Goal: Task Accomplishment & Management: Complete application form

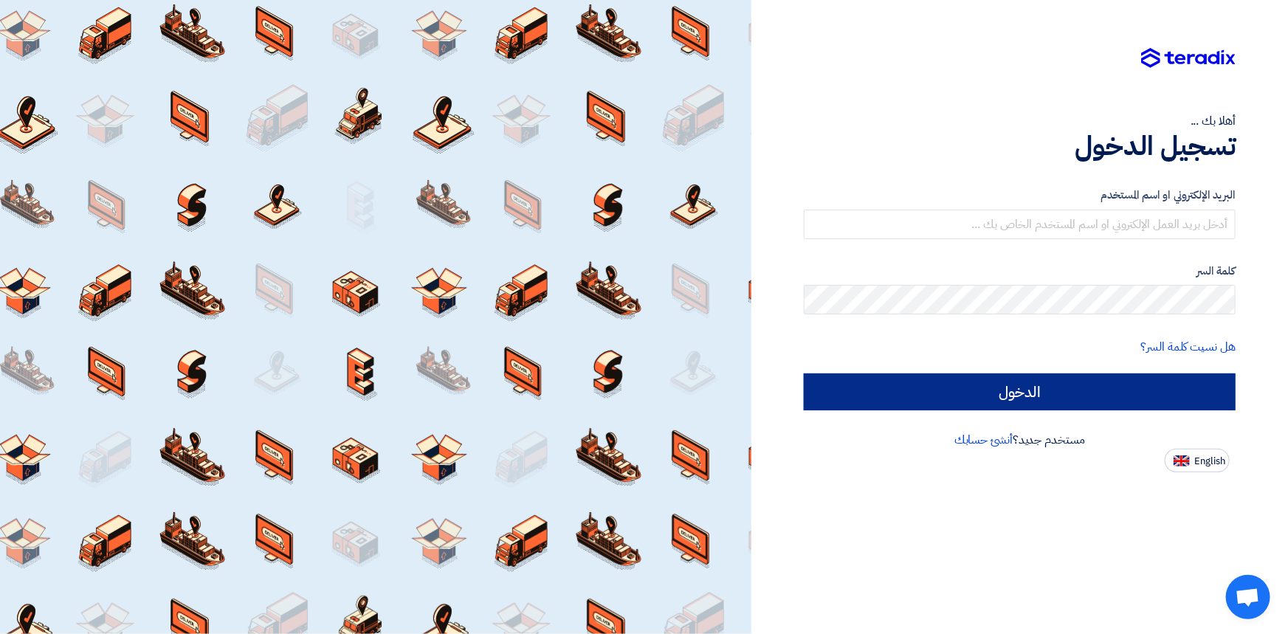
type input "[PERSON_NAME][EMAIL_ADDRESS][PERSON_NAME][DOMAIN_NAME]"
click at [974, 384] on input "الدخول" at bounding box center [1020, 391] width 432 height 37
type input "Sign in"
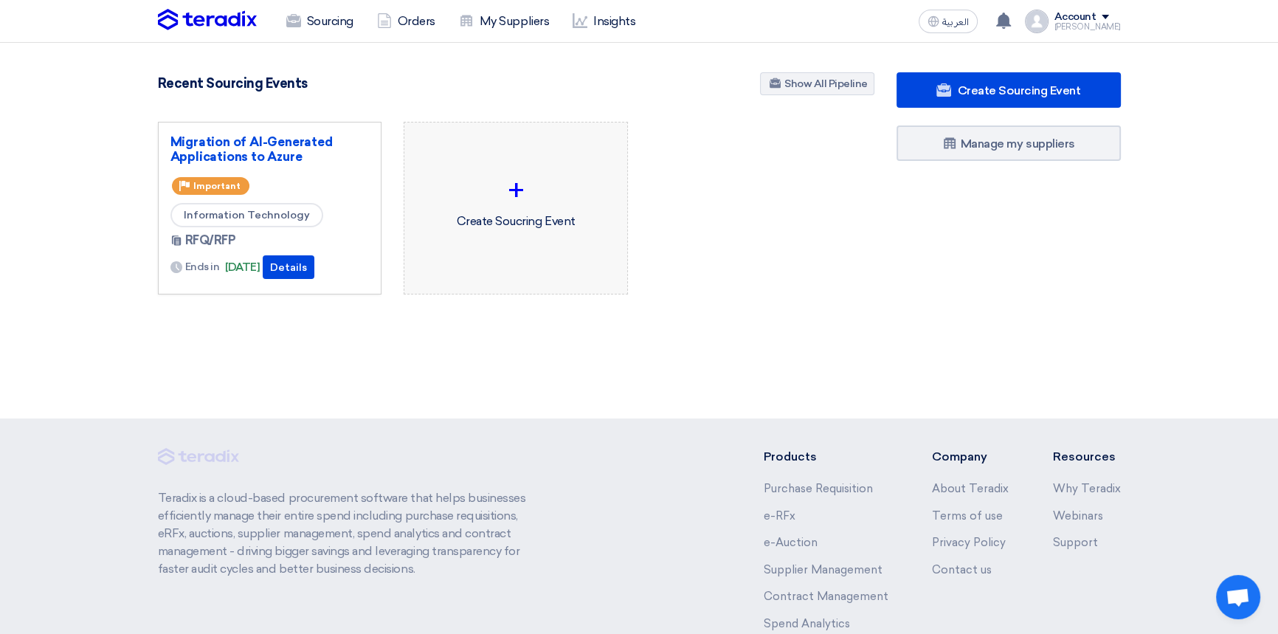
click at [530, 191] on div "+" at bounding box center [515, 190] width 199 height 44
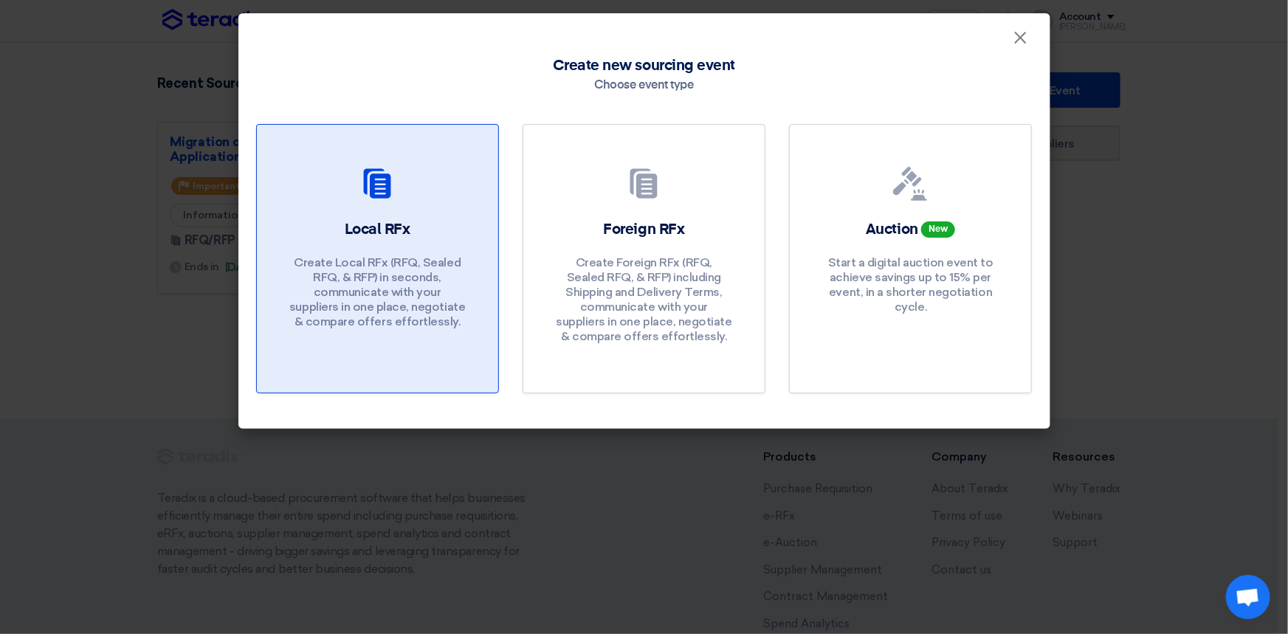
click at [426, 221] on div "Local RFx Create Local RFx (RFQ, Sealed RFQ, & RFP) in seconds, communicate wit…" at bounding box center [378, 277] width 206 height 117
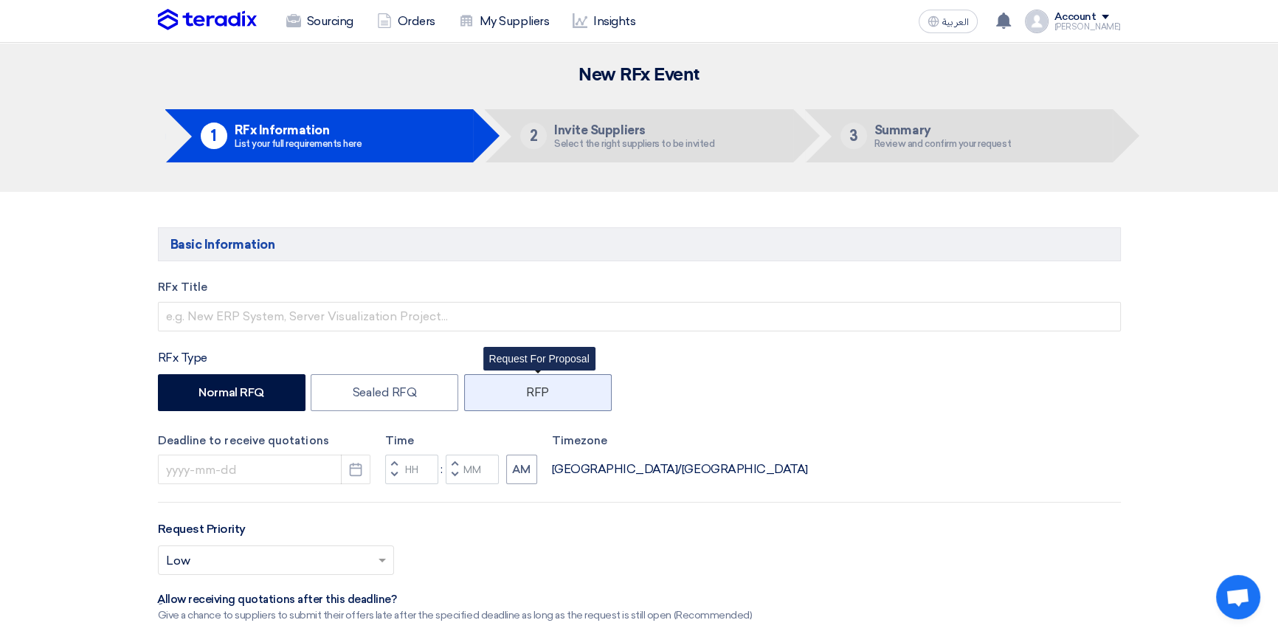
click at [546, 399] on label "RFP" at bounding box center [538, 392] width 148 height 37
click at [536, 396] on input "RFP" at bounding box center [531, 392] width 10 height 10
radio input "true"
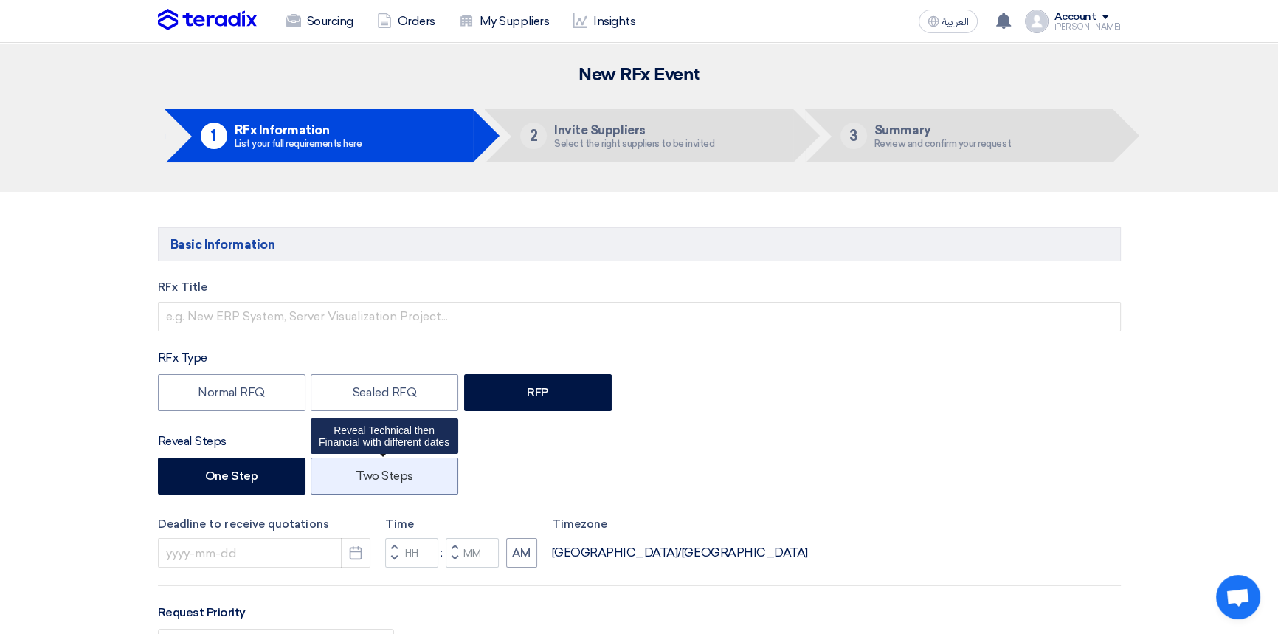
click at [399, 474] on label "Two Steps" at bounding box center [385, 476] width 148 height 37
click at [365, 474] on input "Two Steps" at bounding box center [361, 475] width 10 height 10
radio input "true"
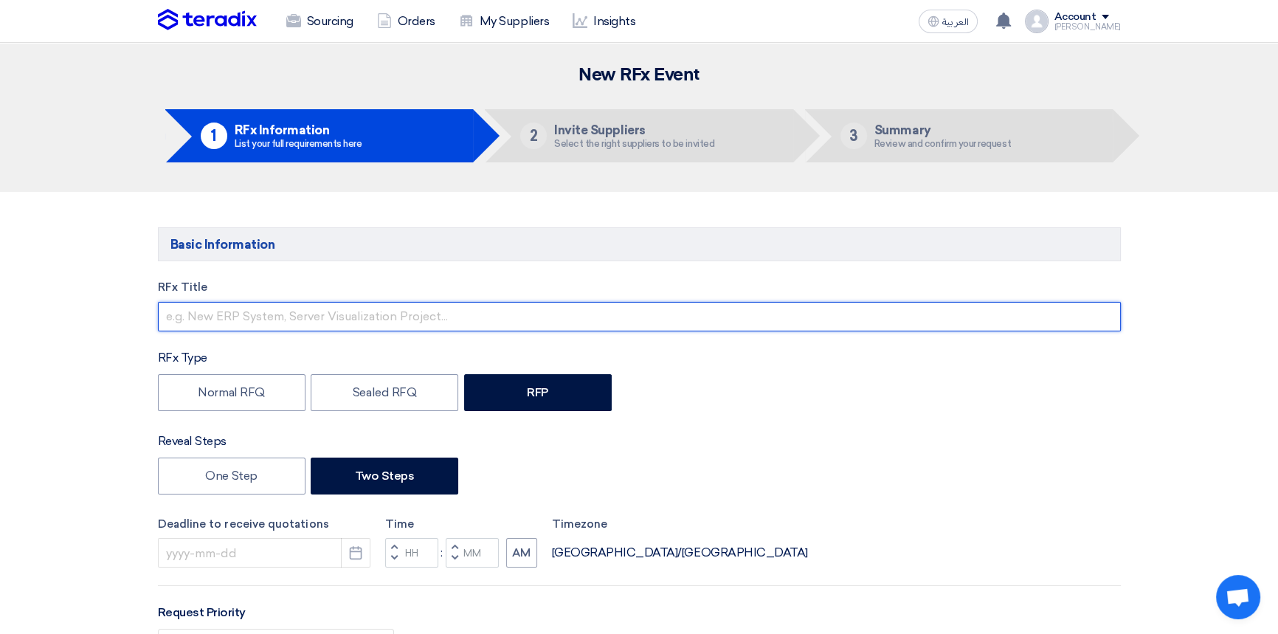
click at [244, 316] on input "text" at bounding box center [639, 317] width 963 height 30
type input "RFP for Risk Management Services"
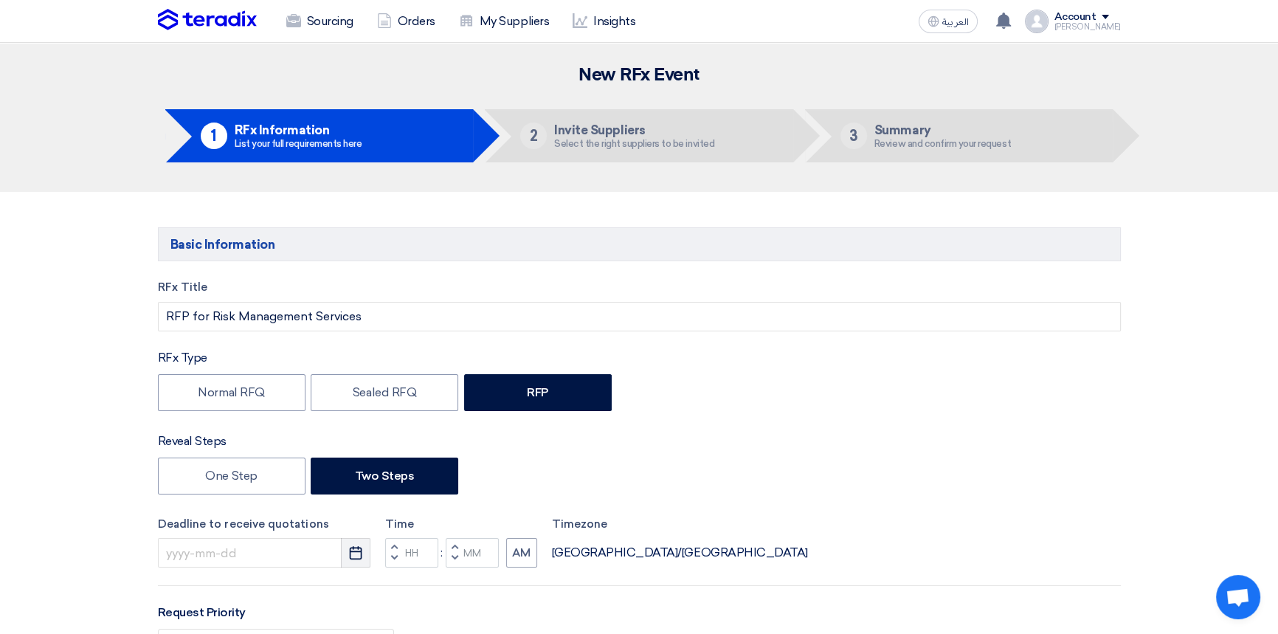
click at [352, 559] on icon "Pick a date" at bounding box center [355, 552] width 15 height 15
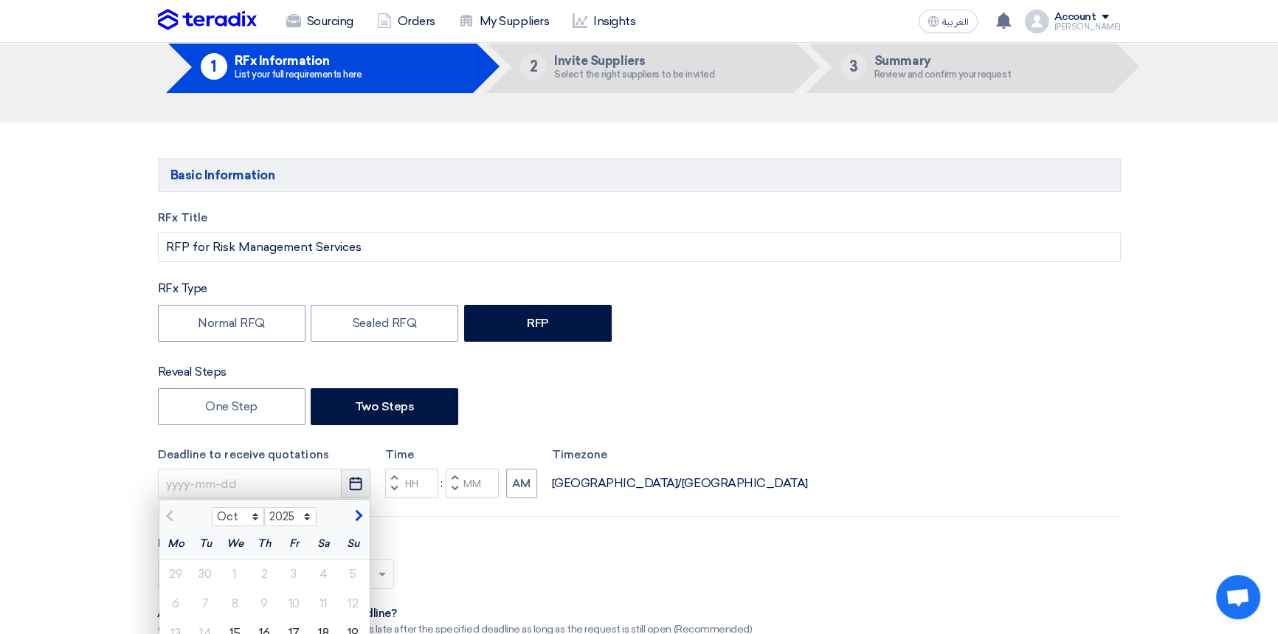
scroll to position [402, 0]
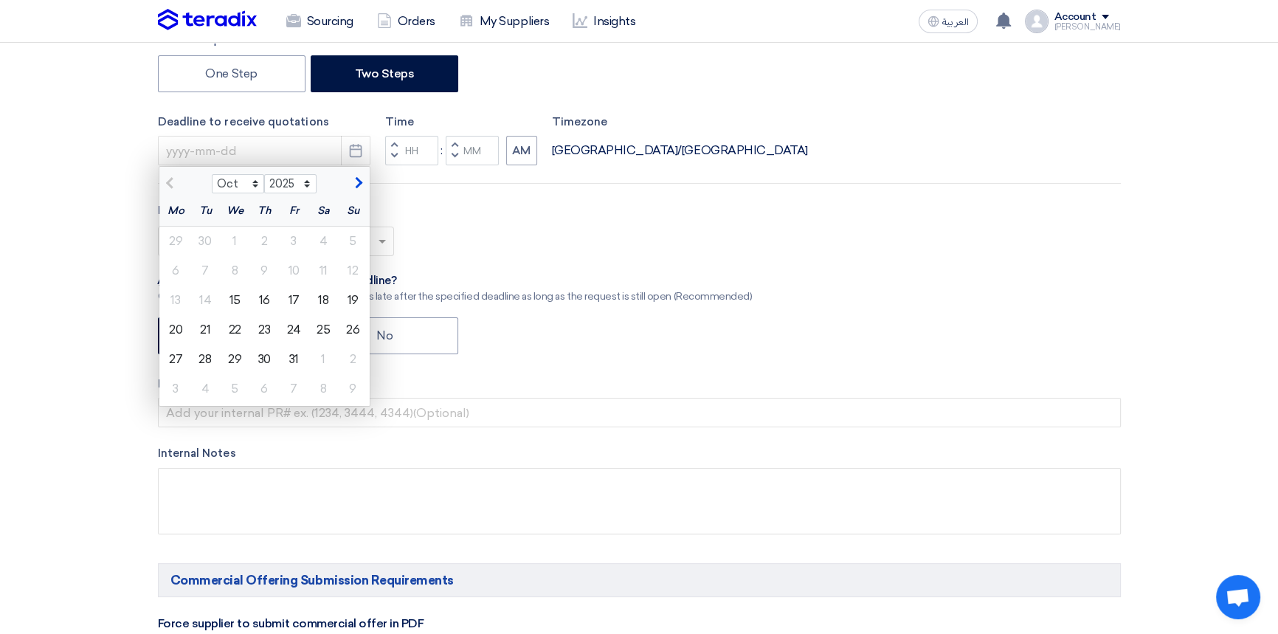
click at [361, 185] on span "button" at bounding box center [357, 182] width 8 height 13
select select "11"
click at [274, 300] on div "13" at bounding box center [264, 301] width 30 height 30
type input "[DATE]"
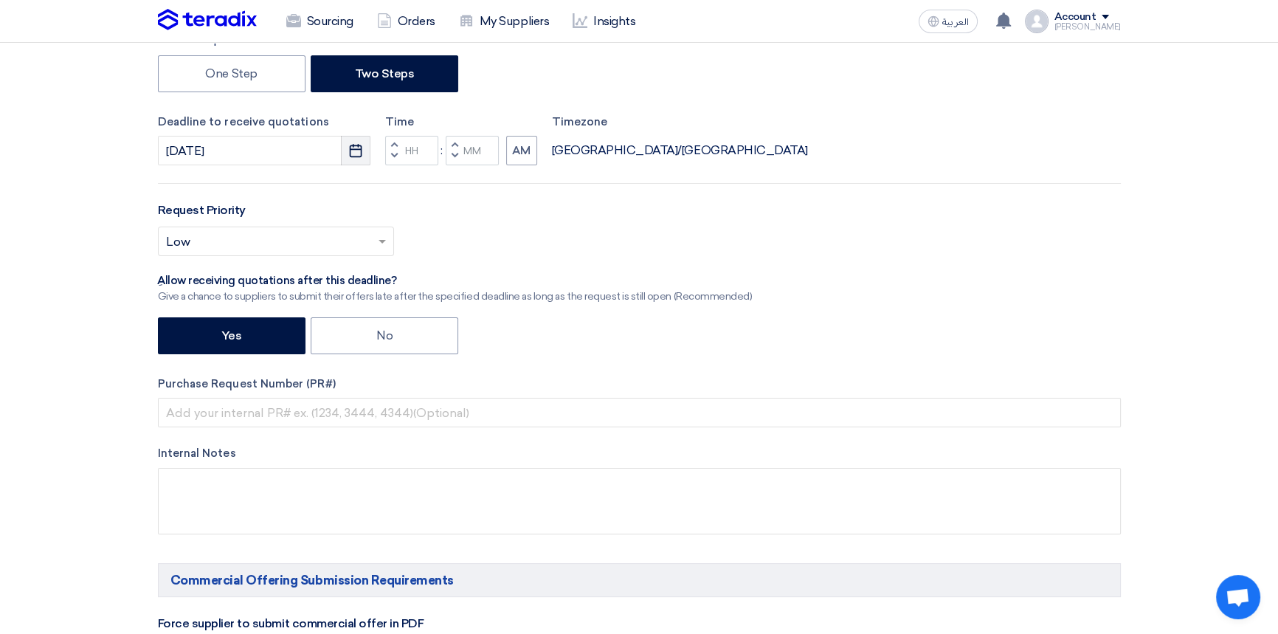
click at [357, 154] on icon "Pick a date" at bounding box center [355, 150] width 15 height 15
select select "11"
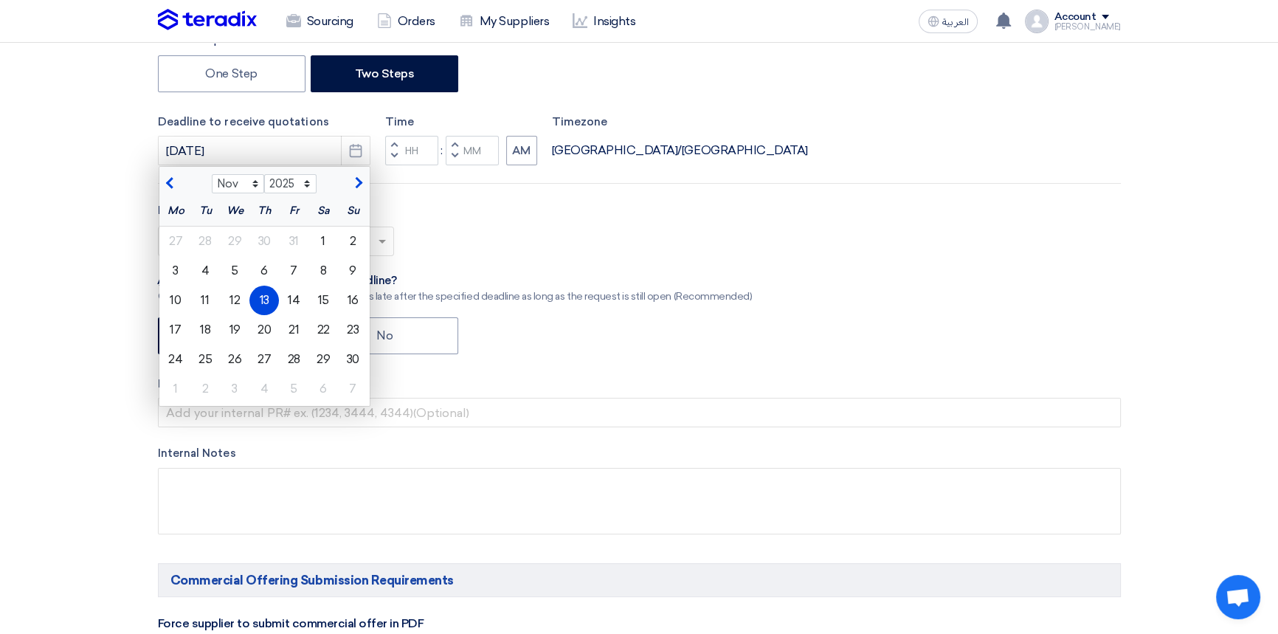
click at [266, 295] on div "13" at bounding box center [264, 301] width 30 height 30
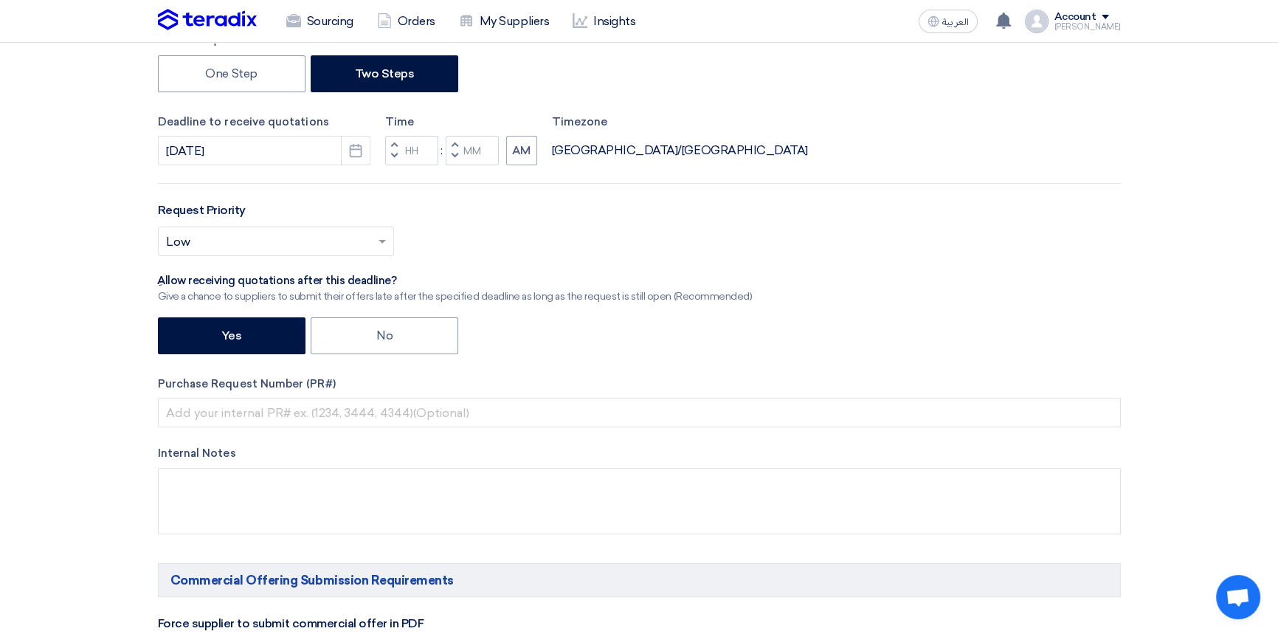
click at [391, 144] on span "button" at bounding box center [393, 144] width 5 height 9
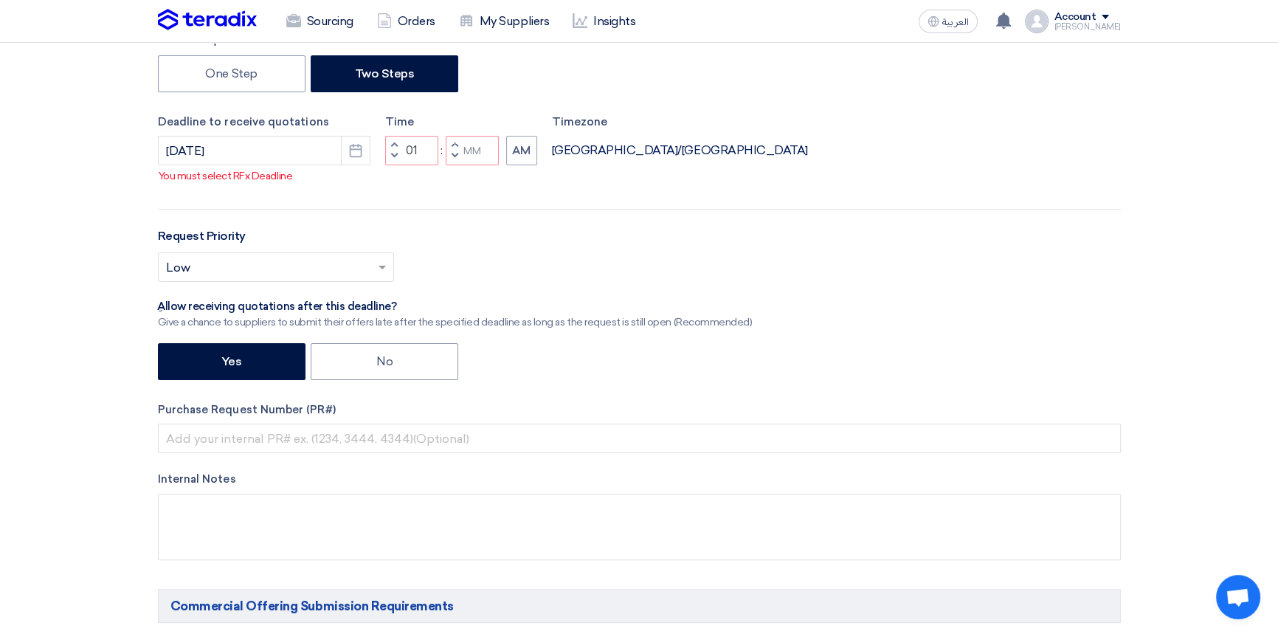
click at [390, 154] on button "Increment hours" at bounding box center [394, 145] width 18 height 18
click at [393, 149] on span "button" at bounding box center [393, 144] width 5 height 9
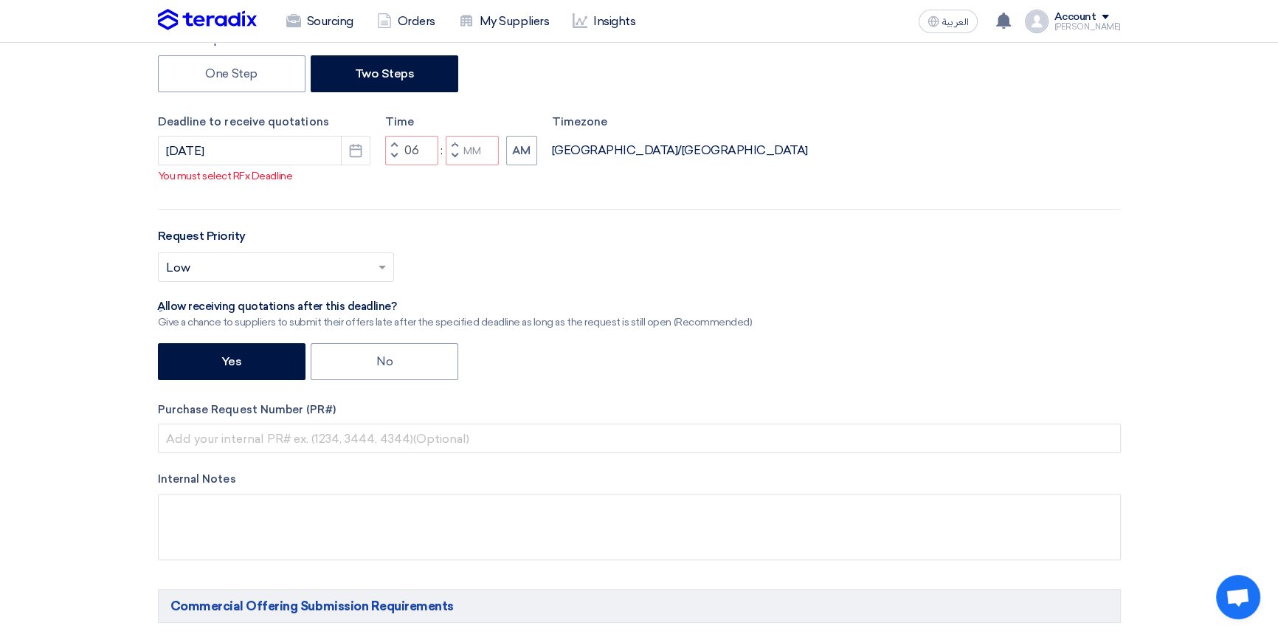
click at [458, 166] on button "Decrement minutes" at bounding box center [455, 157] width 18 height 18
type input "05"
type input "59"
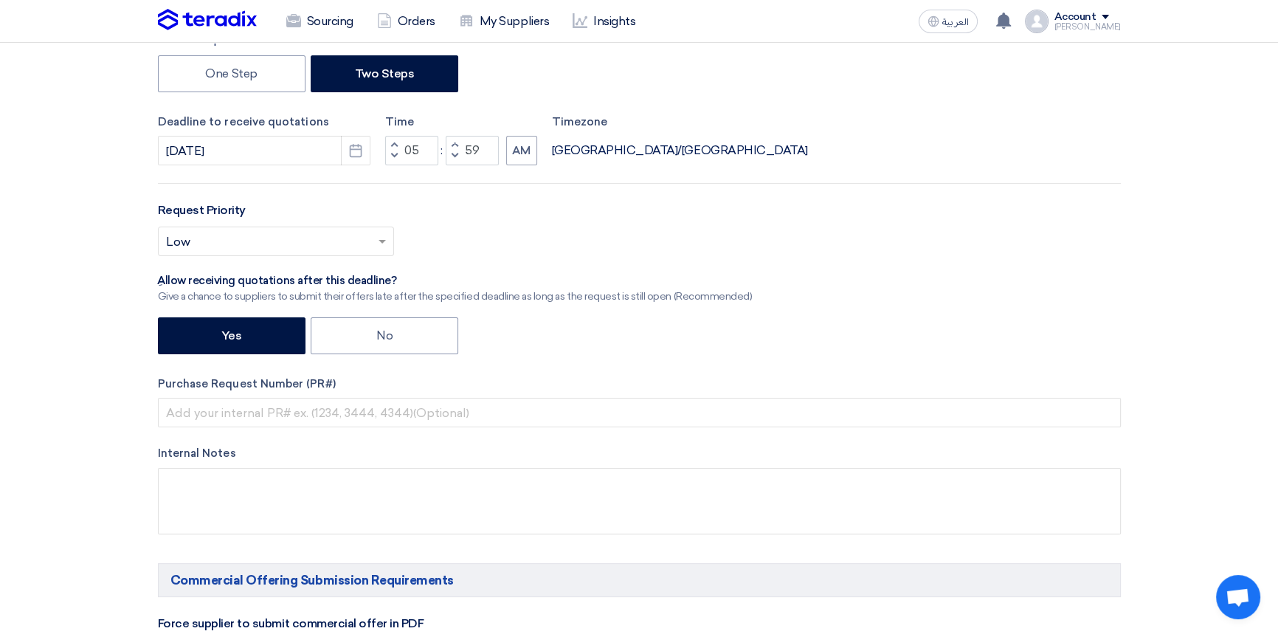
click at [456, 145] on span "button" at bounding box center [454, 144] width 5 height 9
type input "06"
type input "00"
click at [531, 153] on button "AM" at bounding box center [521, 151] width 31 height 30
click at [324, 246] on input "text" at bounding box center [268, 243] width 205 height 24
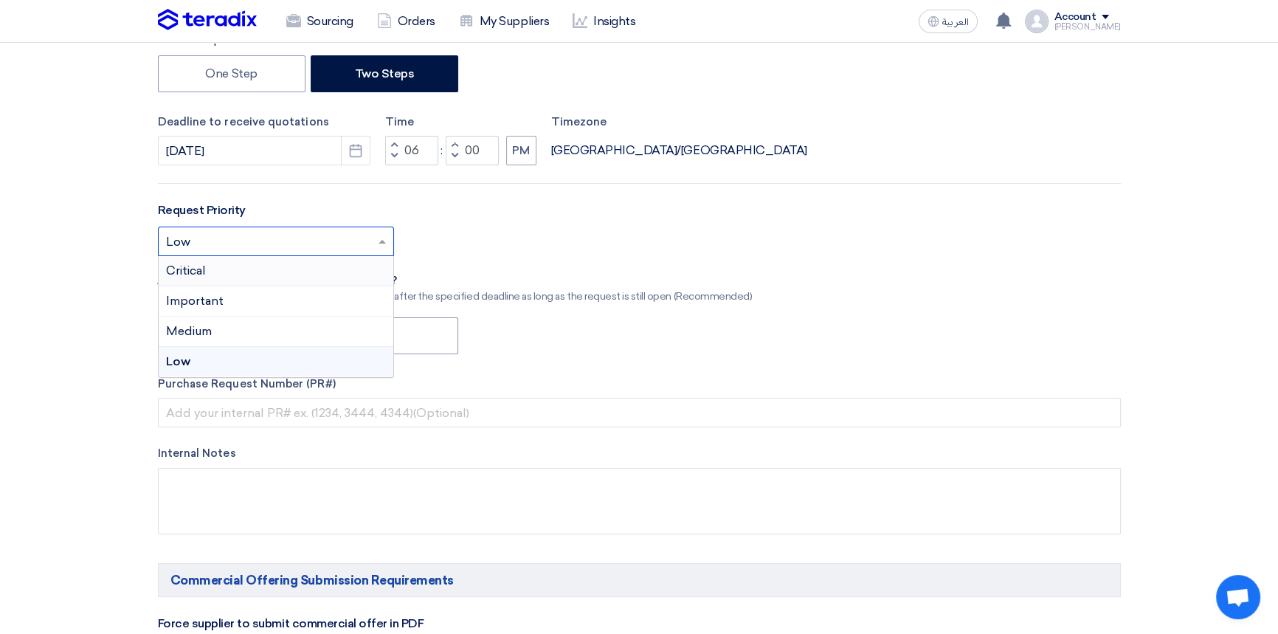
click at [205, 272] on span "Critical" at bounding box center [186, 271] width 40 height 14
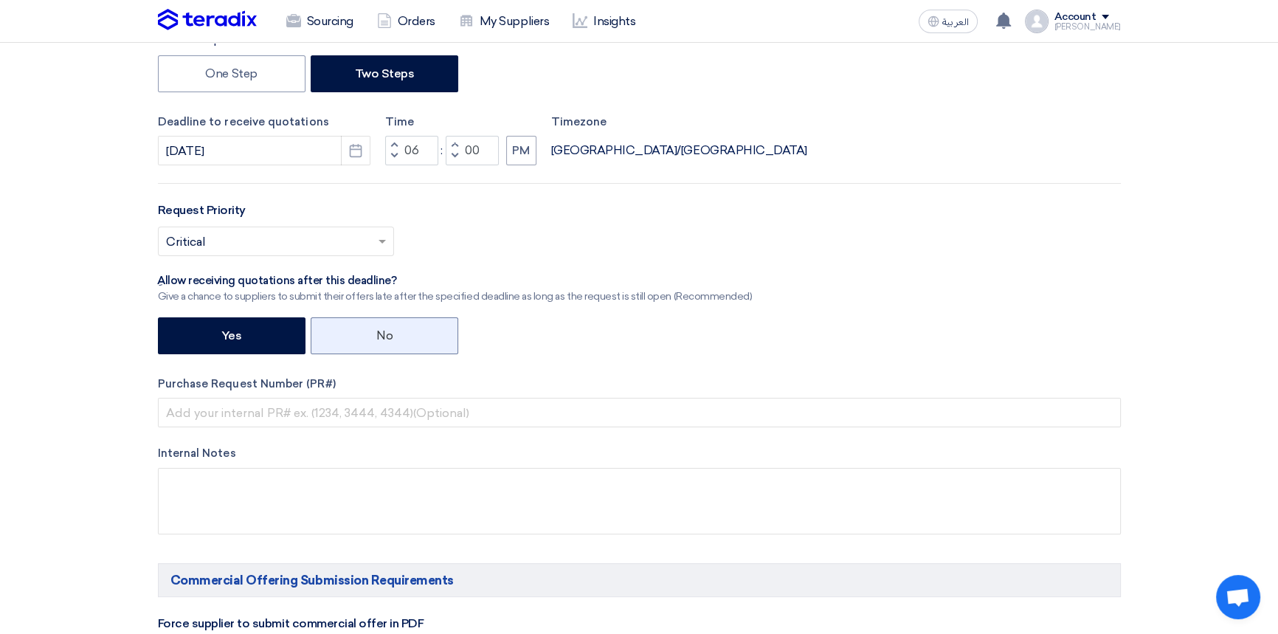
click at [386, 339] on label "No" at bounding box center [385, 335] width 148 height 37
click at [386, 339] on input "No" at bounding box center [381, 335] width 10 height 10
radio input "true"
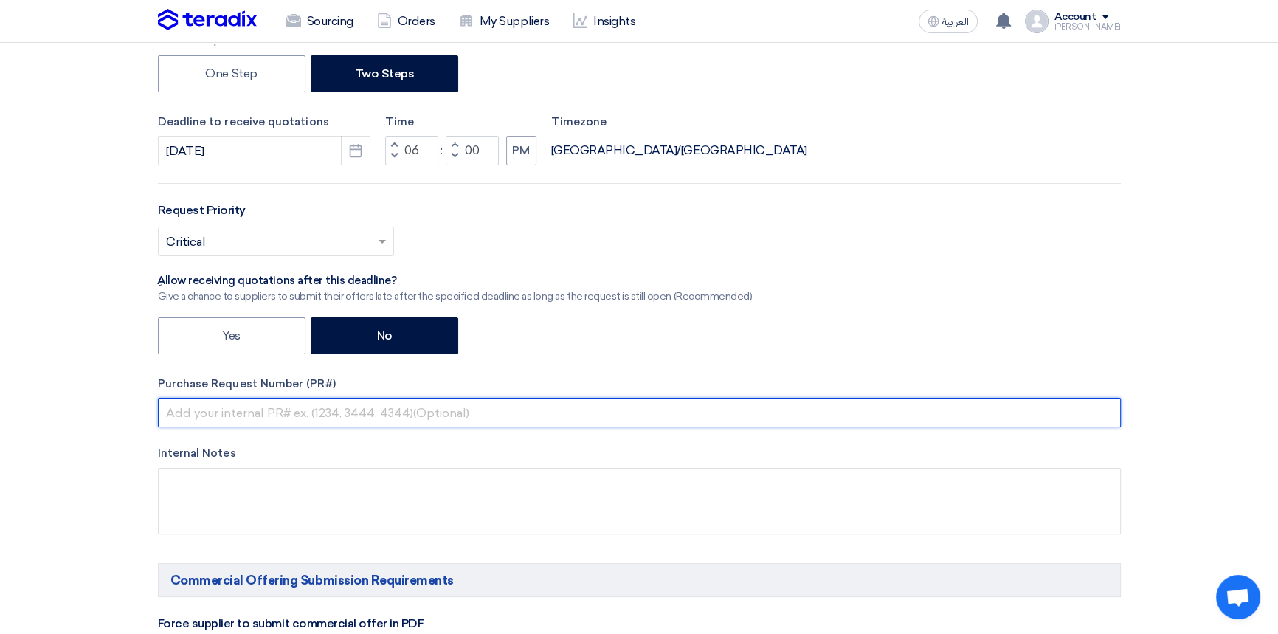
click at [199, 404] on input "text" at bounding box center [639, 413] width 963 height 30
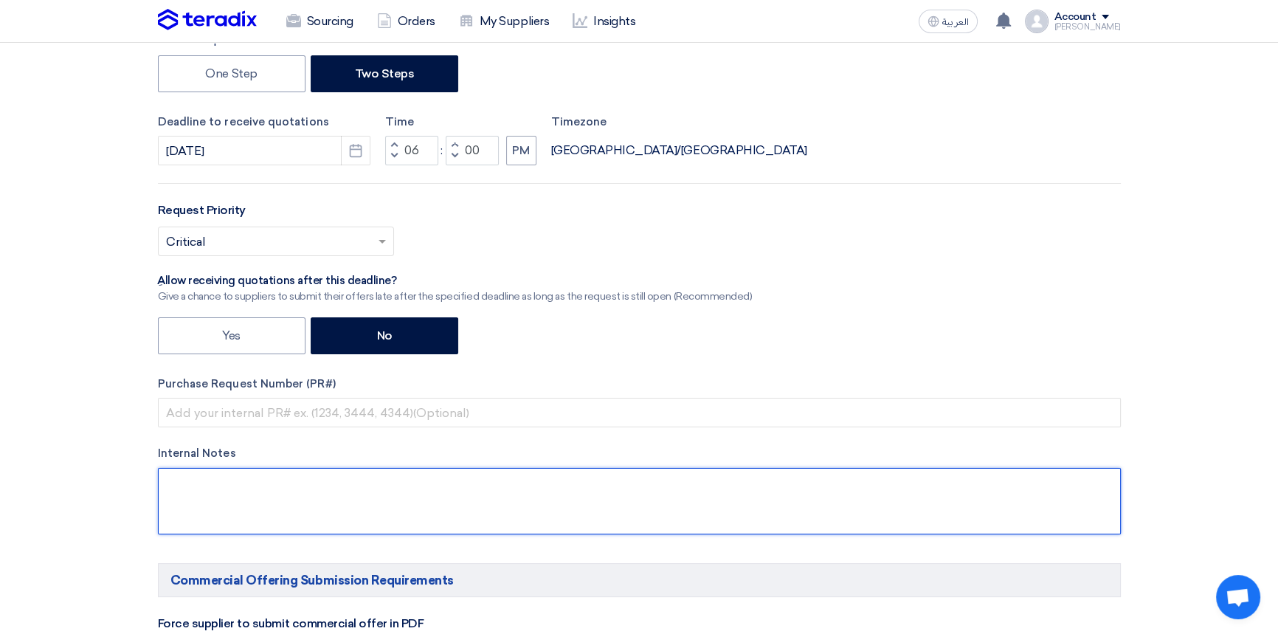
click at [483, 500] on textarea at bounding box center [639, 501] width 963 height 66
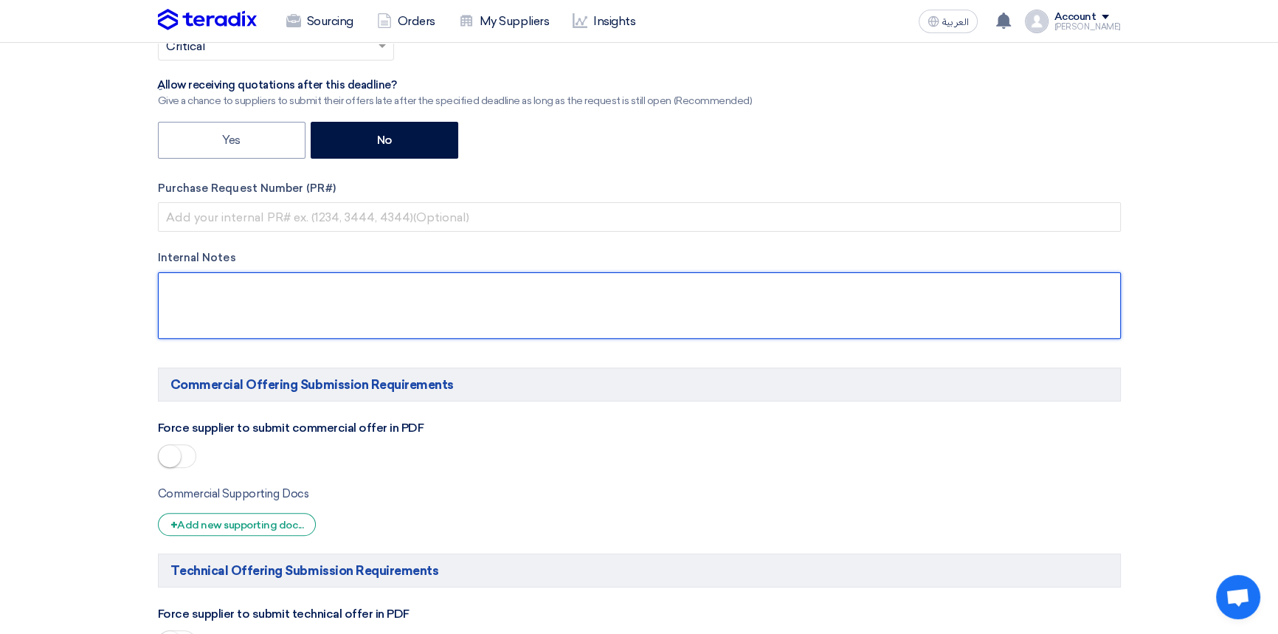
scroll to position [671, 0]
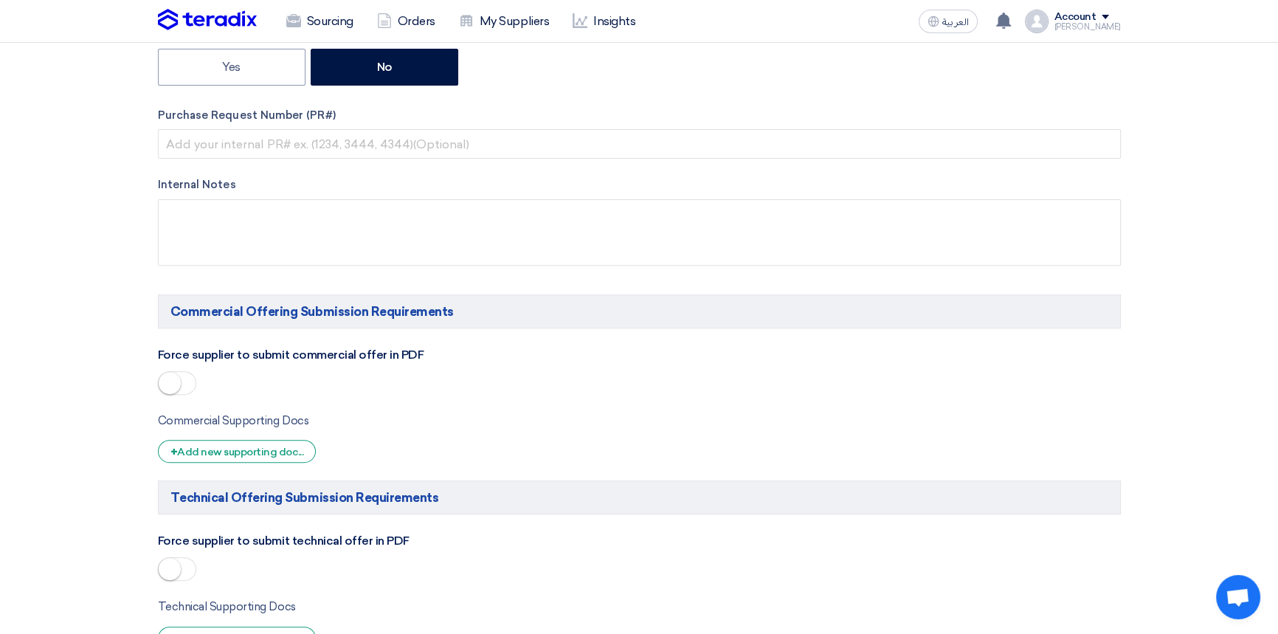
click at [180, 382] on span at bounding box center [177, 383] width 38 height 24
click at [190, 574] on span at bounding box center [177, 569] width 38 height 24
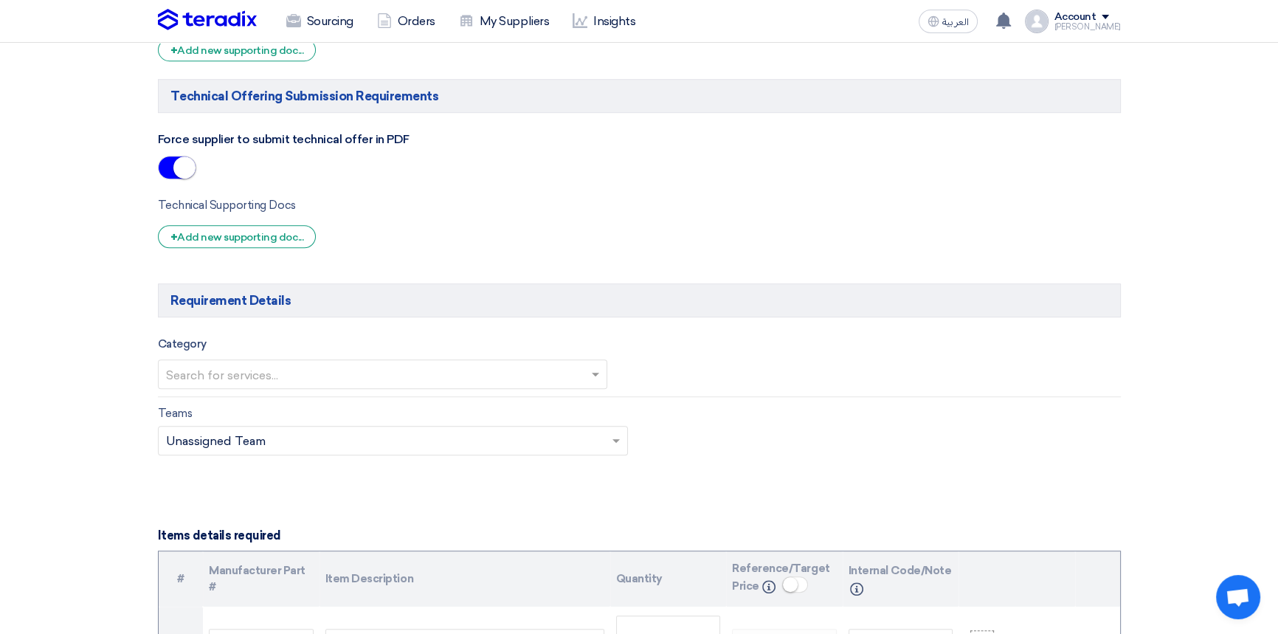
scroll to position [1073, 0]
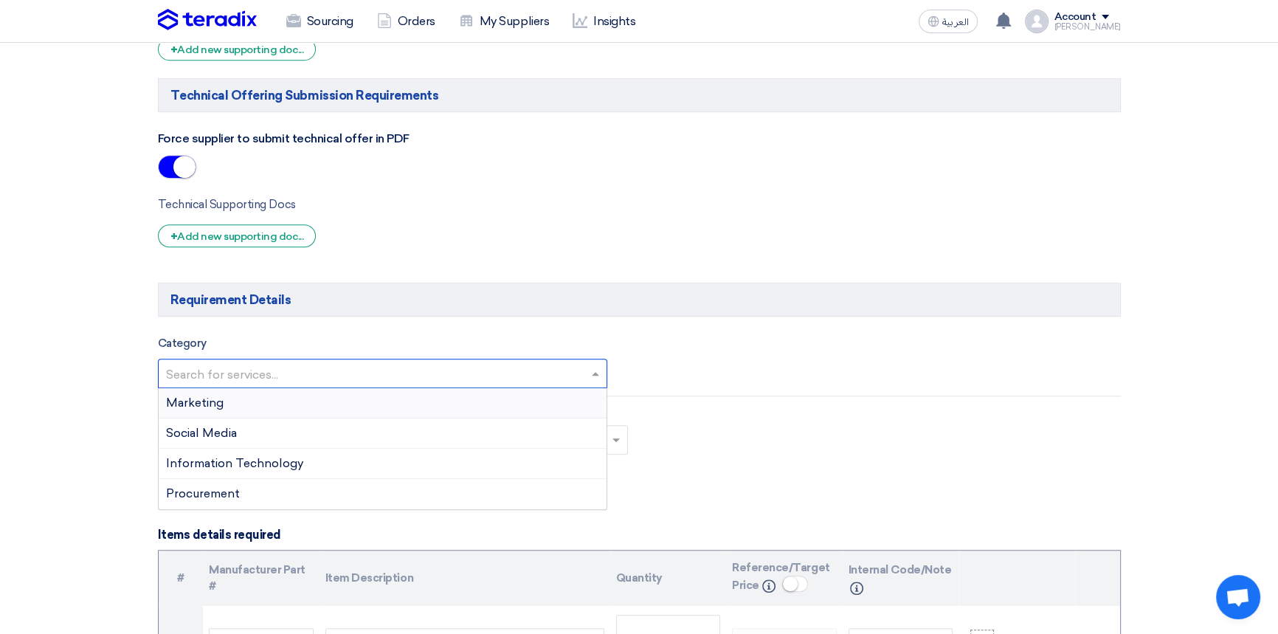
click at [306, 374] on input "text" at bounding box center [375, 375] width 419 height 24
click at [303, 373] on input "text" at bounding box center [375, 375] width 419 height 24
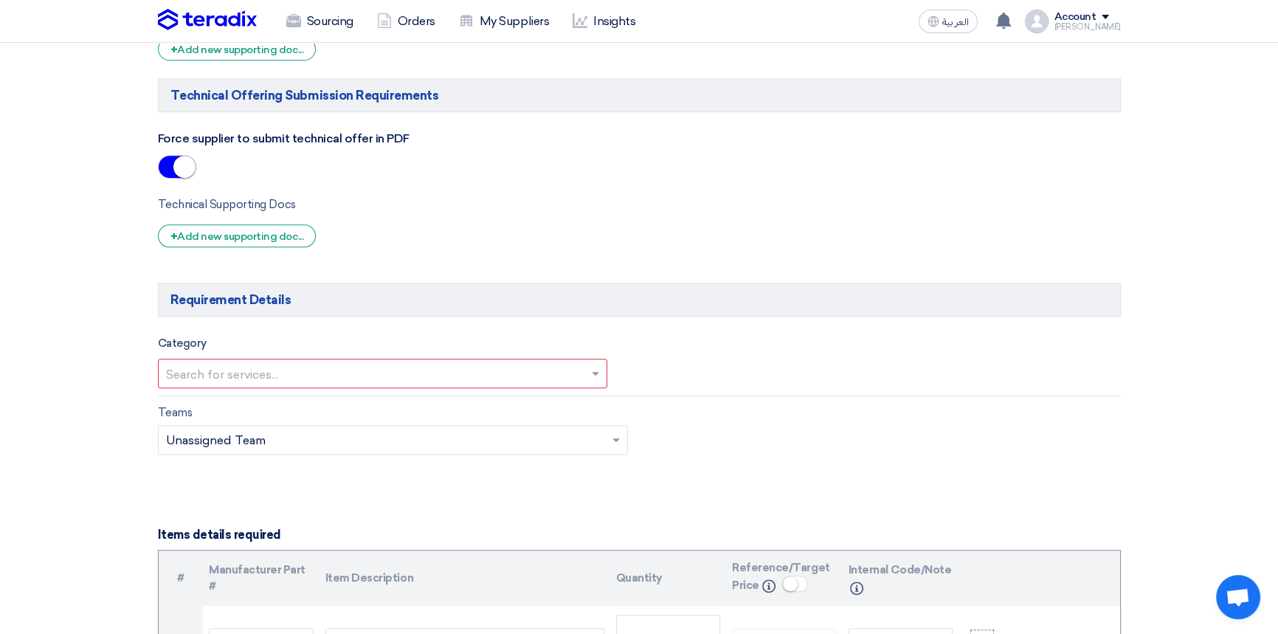
click at [667, 358] on div "Category Search for services..." at bounding box center [639, 361] width 985 height 55
click at [295, 369] on input "text" at bounding box center [375, 375] width 419 height 24
click at [645, 365] on div "Category Search for services... Marketing Social Media Information Technology P…" at bounding box center [639, 361] width 985 height 55
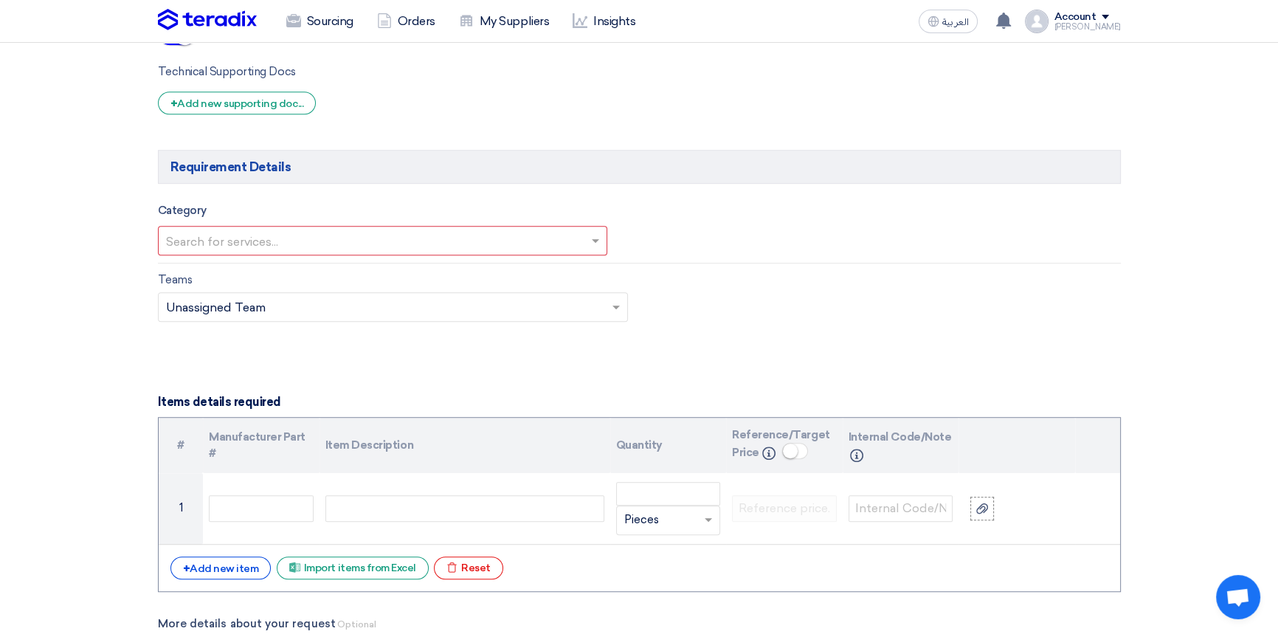
scroll to position [1208, 0]
click at [284, 237] on input "text" at bounding box center [375, 241] width 419 height 24
click at [649, 288] on div "Teams Teams.. × Unassigned Team ×" at bounding box center [639, 303] width 985 height 69
click at [427, 233] on input "text" at bounding box center [375, 241] width 419 height 24
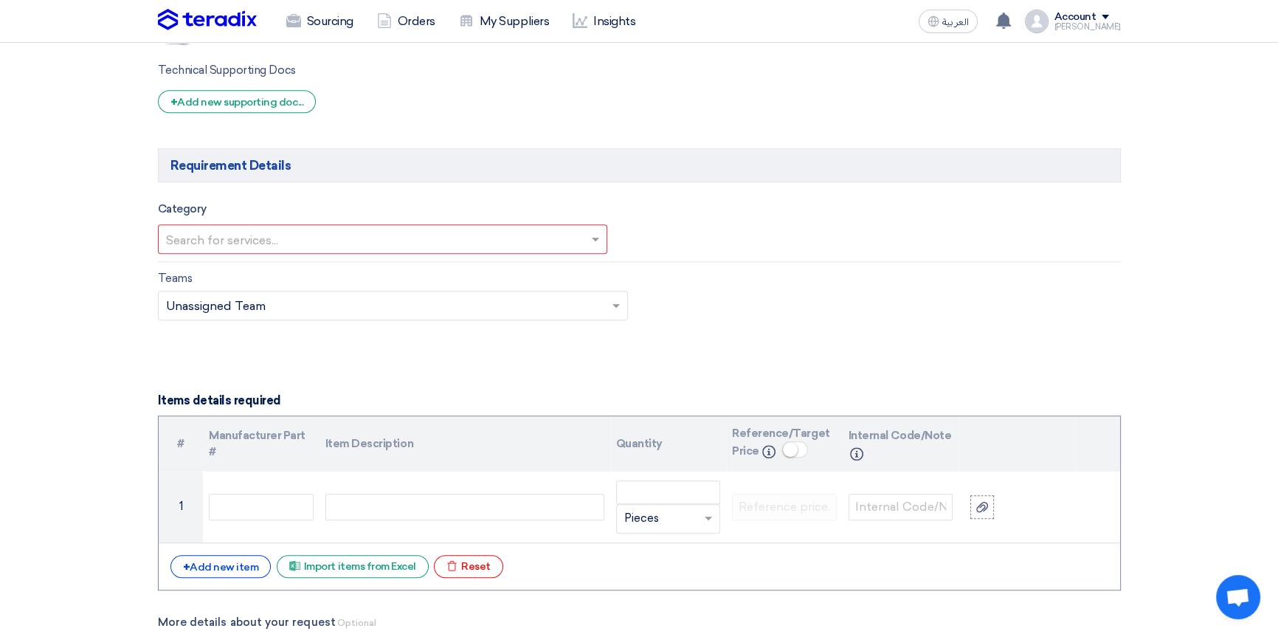
click at [681, 218] on div "Category Search for services..." at bounding box center [639, 227] width 985 height 55
click at [444, 238] on input "text" at bounding box center [375, 241] width 419 height 24
click at [686, 230] on div "Category Search for services... Marketing Social Media Information Technology P…" at bounding box center [639, 227] width 985 height 55
click at [397, 235] on input "text" at bounding box center [375, 241] width 419 height 24
click at [396, 238] on input "text" at bounding box center [375, 241] width 419 height 24
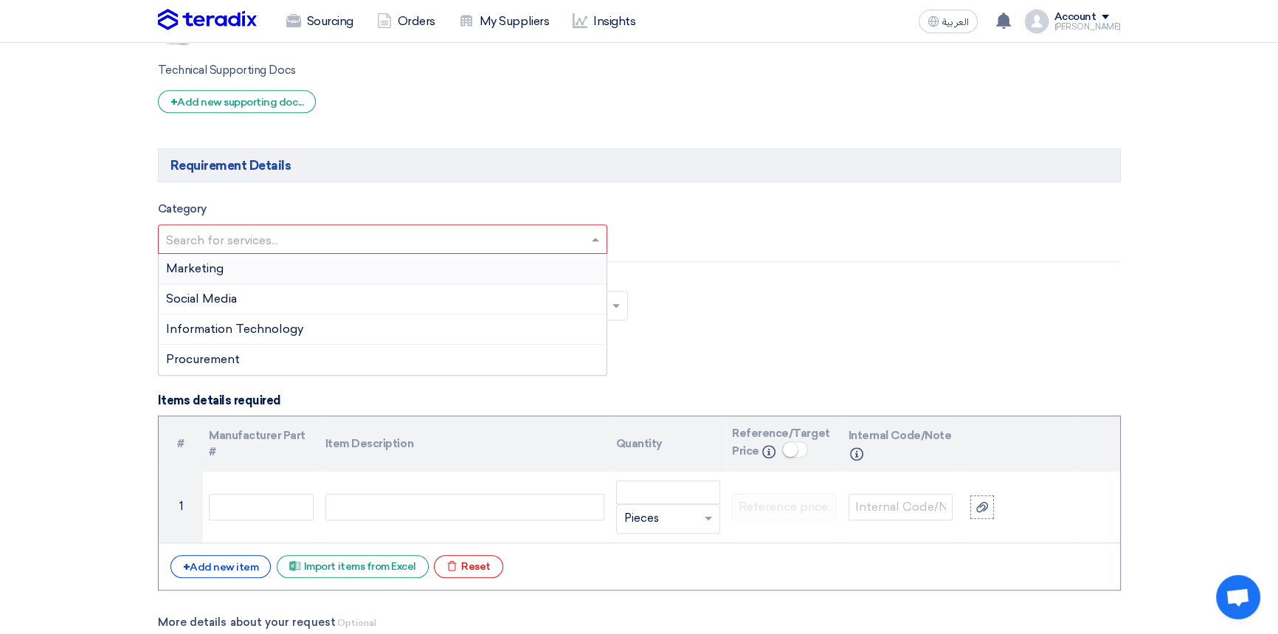
click at [757, 219] on div "Category Search for services... Marketing Social Media Information Technology P…" at bounding box center [639, 227] width 985 height 55
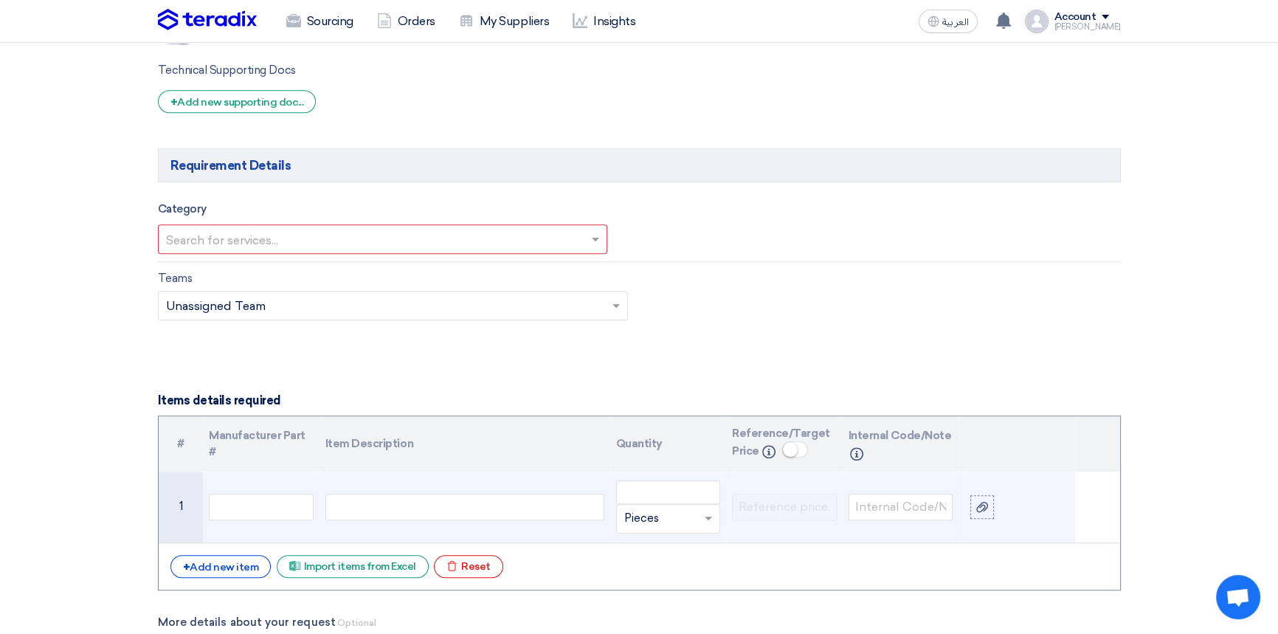
click at [380, 505] on div at bounding box center [465, 507] width 279 height 27
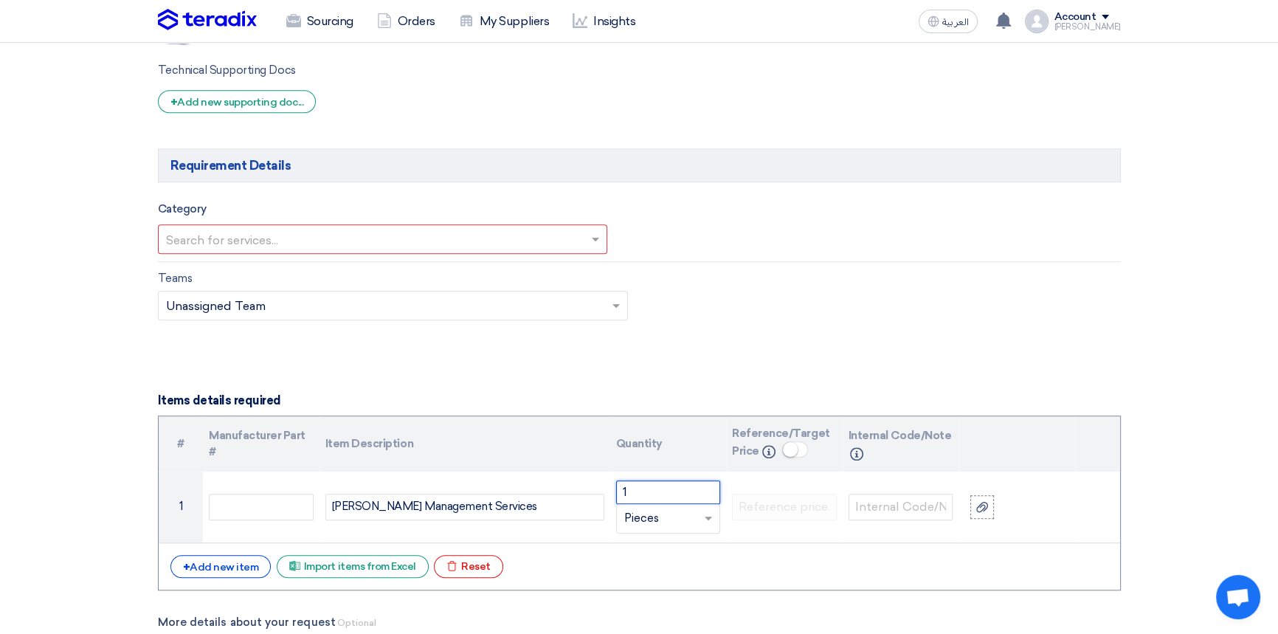
type input "1"
type input "Lump Sum"
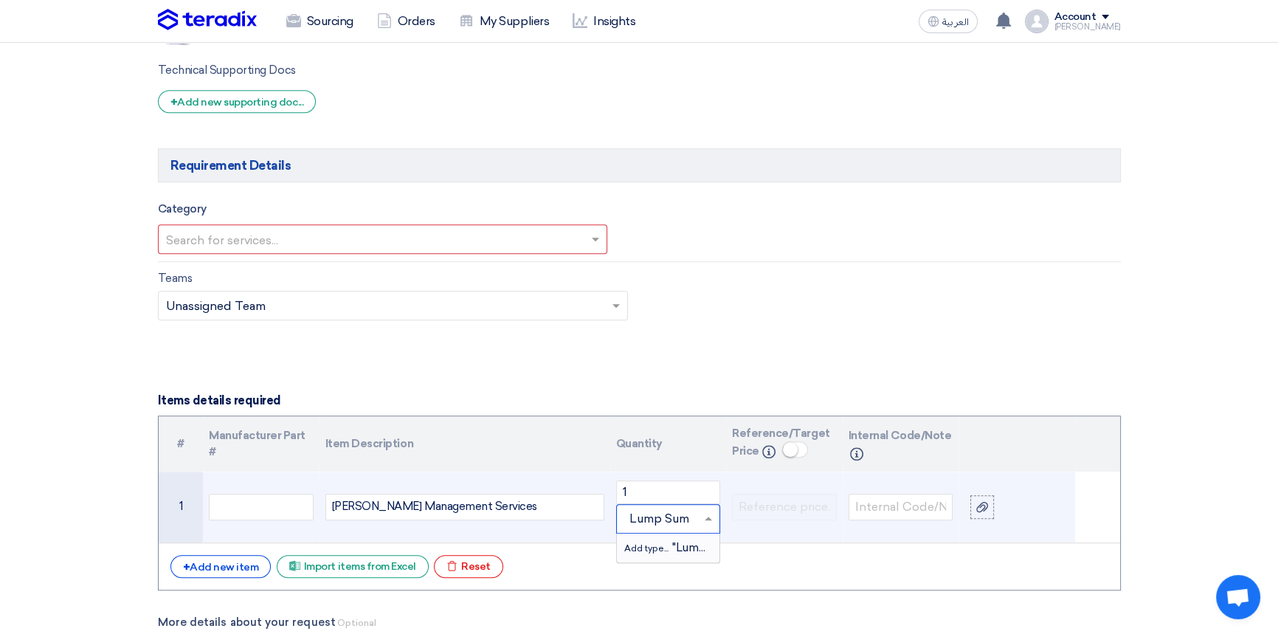
click at [637, 551] on span "Add type..." at bounding box center [648, 548] width 48 height 10
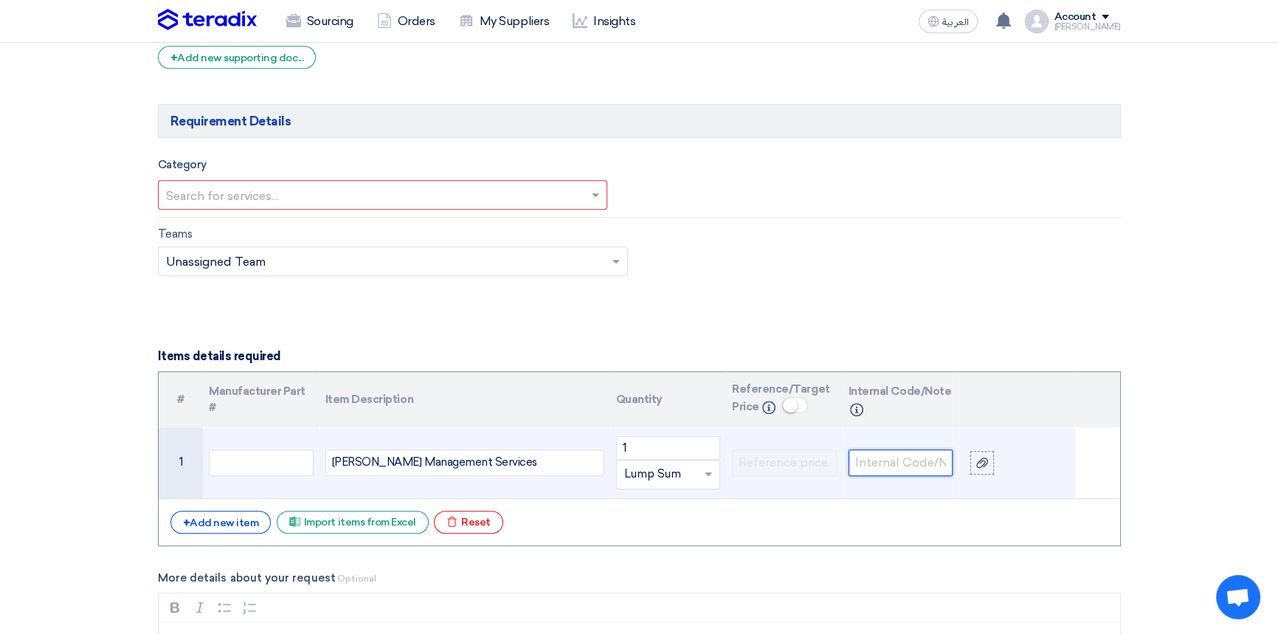
scroll to position [1342, 0]
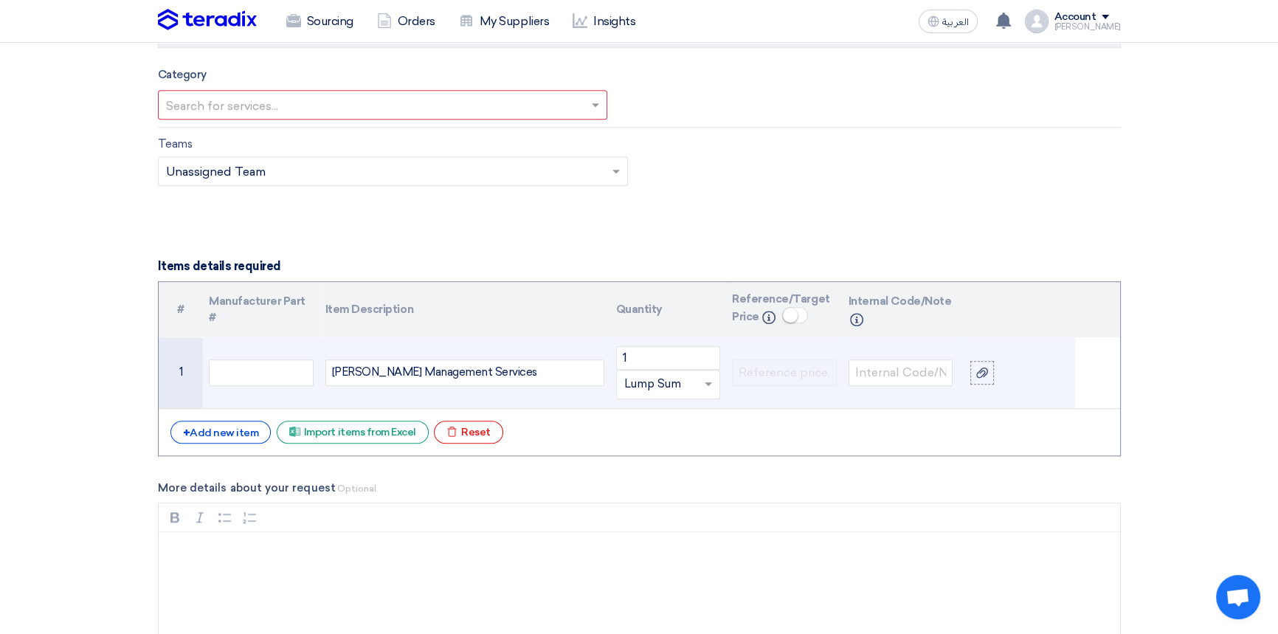
click at [492, 372] on div "Rist Management Services" at bounding box center [465, 372] width 279 height 27
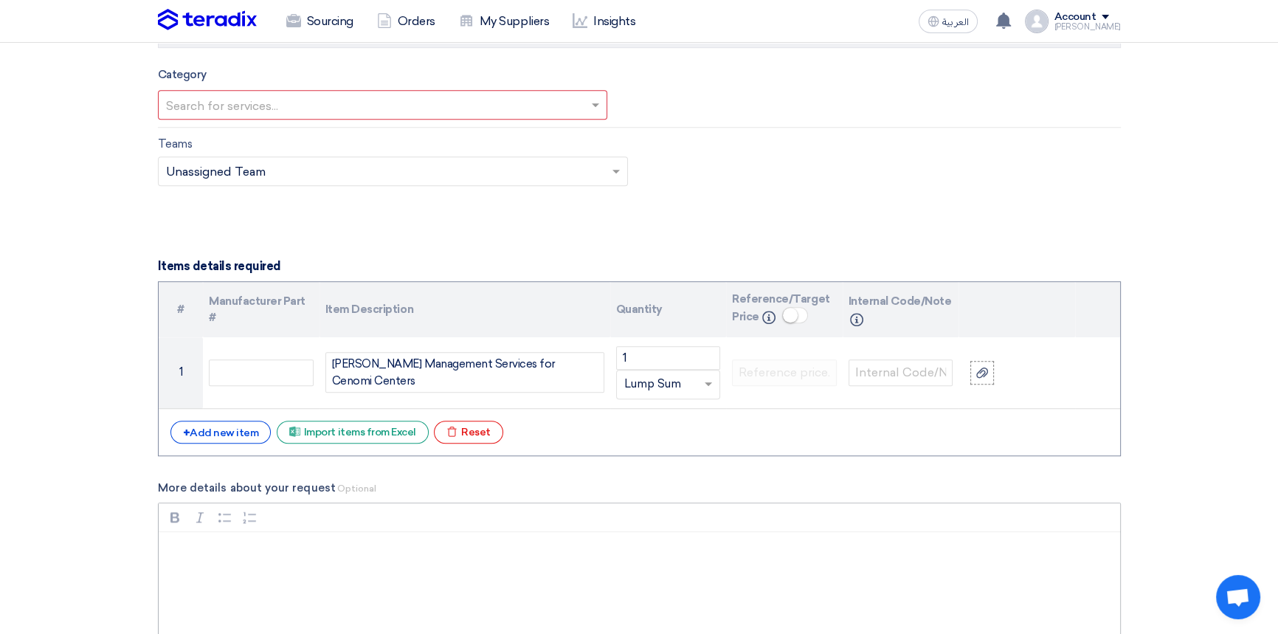
click at [317, 551] on p "Rich Text Editor, main" at bounding box center [644, 552] width 937 height 18
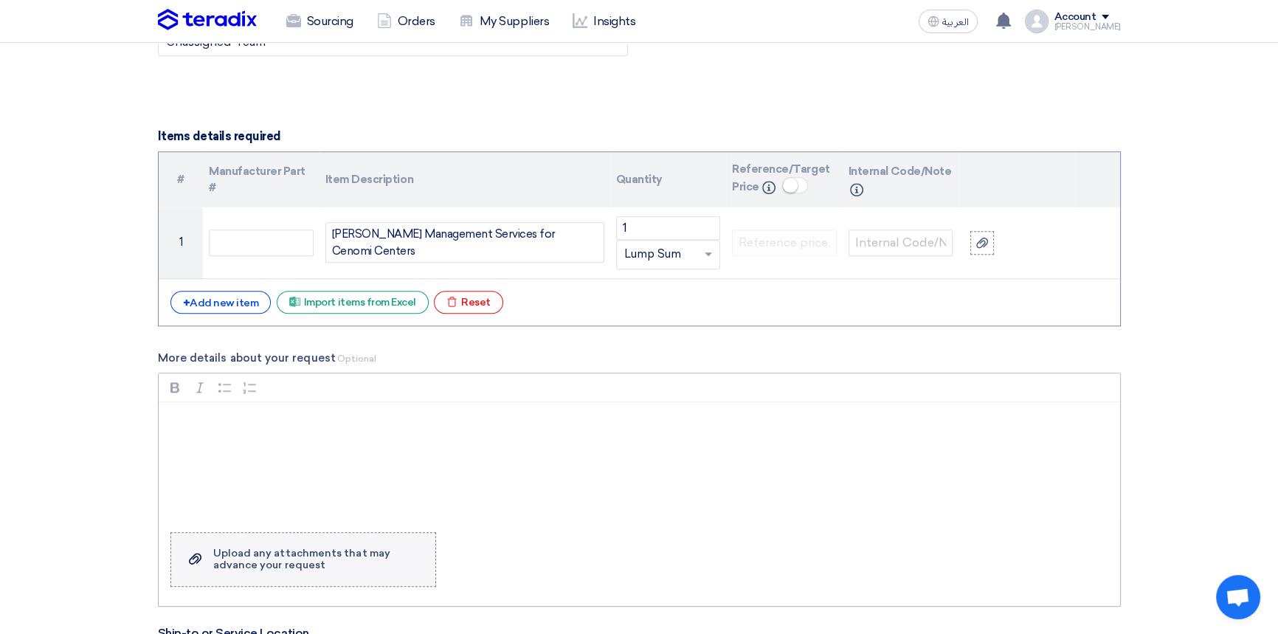
scroll to position [1476, 0]
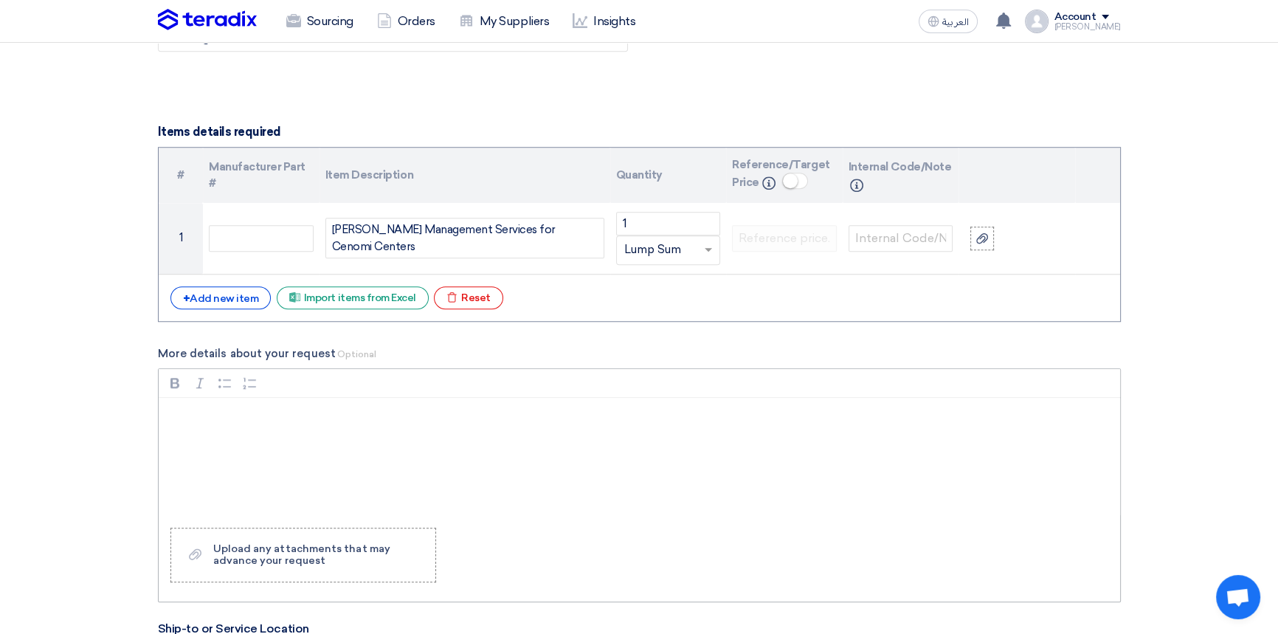
drag, startPoint x: 207, startPoint y: 430, endPoint x: 302, endPoint y: 416, distance: 96.2
click at [207, 430] on div "Rich Text Editor, main" at bounding box center [640, 457] width 962 height 118
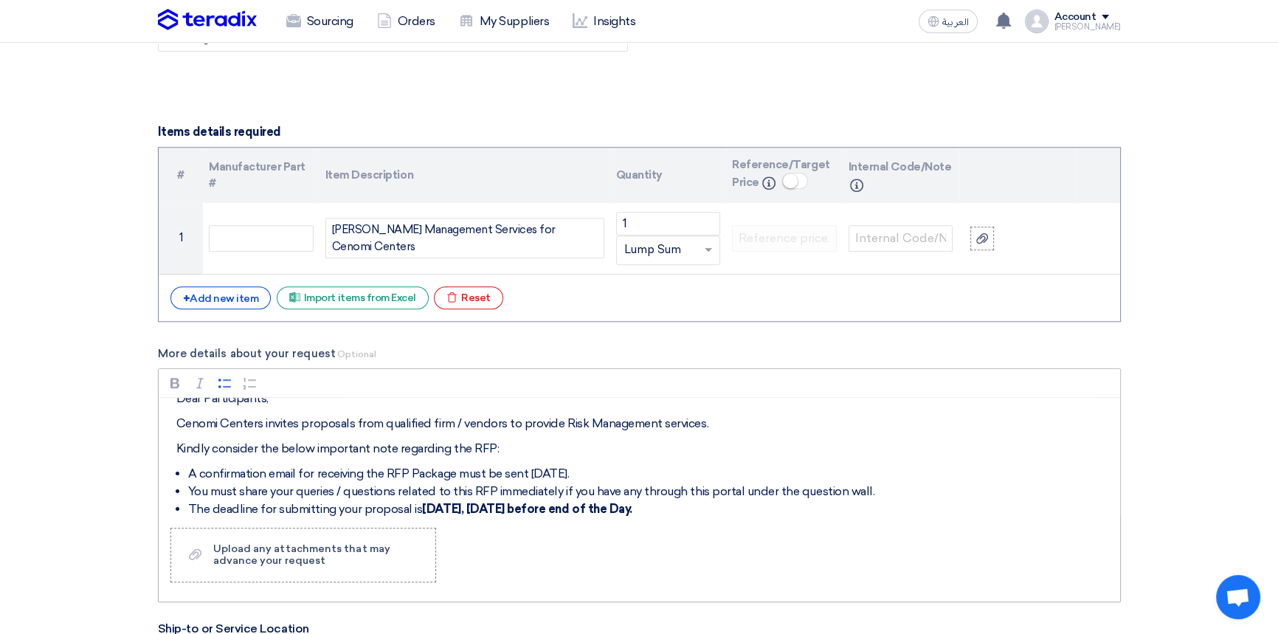
scroll to position [36, 0]
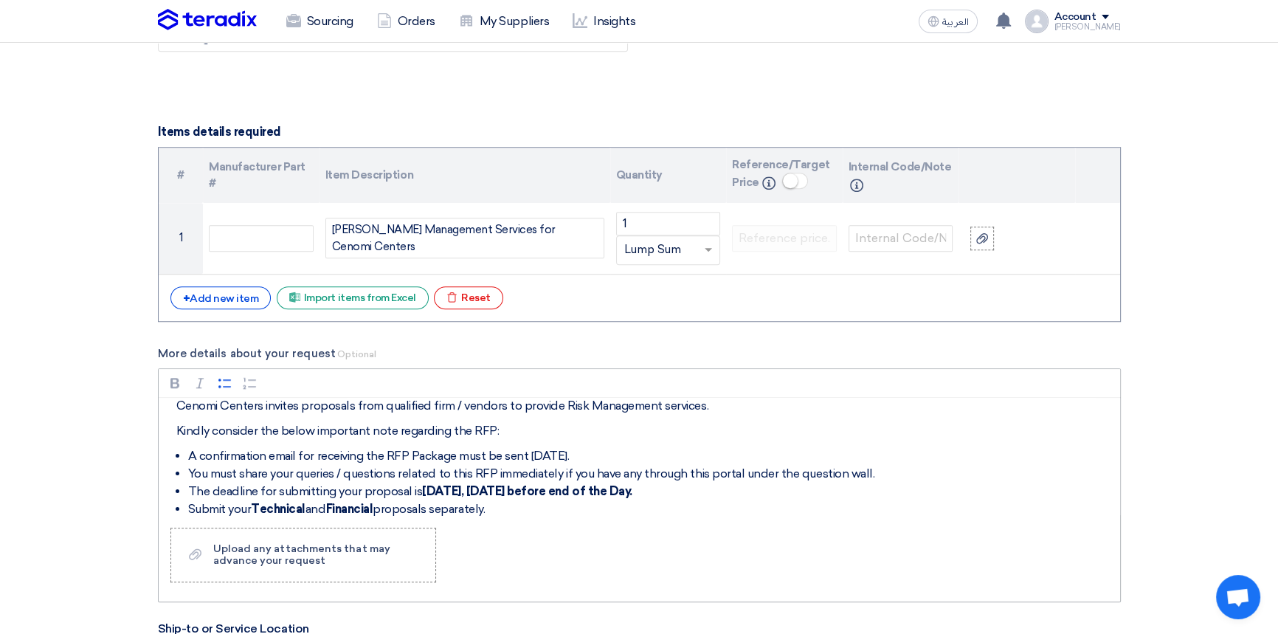
click at [480, 489] on strong "15th of October 2025 before end of the Day." at bounding box center [549, 491] width 166 height 14
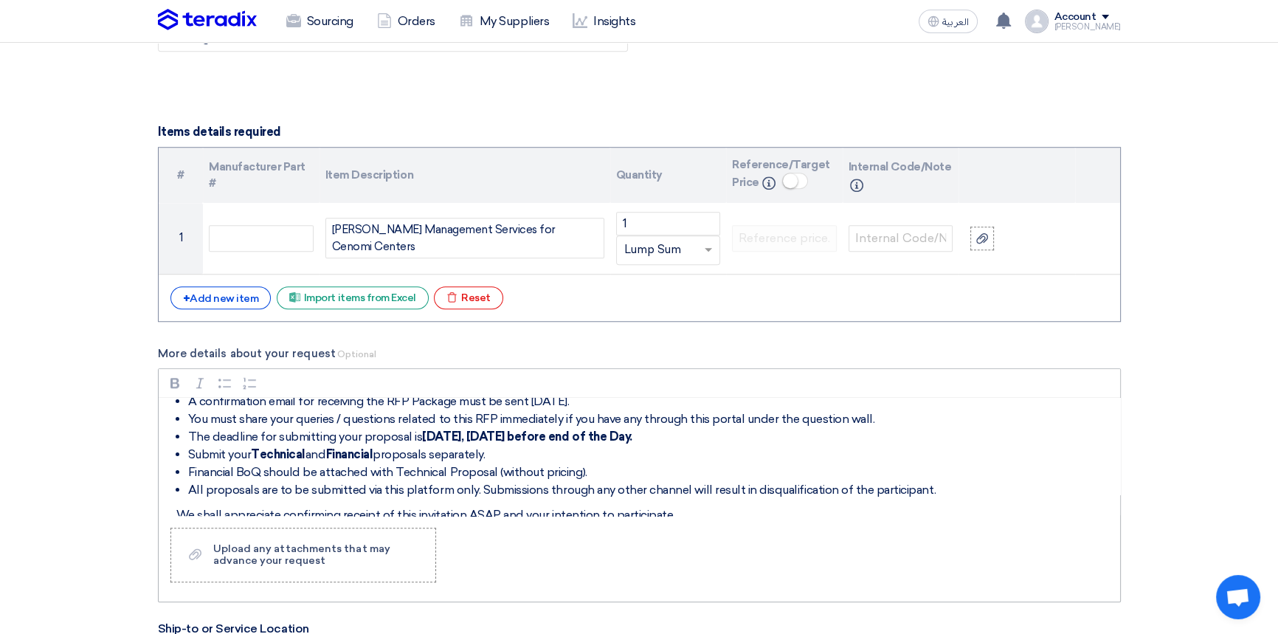
scroll to position [67, 0]
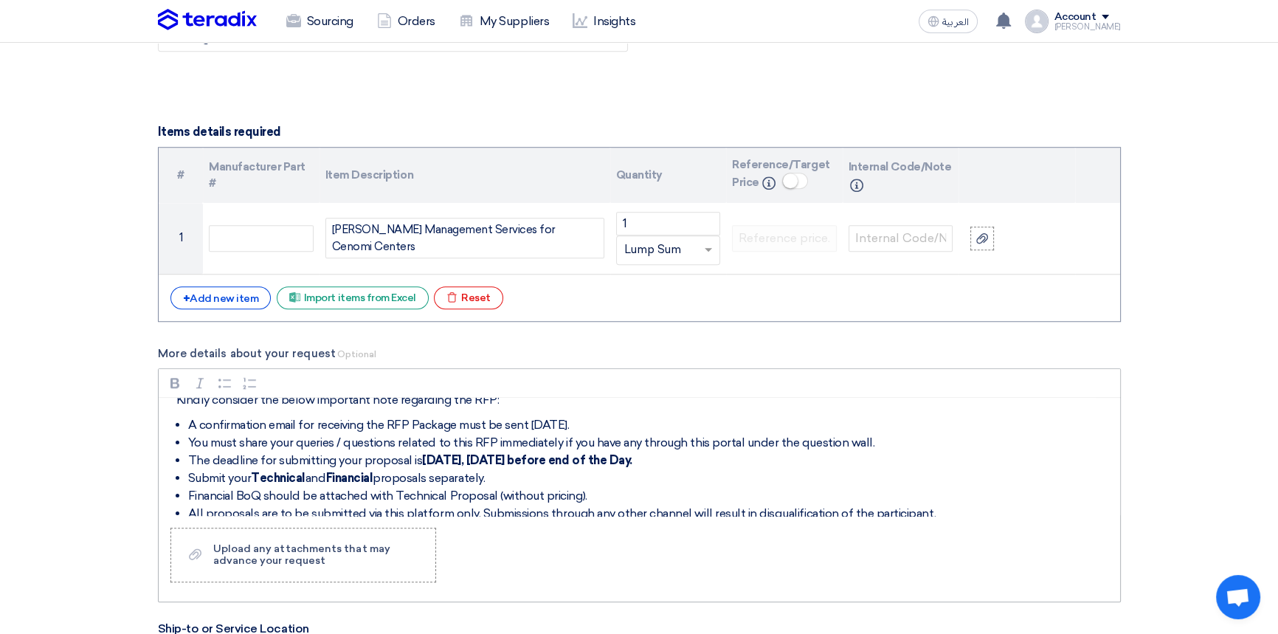
click at [252, 479] on li "Submit your Technical and Financial proposals separately." at bounding box center [650, 478] width 925 height 18
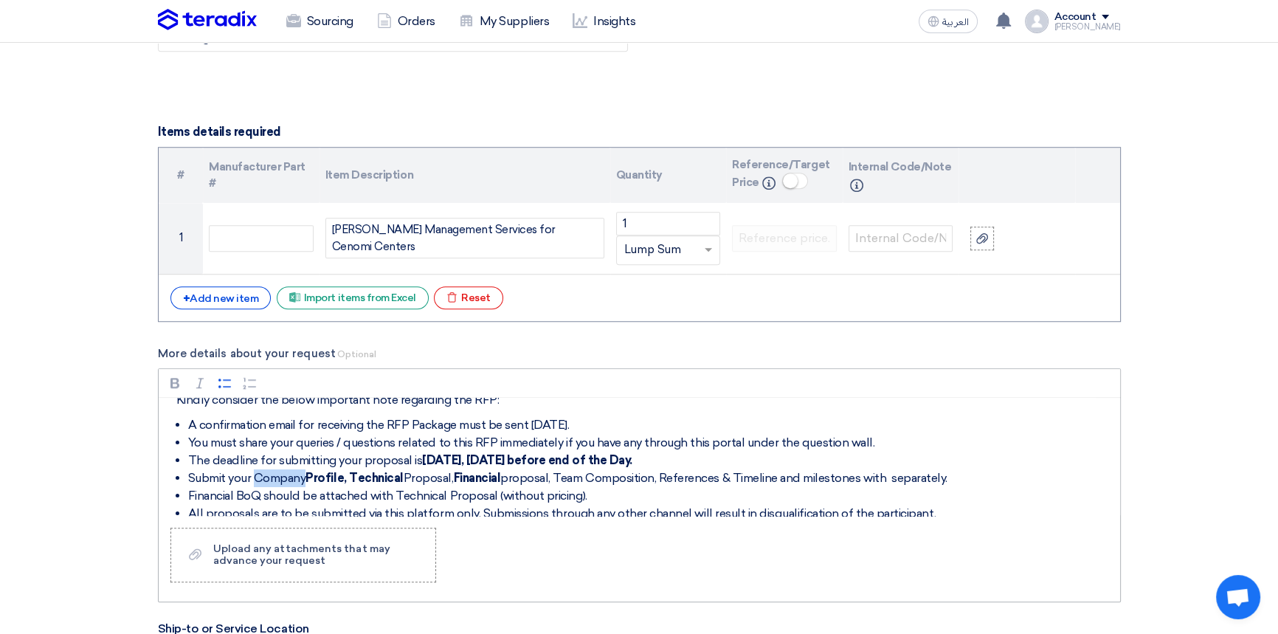
drag, startPoint x: 308, startPoint y: 476, endPoint x: 253, endPoint y: 472, distance: 54.7
click at [253, 472] on li "Submit your Company Profile, Technical Proposal, Financial proposal, Team Compo…" at bounding box center [650, 478] width 925 height 18
click at [258, 475] on strong "Company" at bounding box center [277, 478] width 53 height 14
drag, startPoint x: 258, startPoint y: 478, endPoint x: 343, endPoint y: 481, distance: 85.0
click at [343, 481] on li "Submit your Company Profile, Technical Proposal, Financial proposal, Team Compo…" at bounding box center [650, 478] width 925 height 18
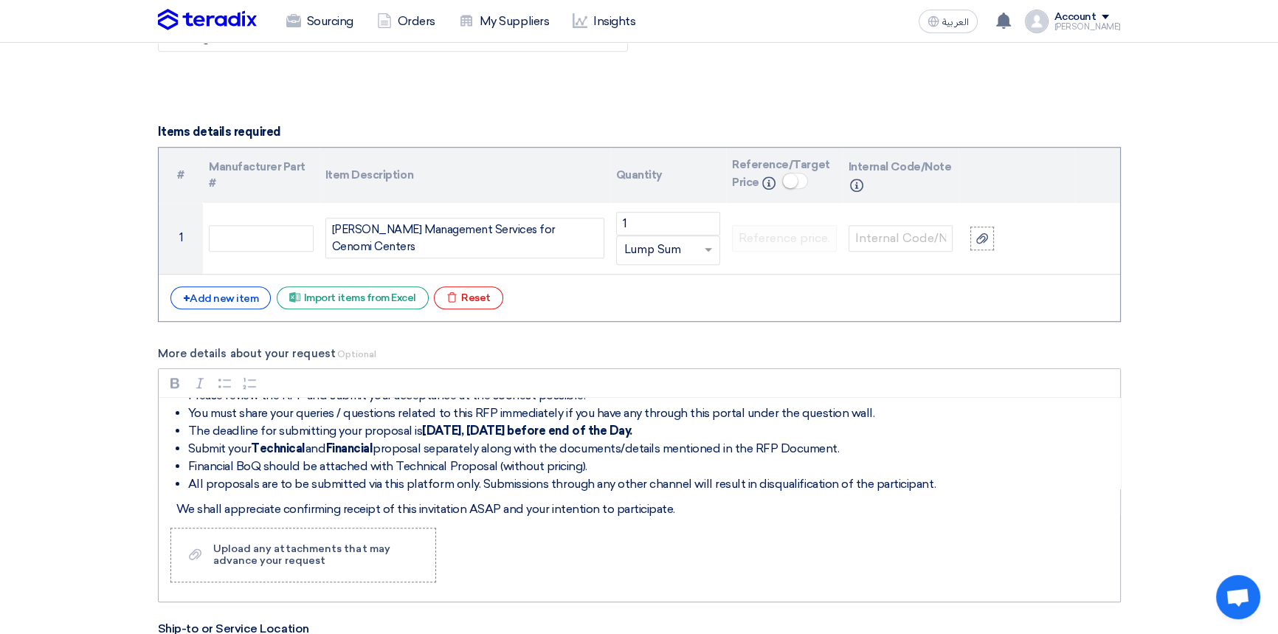
scroll to position [122, 0]
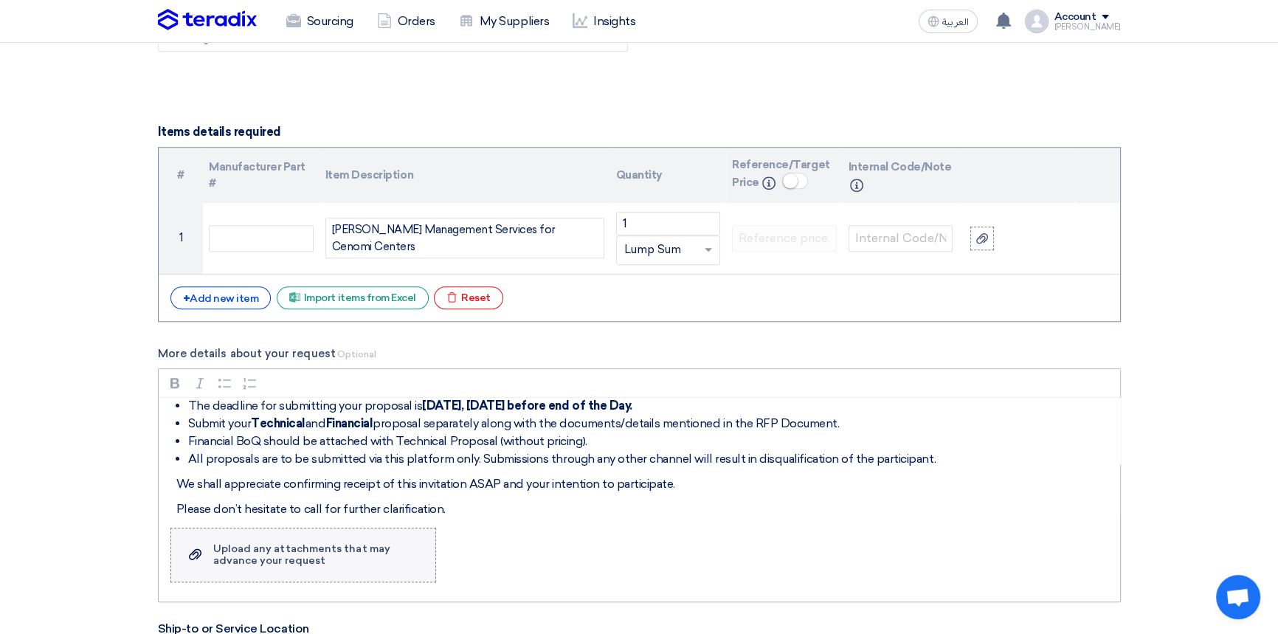
click at [346, 553] on div "Upload any attachments that may advance your request" at bounding box center [316, 555] width 207 height 24
click at [0, 0] on input "Upload a file Upload any attachments that may advance your request" at bounding box center [0, 0] width 0 height 0
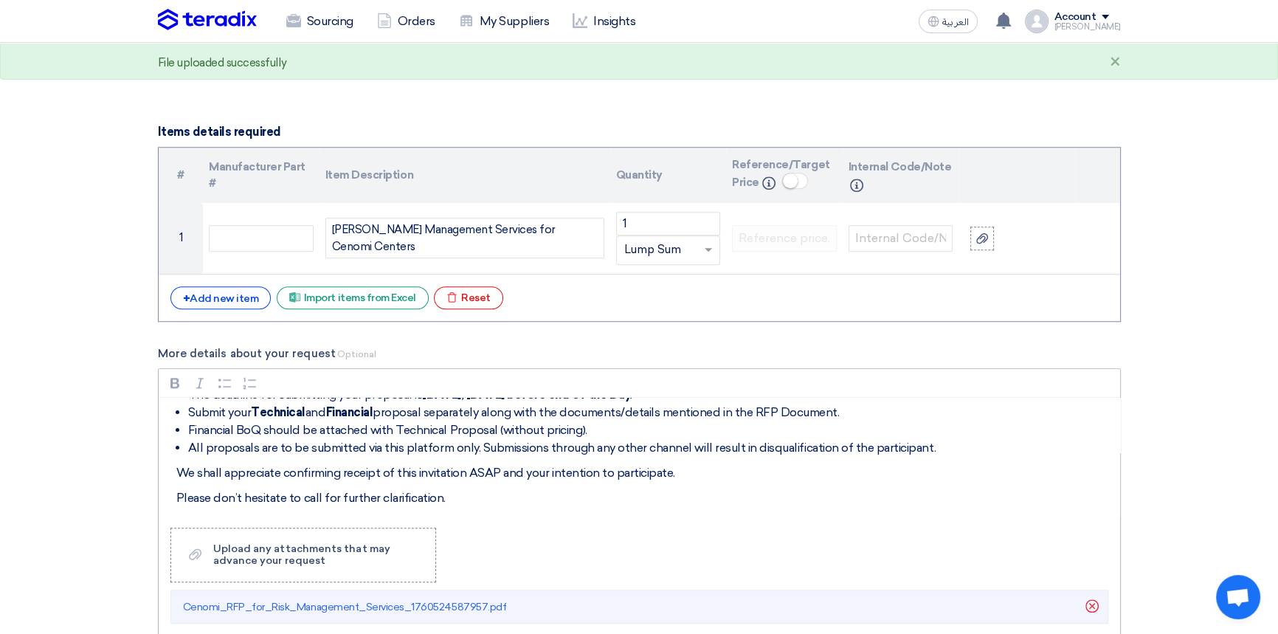
scroll to position [134, 0]
drag, startPoint x: 434, startPoint y: 488, endPoint x: 441, endPoint y: 492, distance: 7.6
click at [434, 488] on p "Please don’t hesitate to call for further clarification." at bounding box center [644, 497] width 937 height 18
click at [448, 498] on p "Please don’t hesitate to call for further clarification." at bounding box center [644, 497] width 937 height 18
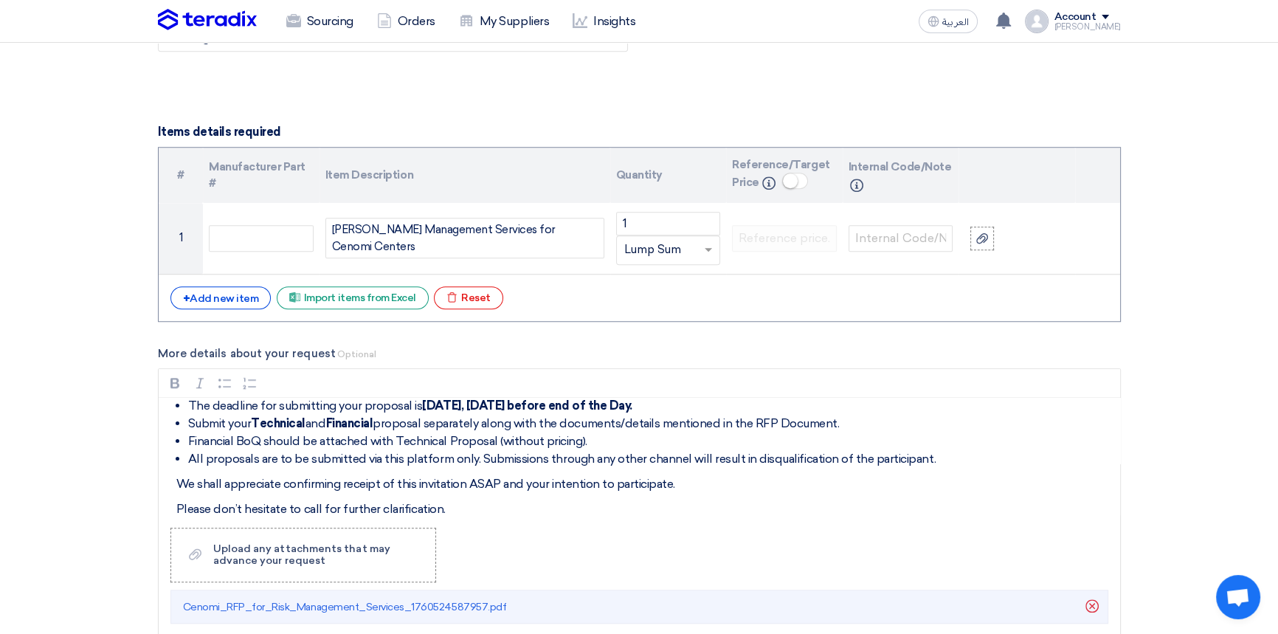
scroll to position [11, 0]
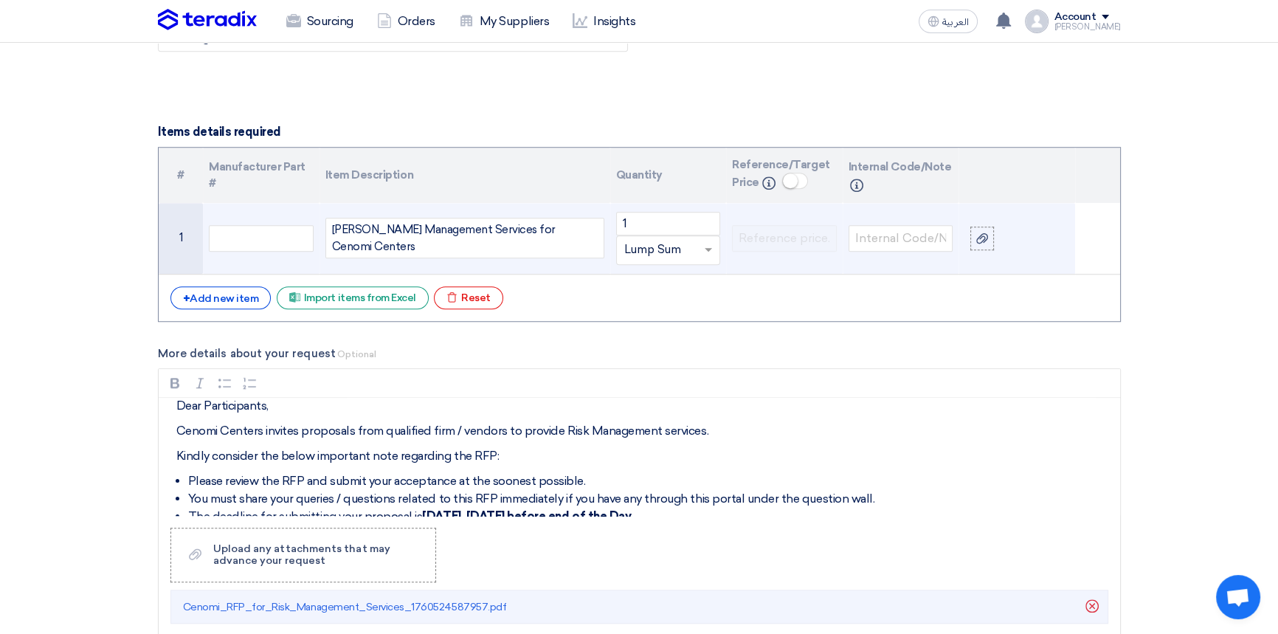
drag, startPoint x: 345, startPoint y: 238, endPoint x: 361, endPoint y: 240, distance: 15.6
click at [345, 238] on div "Rist Management Services for Cenomi Centers" at bounding box center [465, 238] width 279 height 41
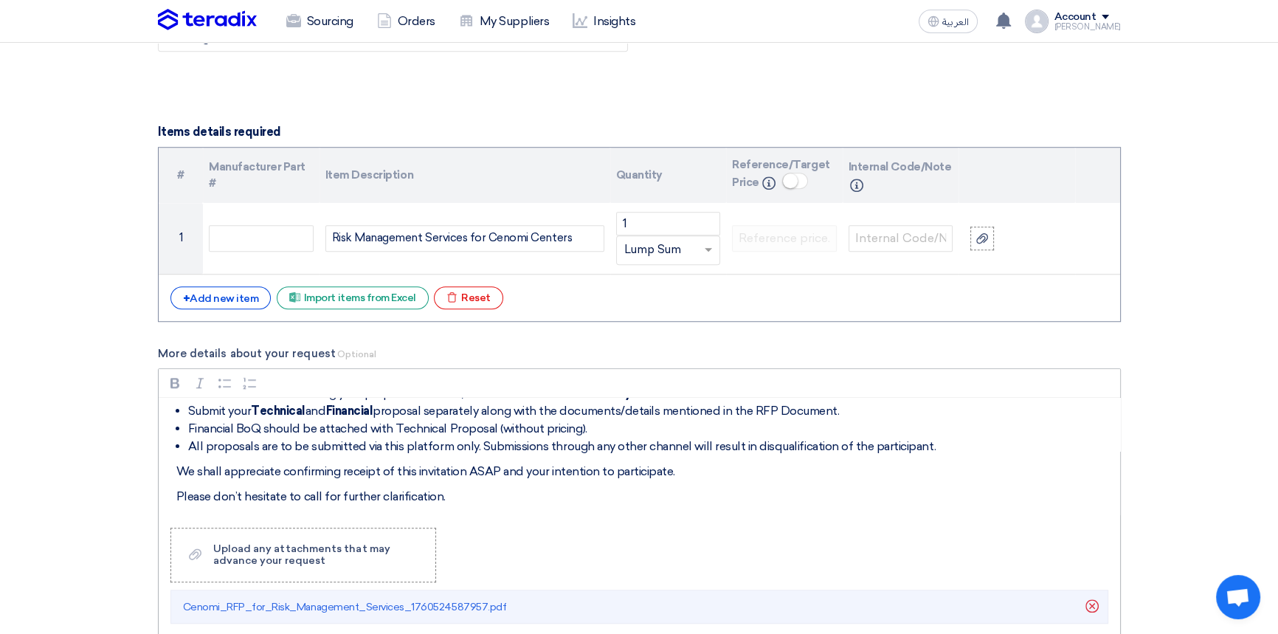
scroll to position [1543, 0]
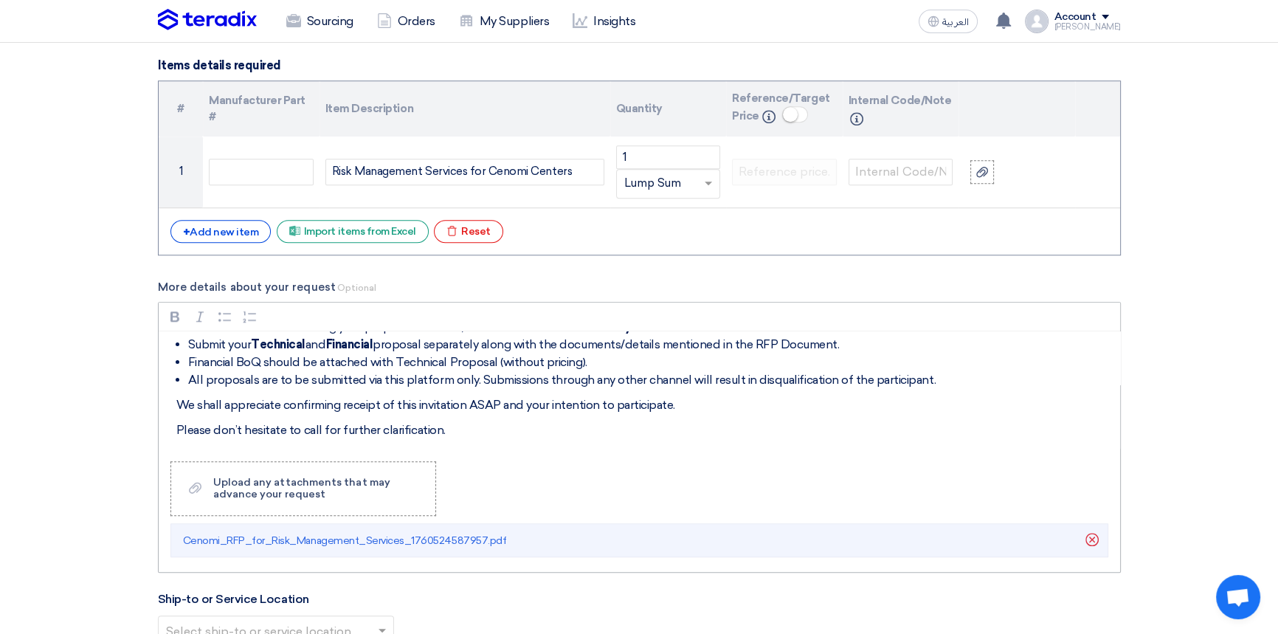
click at [472, 426] on p "Please don’t hesitate to call for further clarification." at bounding box center [644, 430] width 937 height 18
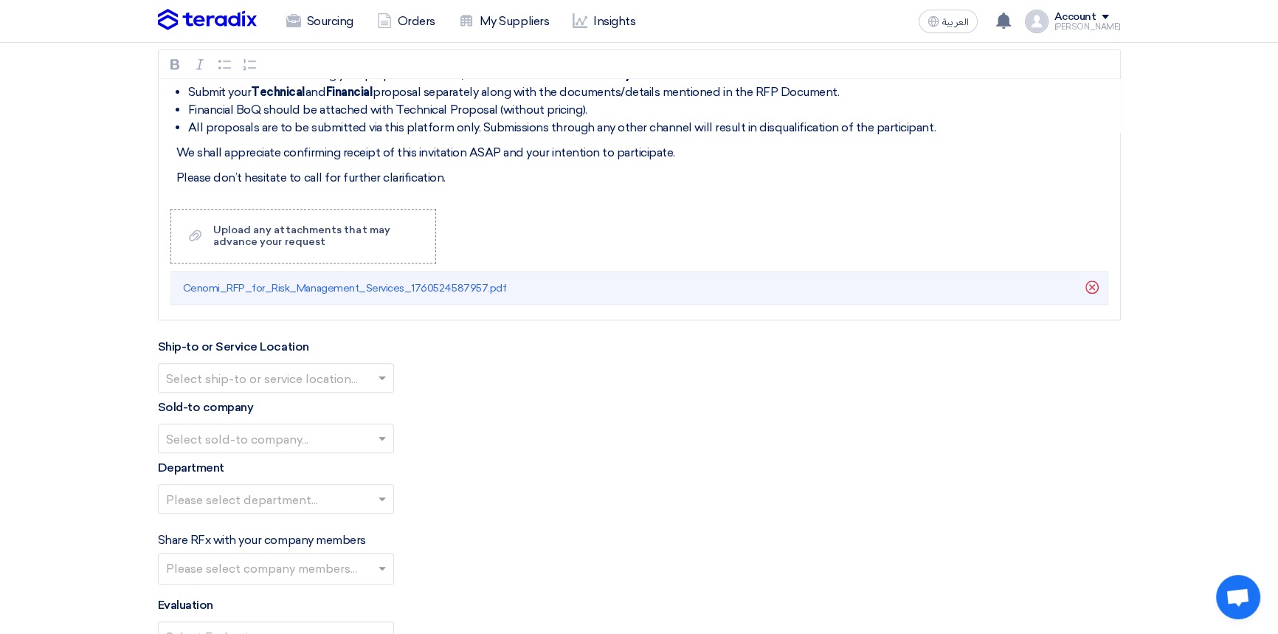
scroll to position [1811, 0]
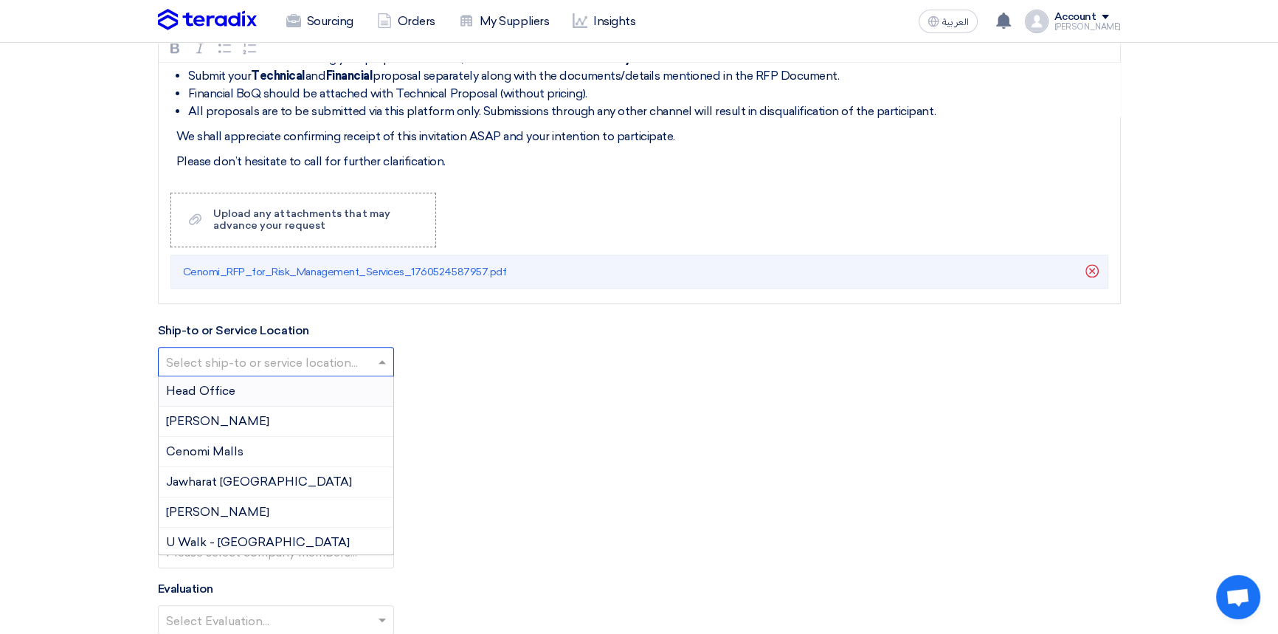
click at [267, 362] on input "text" at bounding box center [268, 363] width 205 height 24
click at [244, 392] on div "Head Office" at bounding box center [276, 391] width 235 height 30
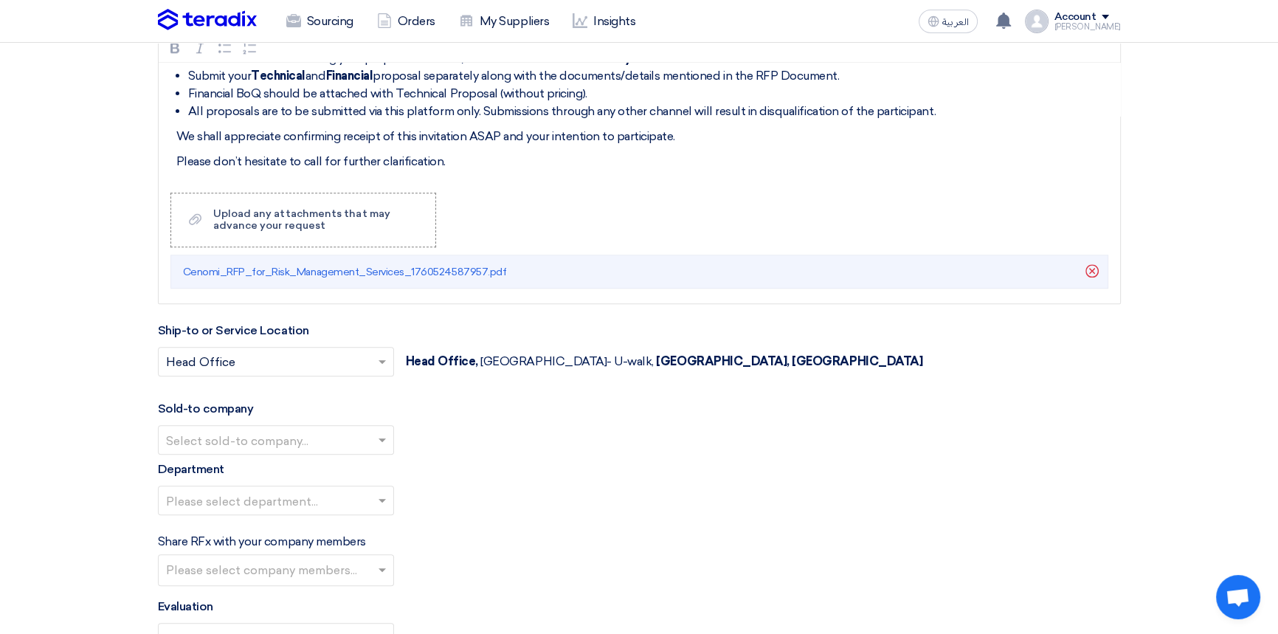
click at [205, 447] on input "text" at bounding box center [268, 441] width 205 height 24
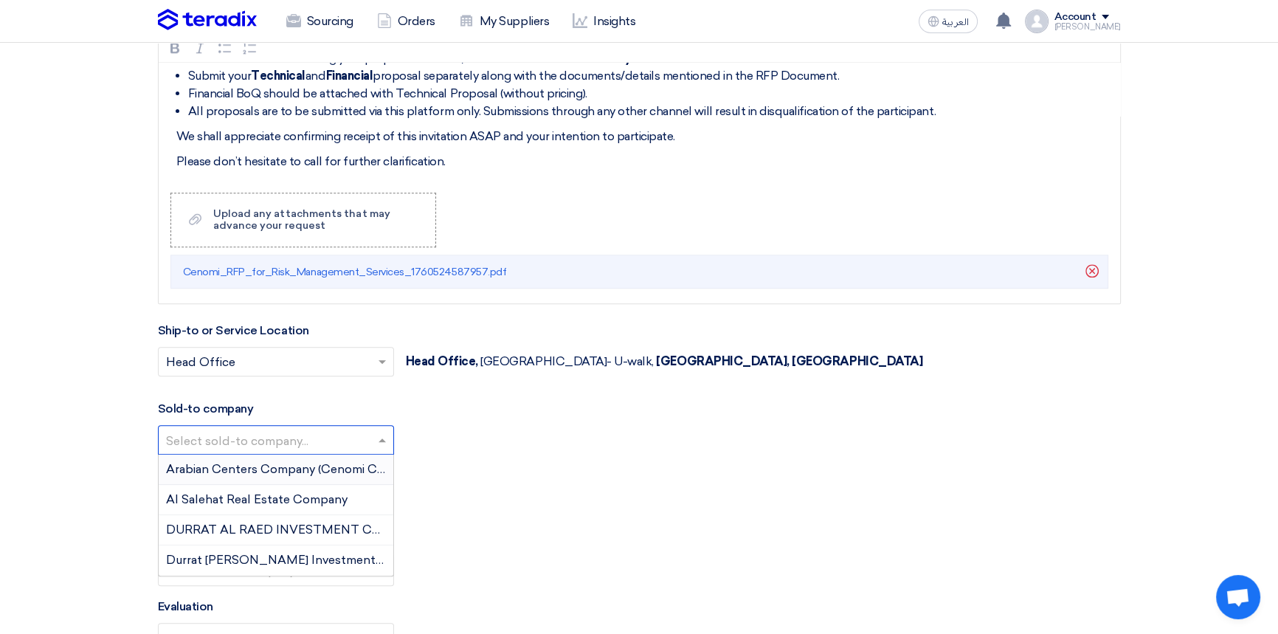
click at [214, 472] on span "Arabian Centers Company (Cenomi Centers)" at bounding box center [291, 469] width 250 height 14
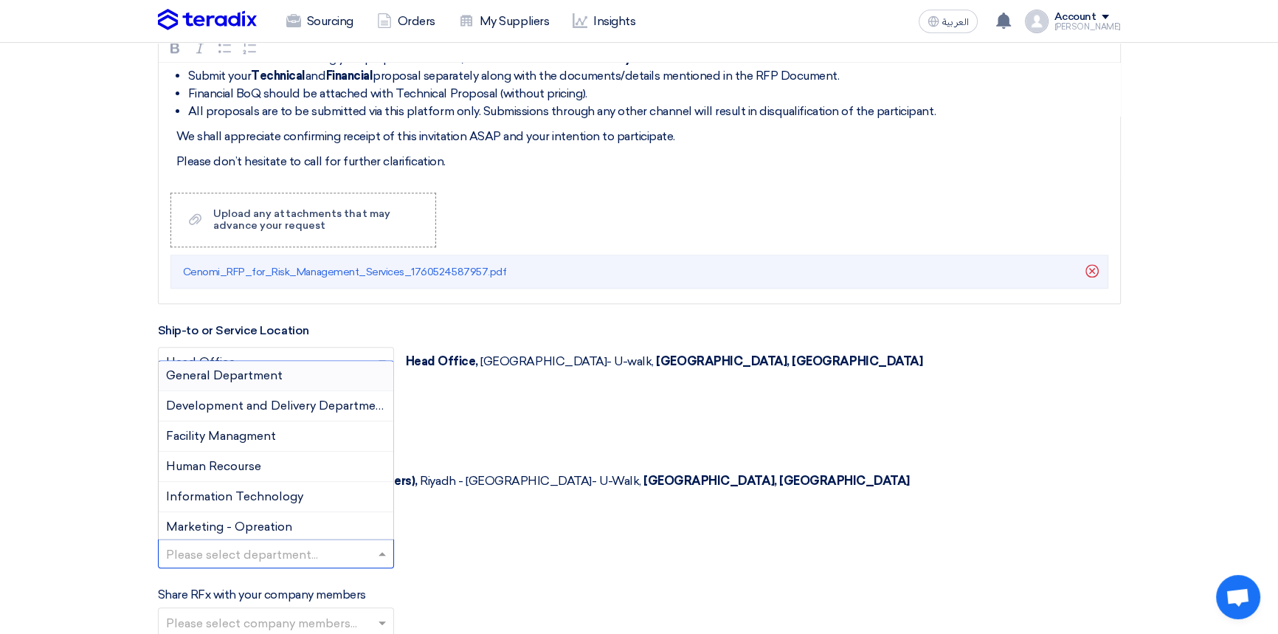
click at [202, 543] on input "text" at bounding box center [268, 555] width 205 height 24
click at [199, 361] on div "General Department" at bounding box center [276, 376] width 235 height 30
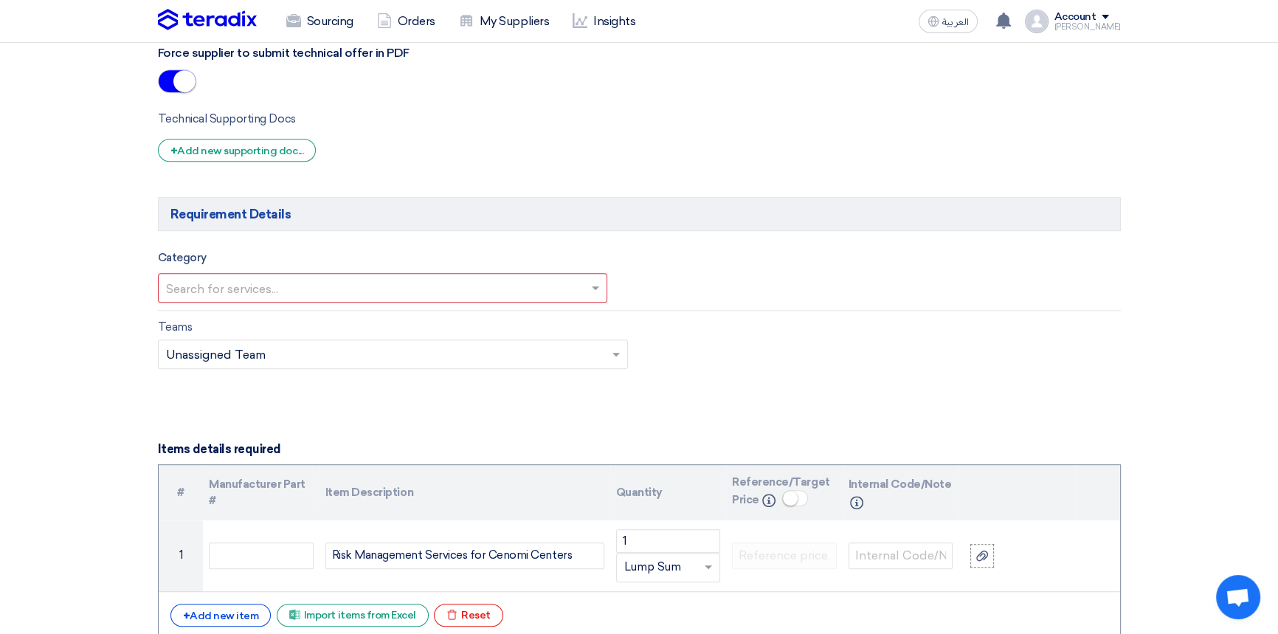
scroll to position [1140, 0]
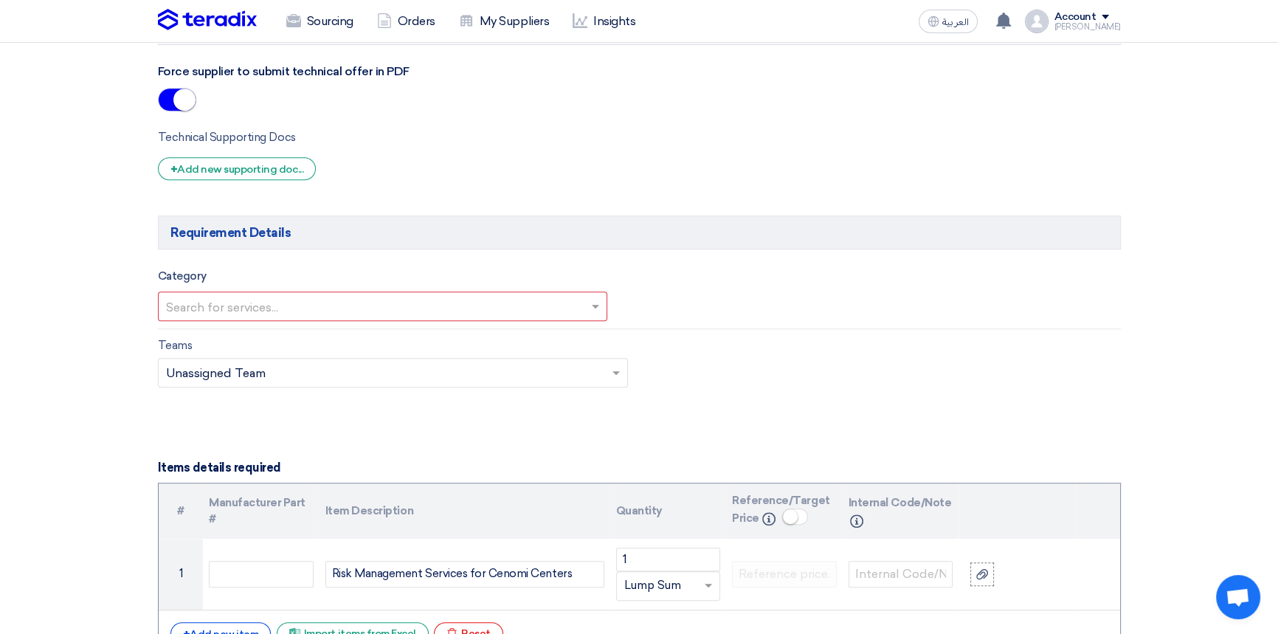
click at [264, 303] on input "text" at bounding box center [375, 308] width 419 height 24
click at [664, 289] on div "Category Search for services..." at bounding box center [639, 294] width 985 height 55
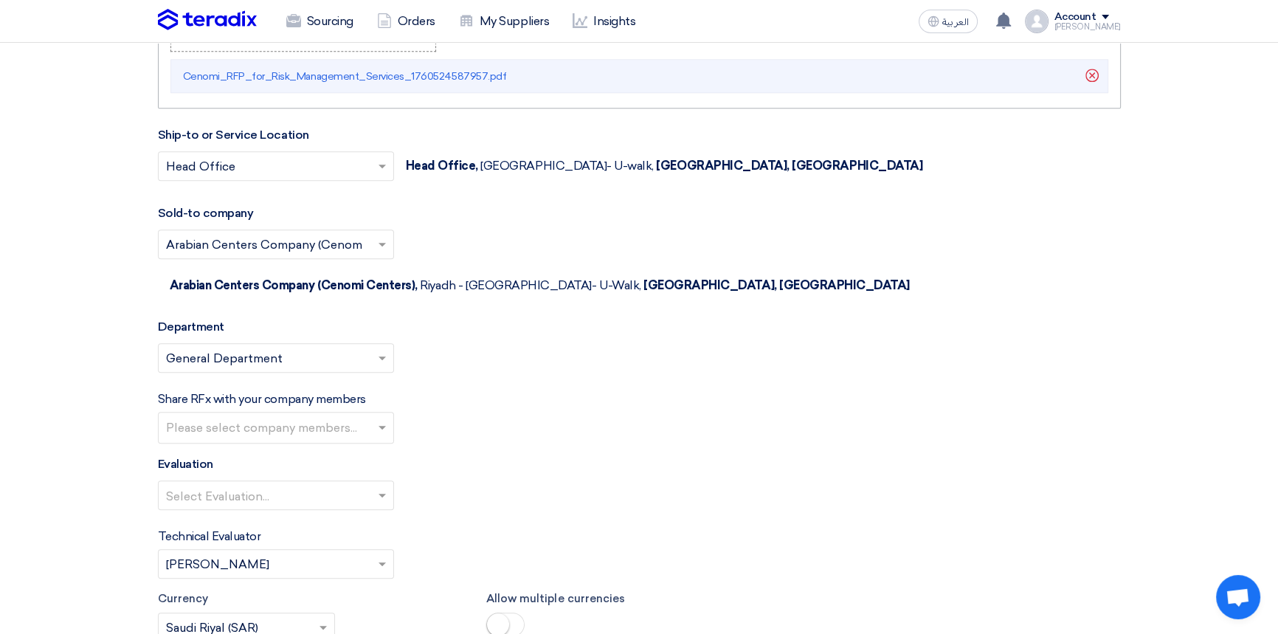
scroll to position [1946, 0]
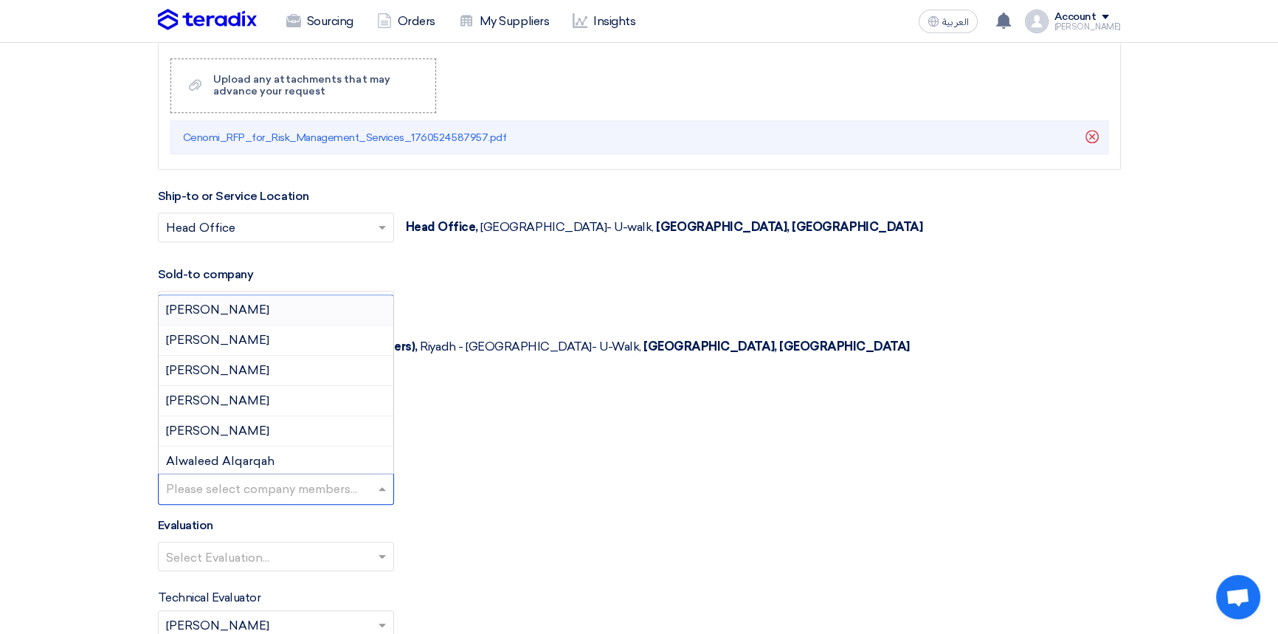
click at [238, 478] on input "text" at bounding box center [278, 490] width 224 height 24
click at [573, 464] on div "Share RFx with your company members Please select company members... Abdellatif…" at bounding box center [639, 478] width 963 height 53
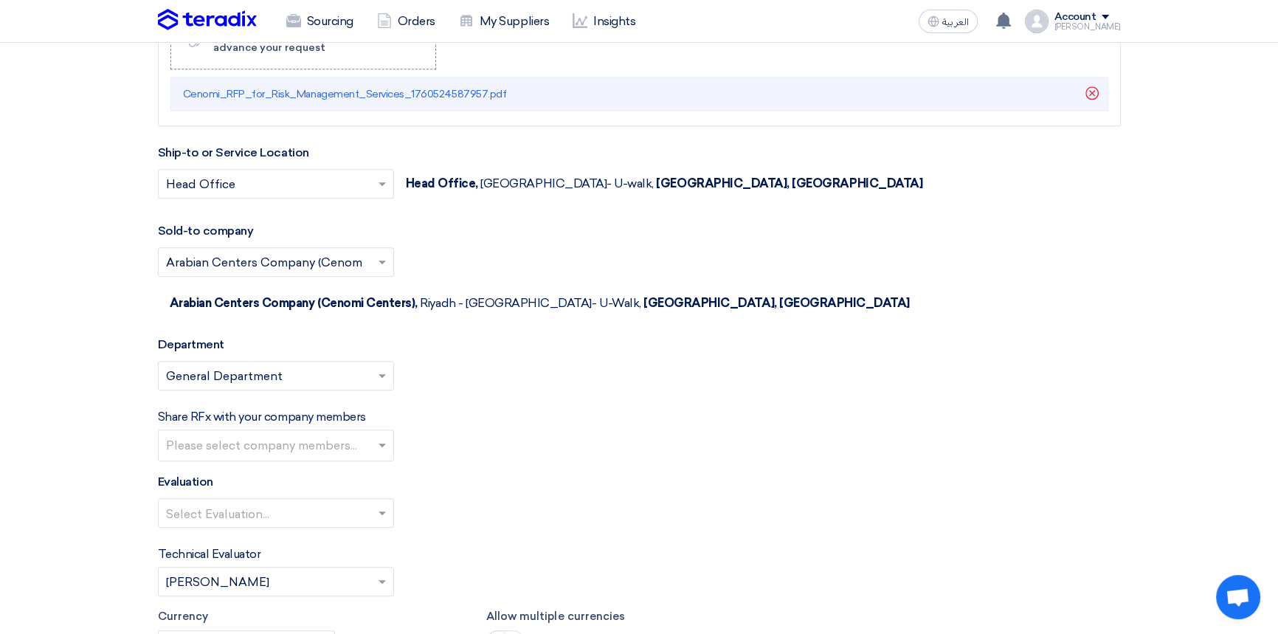
scroll to position [2080, 0]
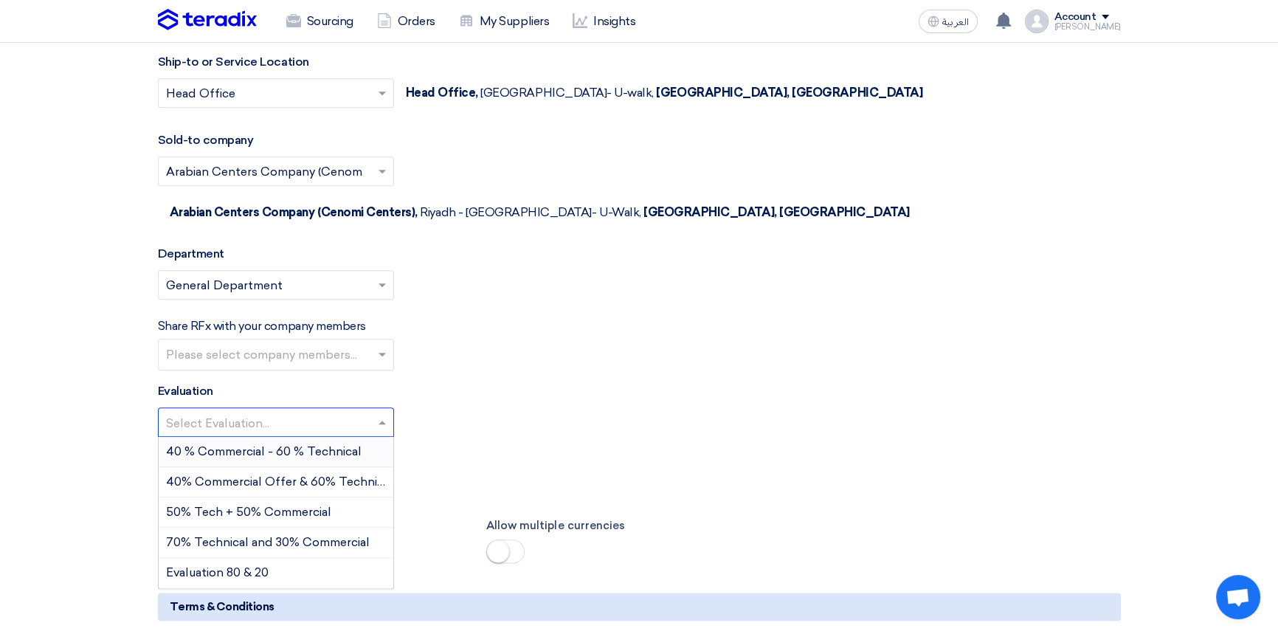
click at [255, 411] on input "text" at bounding box center [268, 423] width 205 height 24
click at [242, 444] on span "40 % Commercial - 60 % Technical" at bounding box center [264, 451] width 196 height 14
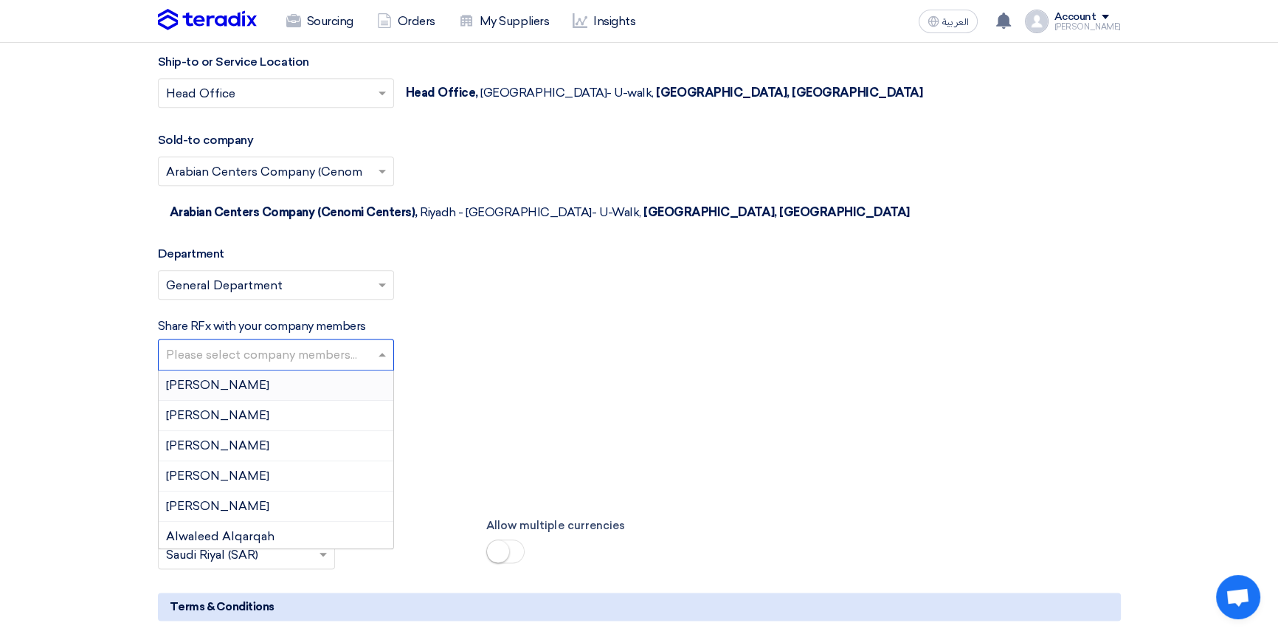
click at [243, 344] on input "text" at bounding box center [278, 356] width 224 height 24
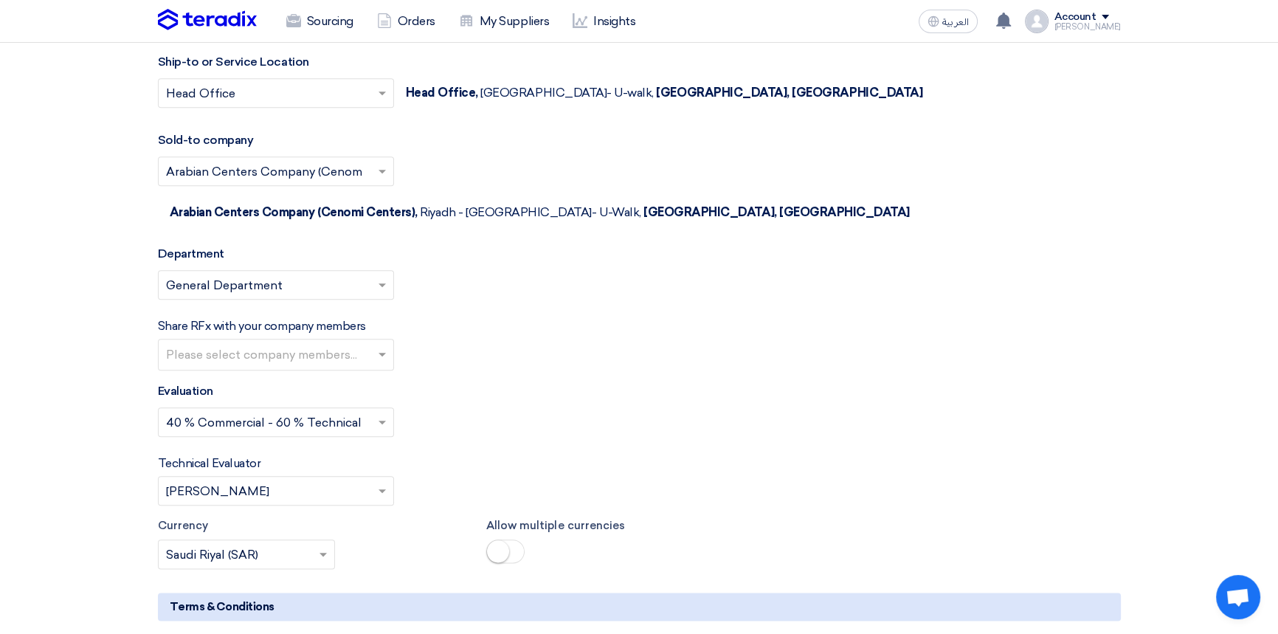
click at [530, 324] on div "Share RFx with your company members Please select company members..." at bounding box center [639, 343] width 963 height 53
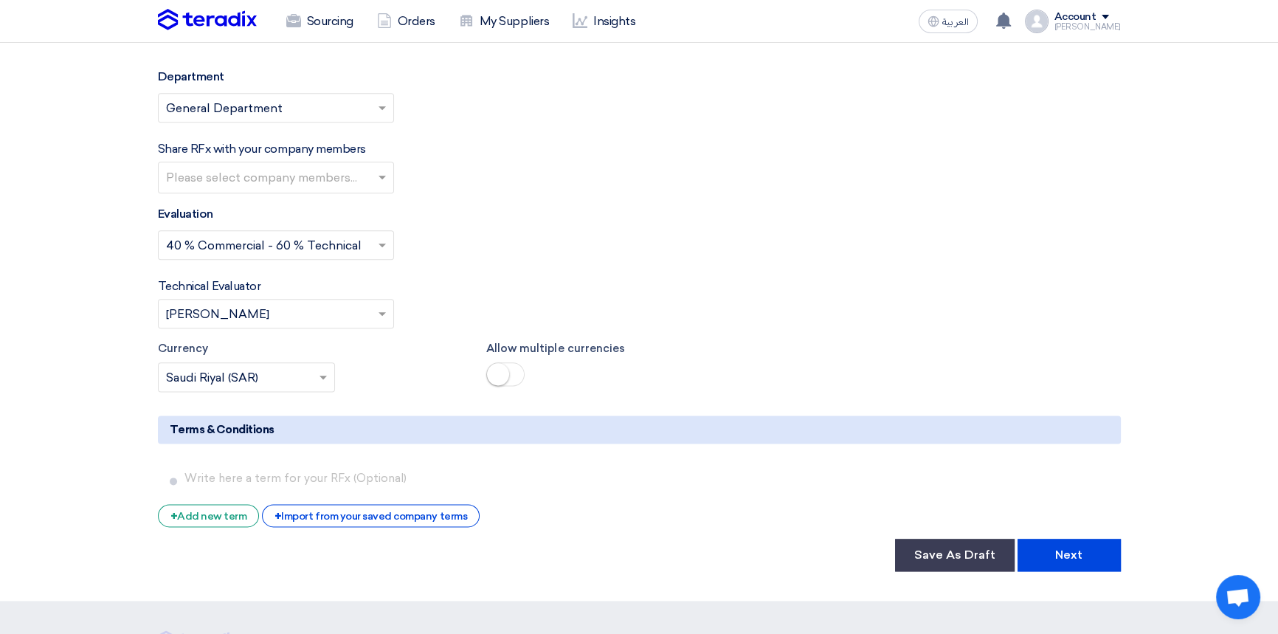
scroll to position [2281, 0]
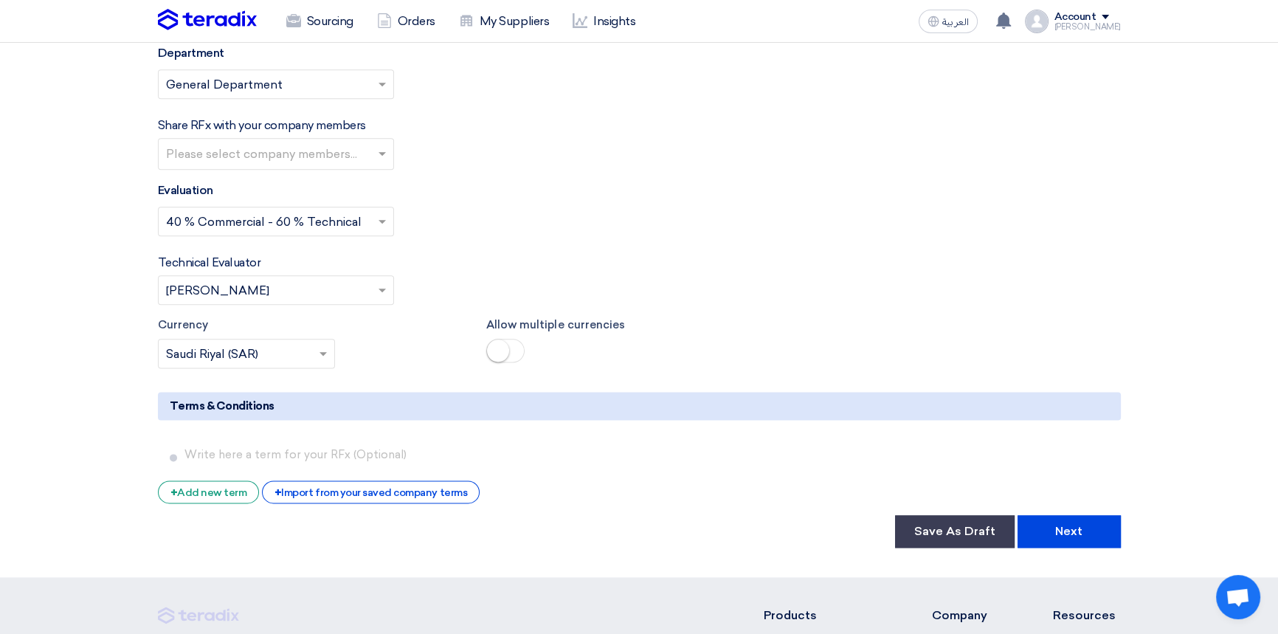
click at [519, 339] on span at bounding box center [505, 351] width 38 height 24
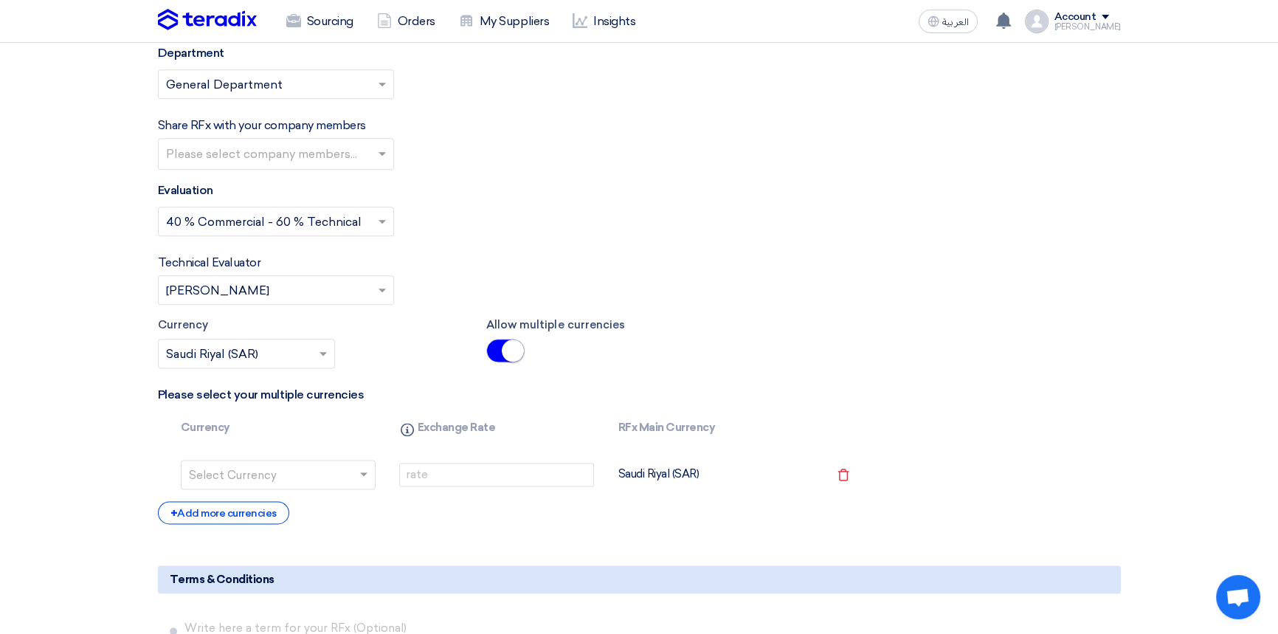
click at [249, 464] on input "text" at bounding box center [269, 476] width 161 height 24
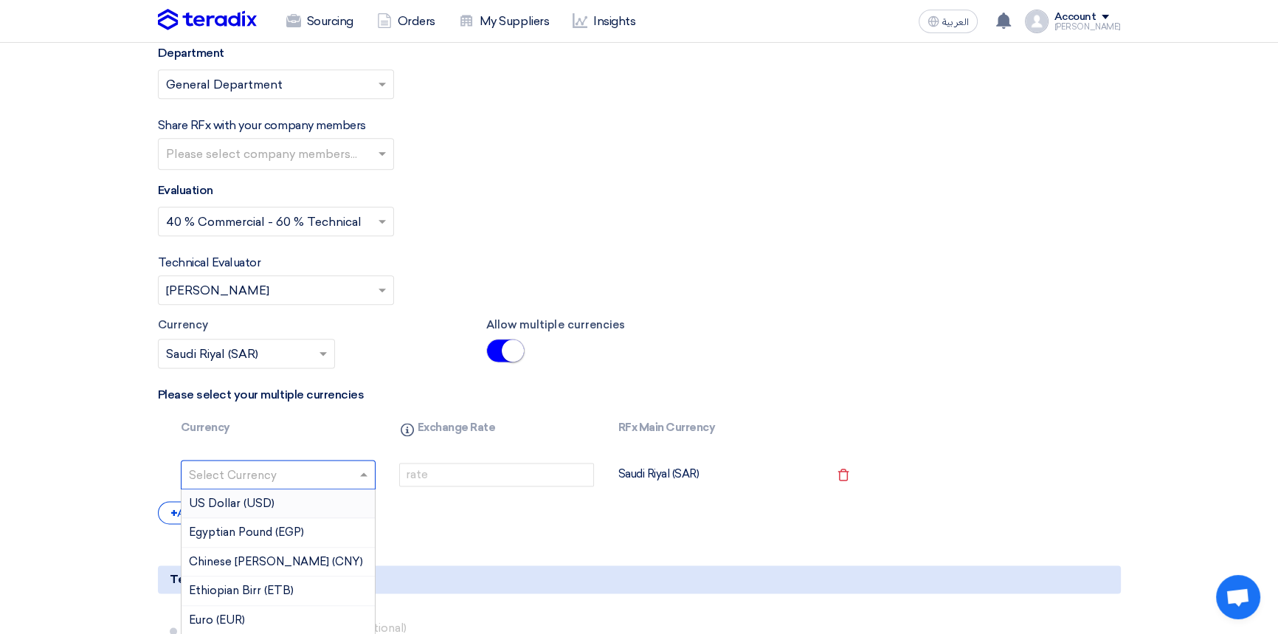
click at [242, 497] on span "US Dollar (USD)" at bounding box center [232, 503] width 86 height 13
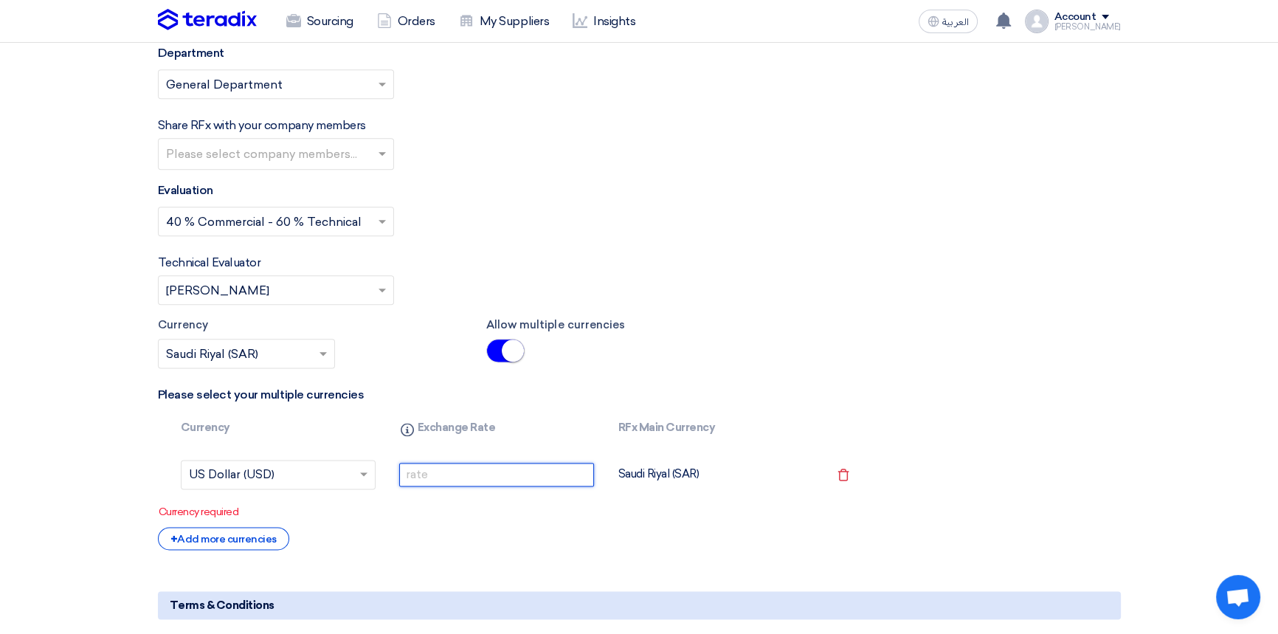
click at [453, 463] on input "number" at bounding box center [496, 475] width 195 height 24
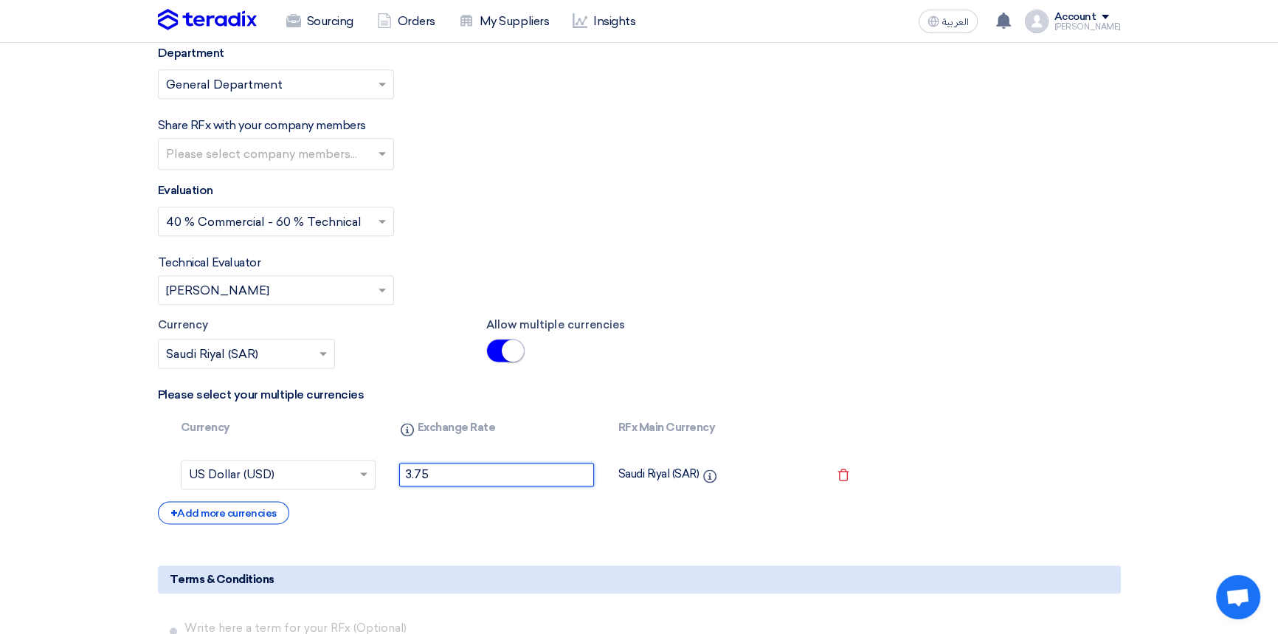
type input "3.75"
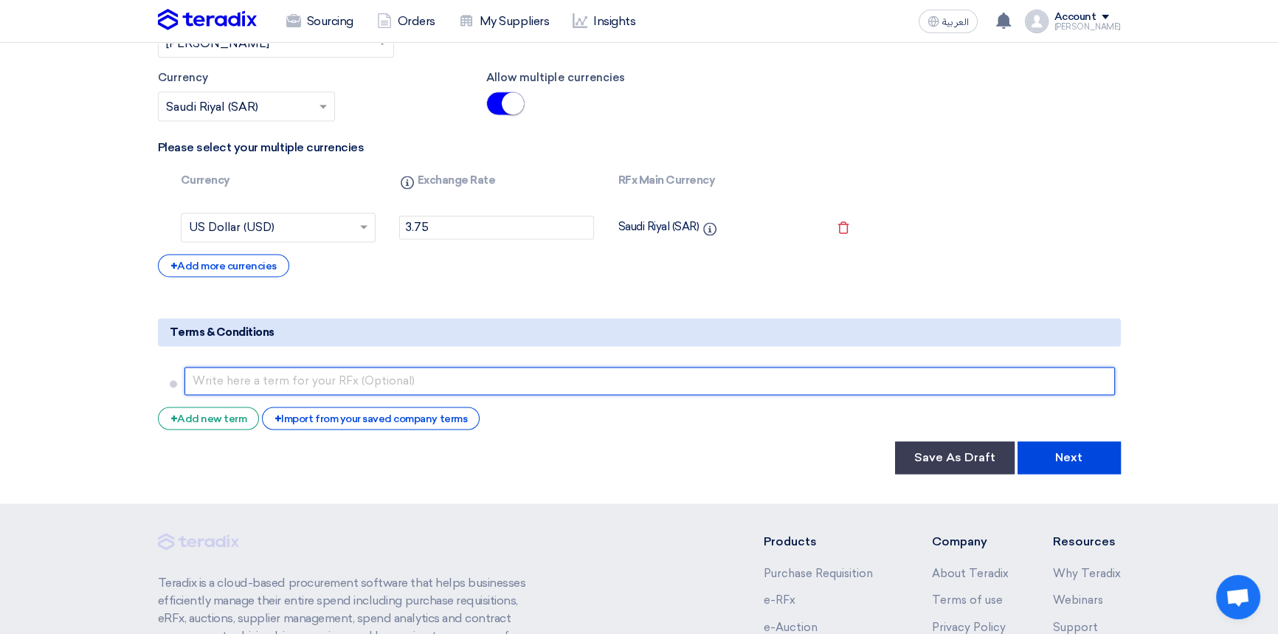
scroll to position [2549, 0]
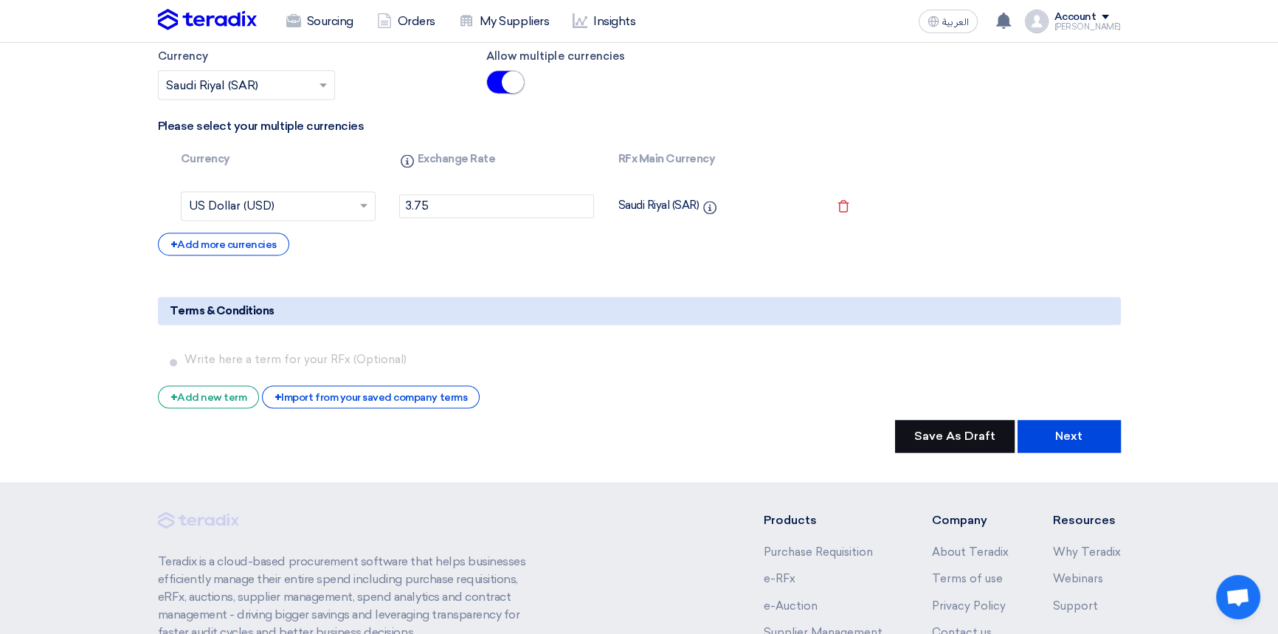
click at [955, 420] on button "Save As Draft" at bounding box center [955, 436] width 120 height 32
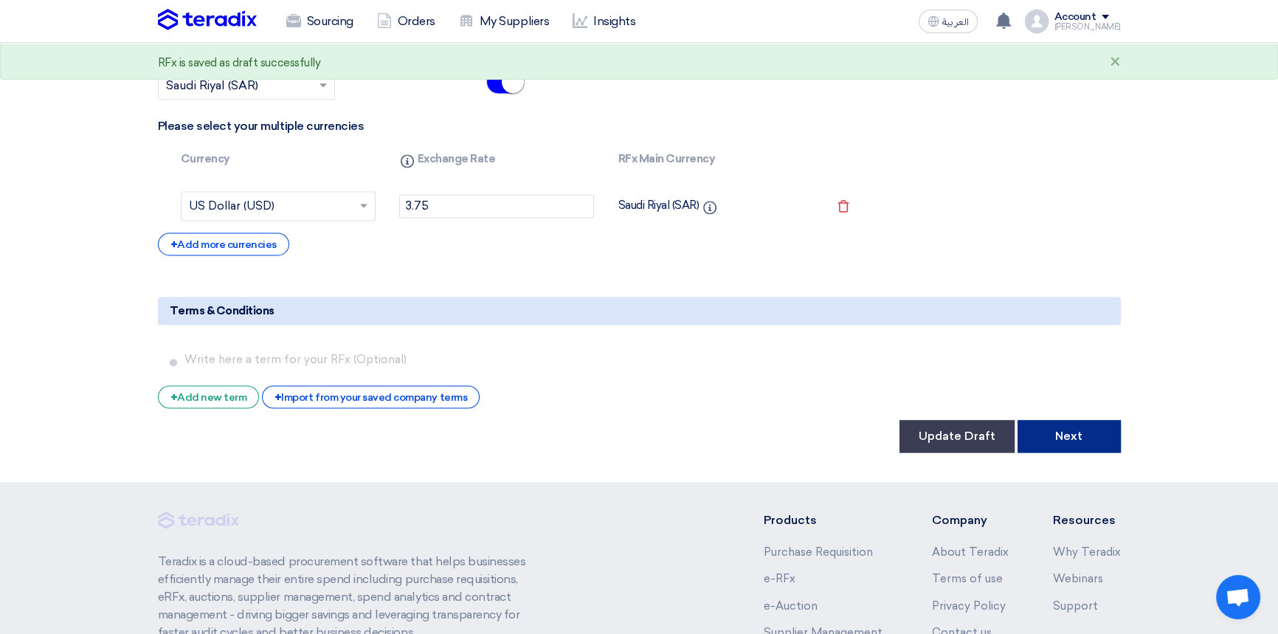
click at [1073, 420] on button "Next" at bounding box center [1069, 436] width 103 height 32
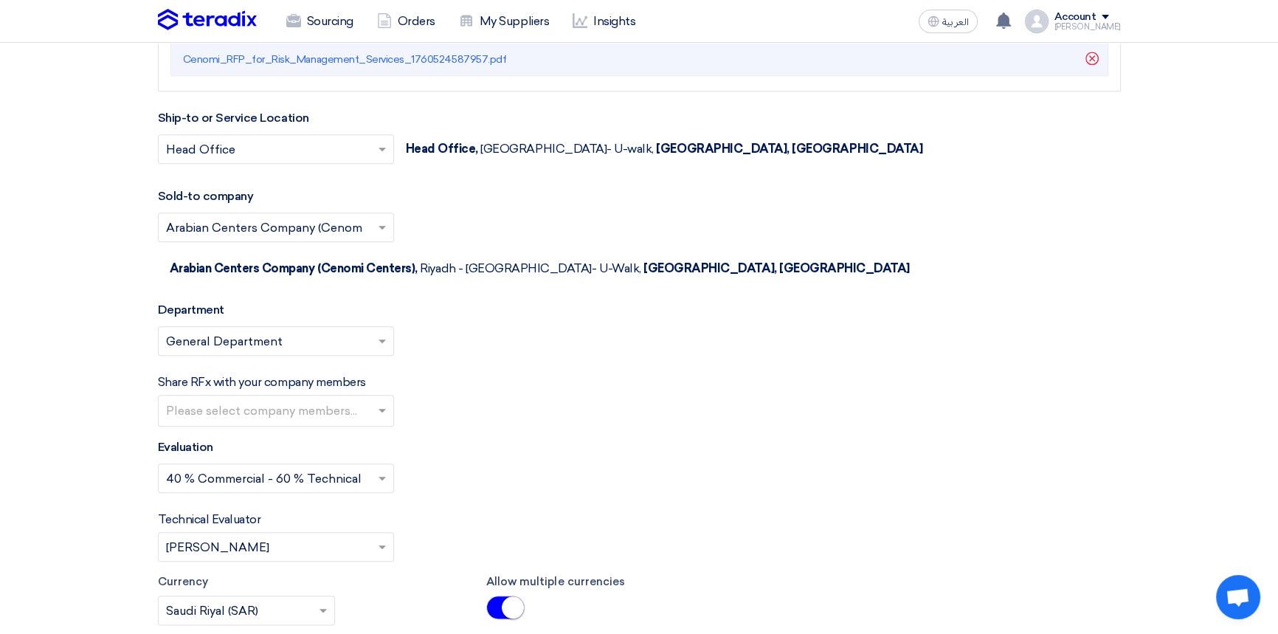
scroll to position [2013, 0]
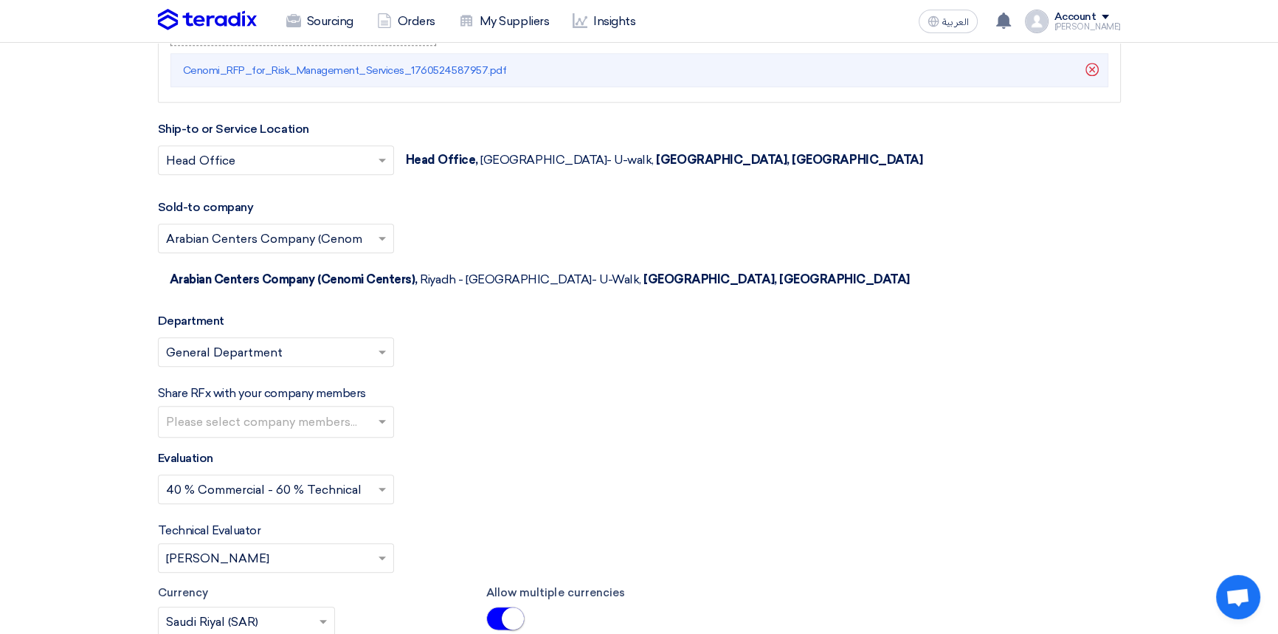
click at [235, 341] on input "text" at bounding box center [268, 353] width 205 height 24
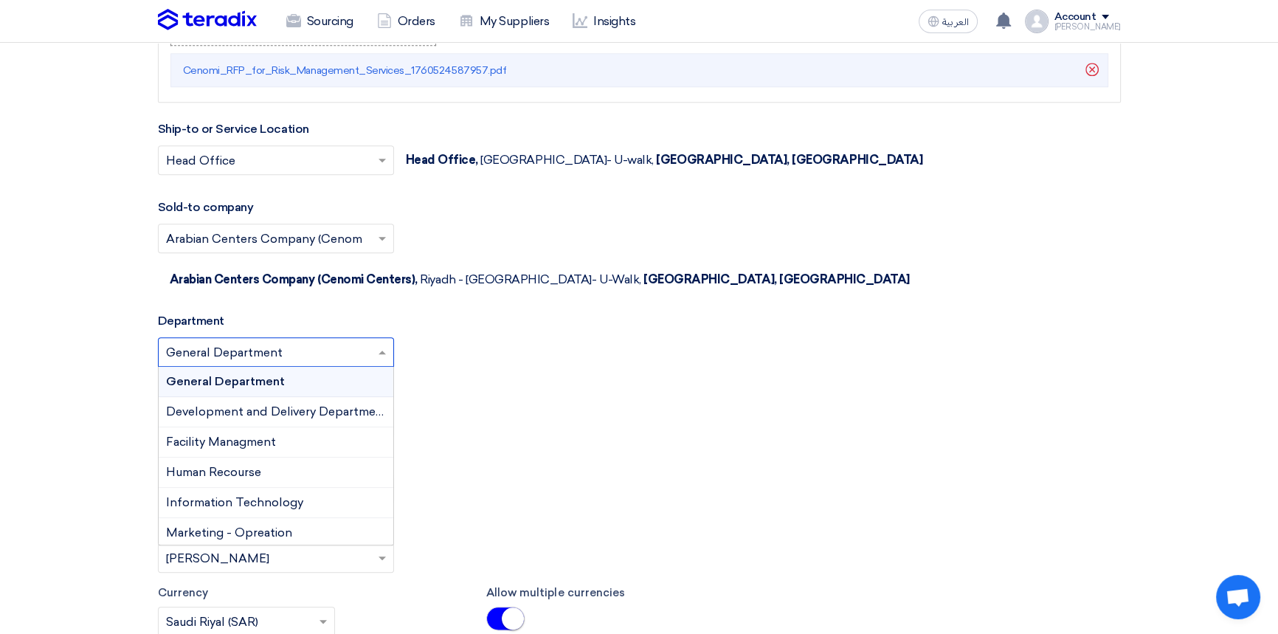
click at [241, 341] on input "text" at bounding box center [268, 353] width 205 height 24
click at [611, 385] on div "Share RFx with your company members Please select company members..." at bounding box center [639, 411] width 963 height 53
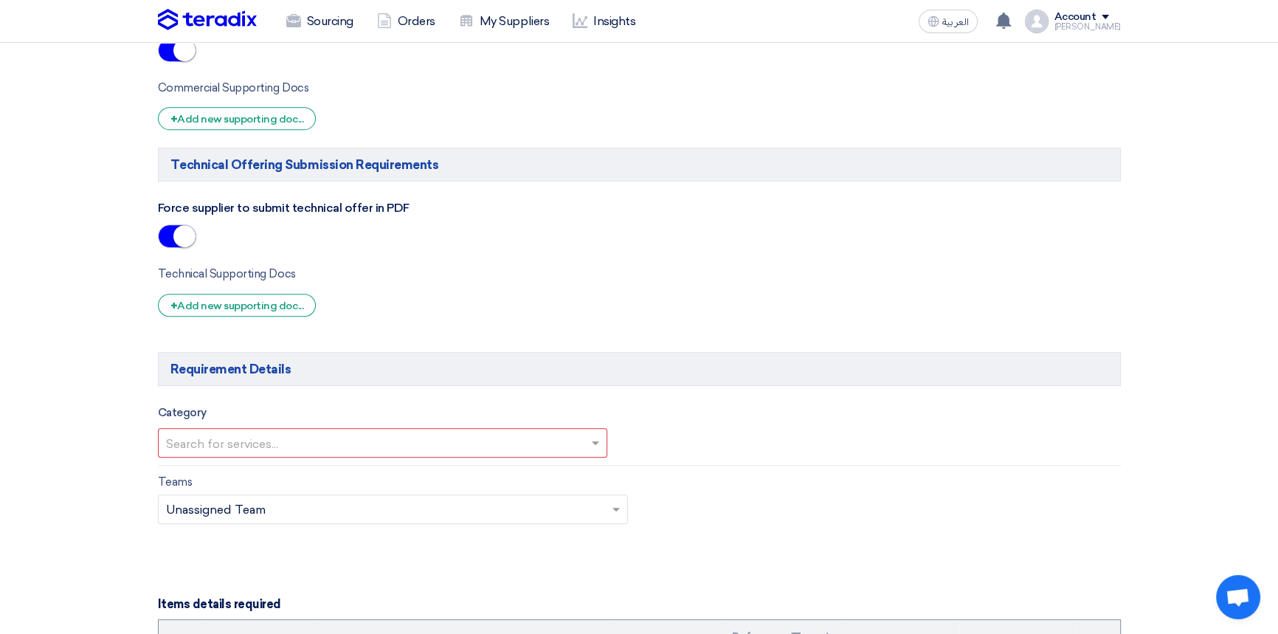
scroll to position [1006, 0]
click at [296, 442] on input "text" at bounding box center [375, 442] width 419 height 24
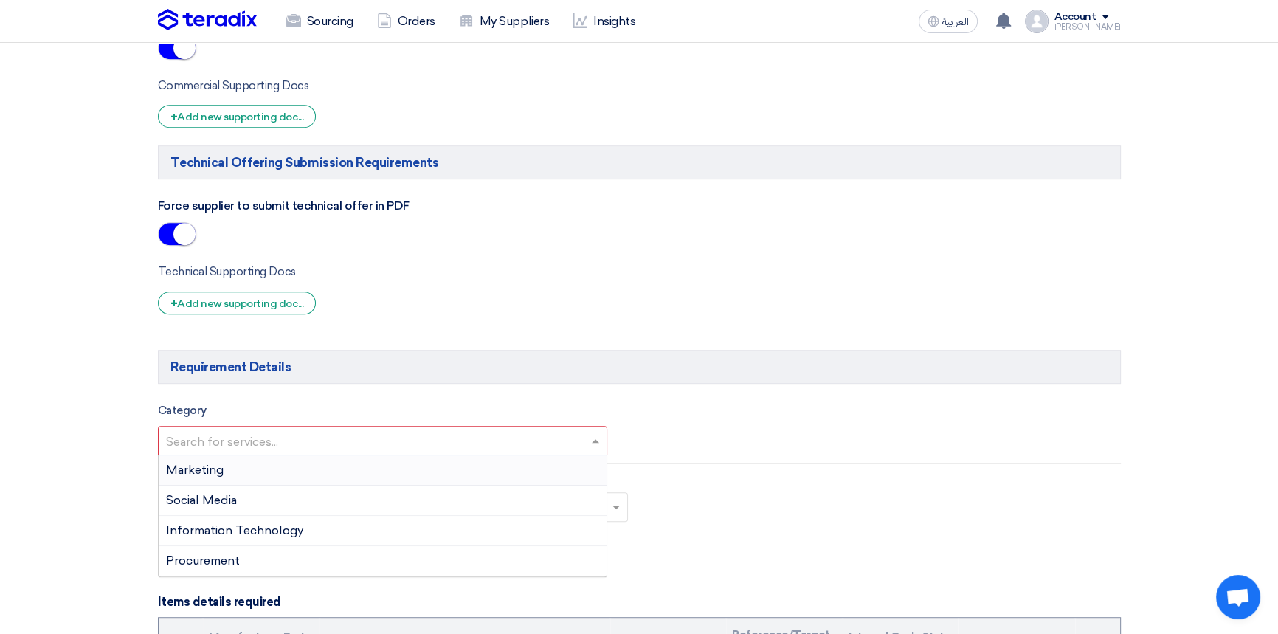
click at [656, 416] on div "Category Search for services... Marketing Social Media Information Technology P…" at bounding box center [639, 429] width 985 height 55
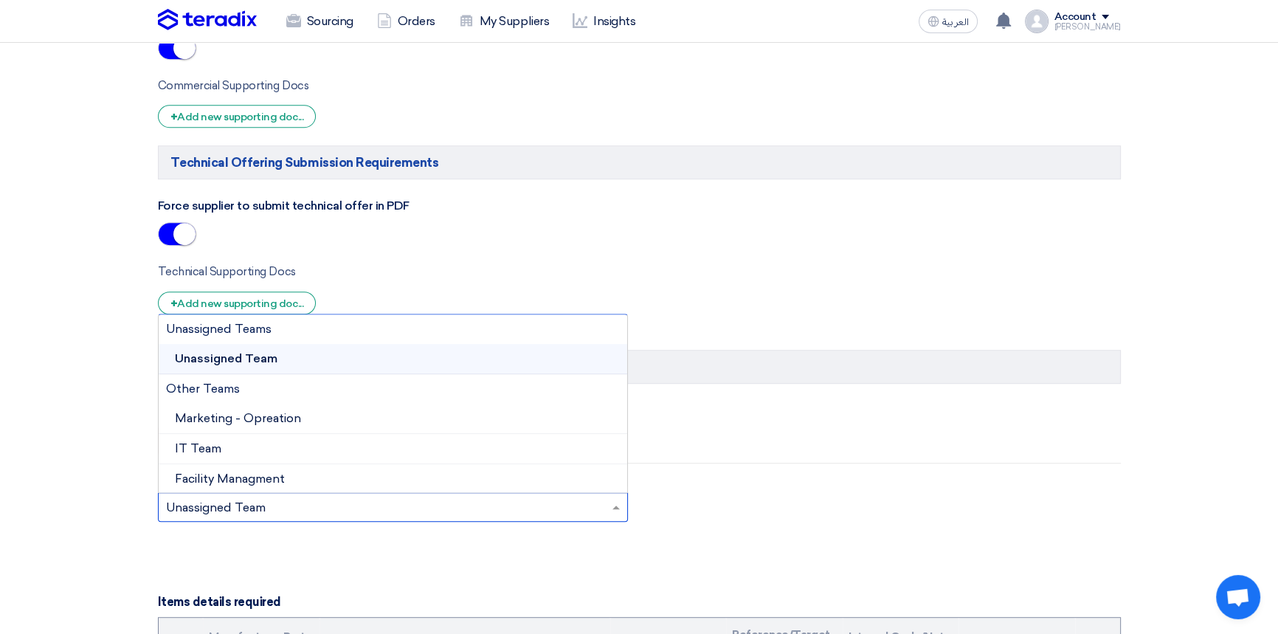
click at [272, 513] on input "text" at bounding box center [386, 508] width 440 height 24
click at [847, 497] on div "Teams Teams.. × Unassigned Team × Unassigned Teams Unassigned Team Other Teams …" at bounding box center [639, 505] width 985 height 69
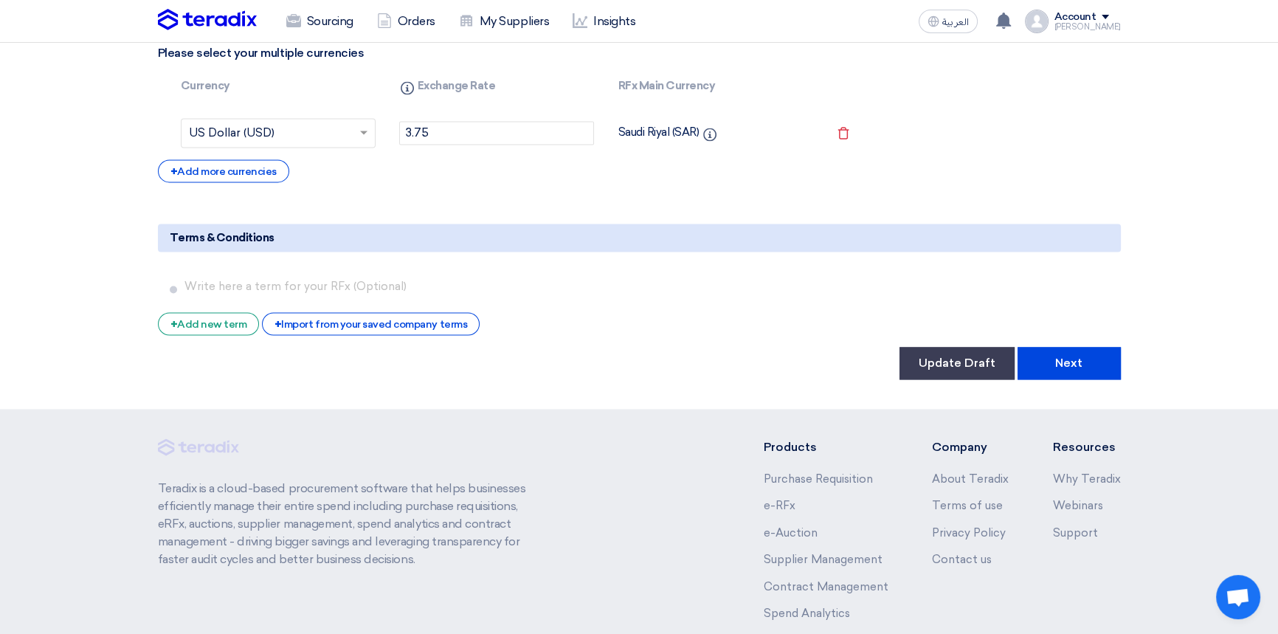
scroll to position [2694, 0]
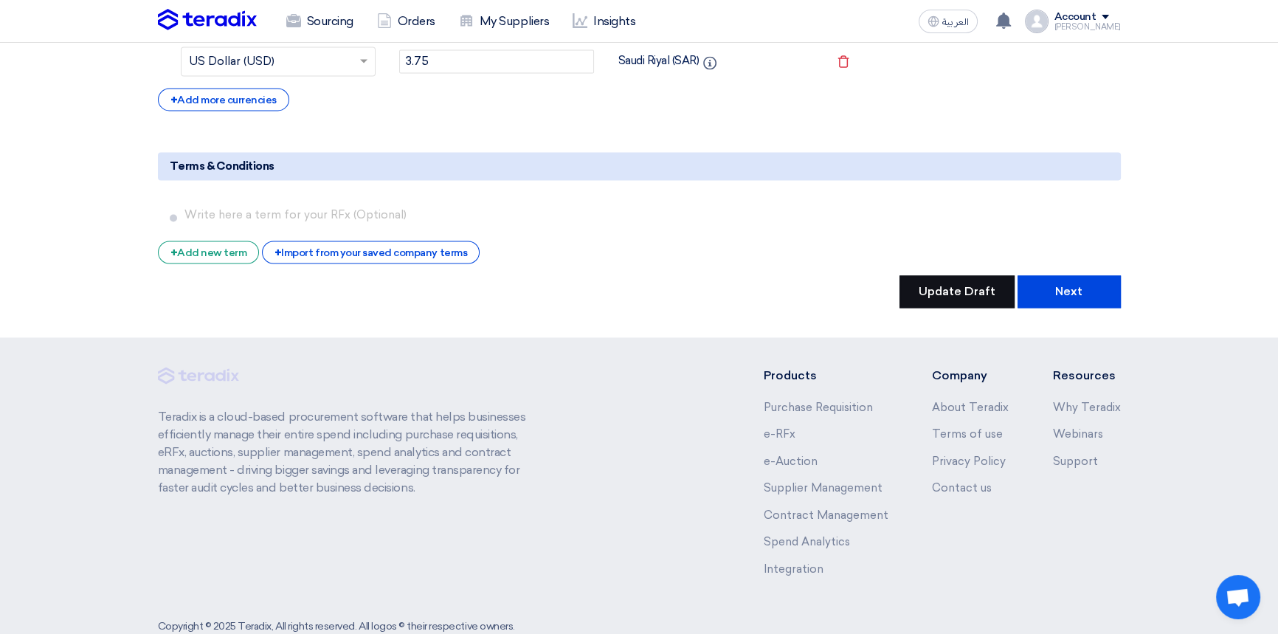
click at [970, 275] on button "Update Draft" at bounding box center [957, 291] width 115 height 32
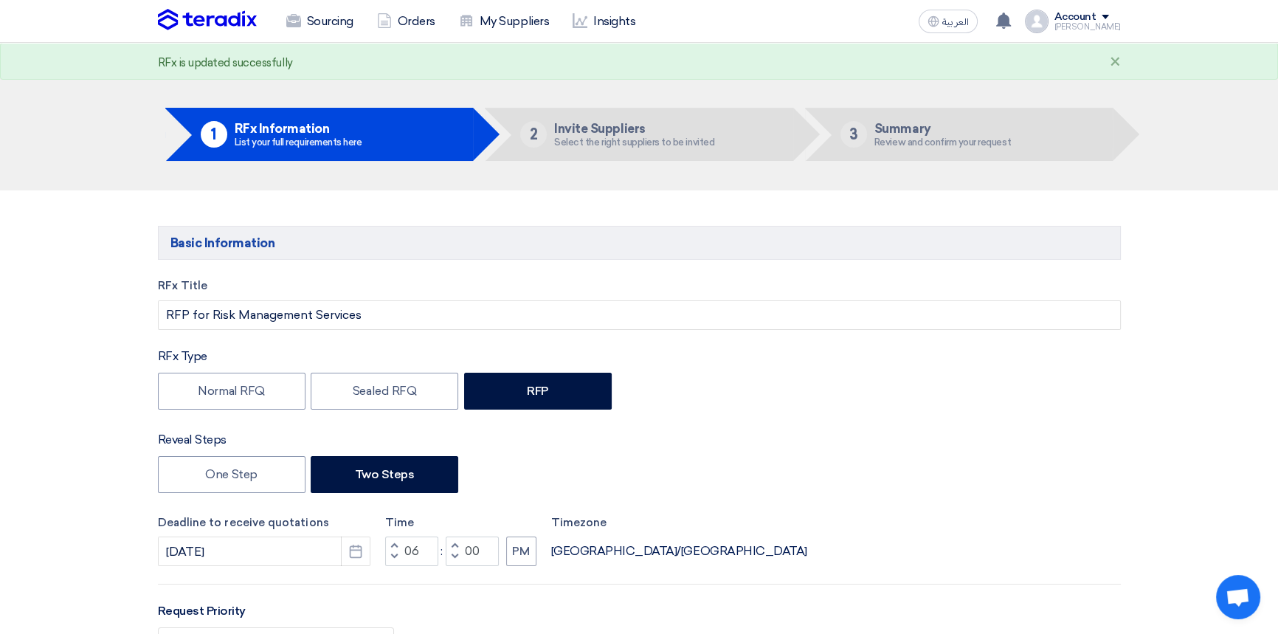
scroll to position [0, 0]
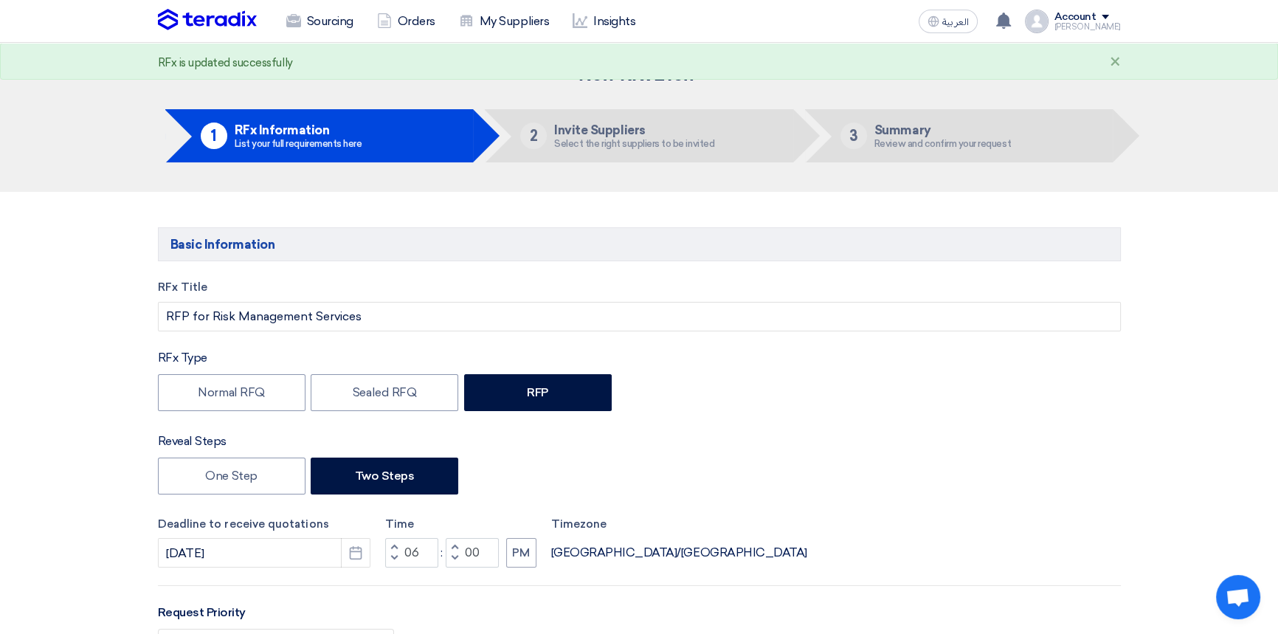
click at [1087, 16] on div "Account" at bounding box center [1076, 17] width 42 height 13
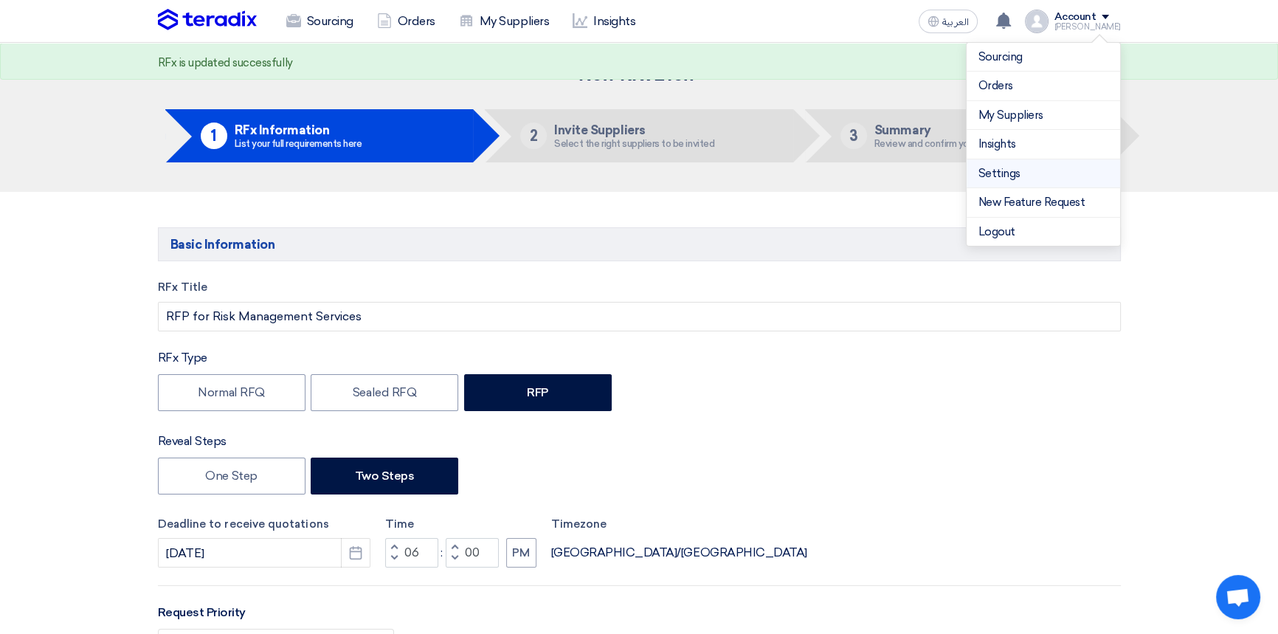
click at [1005, 171] on link "Settings" at bounding box center [1044, 173] width 130 height 17
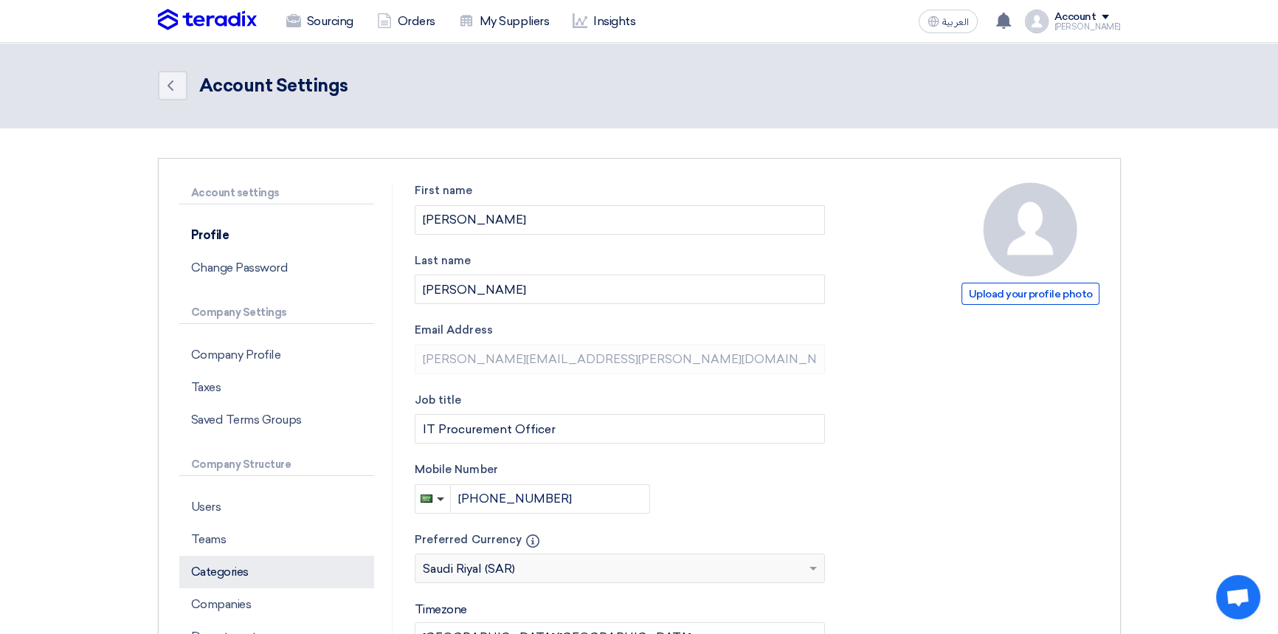
click at [236, 567] on p "Categories" at bounding box center [276, 572] width 195 height 32
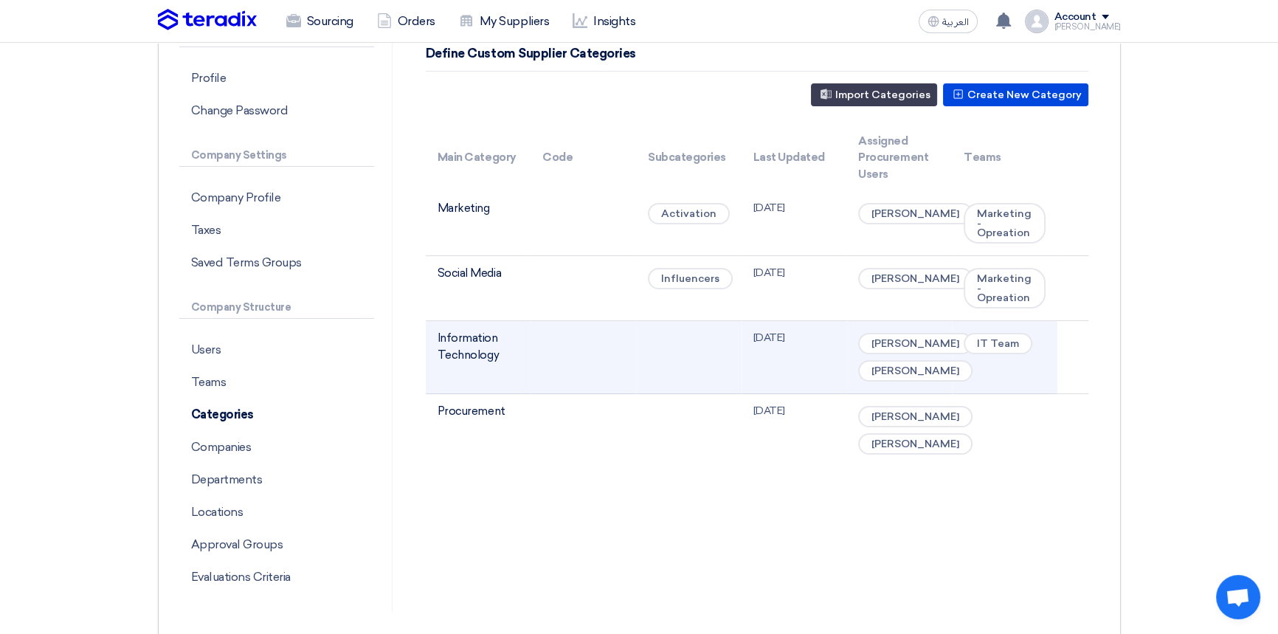
scroll to position [134, 0]
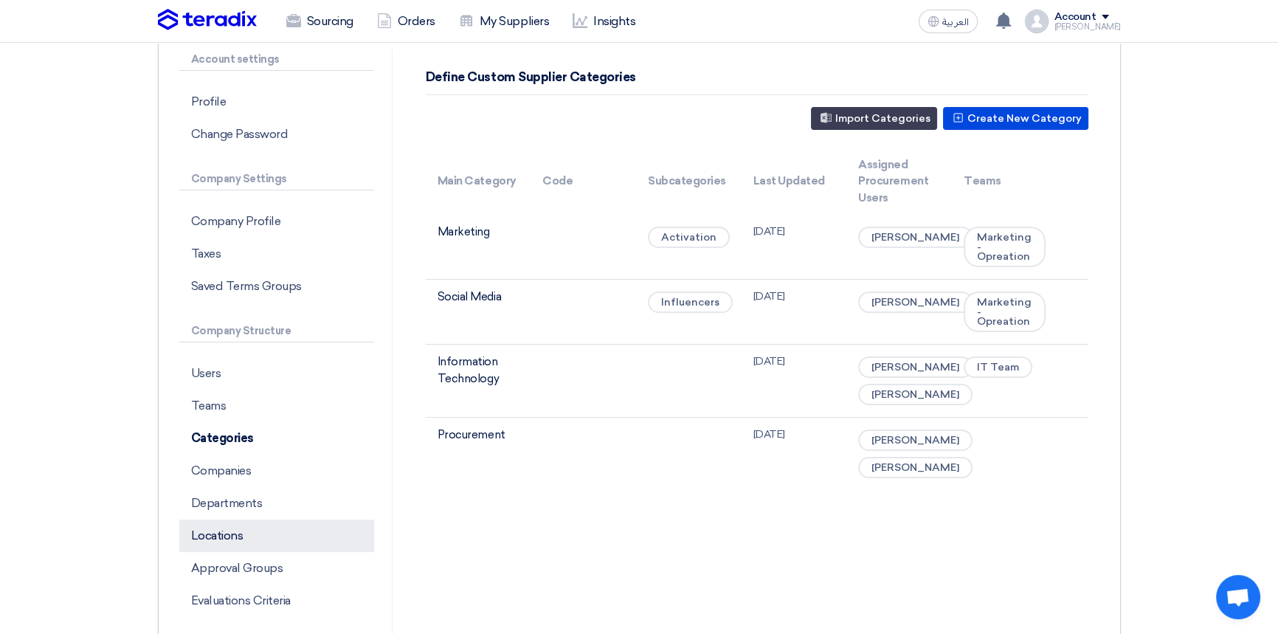
click at [213, 537] on p "Locations" at bounding box center [276, 536] width 195 height 32
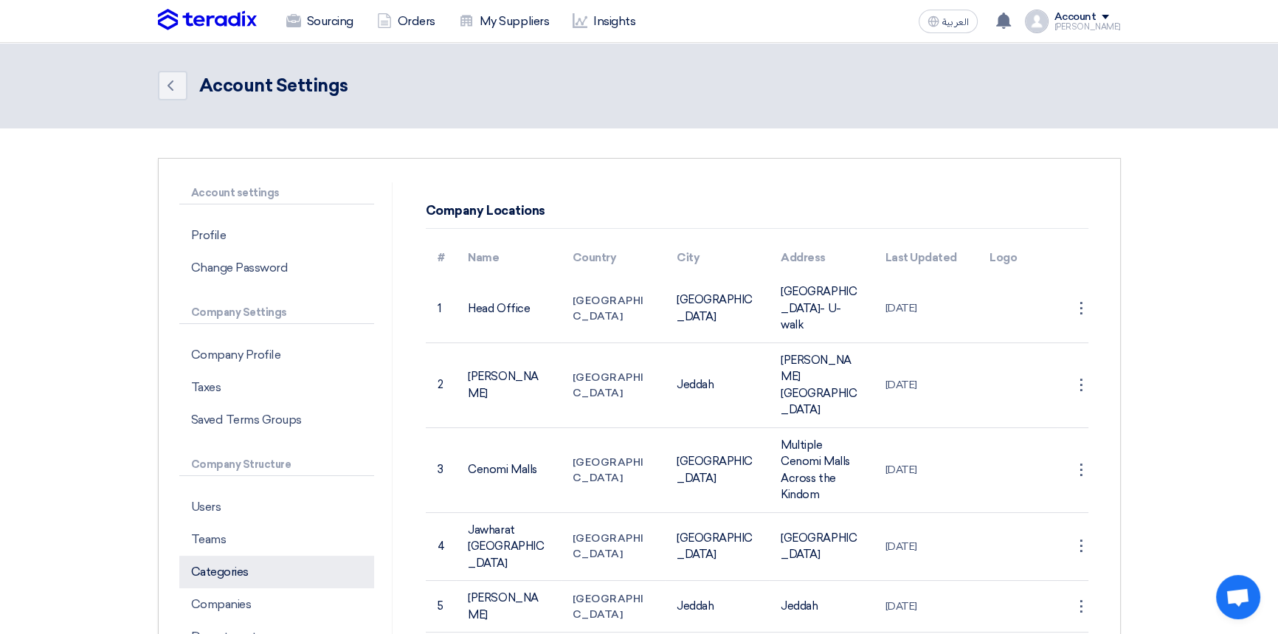
click at [223, 582] on p "Categories" at bounding box center [276, 572] width 195 height 32
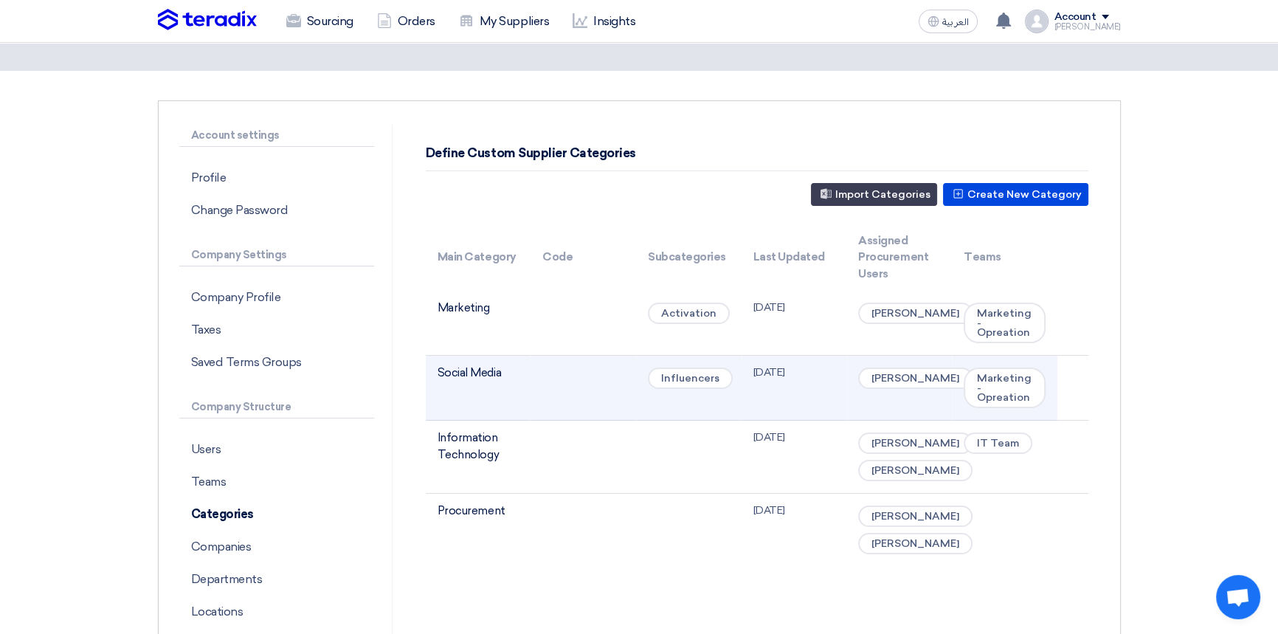
scroll to position [201, 0]
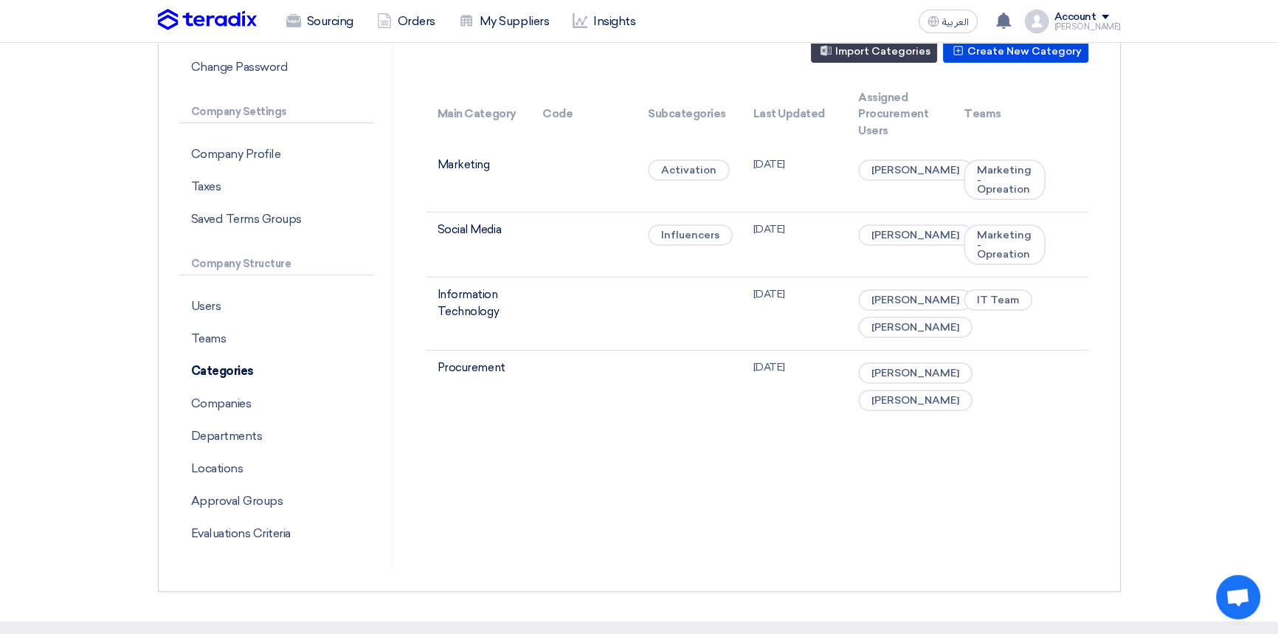
click at [537, 554] on div "Define Custom Supplier Categories Create New Category Import Categories Main Ca…" at bounding box center [757, 275] width 707 height 586
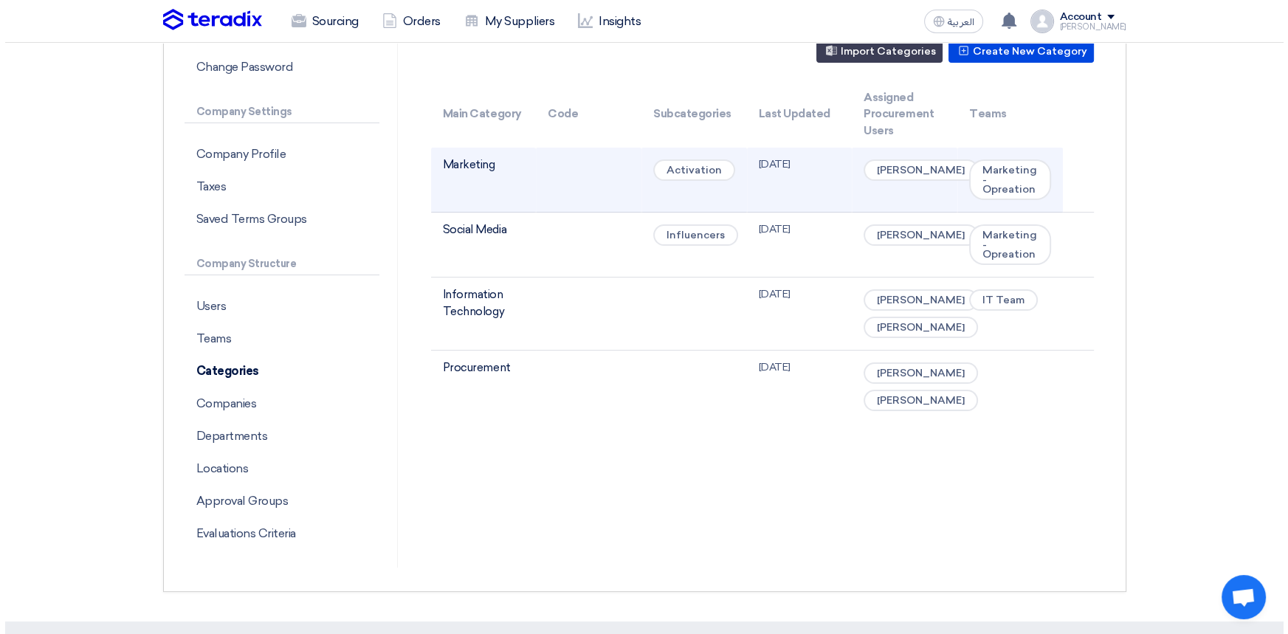
scroll to position [0, 0]
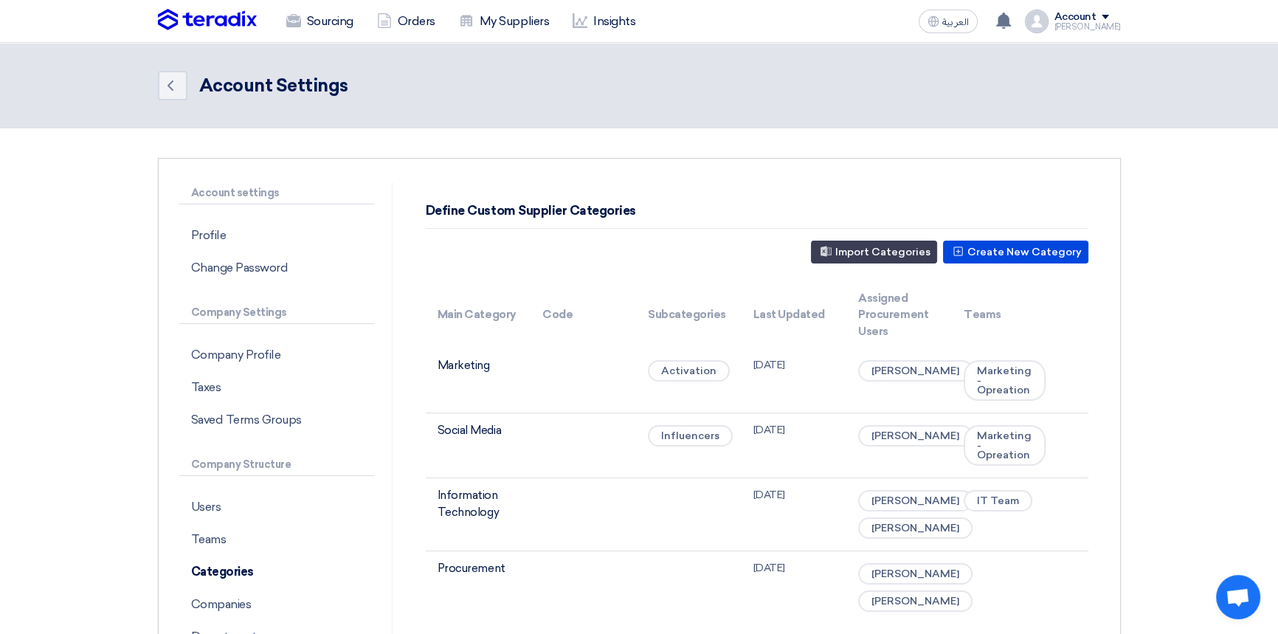
click at [1092, 21] on div "Account" at bounding box center [1076, 17] width 42 height 13
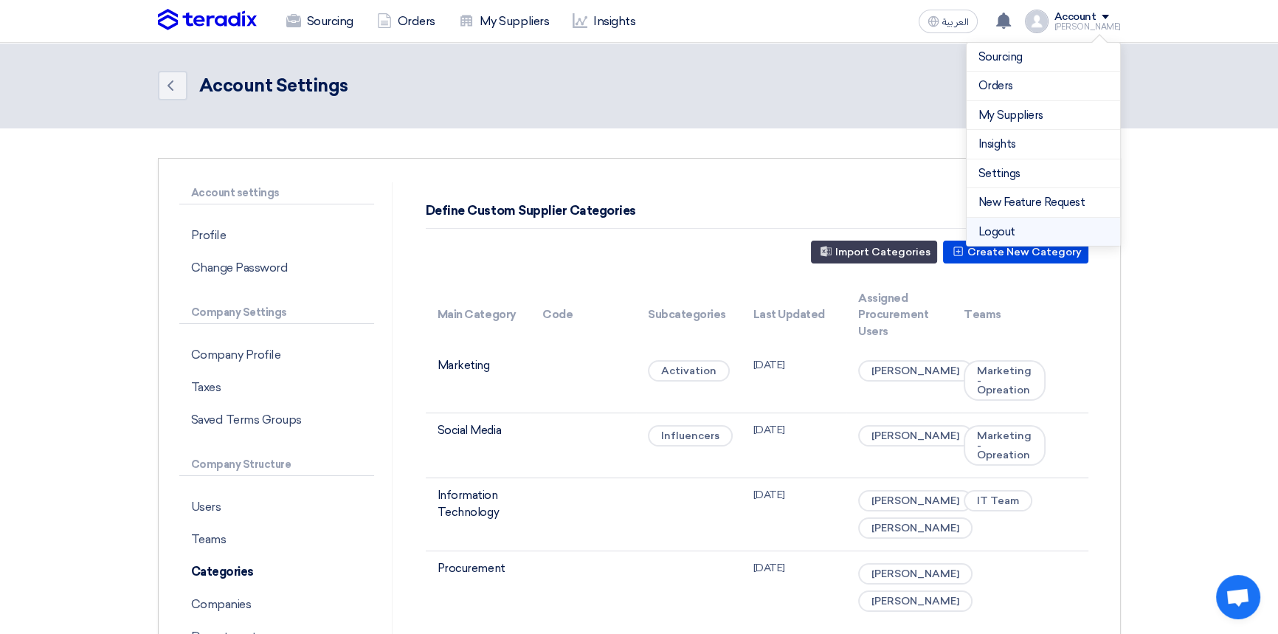
click at [1009, 235] on li "Logout" at bounding box center [1044, 232] width 154 height 29
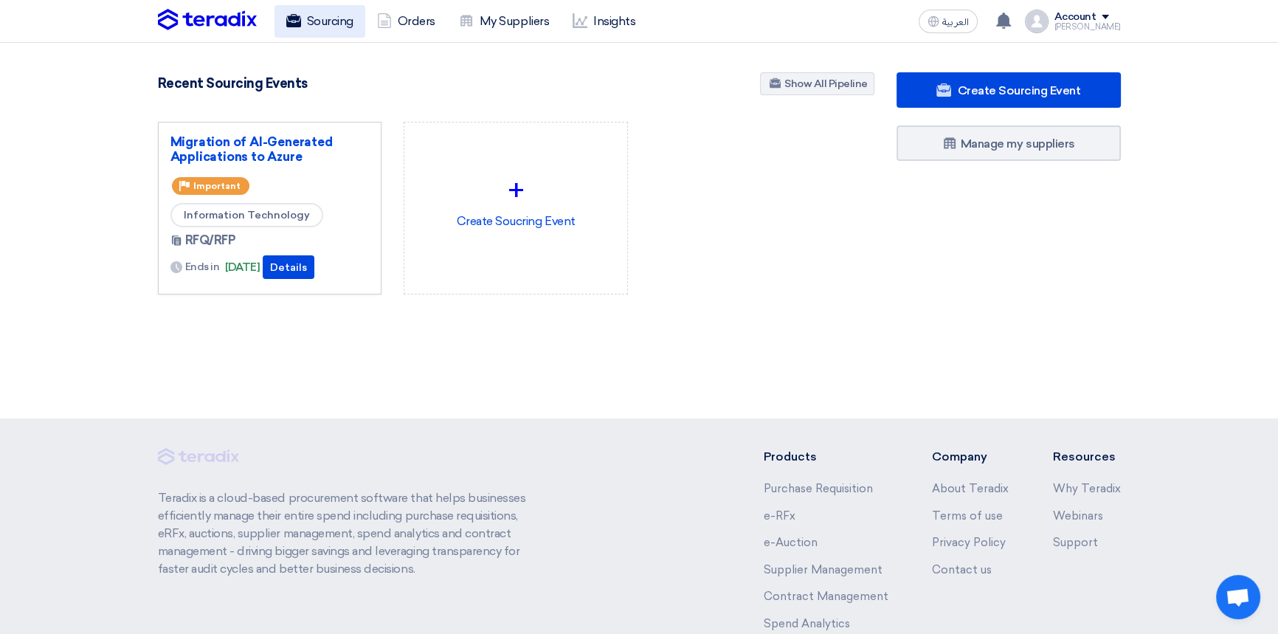
click at [314, 22] on link "Sourcing" at bounding box center [320, 21] width 91 height 32
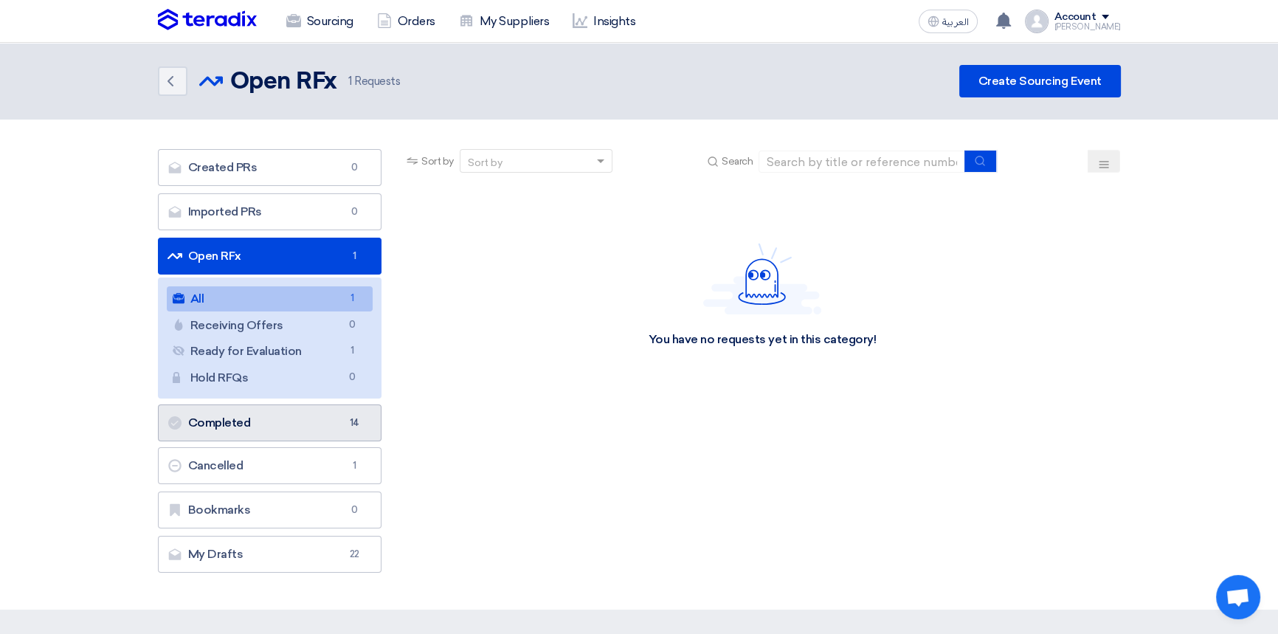
click at [244, 427] on link "Completed Completed 14" at bounding box center [270, 422] width 224 height 37
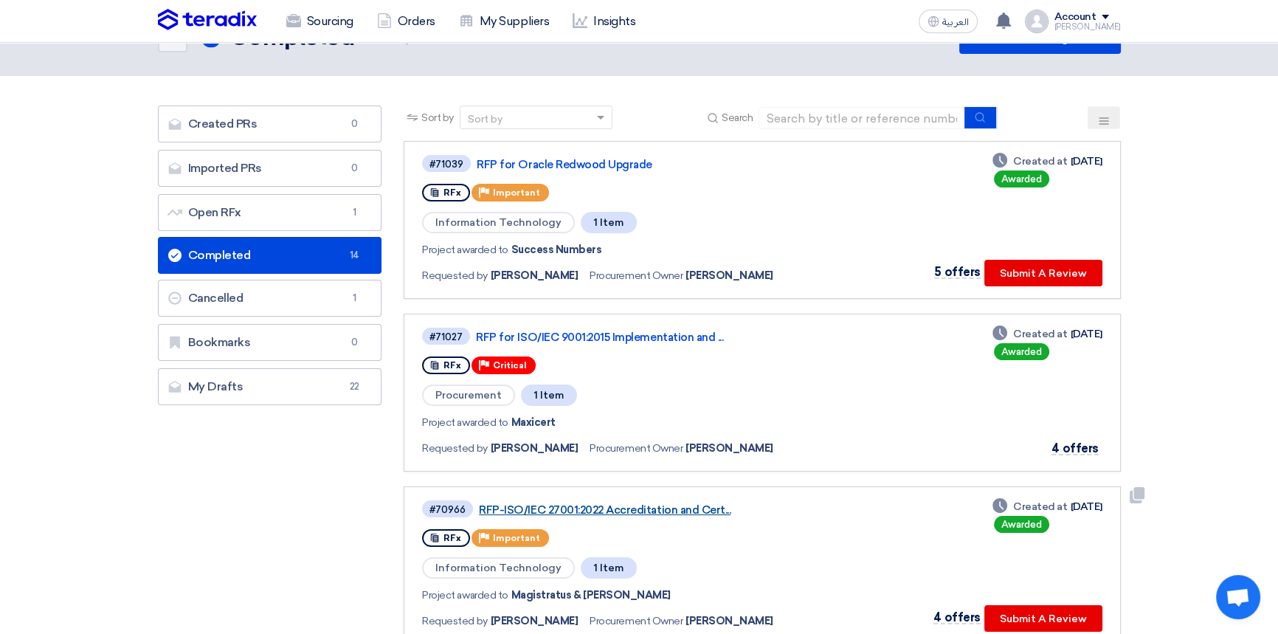
scroll to position [66, 0]
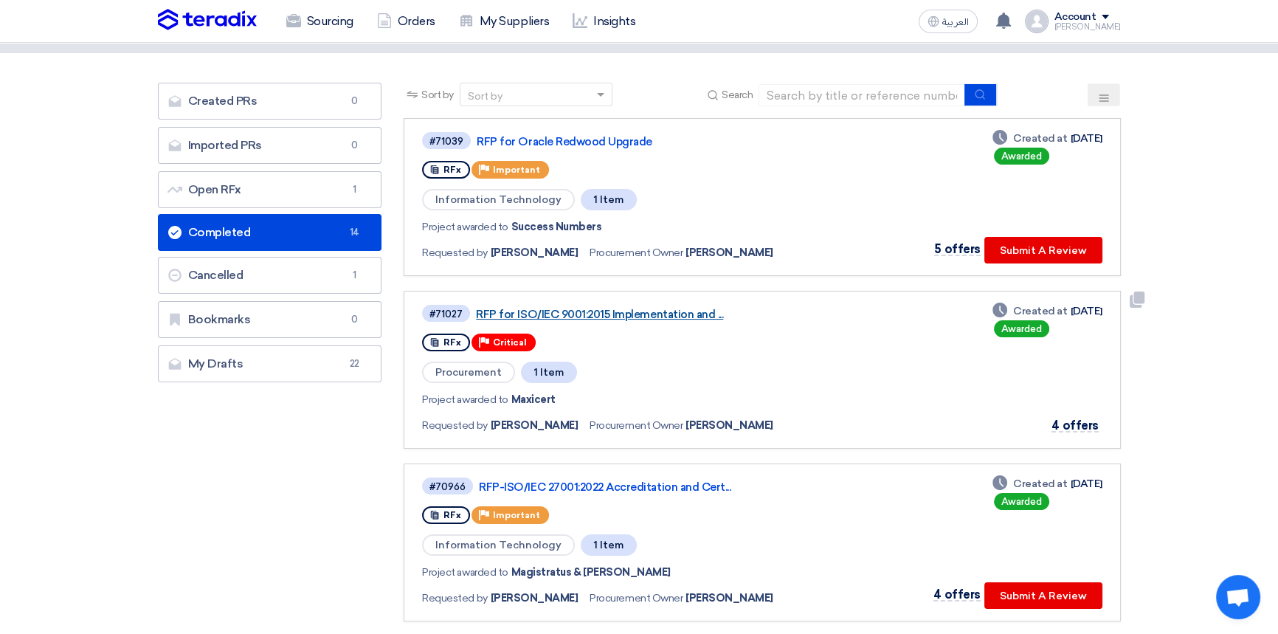
click at [660, 314] on link "RFP for ISO/IEC 9001:2015 Implementation and ..." at bounding box center [660, 314] width 369 height 13
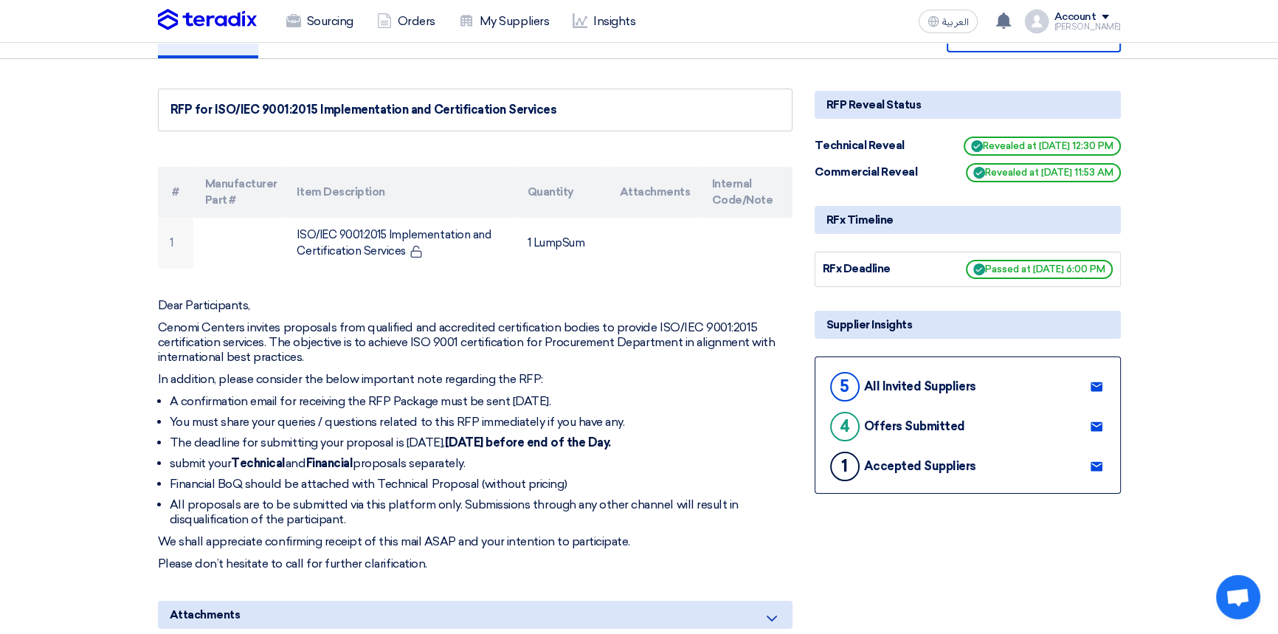
scroll to position [134, 0]
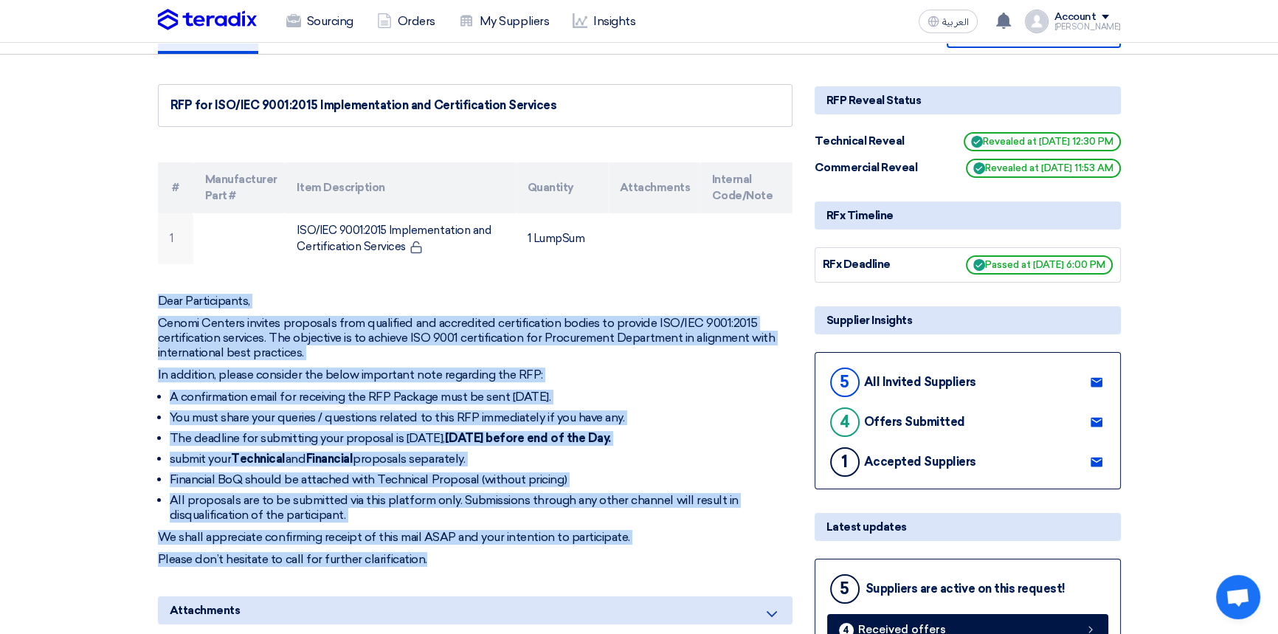
drag, startPoint x: 159, startPoint y: 297, endPoint x: 457, endPoint y: 548, distance: 389.2
click at [457, 548] on div "Dear Participants, Cenomi Centers invites proposals from qualified and accredit…" at bounding box center [475, 430] width 635 height 273
copy div "Dear Participants, Cenomi Centers invites proposals from qualified and accredit…"
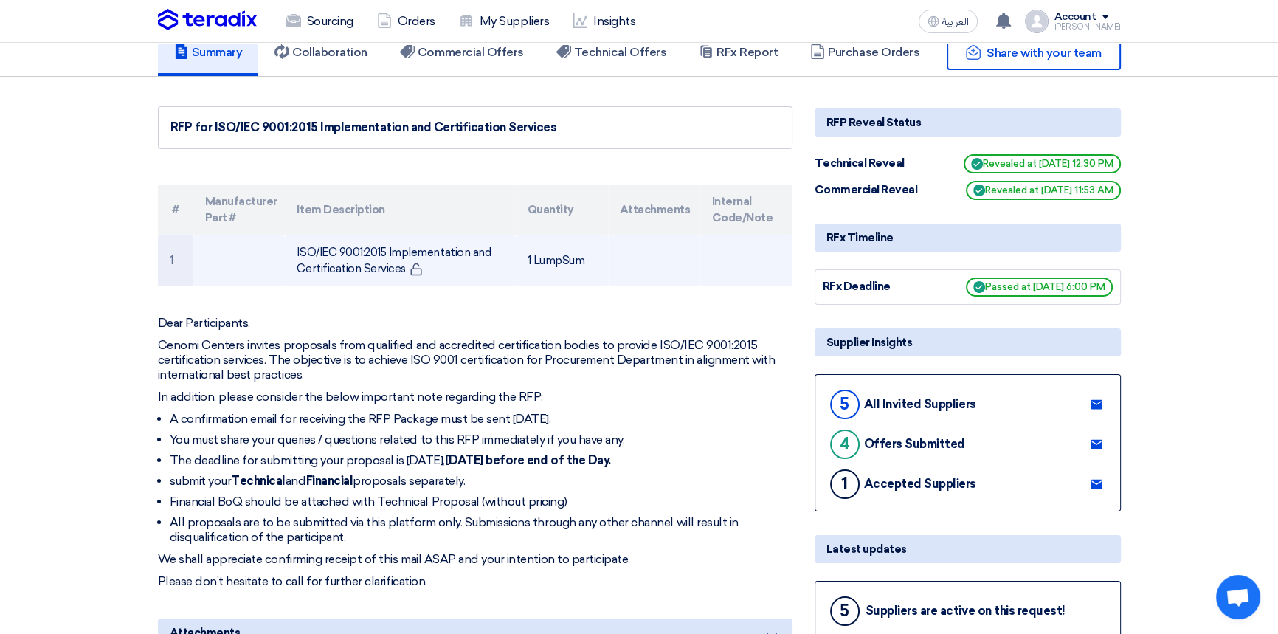
scroll to position [0, 0]
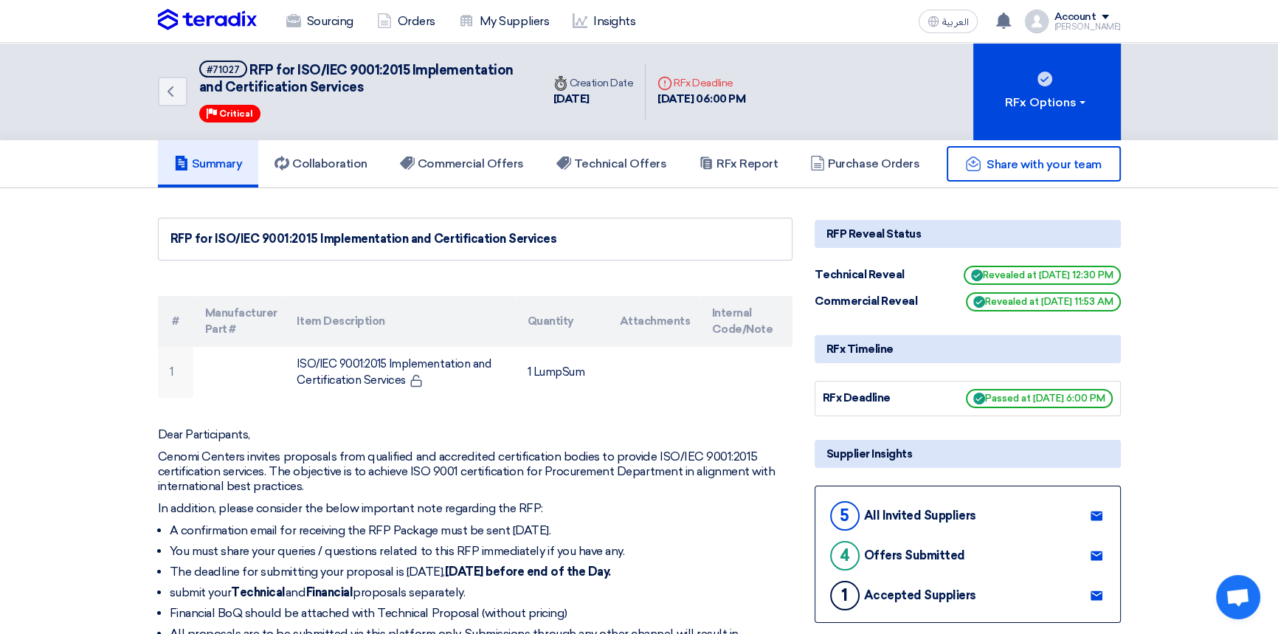
click at [1084, 20] on div "Account" at bounding box center [1076, 17] width 42 height 13
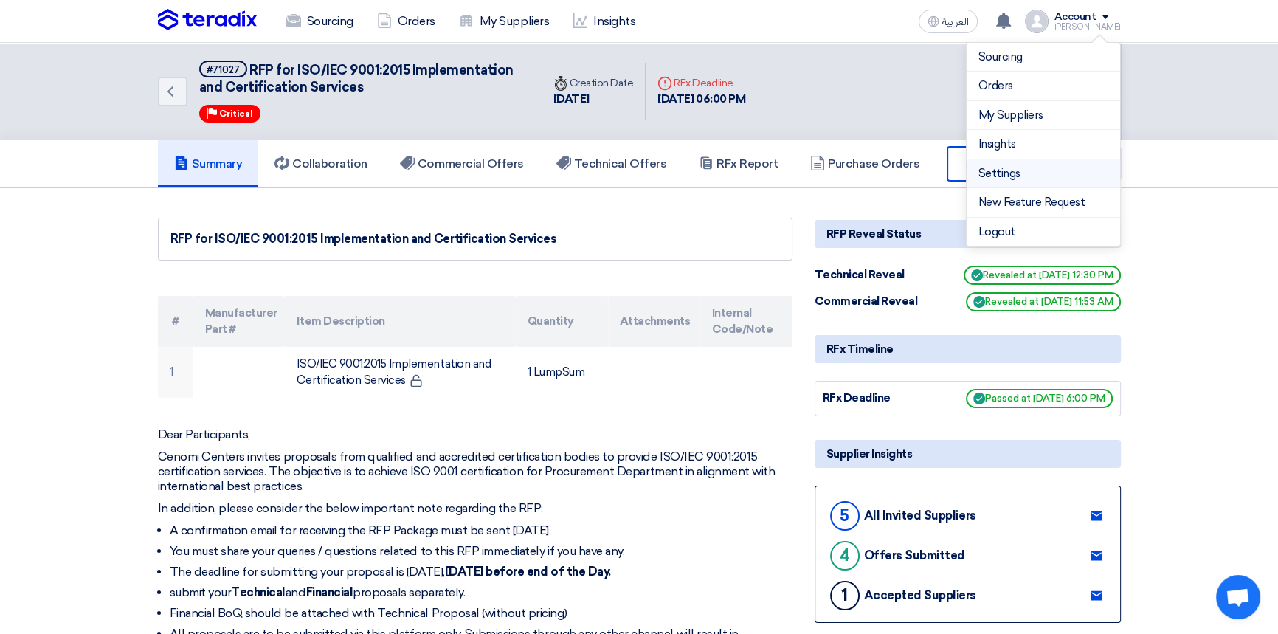
click at [1009, 170] on link "Settings" at bounding box center [1044, 173] width 130 height 17
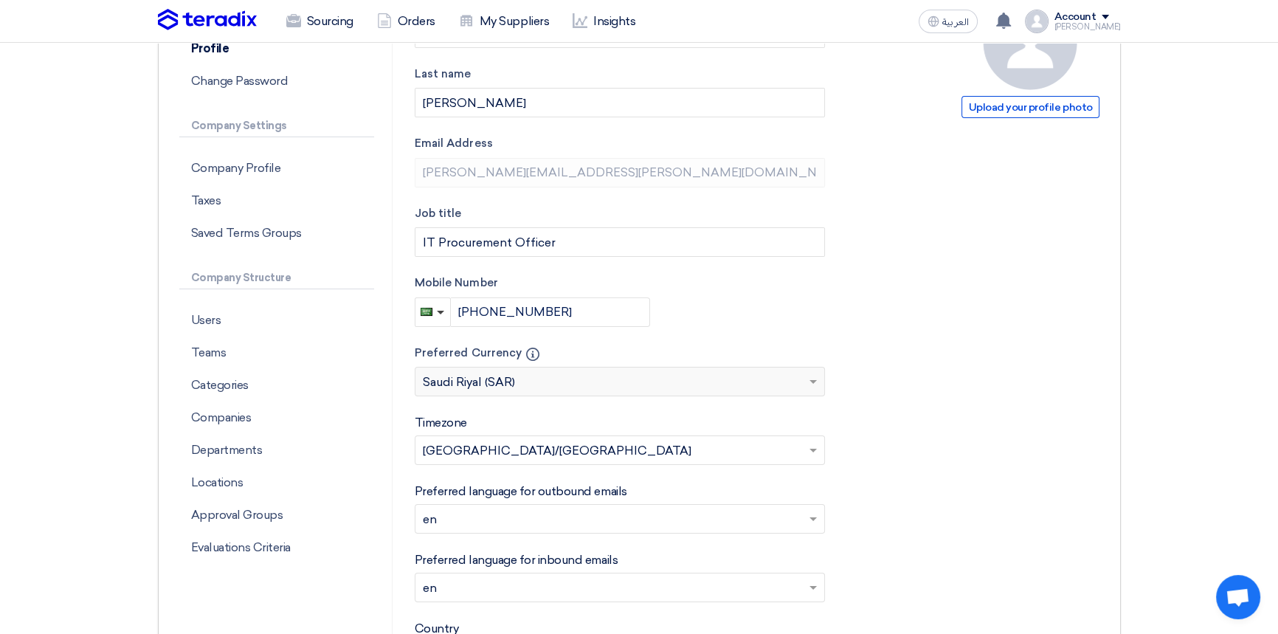
scroll to position [201, 0]
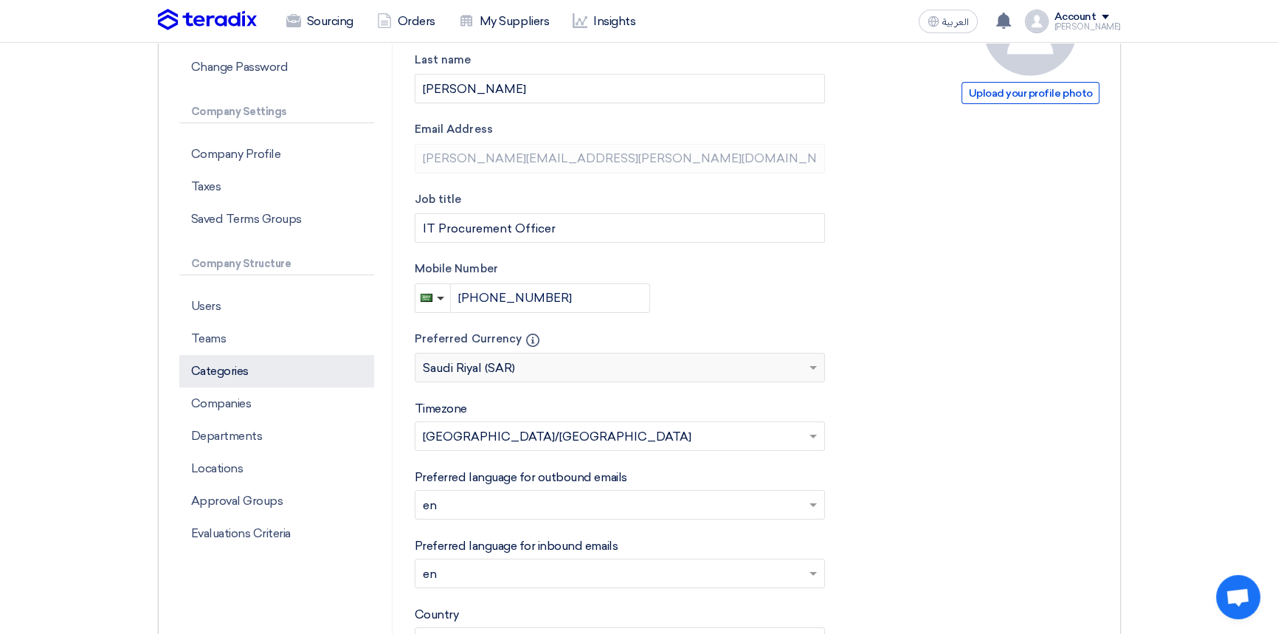
click at [238, 369] on p "Categories" at bounding box center [276, 371] width 195 height 32
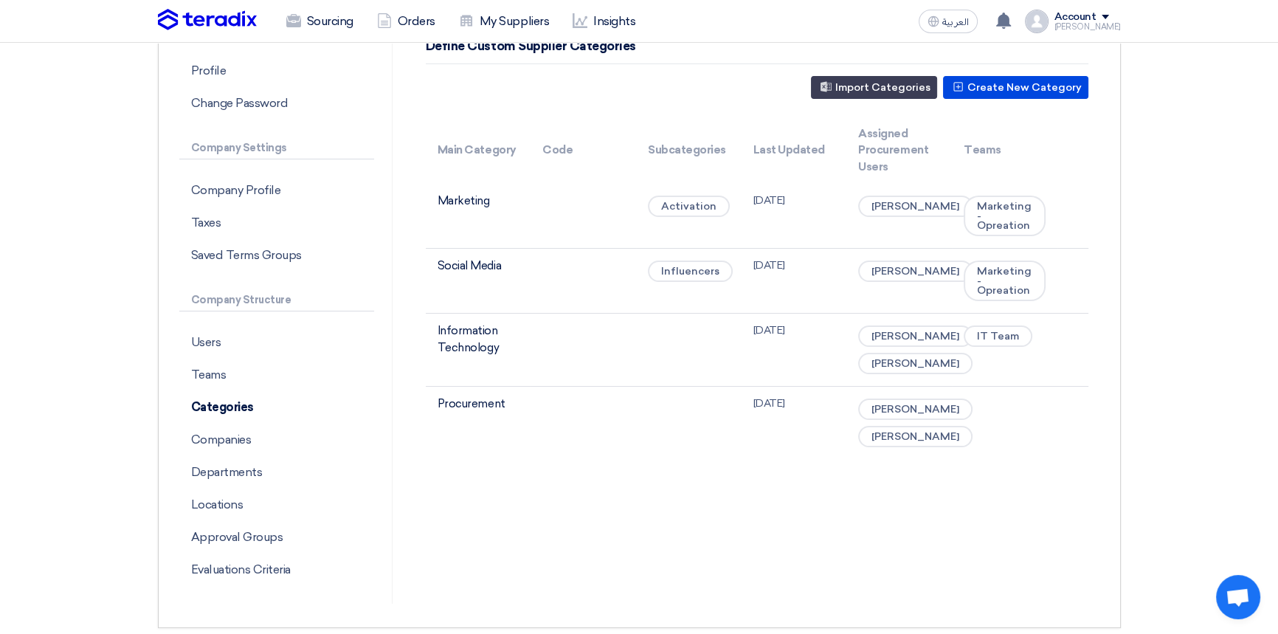
scroll to position [134, 0]
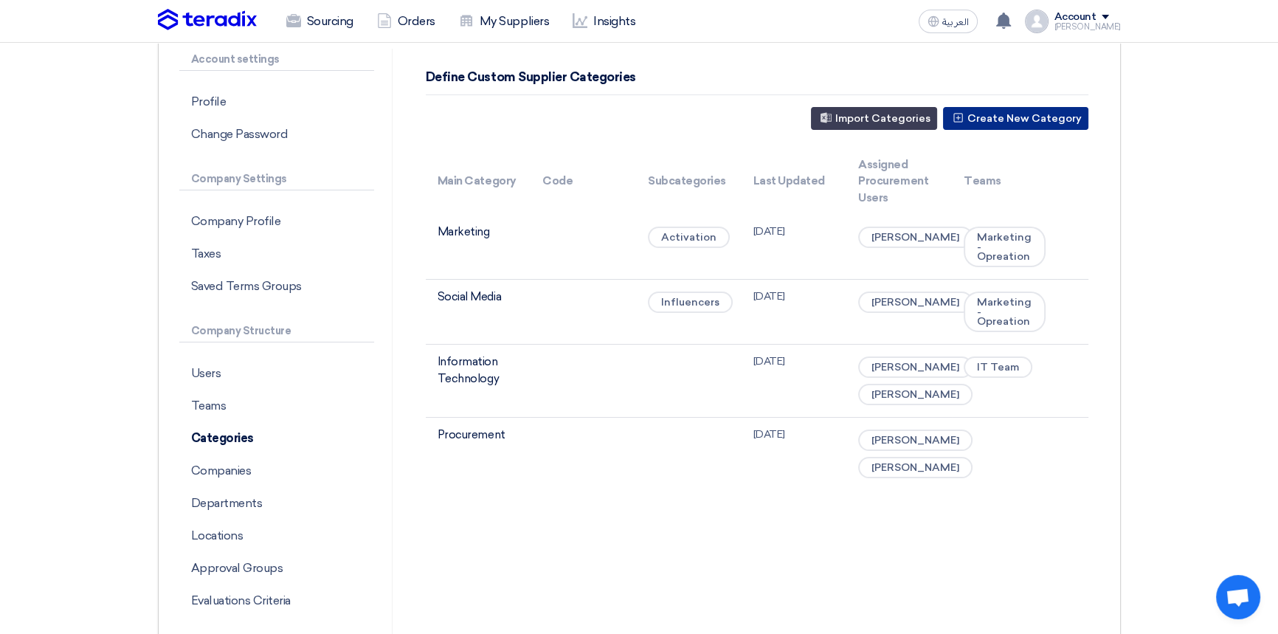
click at [999, 118] on button "Create New Category" at bounding box center [1015, 118] width 145 height 23
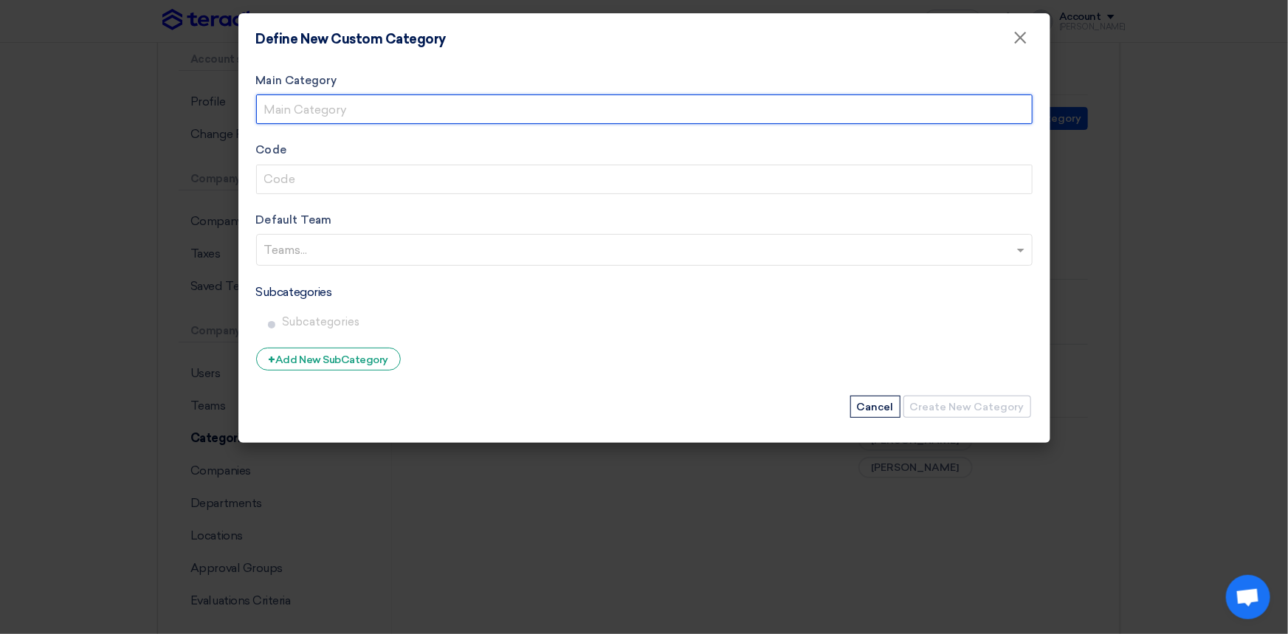
drag, startPoint x: 333, startPoint y: 110, endPoint x: 340, endPoint y: 109, distance: 7.4
click at [333, 110] on input "Main Category" at bounding box center [644, 109] width 776 height 30
type input "Legal Management"
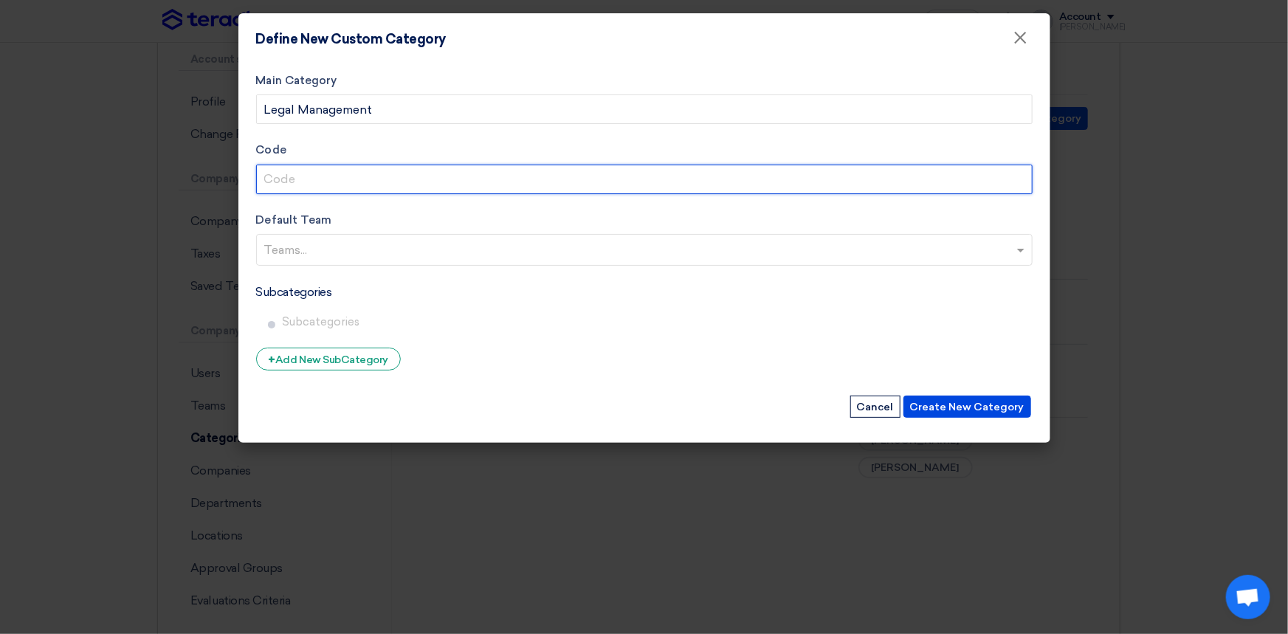
click at [306, 184] on input "Code" at bounding box center [644, 180] width 776 height 30
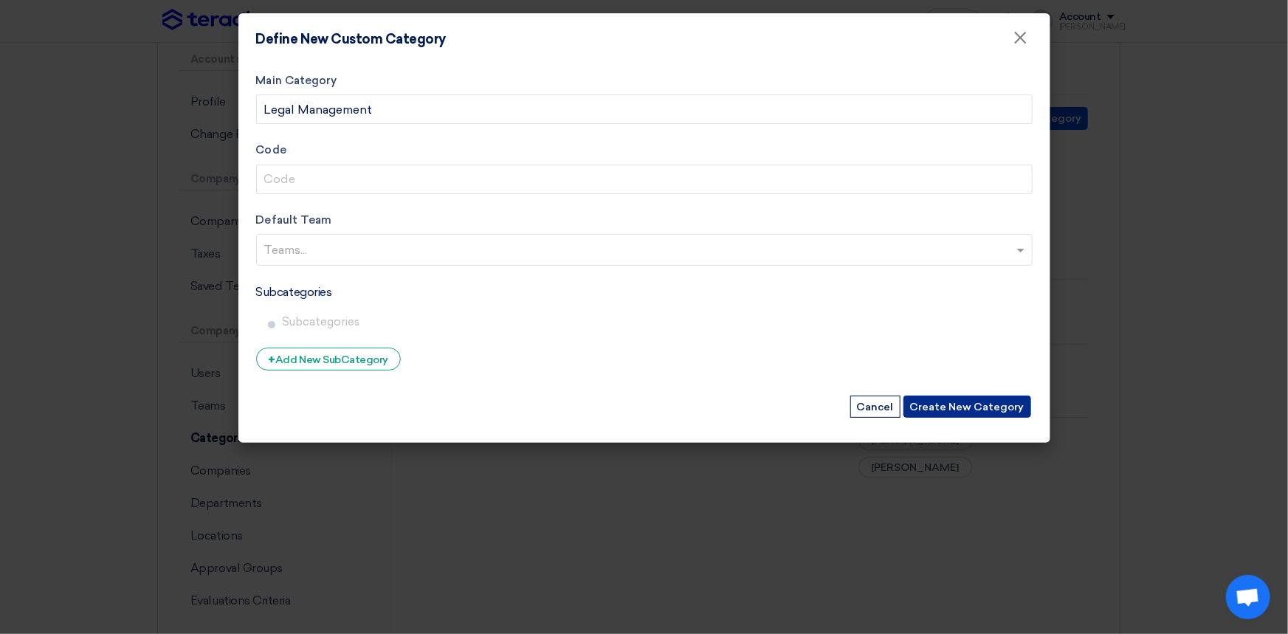
click at [964, 408] on button "Create New Category" at bounding box center [967, 407] width 128 height 22
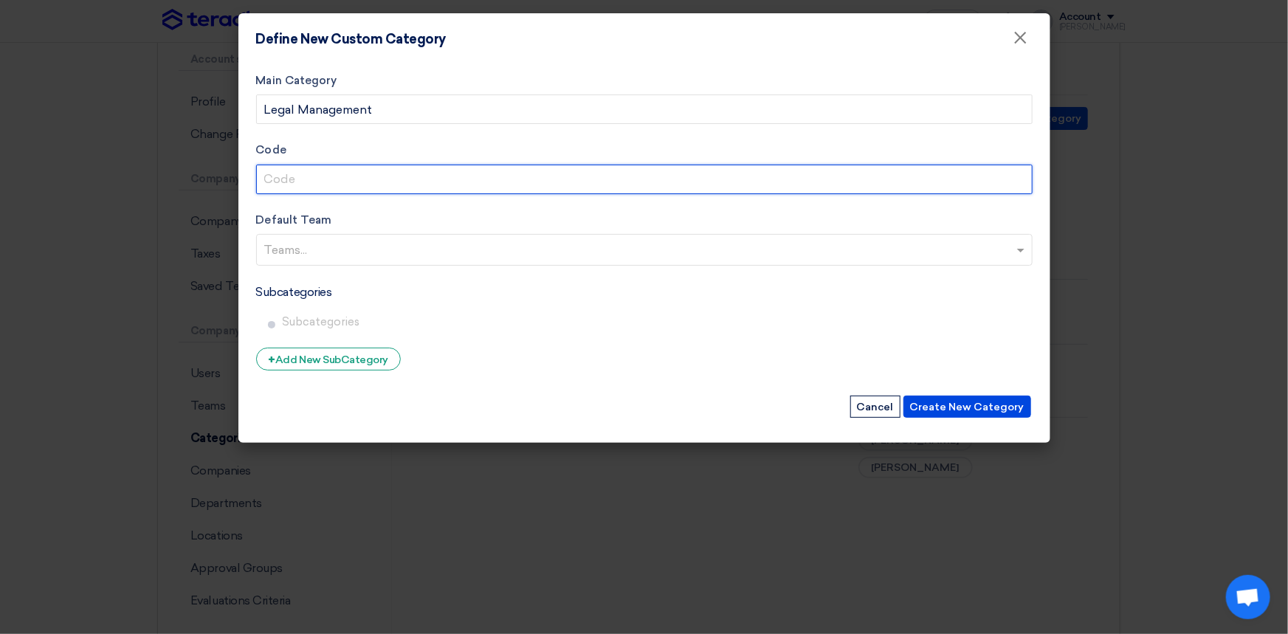
click at [405, 179] on input "Code" at bounding box center [644, 180] width 776 height 30
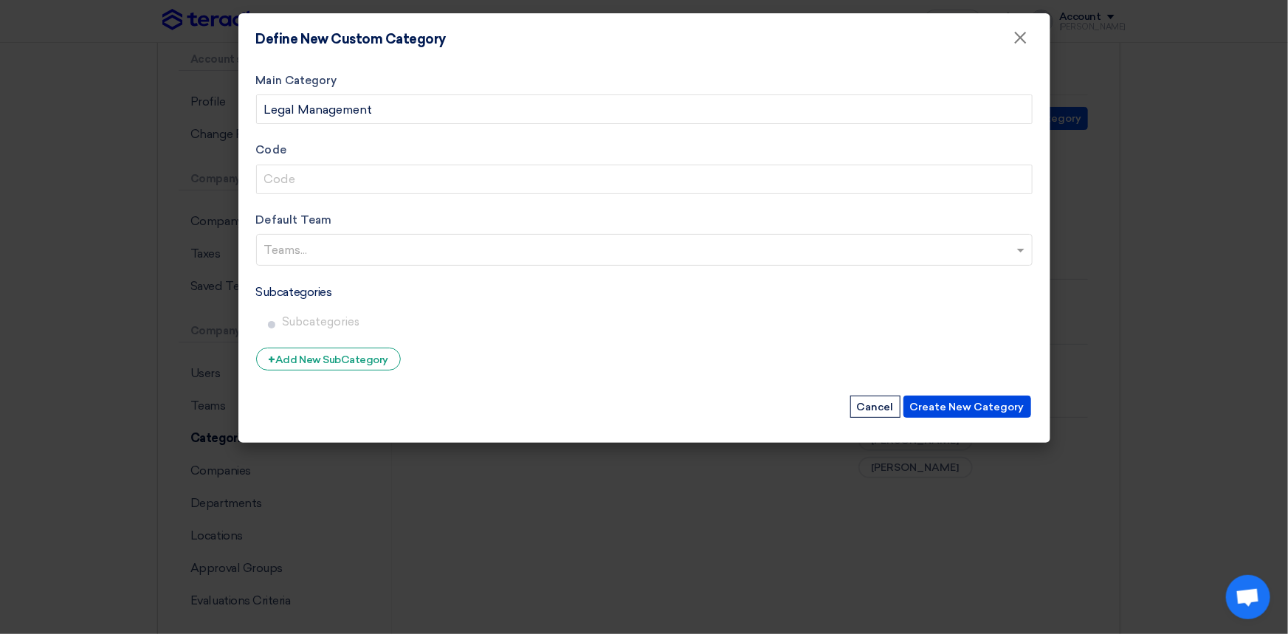
click at [346, 252] on input "text" at bounding box center [646, 251] width 764 height 24
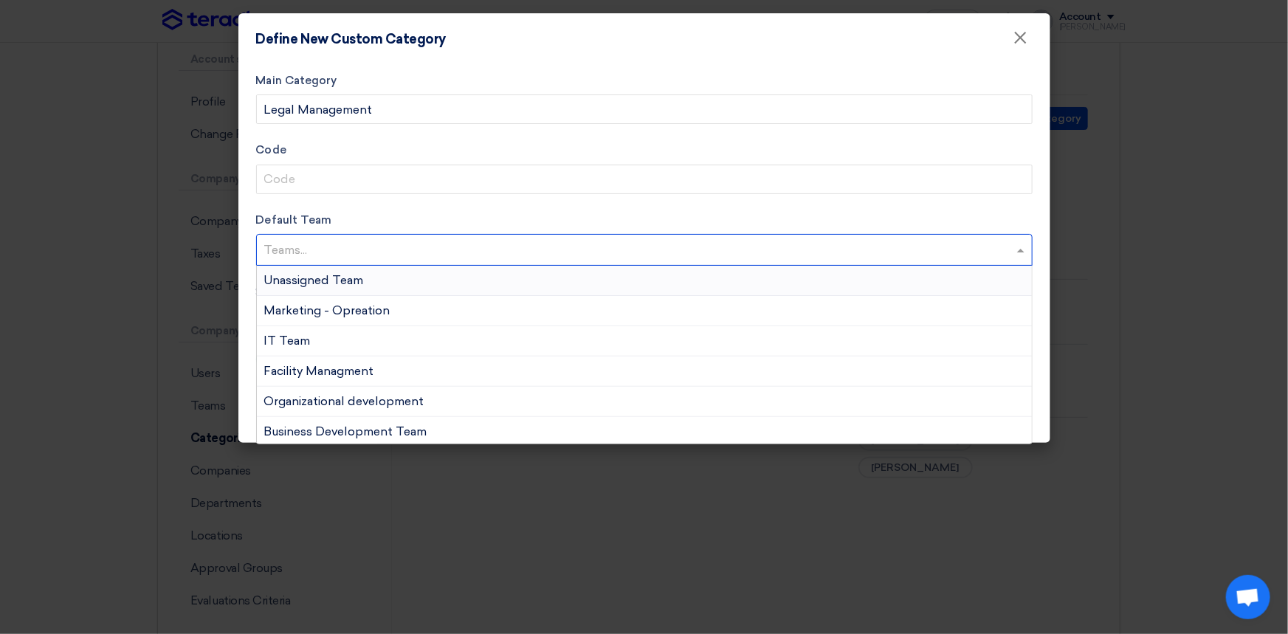
click at [346, 249] on input "text" at bounding box center [646, 251] width 764 height 24
click at [326, 245] on input "text" at bounding box center [646, 251] width 764 height 24
click at [354, 207] on form "Main Category Legal Management Code Default Team Teams... Unassigned Team Marke…" at bounding box center [644, 246] width 776 height 348
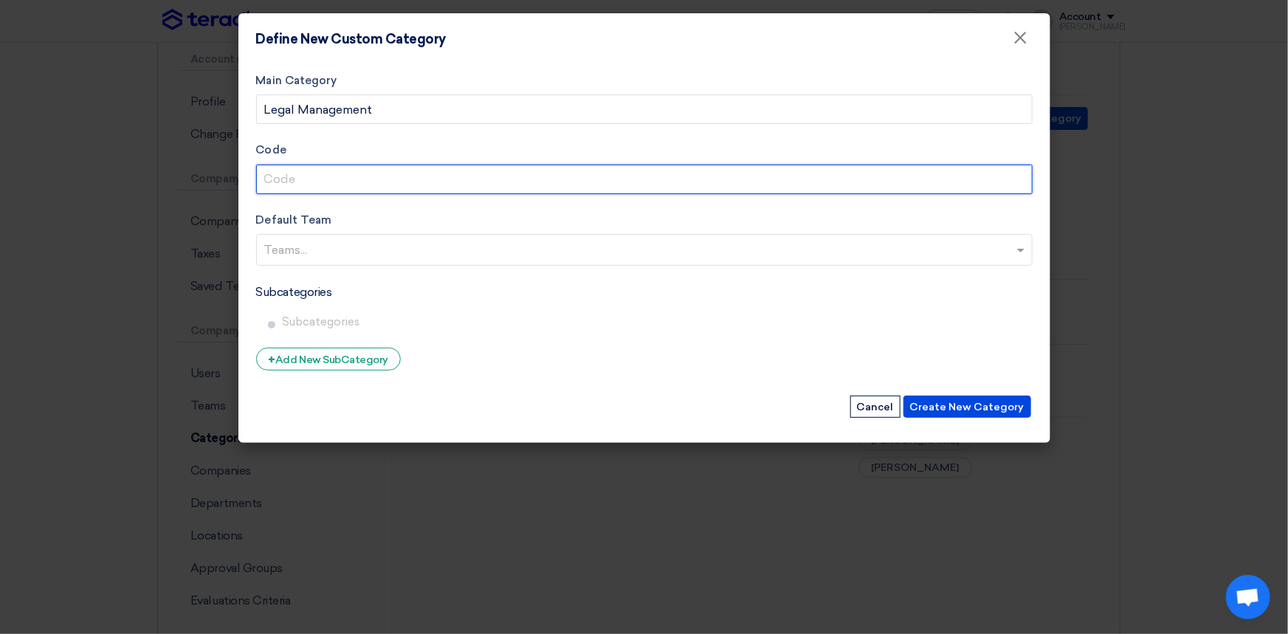
click at [309, 169] on input "Code" at bounding box center [644, 180] width 776 height 30
type input "Legal"
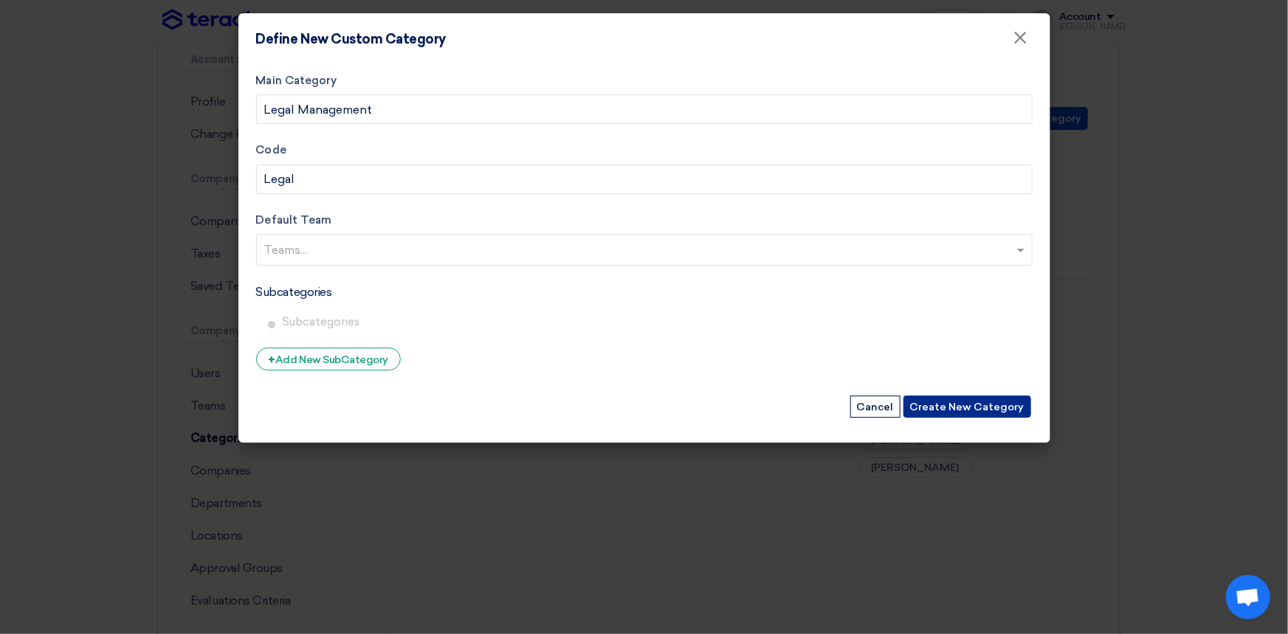
click at [1014, 412] on button "Create New Category" at bounding box center [967, 407] width 128 height 22
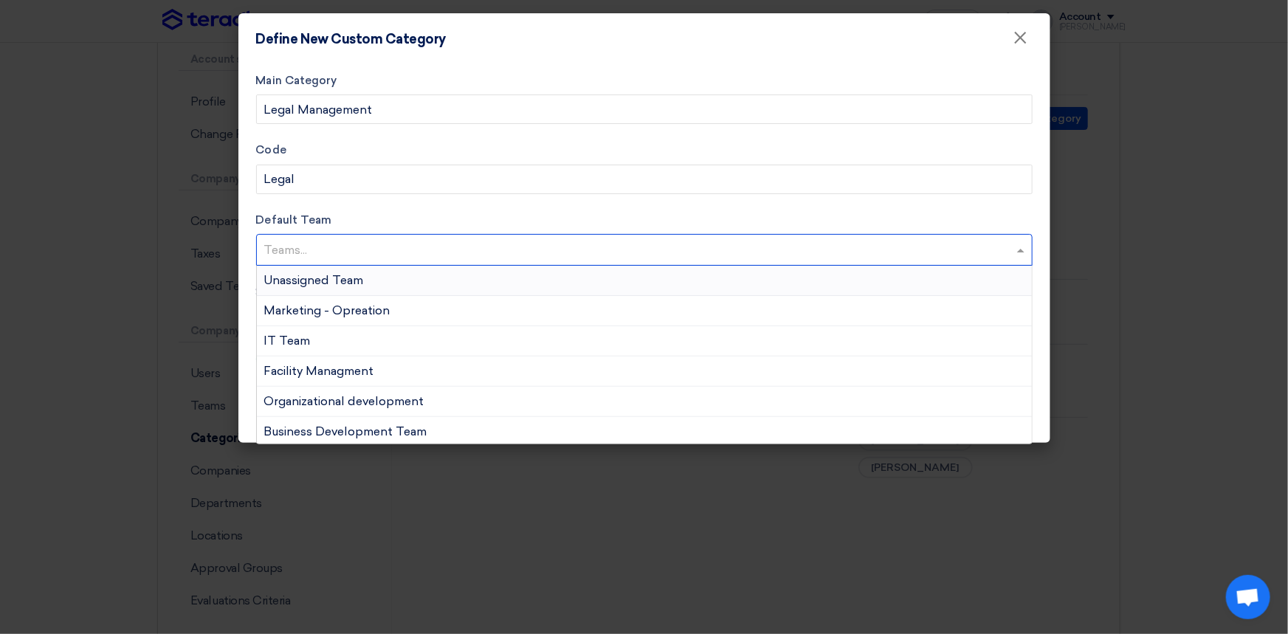
click at [346, 244] on input "text" at bounding box center [646, 251] width 764 height 24
click at [329, 284] on span "Unassigned Team" at bounding box center [314, 280] width 100 height 14
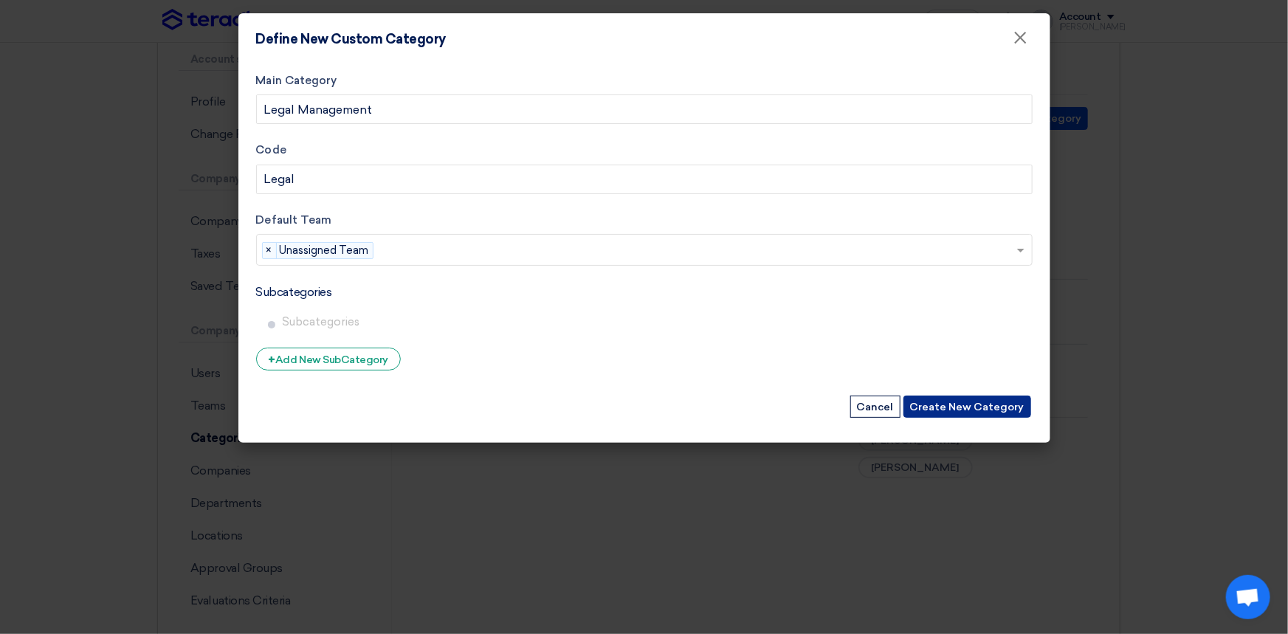
click at [963, 407] on button "Create New Category" at bounding box center [967, 407] width 128 height 22
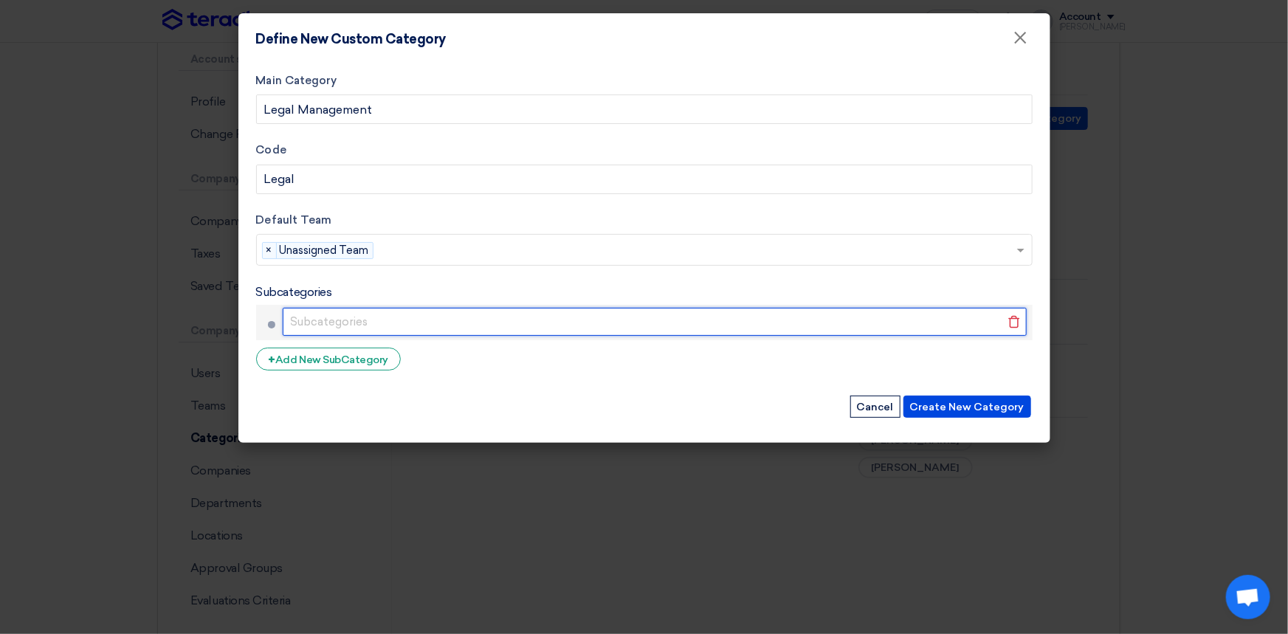
click at [368, 319] on input "text" at bounding box center [655, 322] width 744 height 28
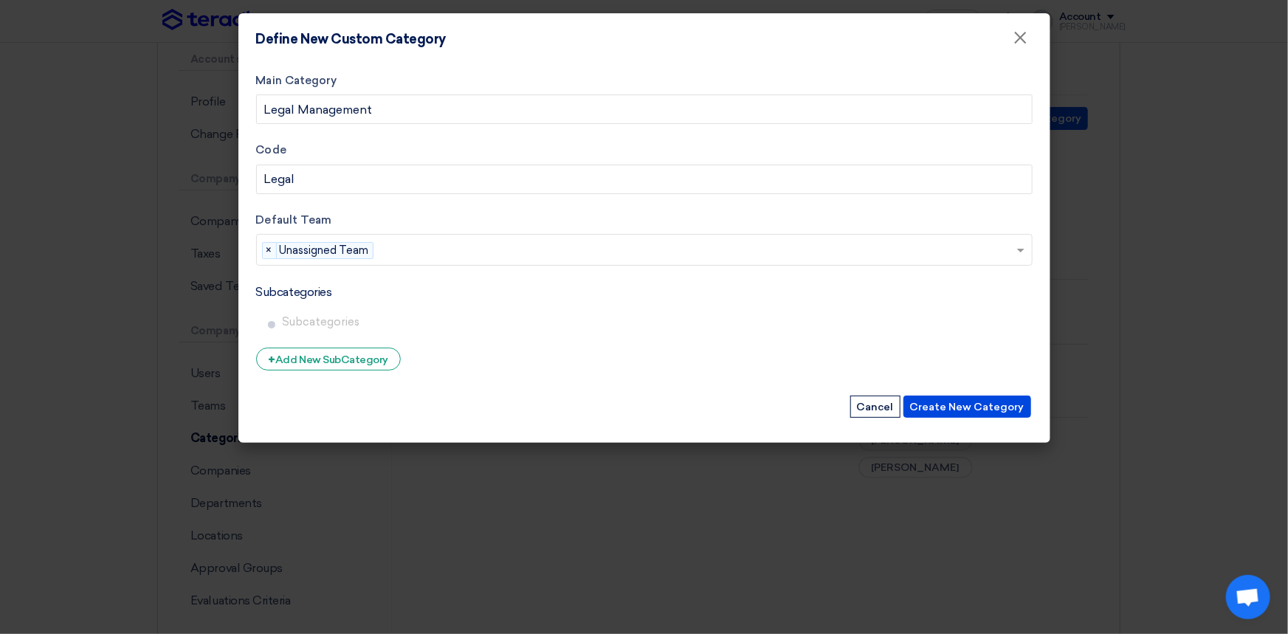
click at [440, 399] on div "Create New Category Cancel" at bounding box center [644, 406] width 776 height 25
click at [988, 407] on button "Create New Category" at bounding box center [967, 407] width 128 height 22
click at [1017, 39] on span "×" at bounding box center [1020, 42] width 15 height 30
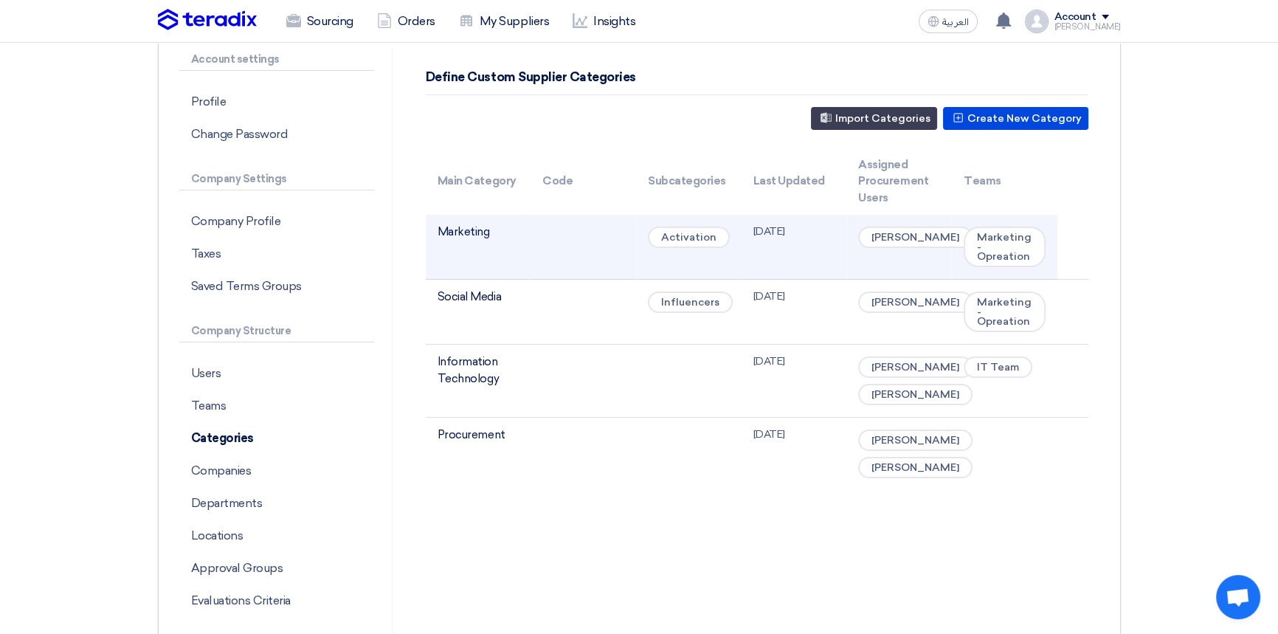
click at [461, 227] on td "Marketing" at bounding box center [479, 247] width 106 height 65
click at [472, 233] on td "Marketing" at bounding box center [479, 247] width 106 height 65
click at [546, 235] on td at bounding box center [584, 247] width 106 height 65
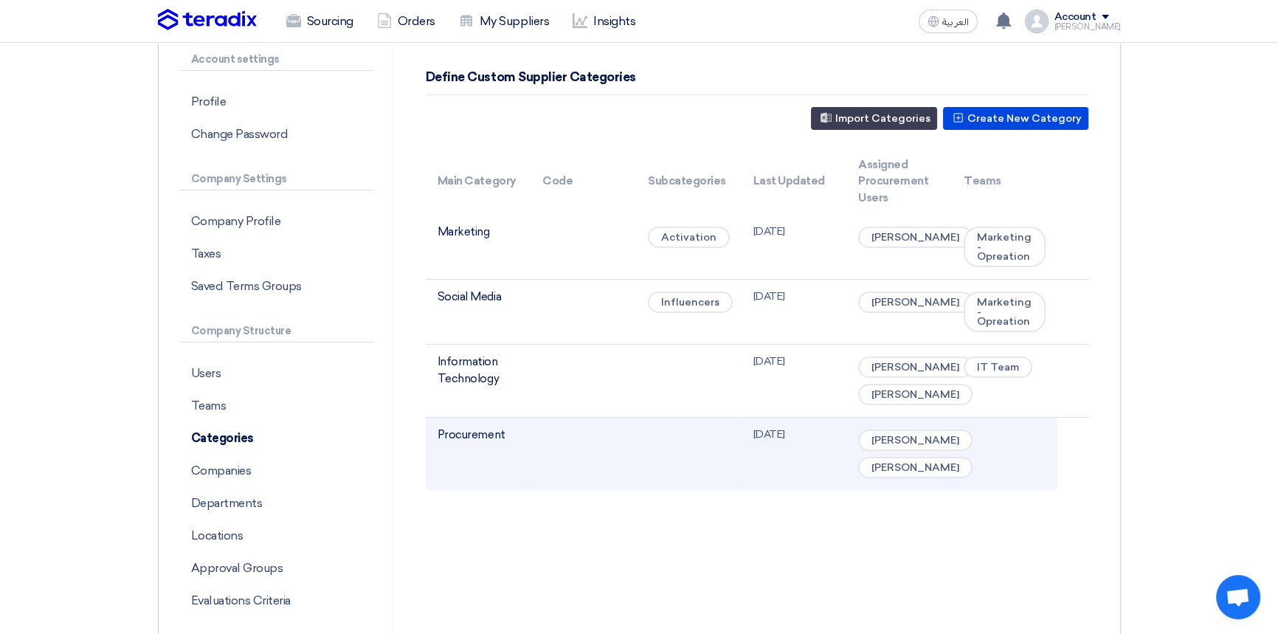
click at [500, 440] on td "Procurement" at bounding box center [479, 454] width 106 height 73
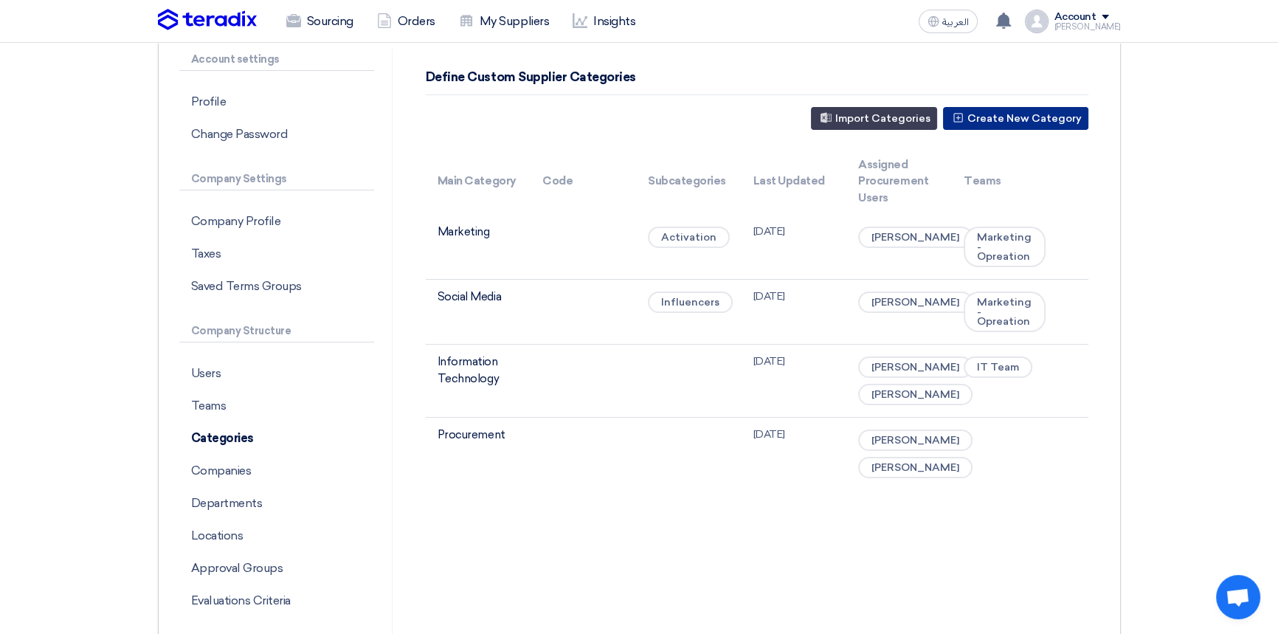
click at [1005, 113] on button "Create New Category" at bounding box center [1015, 118] width 145 height 23
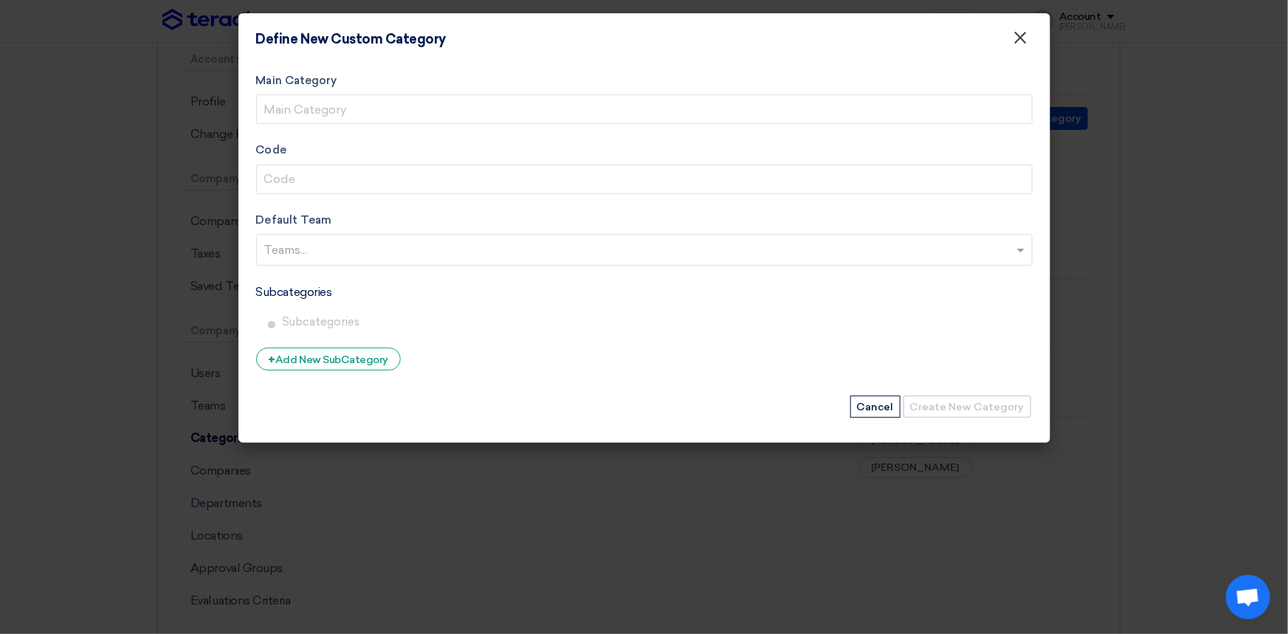
click at [1025, 41] on span "×" at bounding box center [1020, 42] width 15 height 30
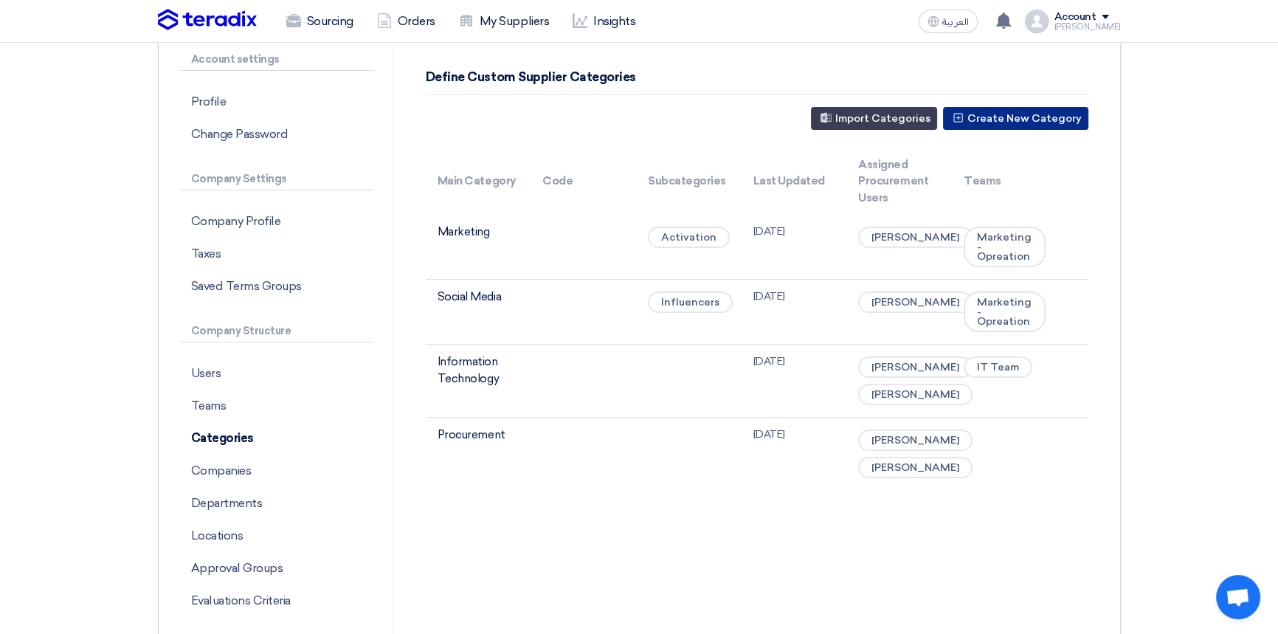
click at [1010, 119] on button "Create New Category" at bounding box center [1015, 118] width 145 height 23
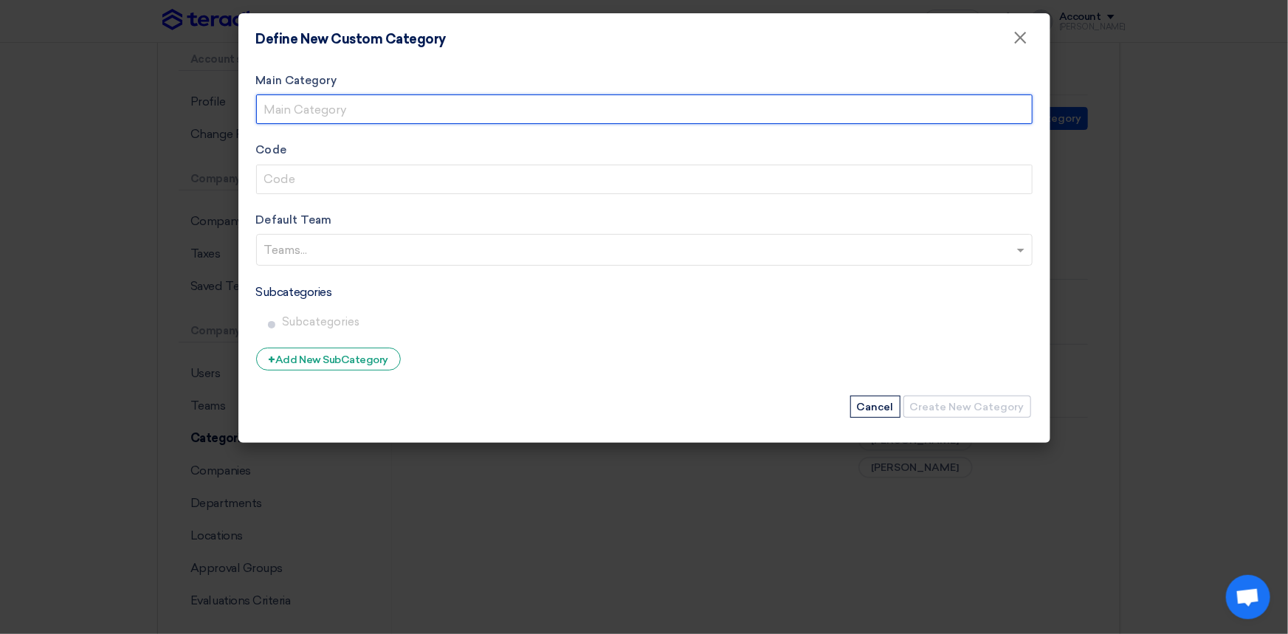
click at [371, 105] on input "Main Category" at bounding box center [644, 109] width 776 height 30
type input "Legal Management"
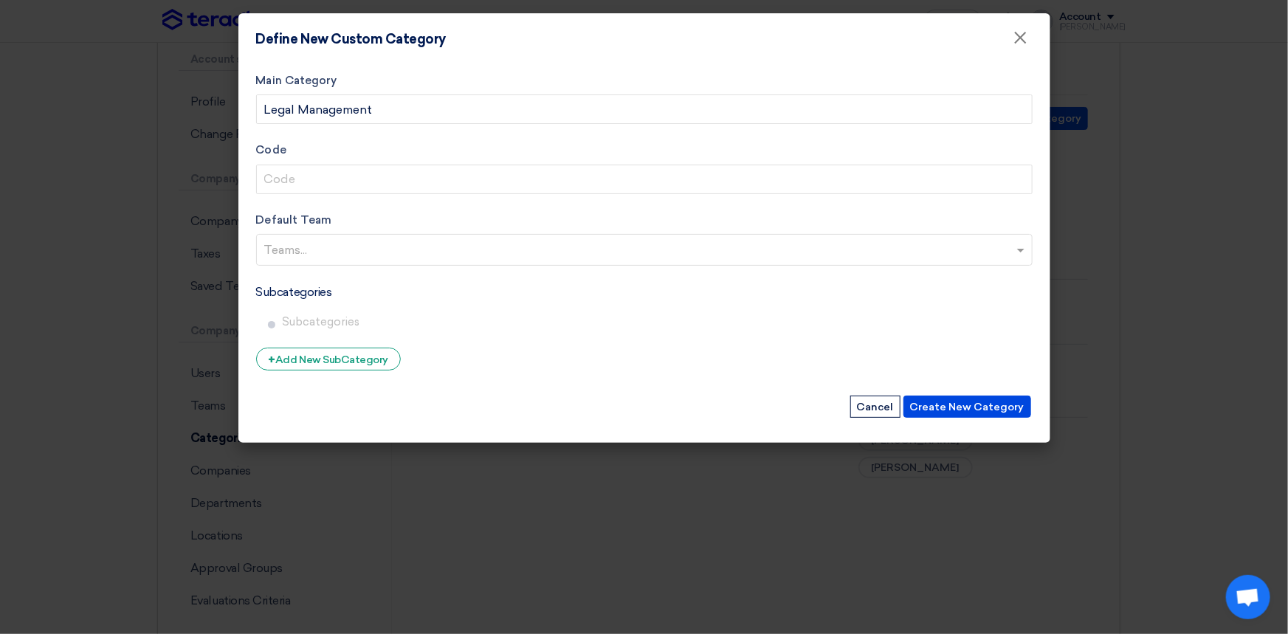
click at [306, 246] on input "text" at bounding box center [646, 251] width 764 height 24
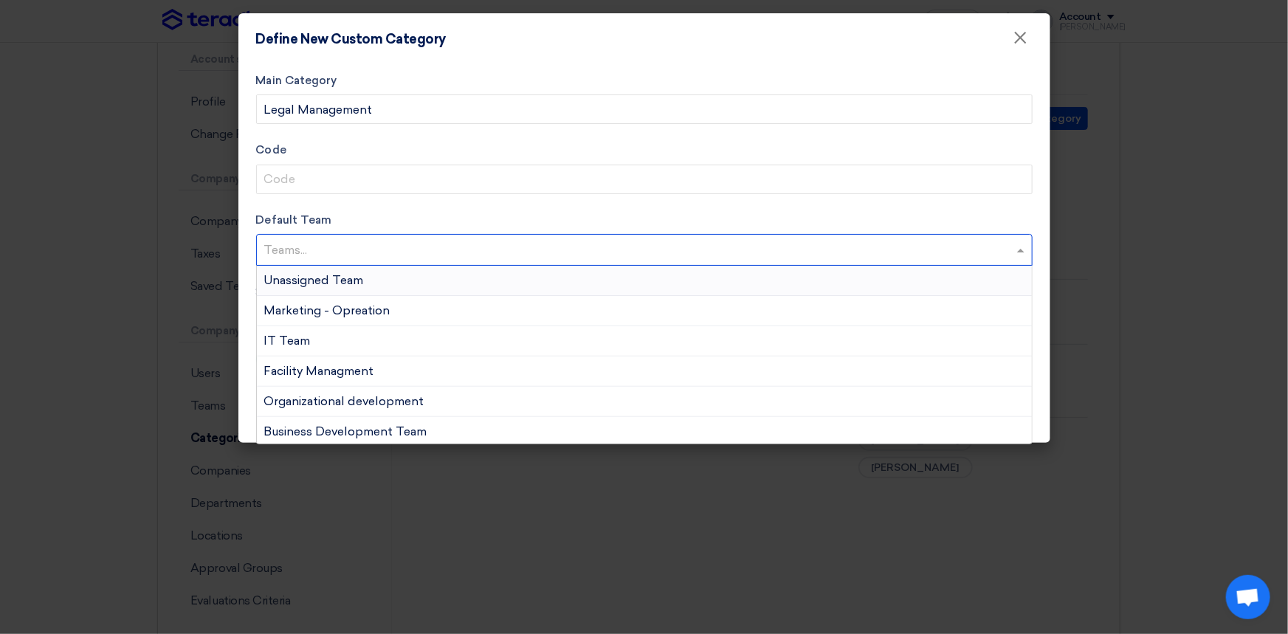
click at [305, 282] on span "Unassigned Team" at bounding box center [314, 280] width 100 height 14
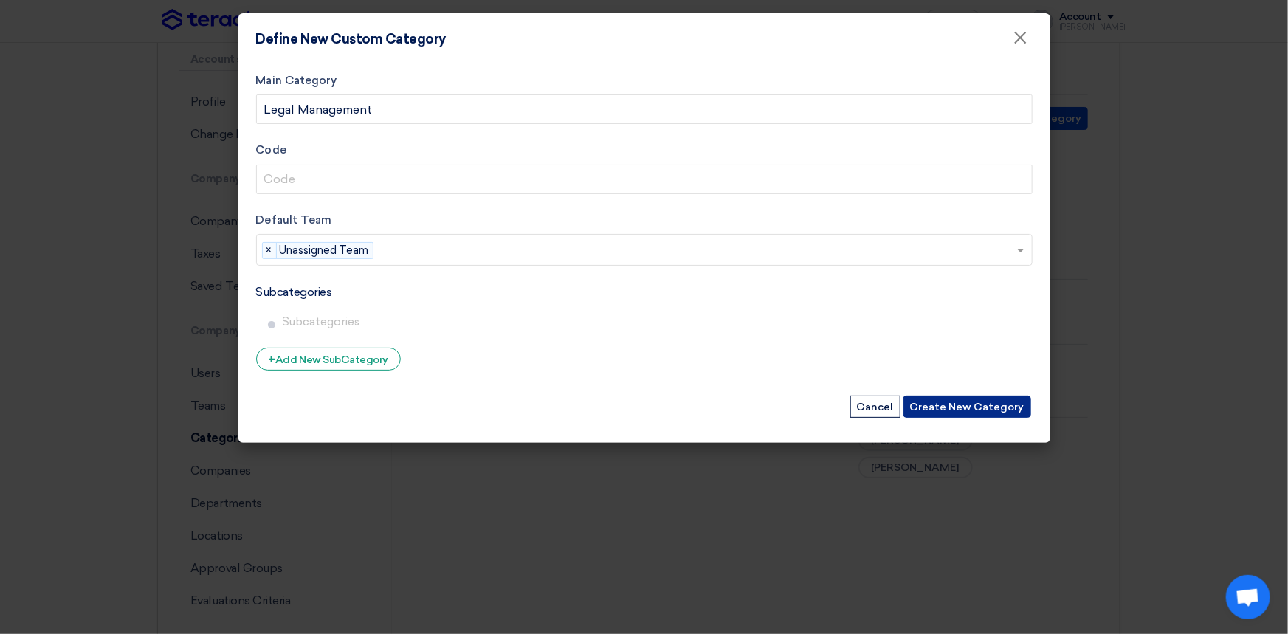
click at [996, 407] on button "Create New Category" at bounding box center [967, 407] width 128 height 22
click at [971, 408] on button "Create New Category" at bounding box center [967, 407] width 128 height 22
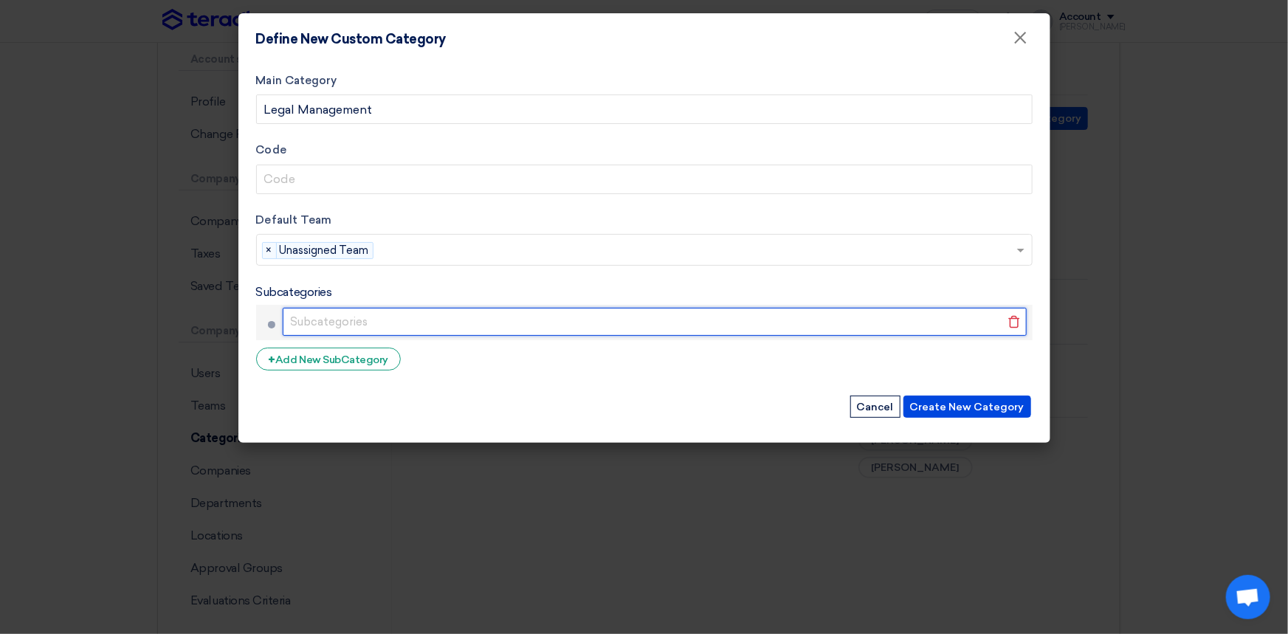
click at [315, 317] on input "text" at bounding box center [655, 322] width 744 height 28
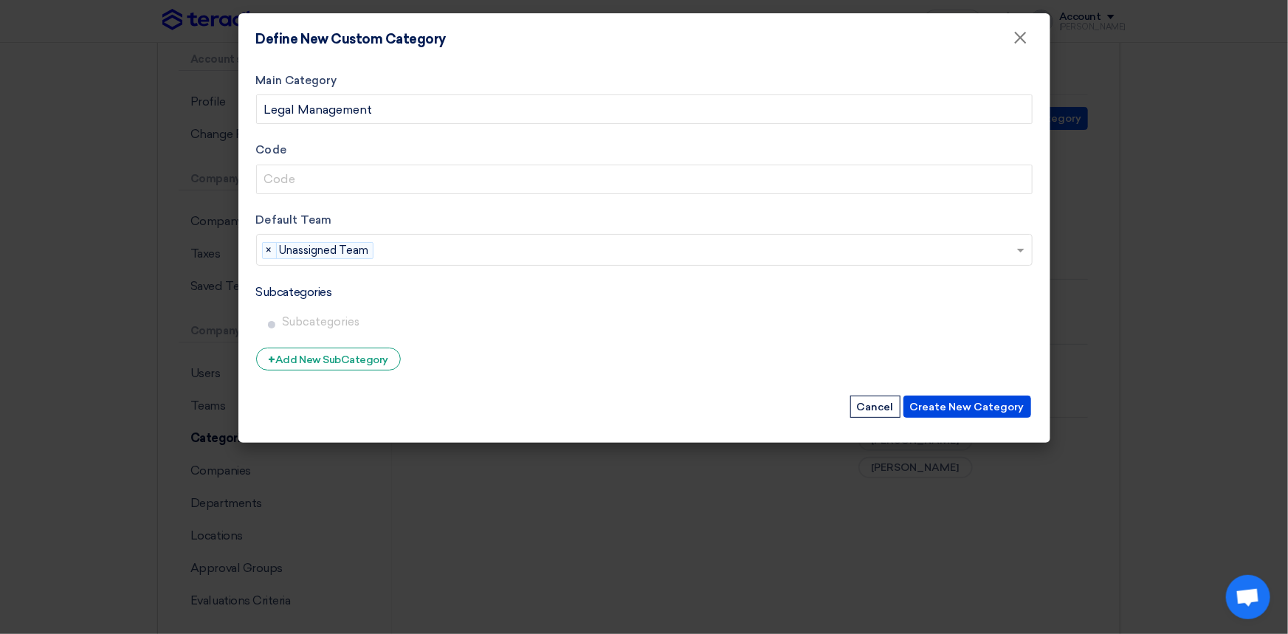
click at [315, 290] on label "Subcategories" at bounding box center [294, 292] width 76 height 18
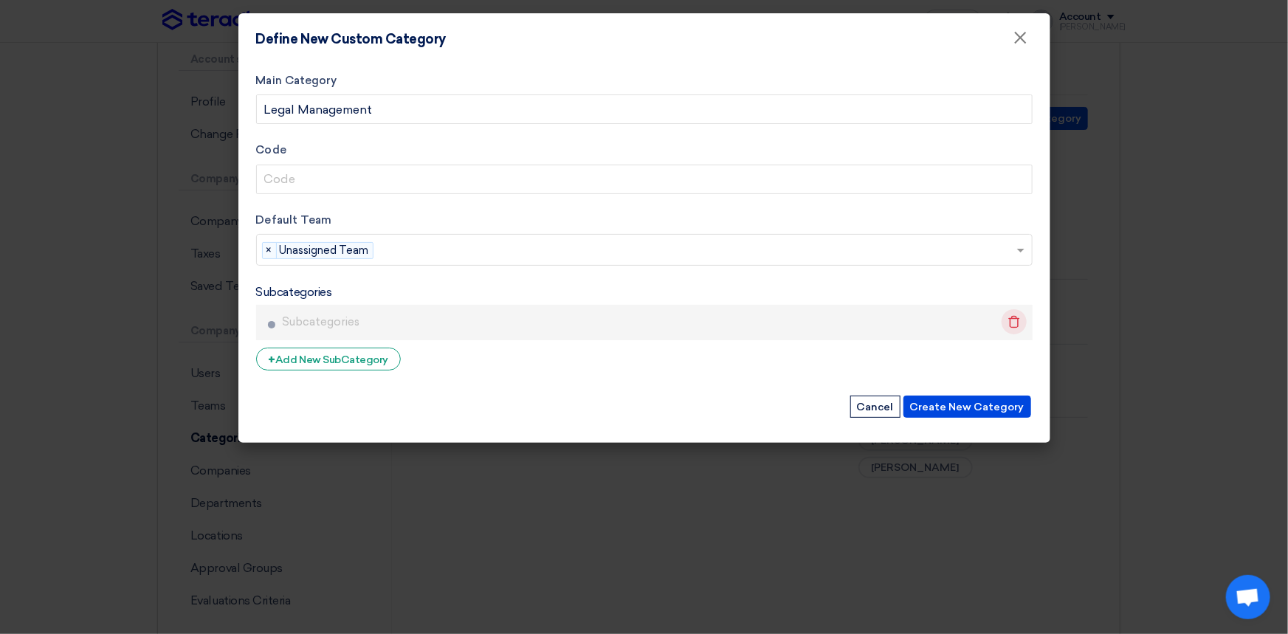
click at [1019, 323] on icon "Delete" at bounding box center [1014, 321] width 25 height 25
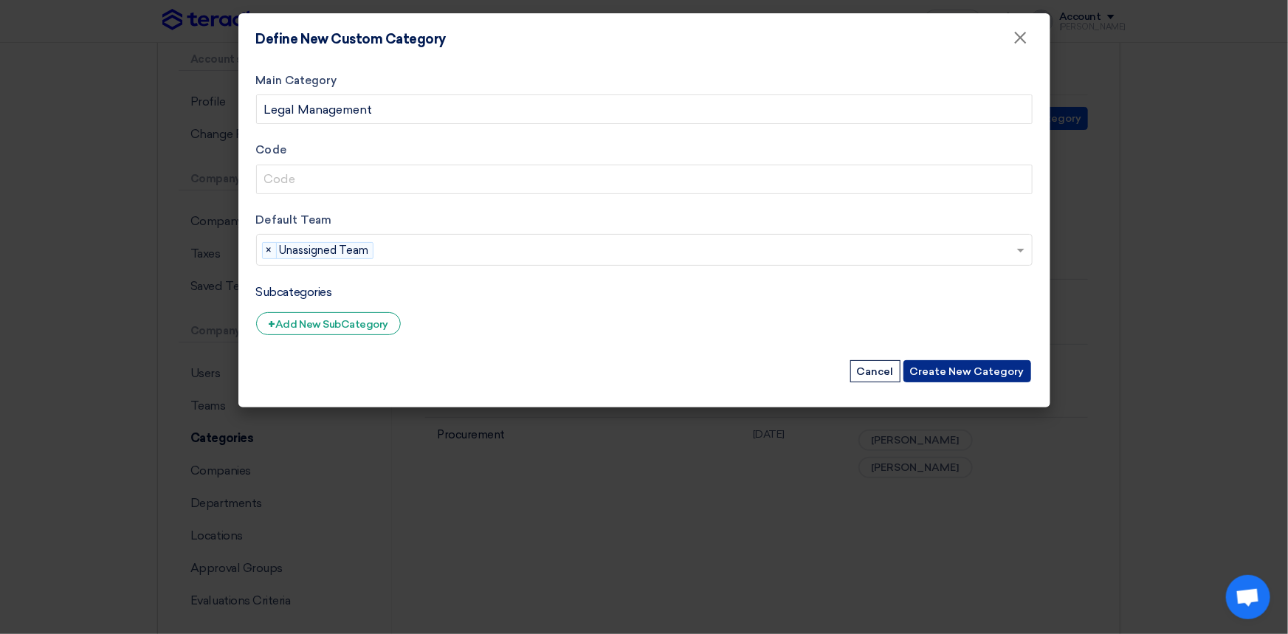
click at [955, 371] on button "Create New Category" at bounding box center [967, 371] width 128 height 22
click at [982, 370] on button "Create New Category" at bounding box center [967, 371] width 128 height 22
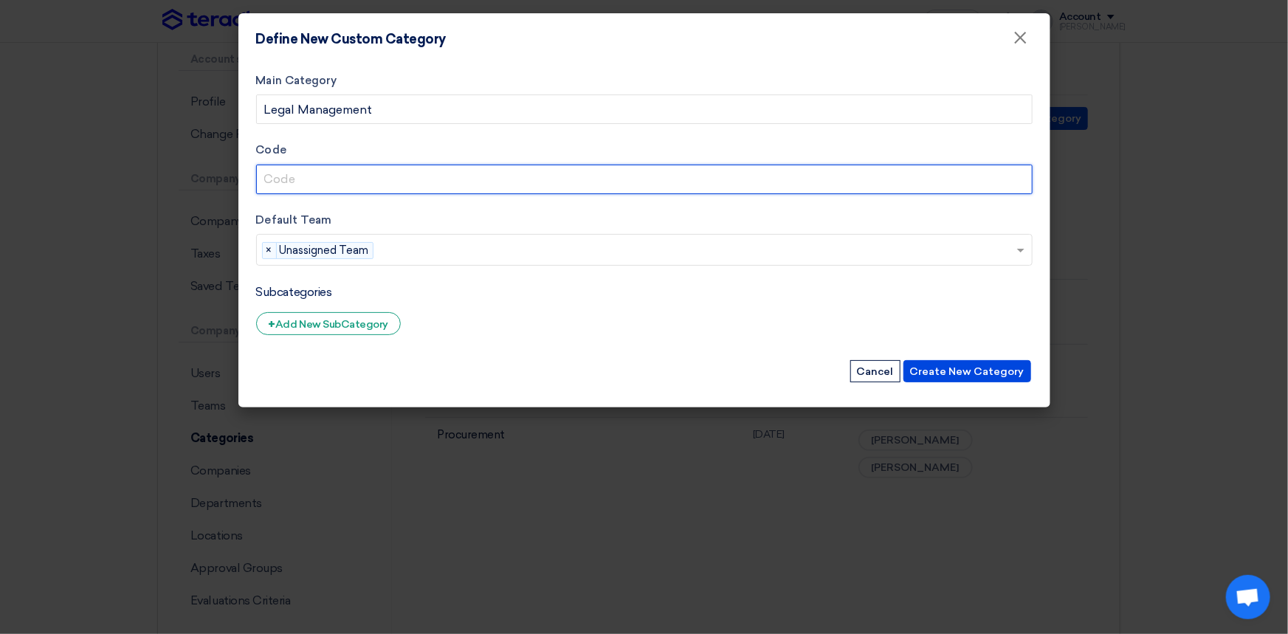
click at [382, 179] on input "Code" at bounding box center [644, 180] width 776 height 30
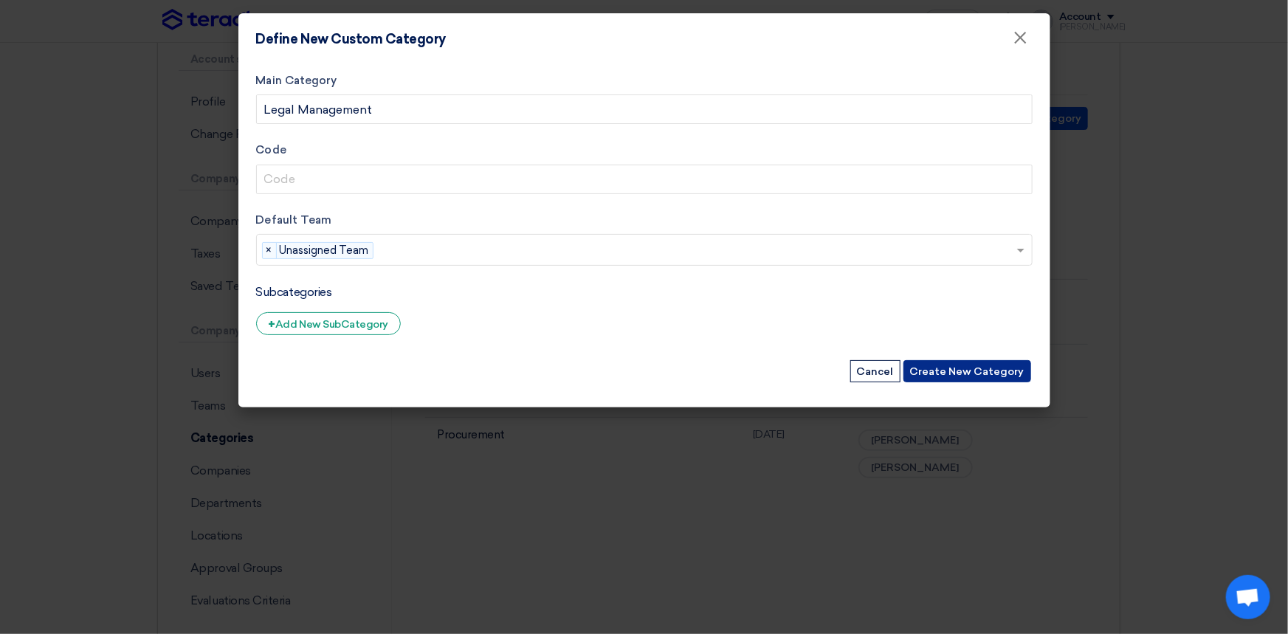
click at [985, 362] on button "Create New Category" at bounding box center [967, 371] width 128 height 22
click at [969, 369] on button "Create New Category" at bounding box center [967, 371] width 128 height 22
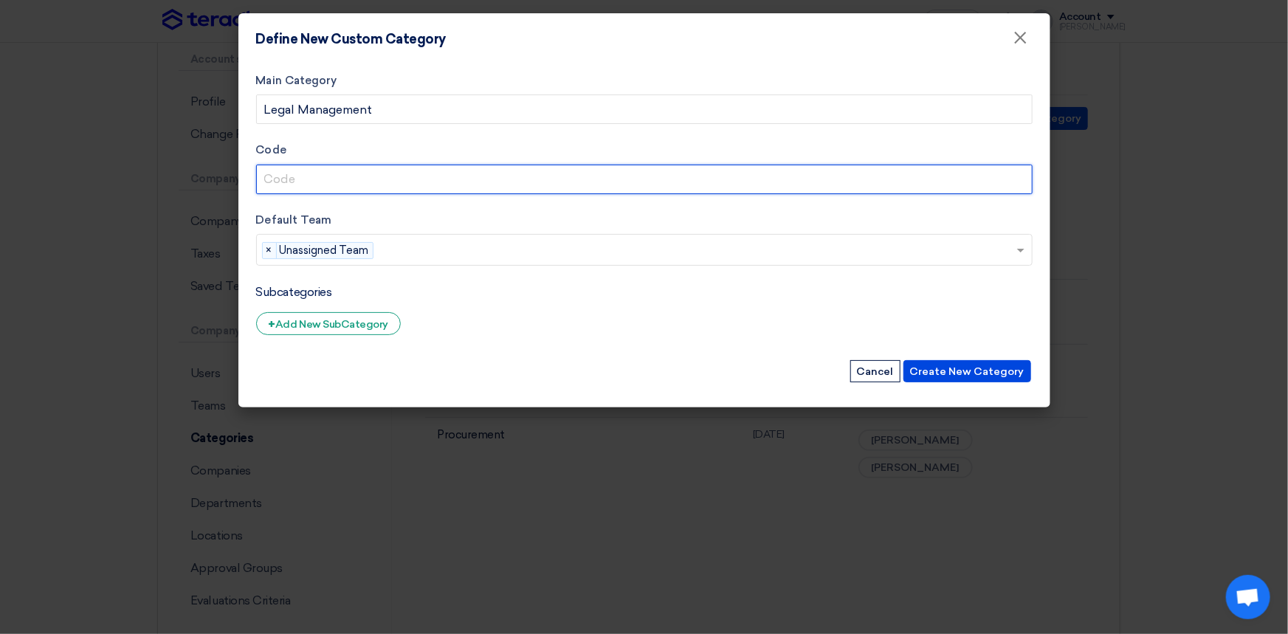
click at [345, 176] on input "Code" at bounding box center [644, 180] width 776 height 30
type input "Legal"
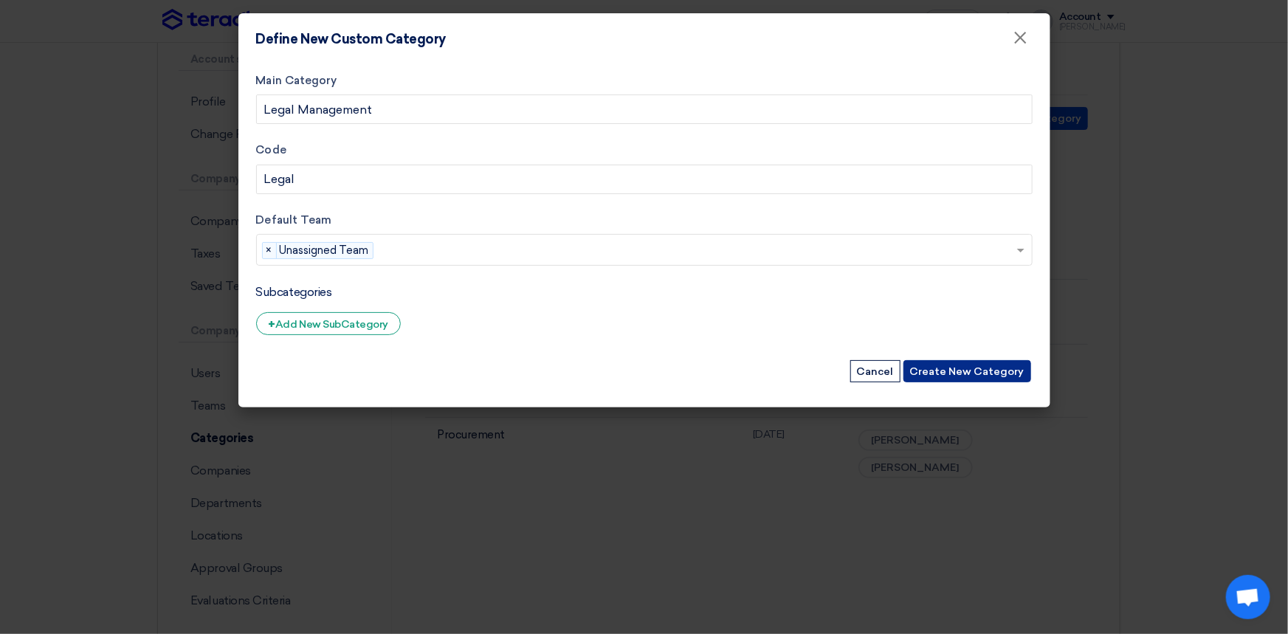
click at [969, 375] on button "Create New Category" at bounding box center [967, 371] width 128 height 22
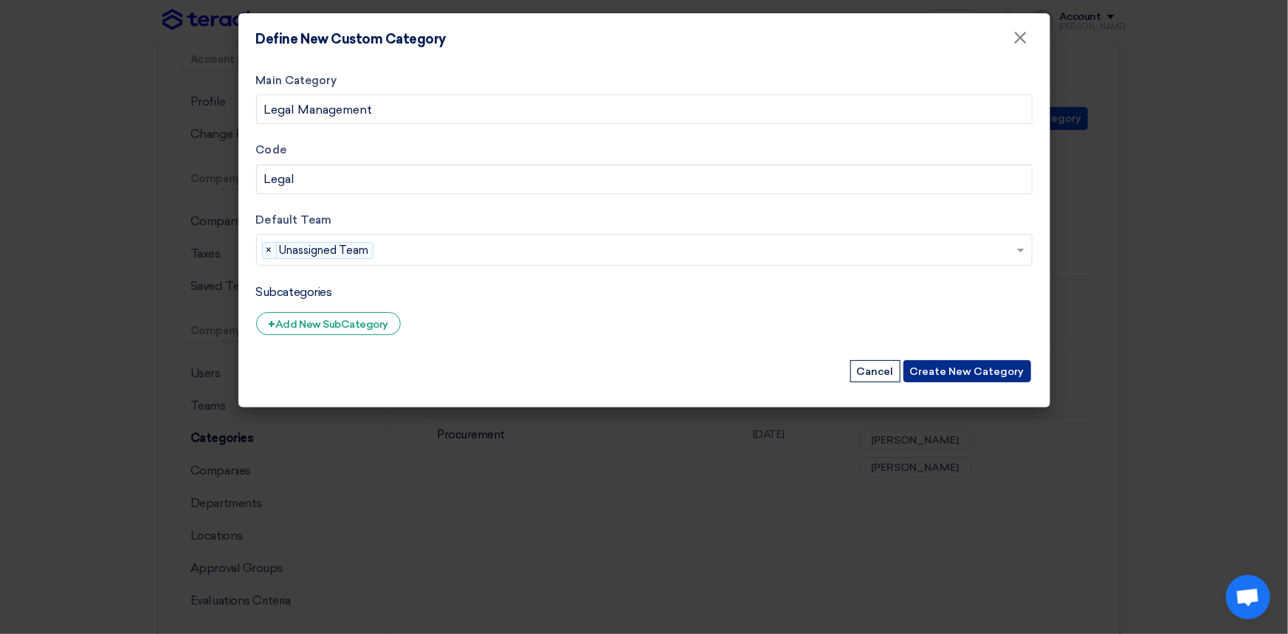
click at [969, 375] on button "Create New Category" at bounding box center [967, 371] width 128 height 22
click at [273, 252] on span "×" at bounding box center [270, 251] width 14 height 16
click at [982, 370] on button "Create New Category" at bounding box center [967, 371] width 128 height 22
click at [954, 373] on button "Create New Category" at bounding box center [967, 371] width 128 height 22
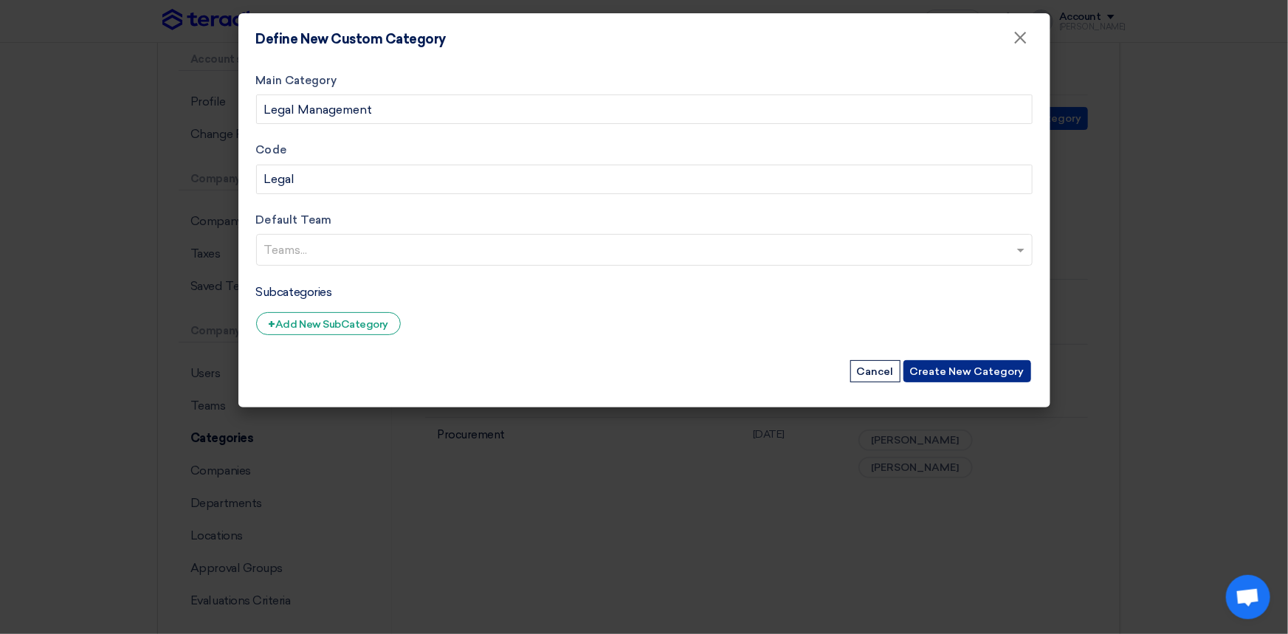
click at [954, 373] on button "Create New Category" at bounding box center [967, 371] width 128 height 22
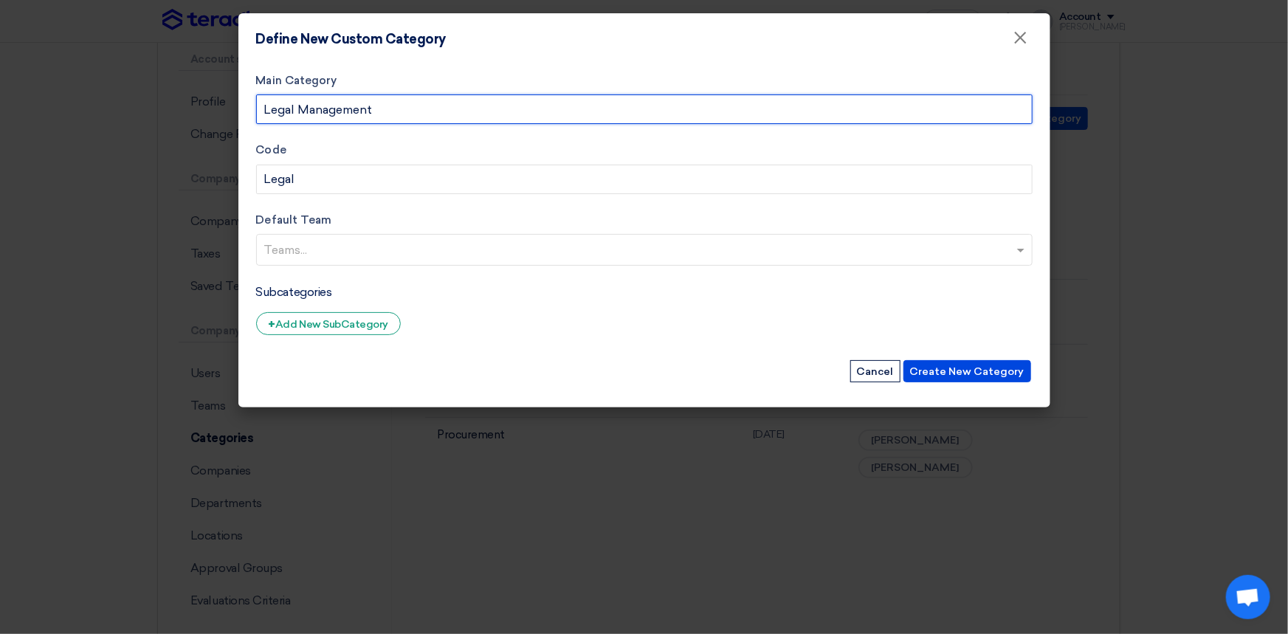
click at [391, 114] on input "Legal Management" at bounding box center [644, 109] width 776 height 30
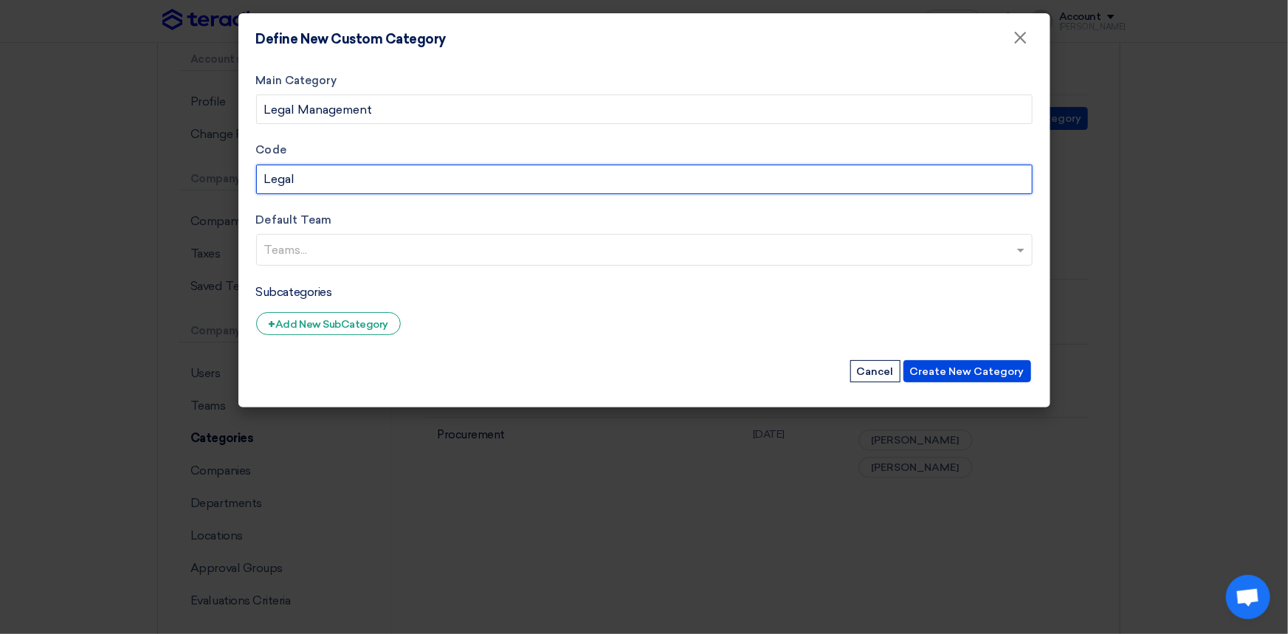
click at [377, 176] on input "Legal" at bounding box center [644, 180] width 776 height 30
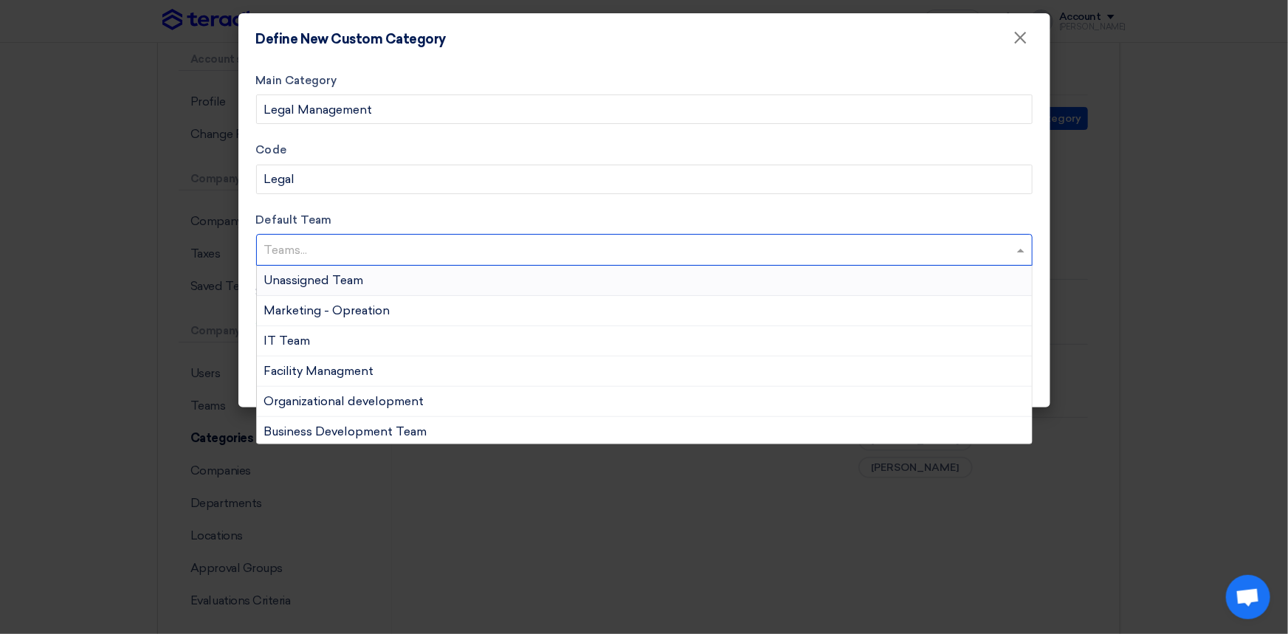
click at [344, 253] on input "text" at bounding box center [646, 251] width 764 height 24
click at [331, 277] on span "Unassigned Team" at bounding box center [314, 280] width 100 height 14
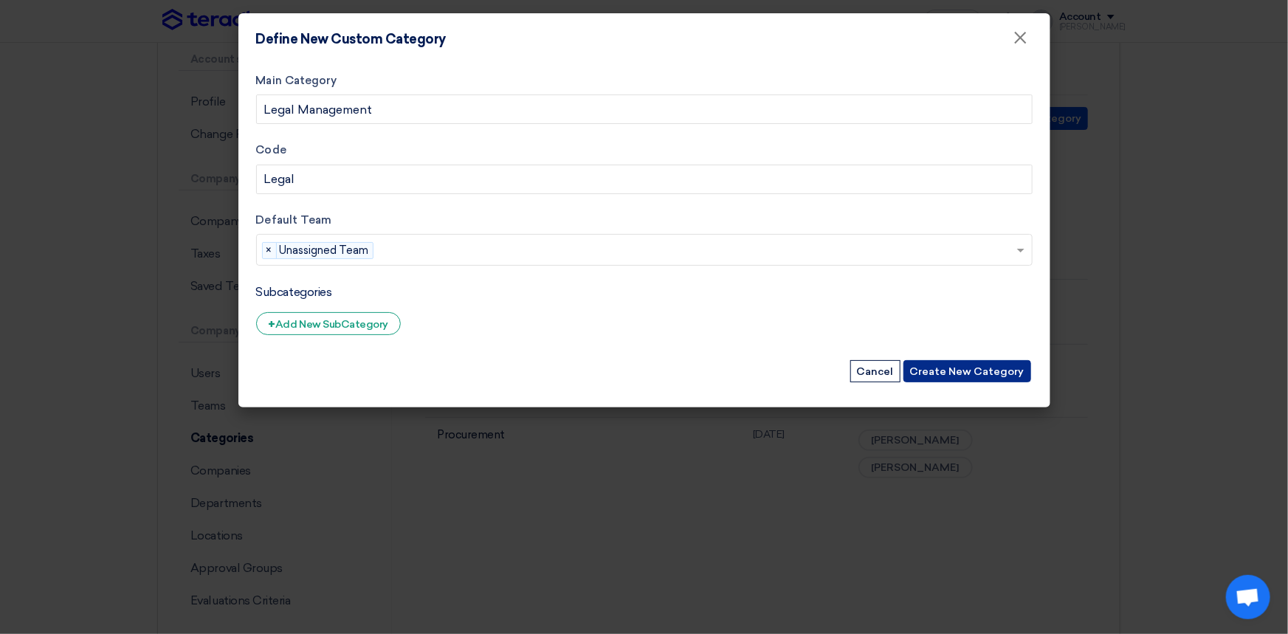
click at [946, 371] on button "Create New Category" at bounding box center [967, 371] width 128 height 22
click at [945, 371] on button "Create New Category" at bounding box center [967, 371] width 128 height 22
drag, startPoint x: 1026, startPoint y: 41, endPoint x: 1008, endPoint y: 59, distance: 25.1
click at [1026, 41] on span "×" at bounding box center [1020, 42] width 15 height 30
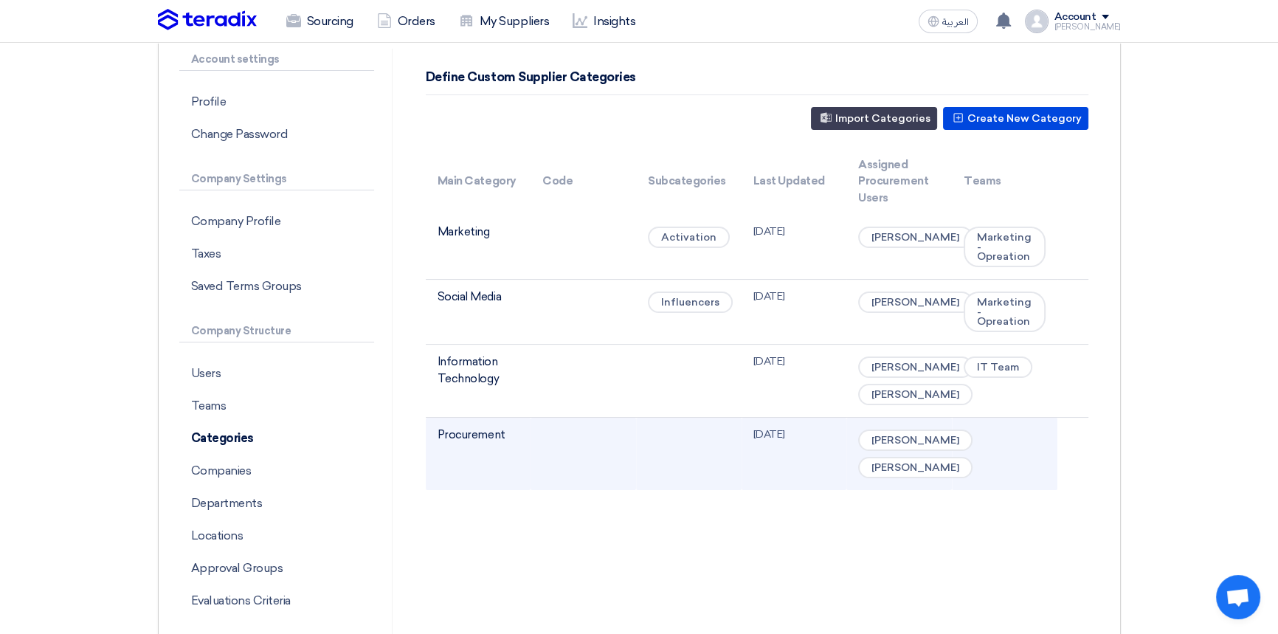
click at [587, 491] on td at bounding box center [584, 454] width 106 height 73
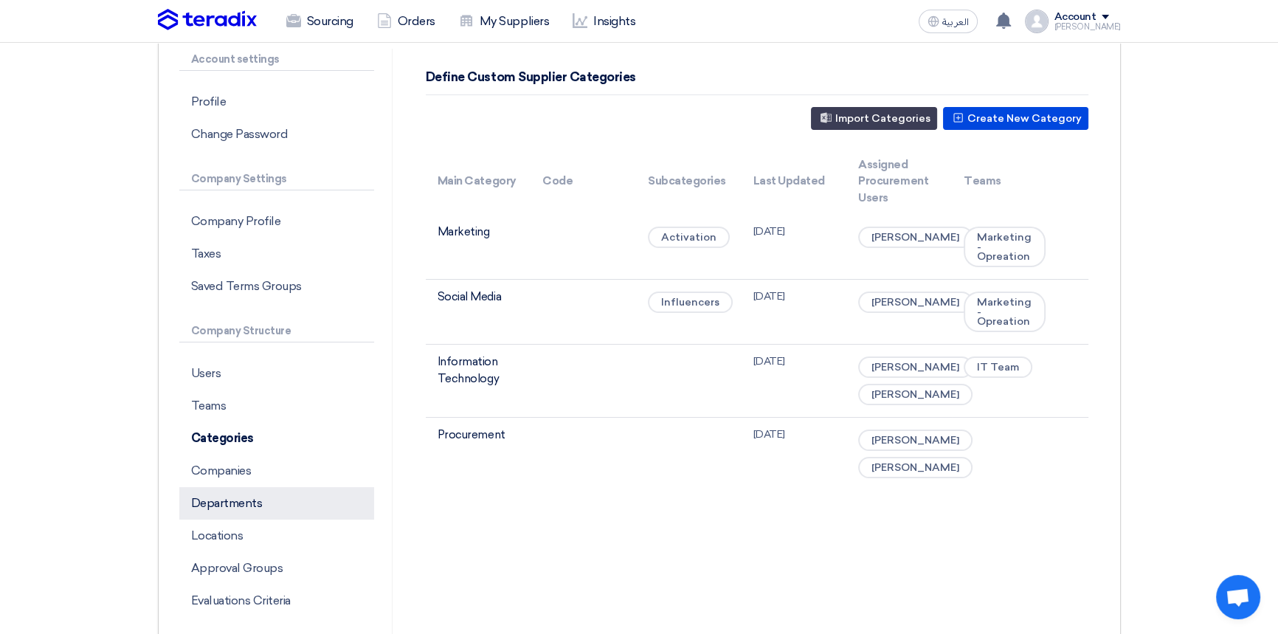
click at [241, 506] on p "Departments" at bounding box center [276, 503] width 195 height 32
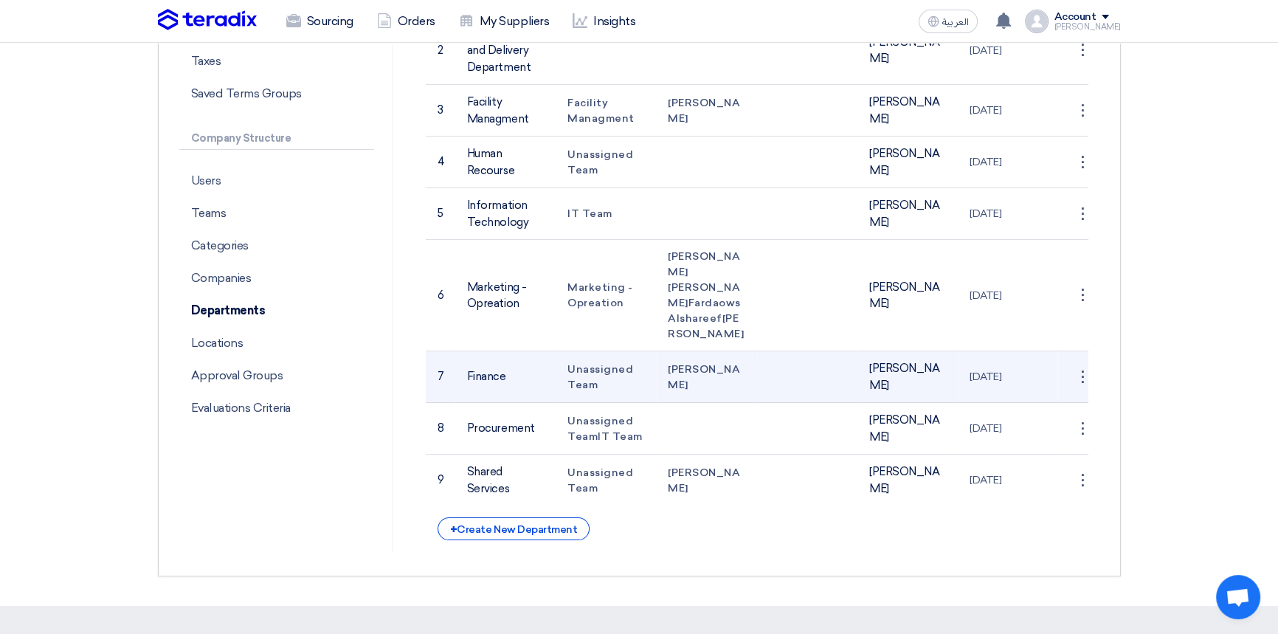
scroll to position [469, 0]
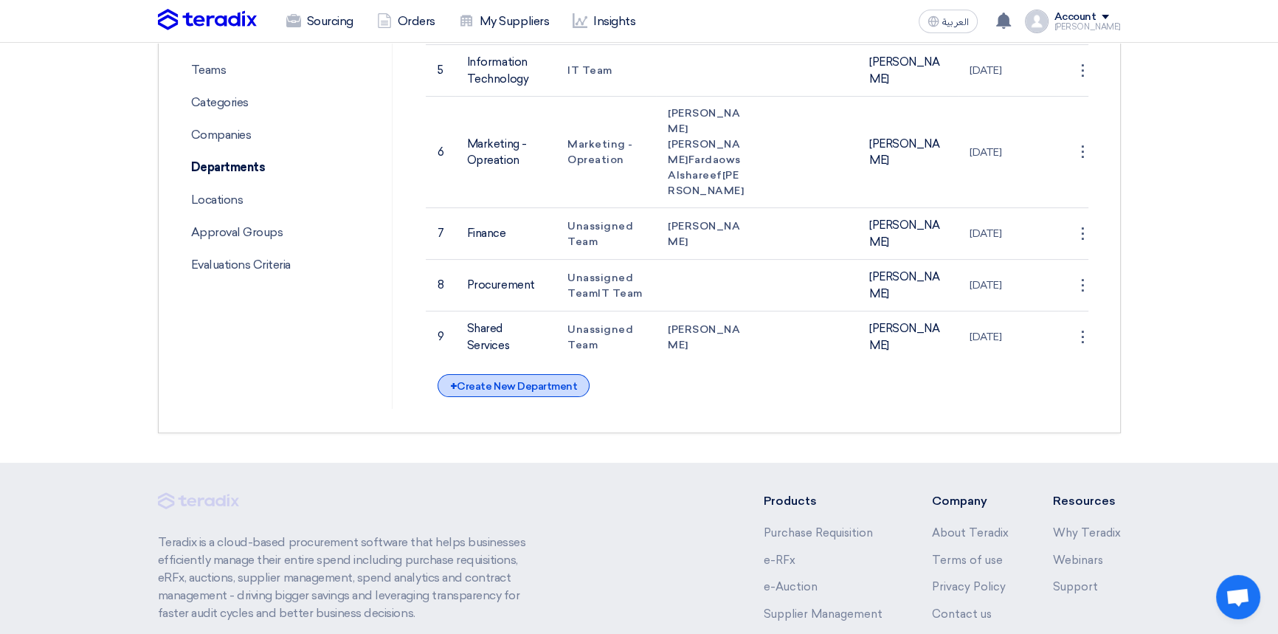
click at [502, 397] on div "+ Create New Department" at bounding box center [514, 385] width 152 height 23
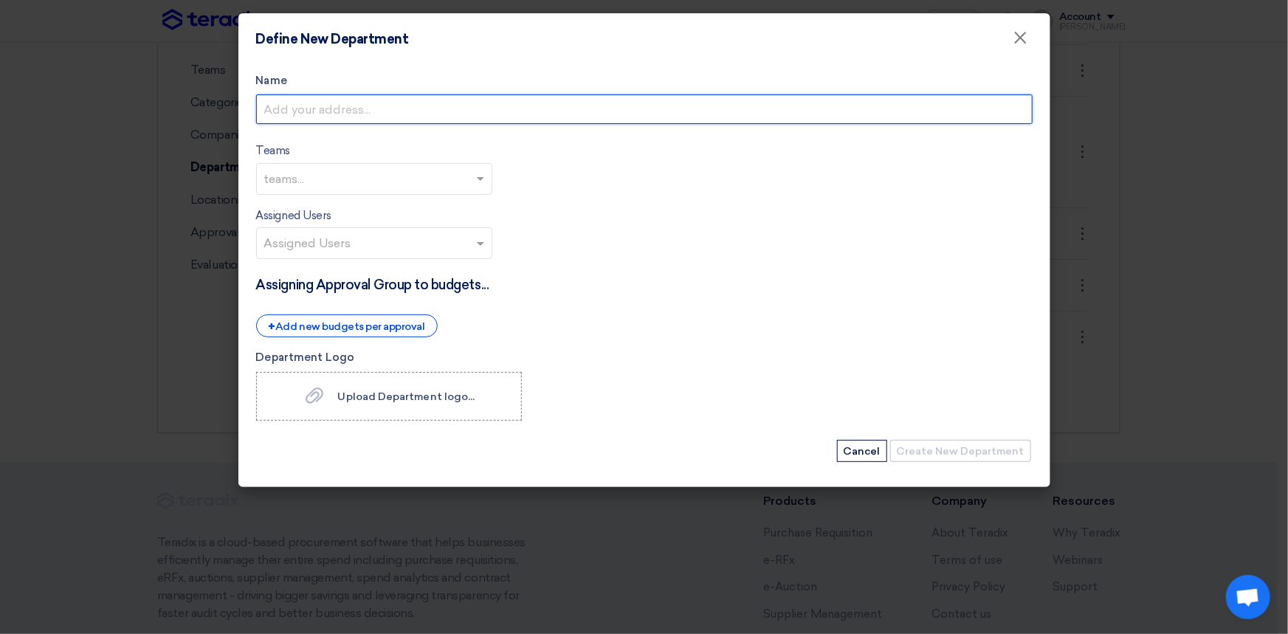
click at [325, 116] on input "Name" at bounding box center [644, 109] width 776 height 30
type input "Legal Management"
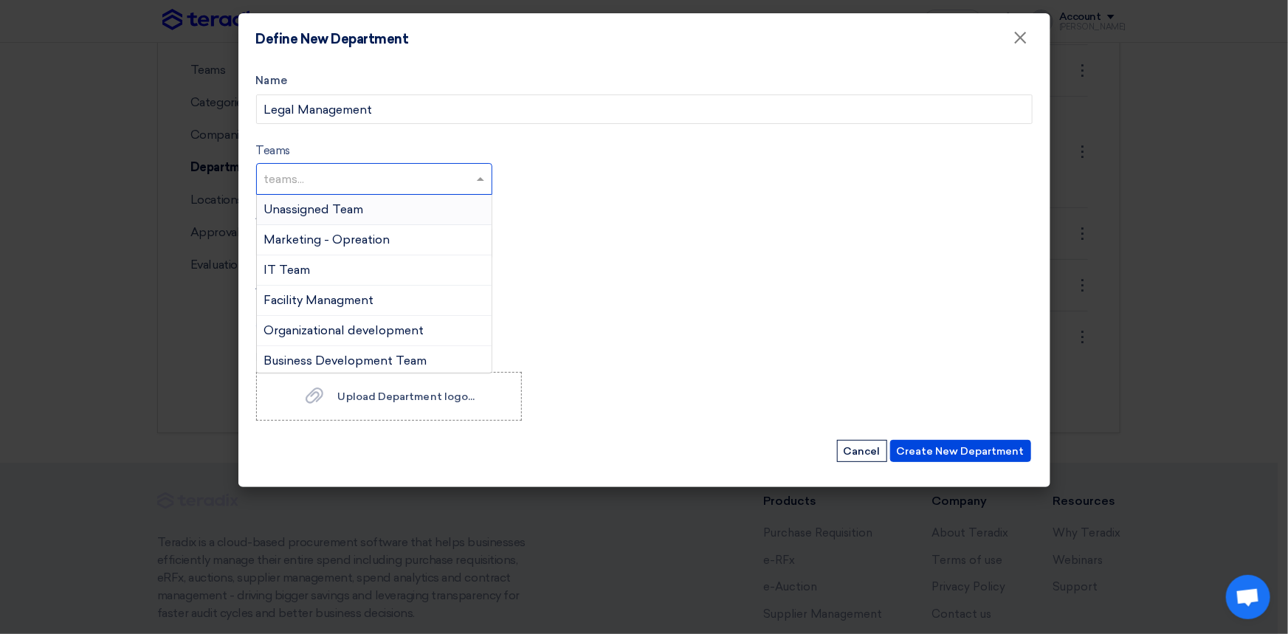
click at [335, 182] on input "text" at bounding box center [376, 180] width 224 height 24
click at [335, 206] on span "Unassigned Team" at bounding box center [314, 209] width 100 height 14
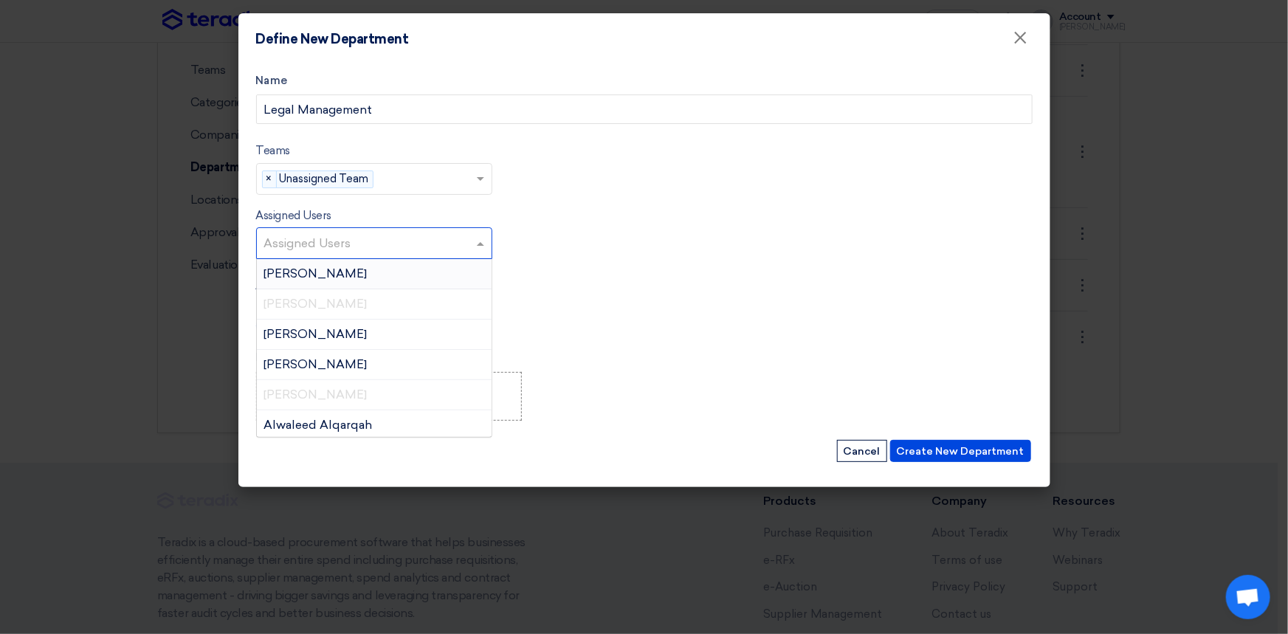
click at [311, 245] on input "text" at bounding box center [376, 245] width 224 height 24
click at [313, 240] on input "text" at bounding box center [376, 245] width 224 height 24
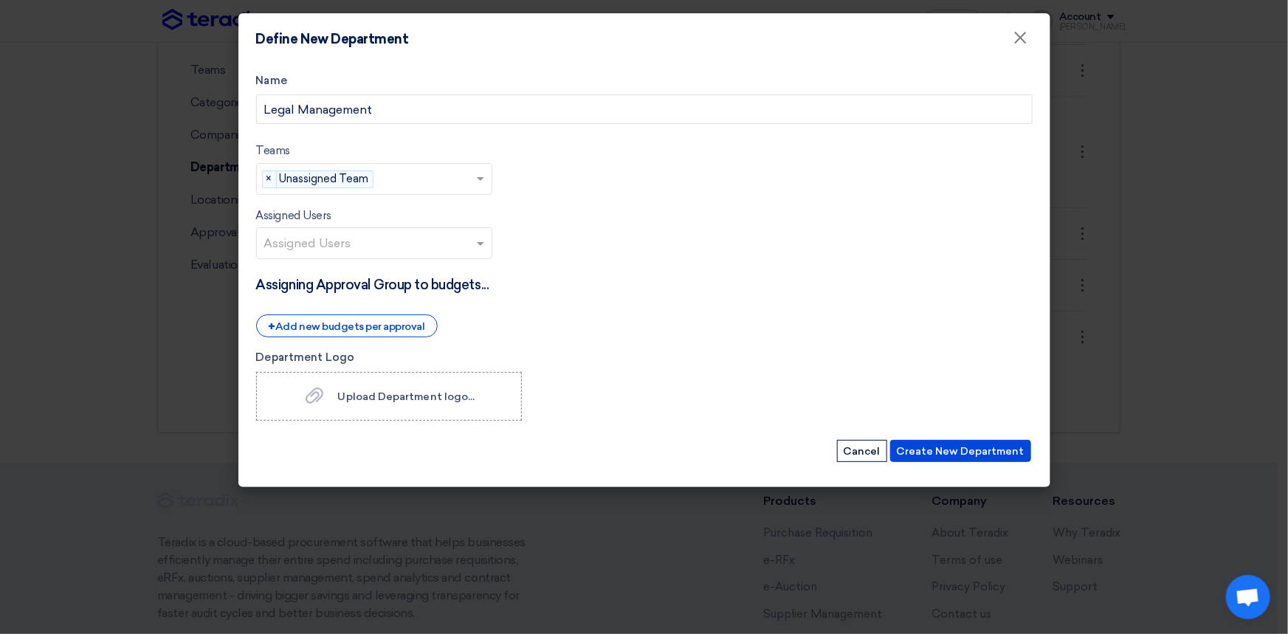
click at [511, 261] on form "Name Legal Management Teams teams... × Unassigned Team × Assigned Users Assigne…" at bounding box center [644, 267] width 776 height 391
click at [945, 449] on button "Create New Department" at bounding box center [960, 451] width 141 height 22
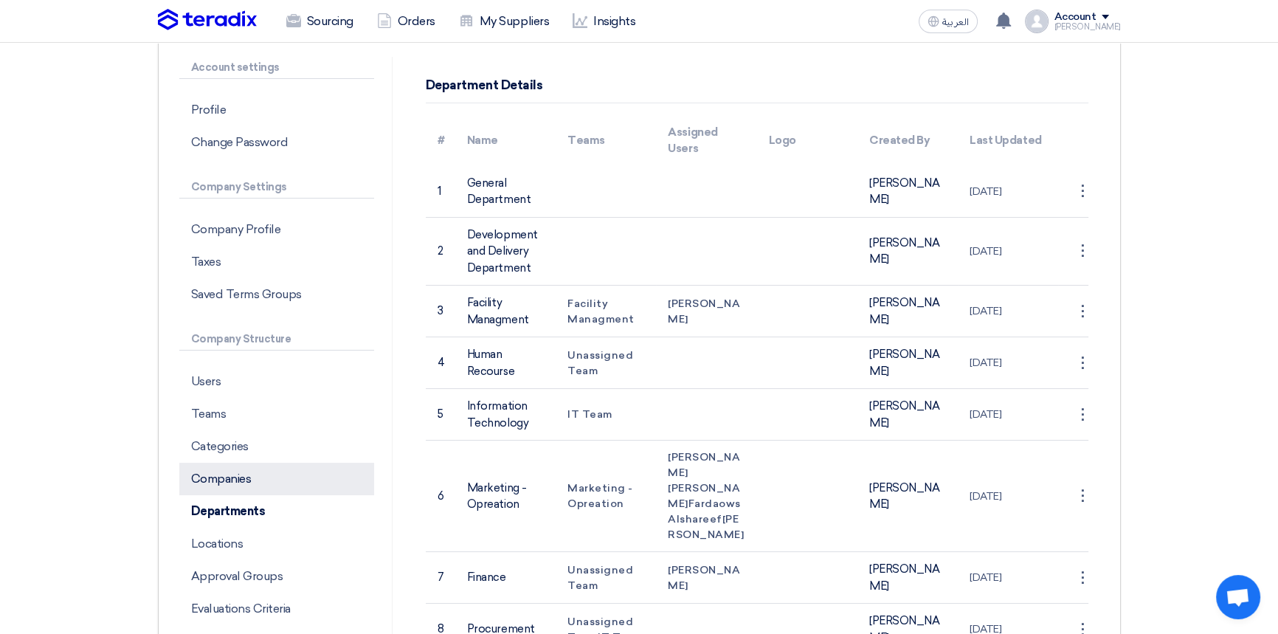
scroll to position [134, 0]
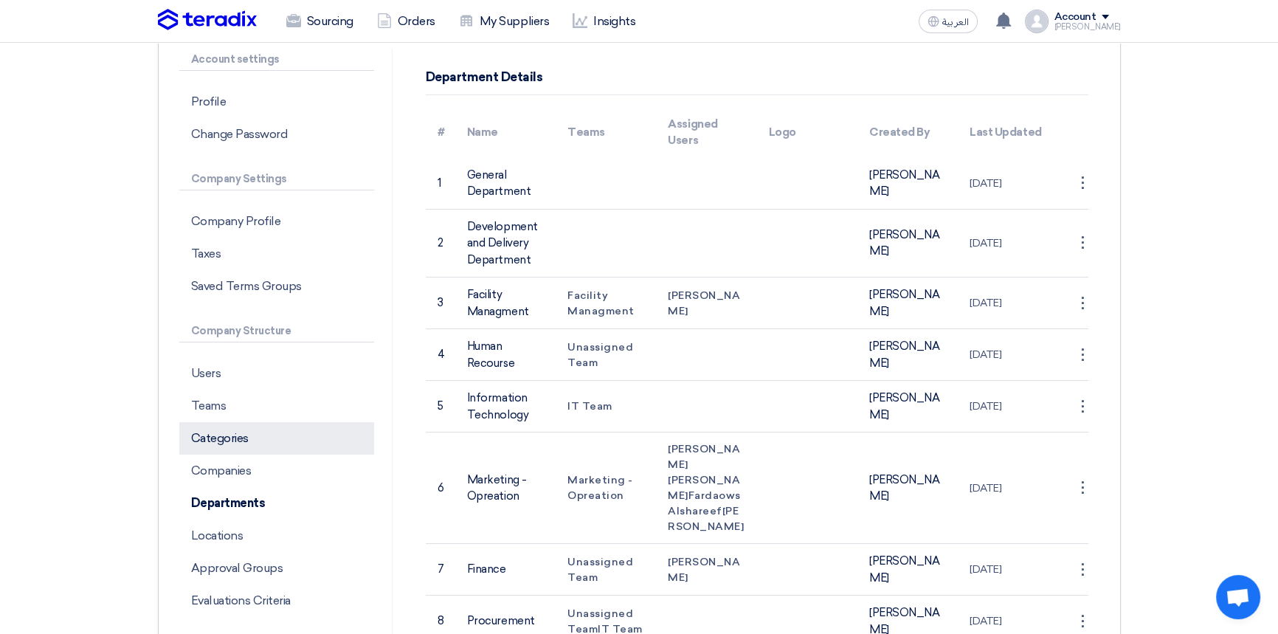
click at [236, 442] on p "Categories" at bounding box center [276, 438] width 195 height 32
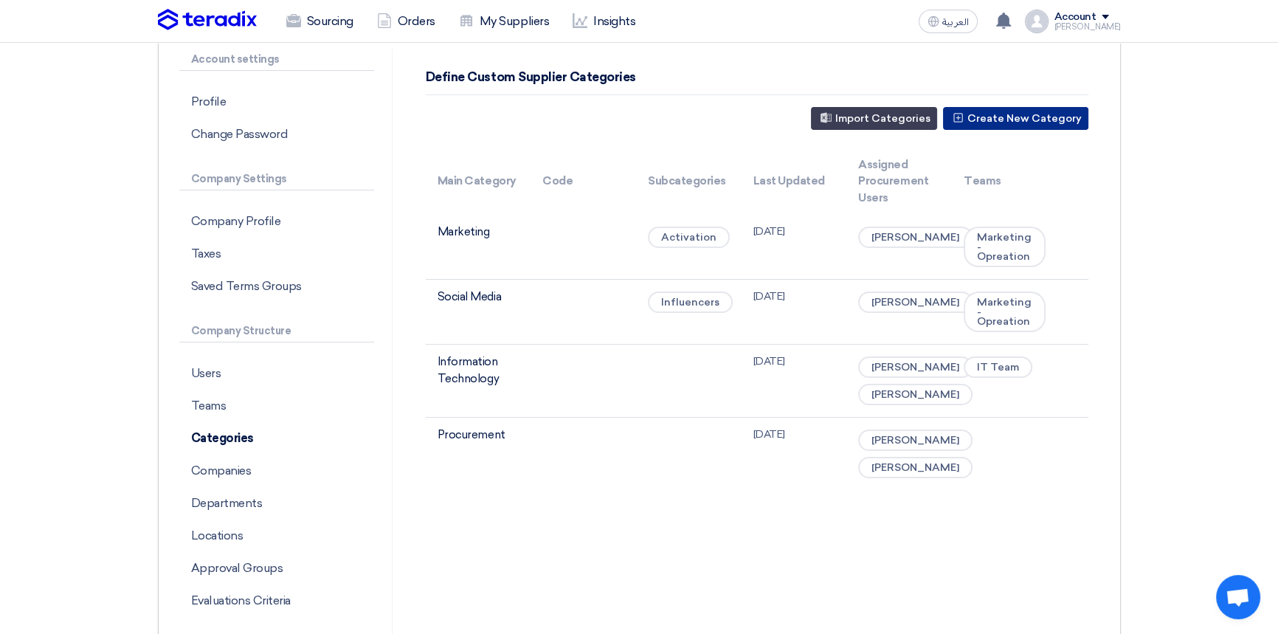
click at [1022, 123] on button "Create New Category" at bounding box center [1015, 118] width 145 height 23
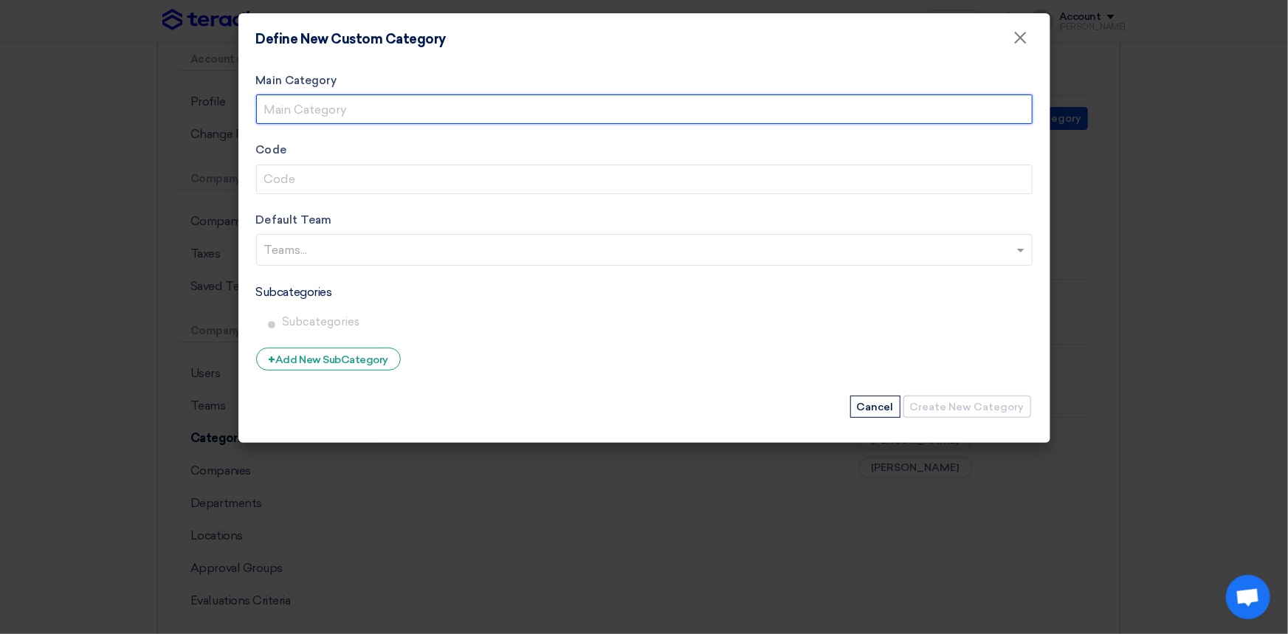
click at [306, 111] on input "Main Category" at bounding box center [644, 109] width 776 height 30
type input "Legal Management"
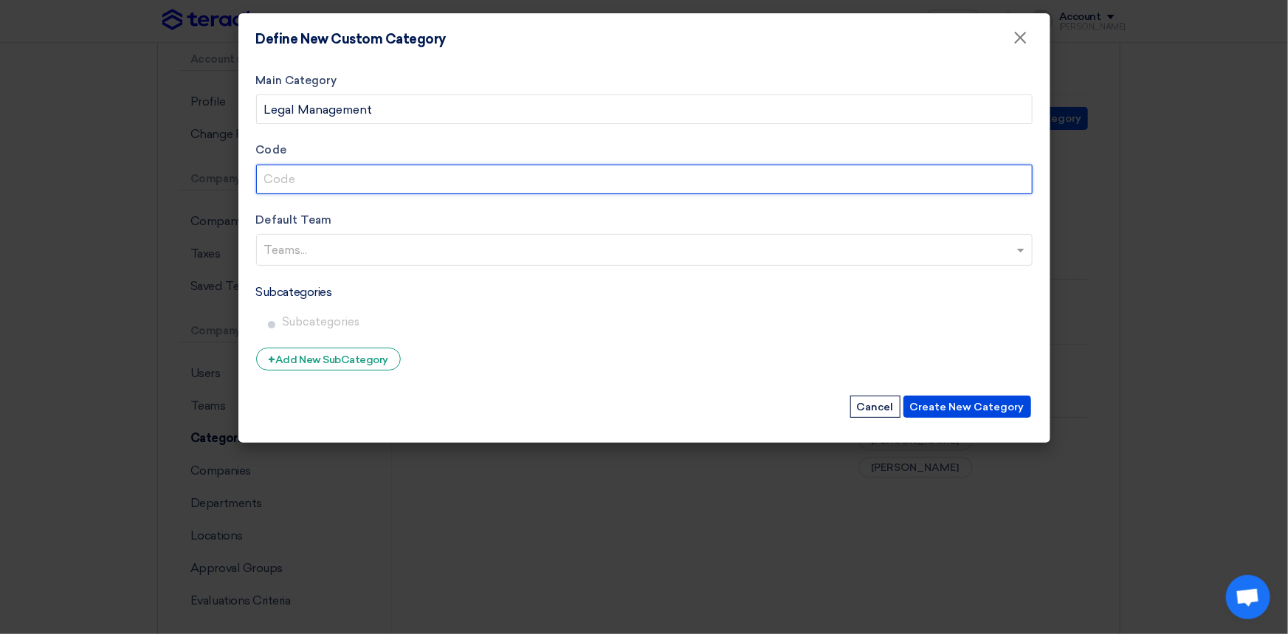
click at [295, 181] on input "Code" at bounding box center [644, 180] width 776 height 30
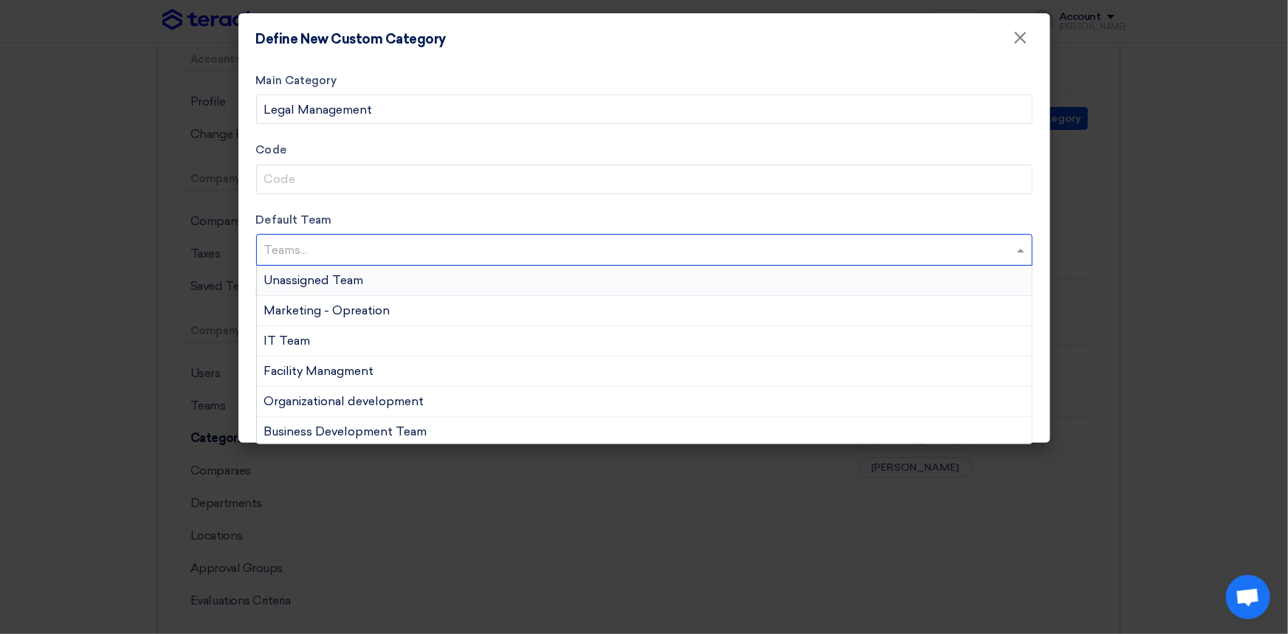
click at [297, 249] on input "text" at bounding box center [646, 251] width 764 height 24
click at [295, 283] on span "Unassigned Team" at bounding box center [314, 280] width 100 height 14
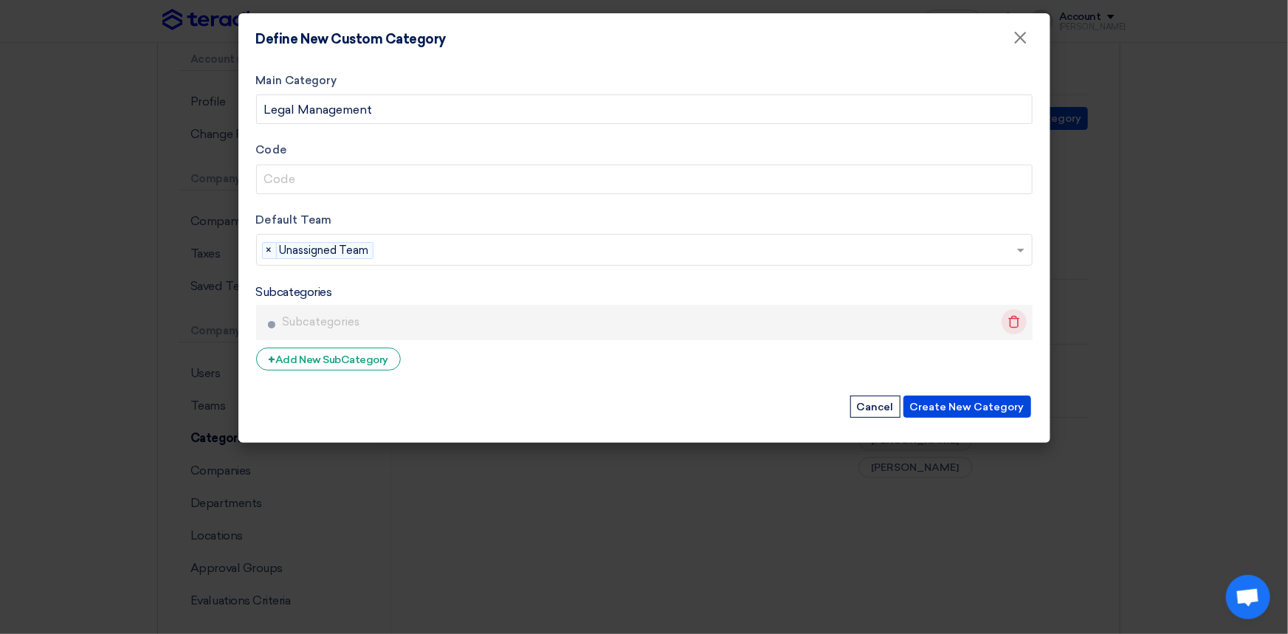
click at [1019, 325] on icon "Delete" at bounding box center [1014, 321] width 25 height 25
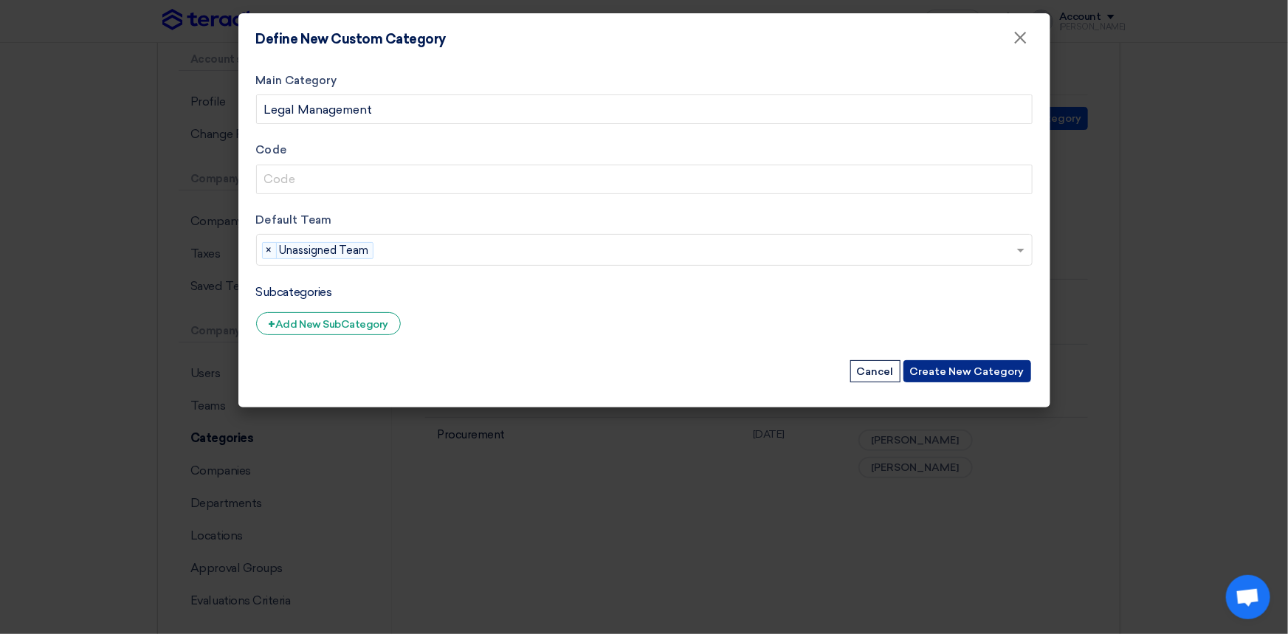
click at [985, 371] on button "Create New Category" at bounding box center [967, 371] width 128 height 22
click at [965, 371] on button "Create New Category" at bounding box center [967, 371] width 128 height 22
drag, startPoint x: 665, startPoint y: 16, endPoint x: 715, endPoint y: 229, distance: 218.4
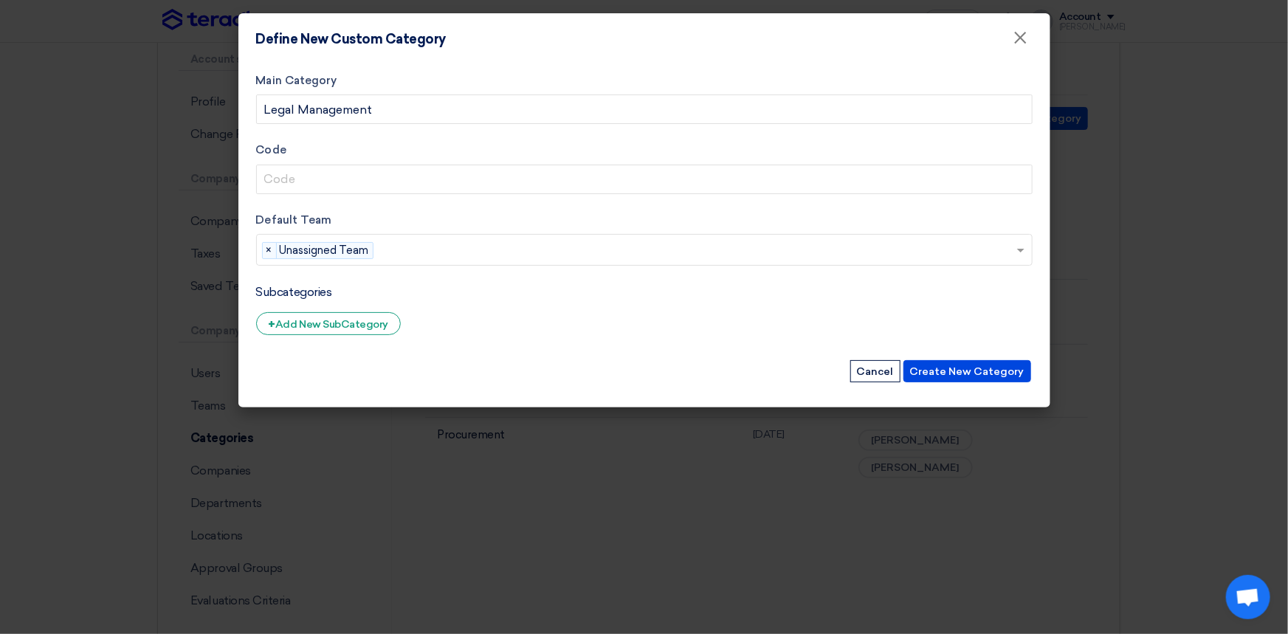
click at [779, 266] on div "Define New Custom Category × Main Category Legal Management Code Default Team T…" at bounding box center [644, 210] width 812 height 395
click at [465, 53] on div "Define New Custom Category ×" at bounding box center [644, 39] width 812 height 52
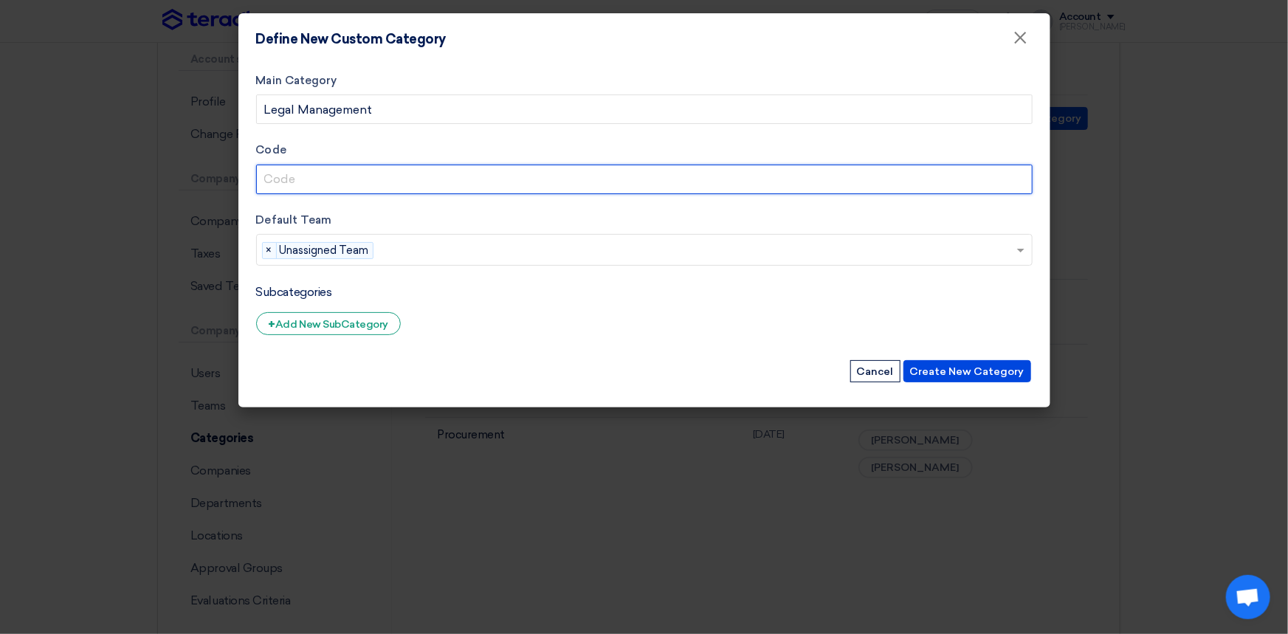
click at [280, 178] on input "Code" at bounding box center [644, 180] width 776 height 30
type input "L"
type input "l\.l"
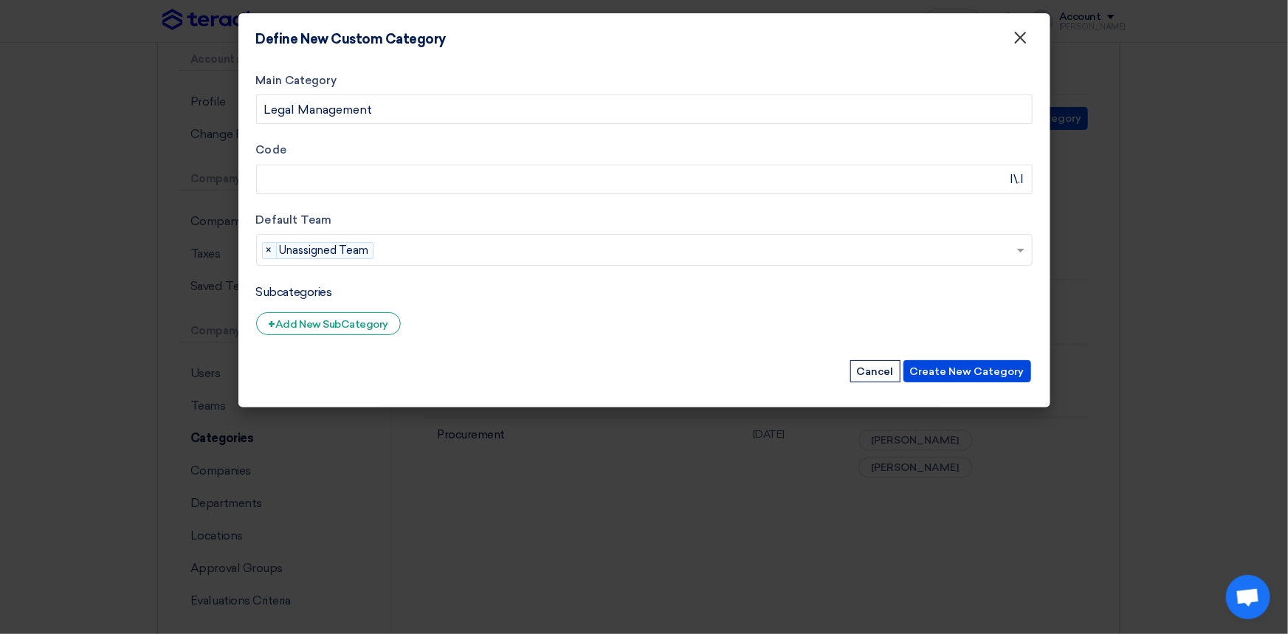
click at [1019, 35] on span "×" at bounding box center [1020, 42] width 15 height 30
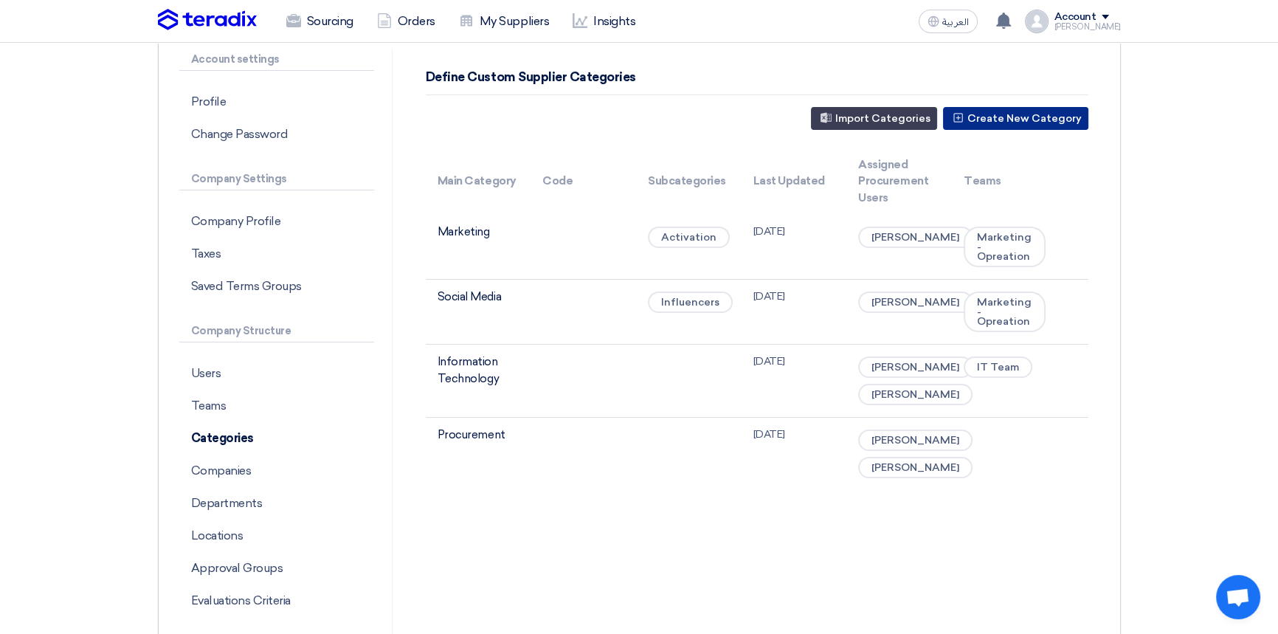
click at [1052, 111] on button "Create New Category" at bounding box center [1015, 118] width 145 height 23
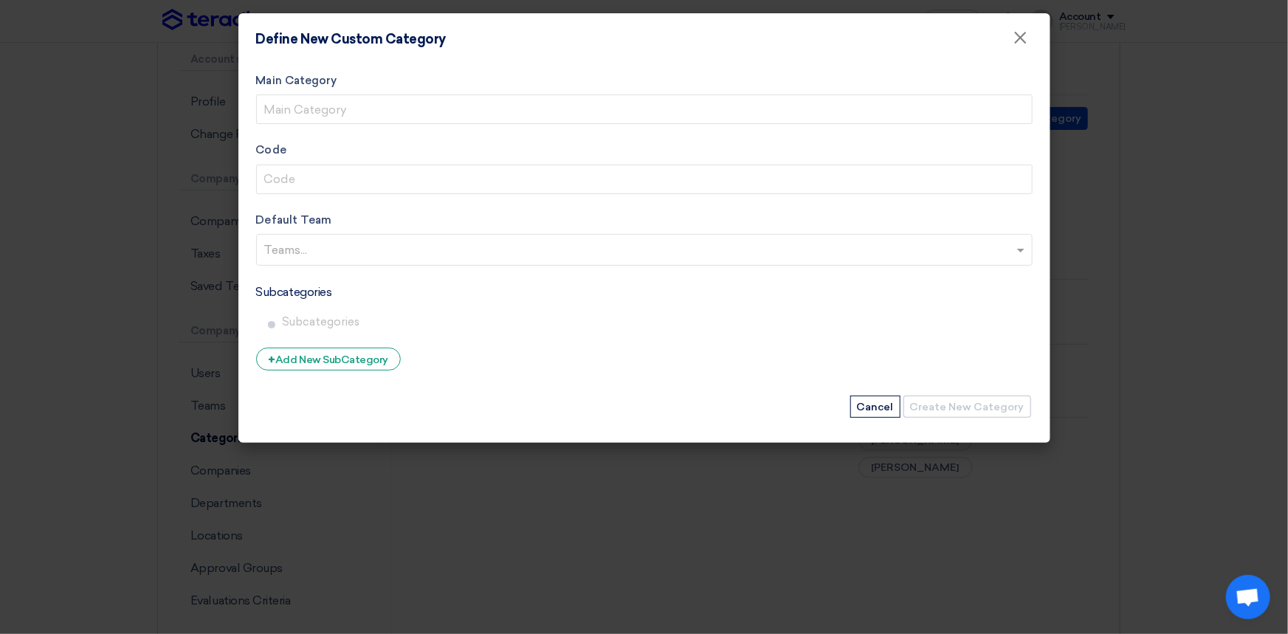
click at [345, 92] on div "Main Category" at bounding box center [644, 98] width 776 height 52
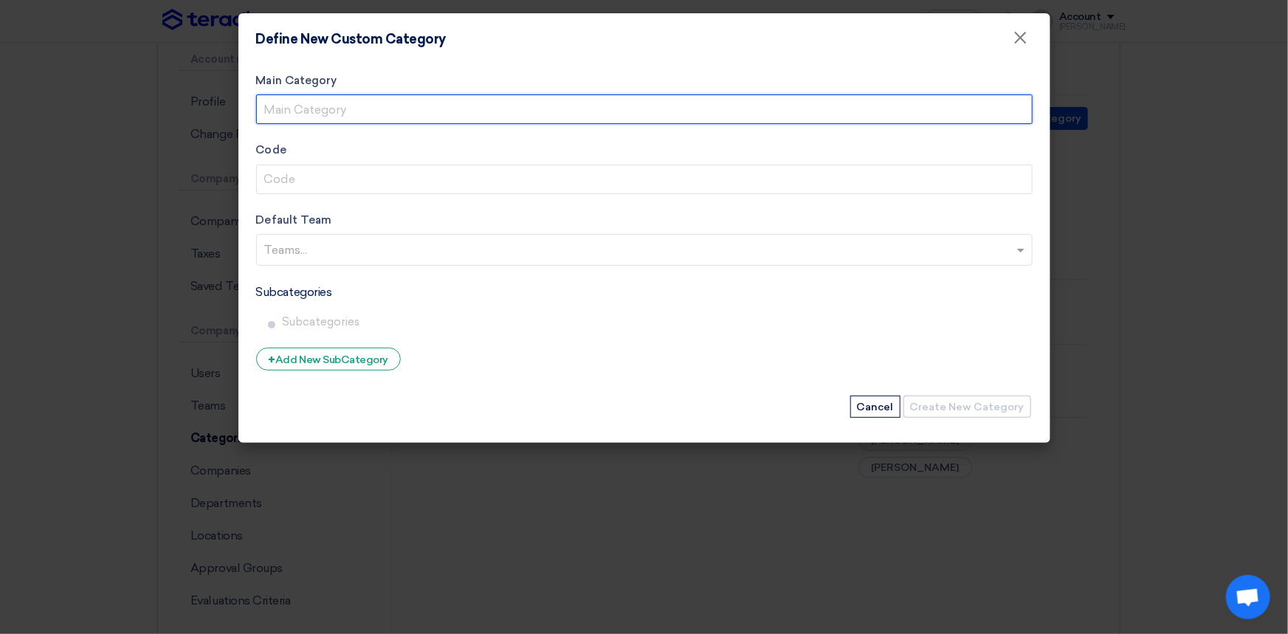
drag, startPoint x: 339, startPoint y: 109, endPoint x: 466, endPoint y: 118, distance: 128.1
click at [339, 109] on input "Main Category" at bounding box center [644, 109] width 776 height 30
type input "Legal Management"
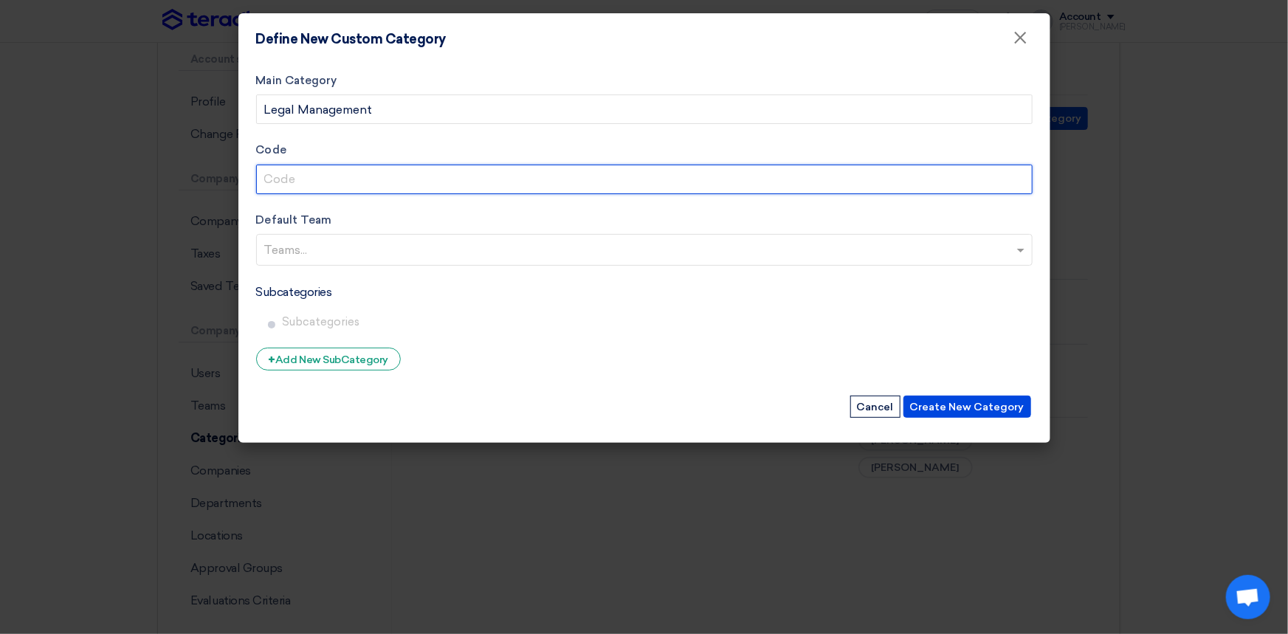
click at [292, 185] on input "Code" at bounding box center [644, 180] width 776 height 30
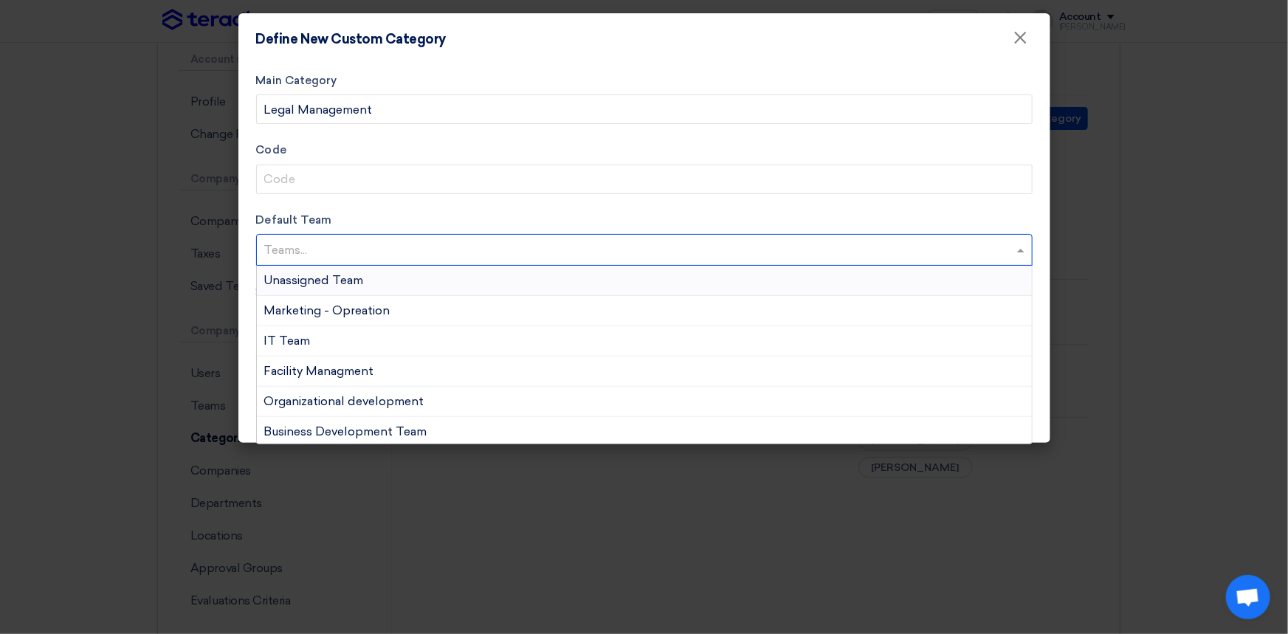
click at [295, 254] on input "text" at bounding box center [646, 251] width 764 height 24
click at [305, 282] on span "Unassigned Team" at bounding box center [314, 280] width 100 height 14
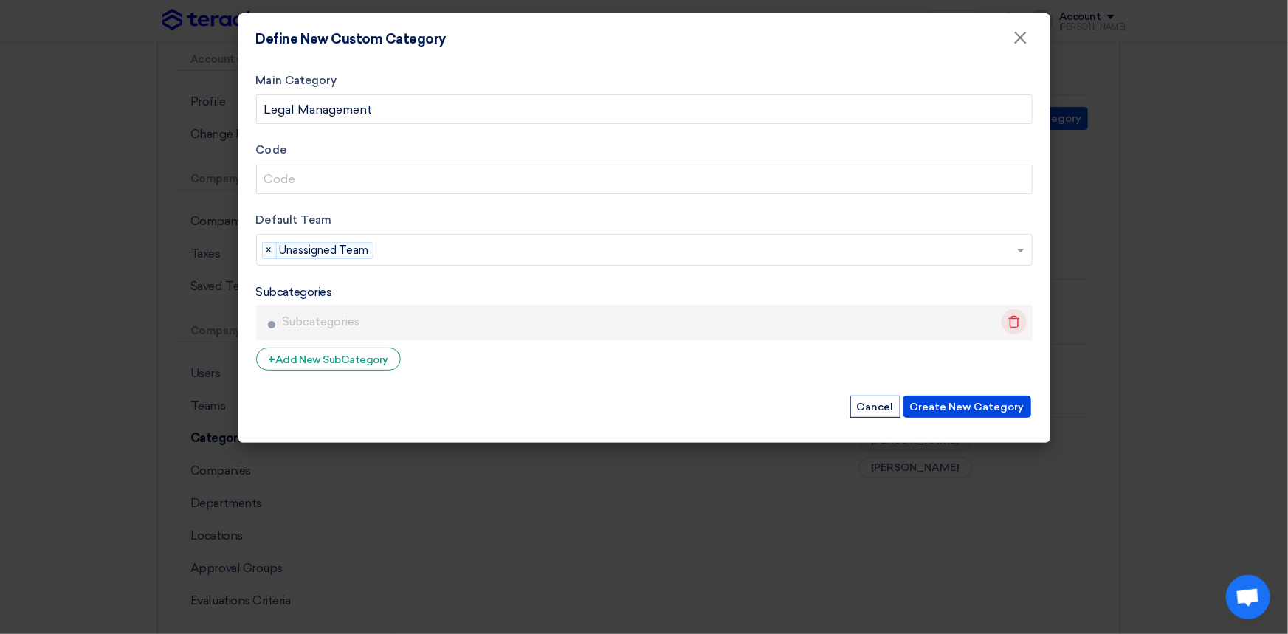
click at [1010, 320] on use at bounding box center [1013, 322] width 11 height 13
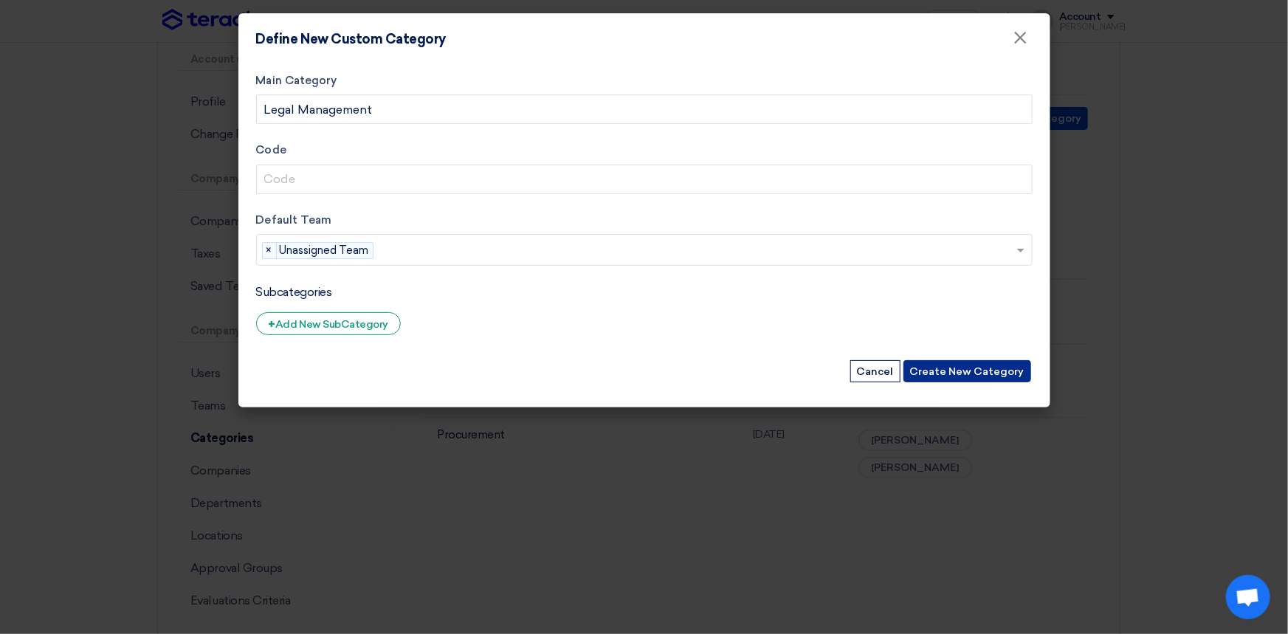
click at [957, 372] on button "Create New Category" at bounding box center [967, 371] width 128 height 22
click at [988, 359] on div "Create New Category Cancel" at bounding box center [644, 371] width 776 height 25
click at [985, 365] on button "Create New Category" at bounding box center [967, 371] width 128 height 22
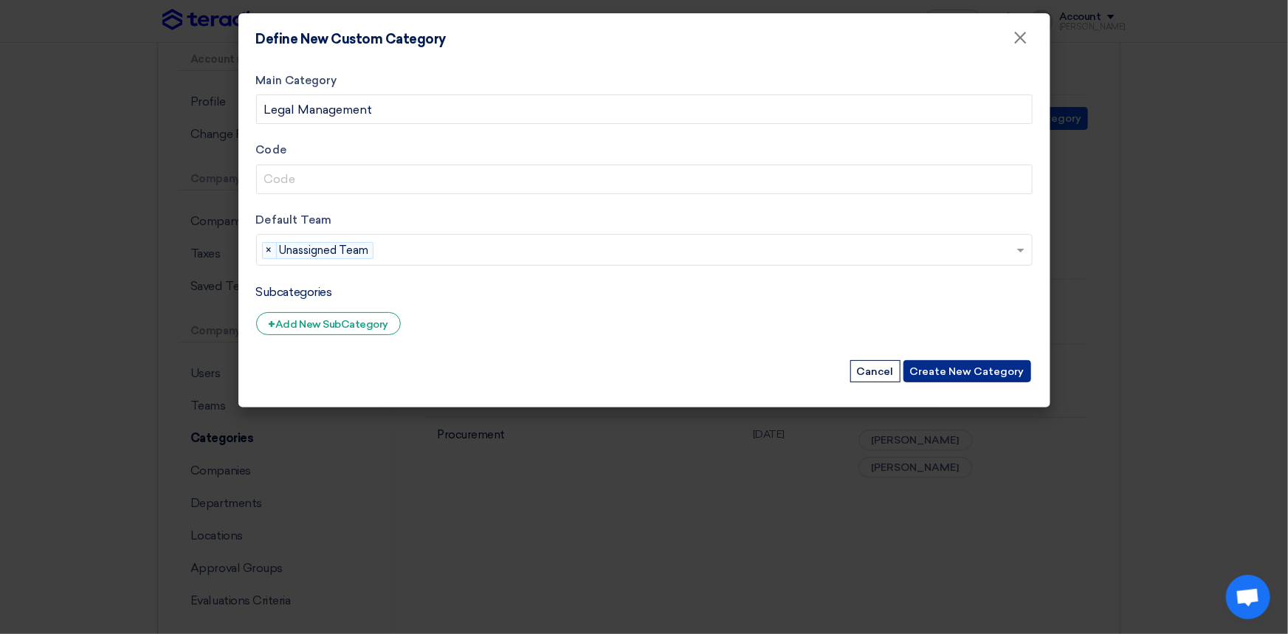
click at [985, 365] on button "Create New Category" at bounding box center [967, 371] width 128 height 22
click at [977, 368] on button "Create New Category" at bounding box center [967, 371] width 128 height 22
click at [972, 368] on button "Create New Category" at bounding box center [967, 371] width 128 height 22
click at [968, 373] on button "Create New Category" at bounding box center [967, 371] width 128 height 22
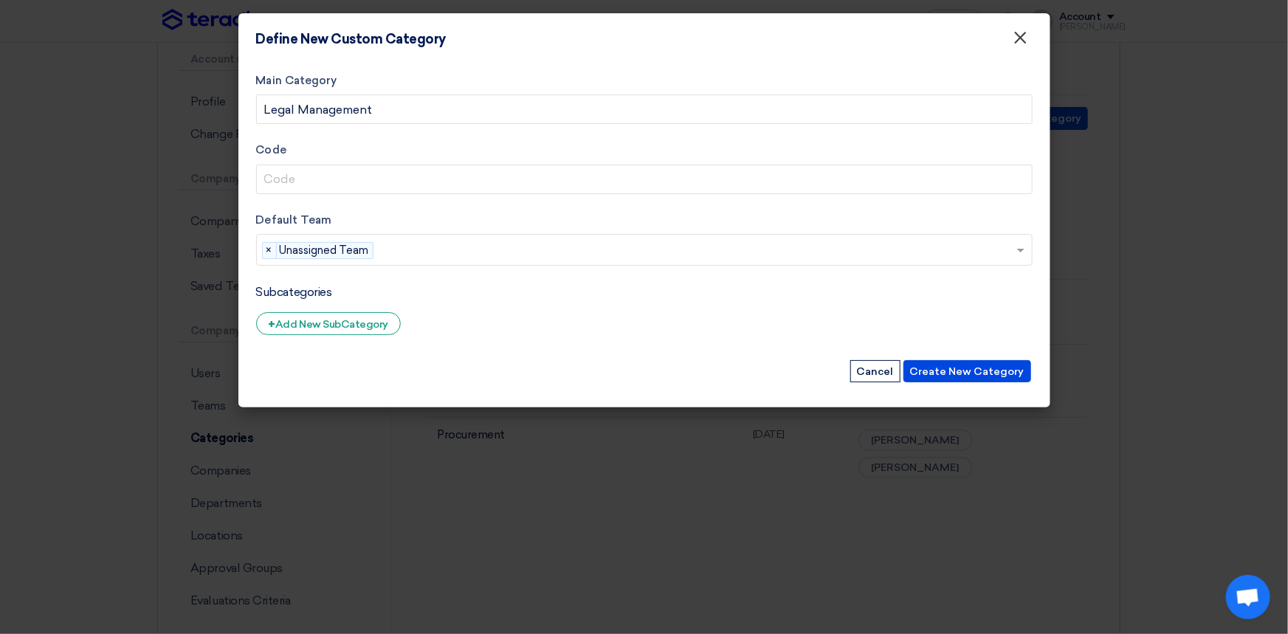
click at [1019, 42] on span "×" at bounding box center [1020, 42] width 15 height 30
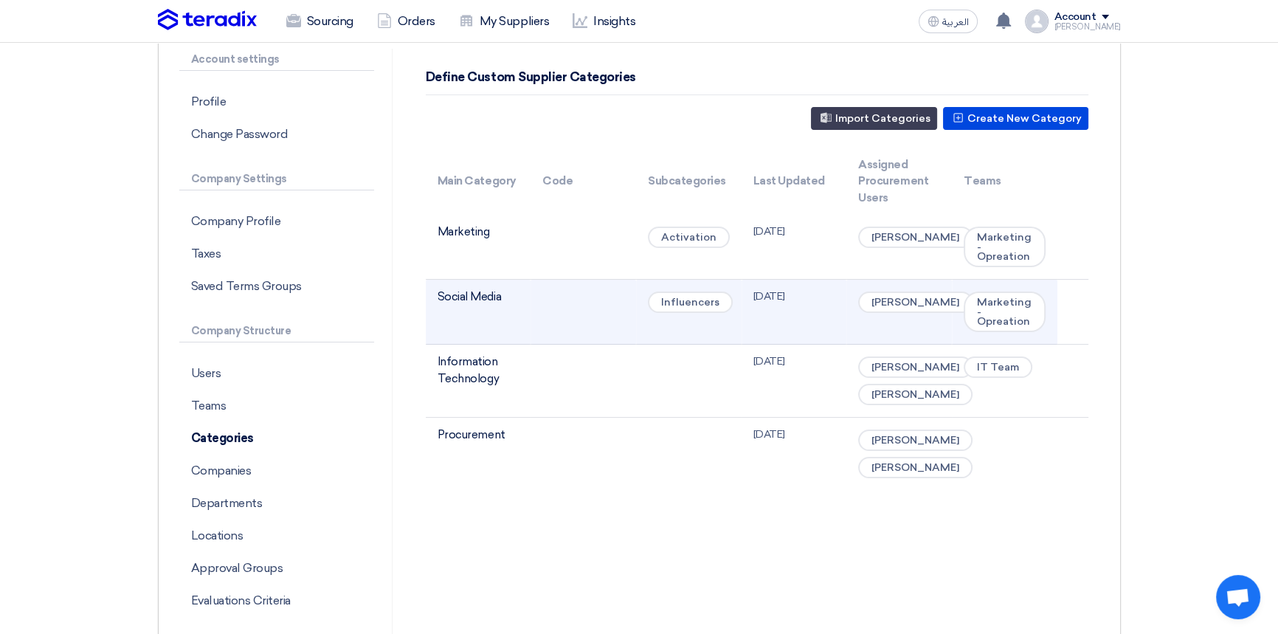
click at [689, 303] on span "Influencers" at bounding box center [690, 302] width 85 height 21
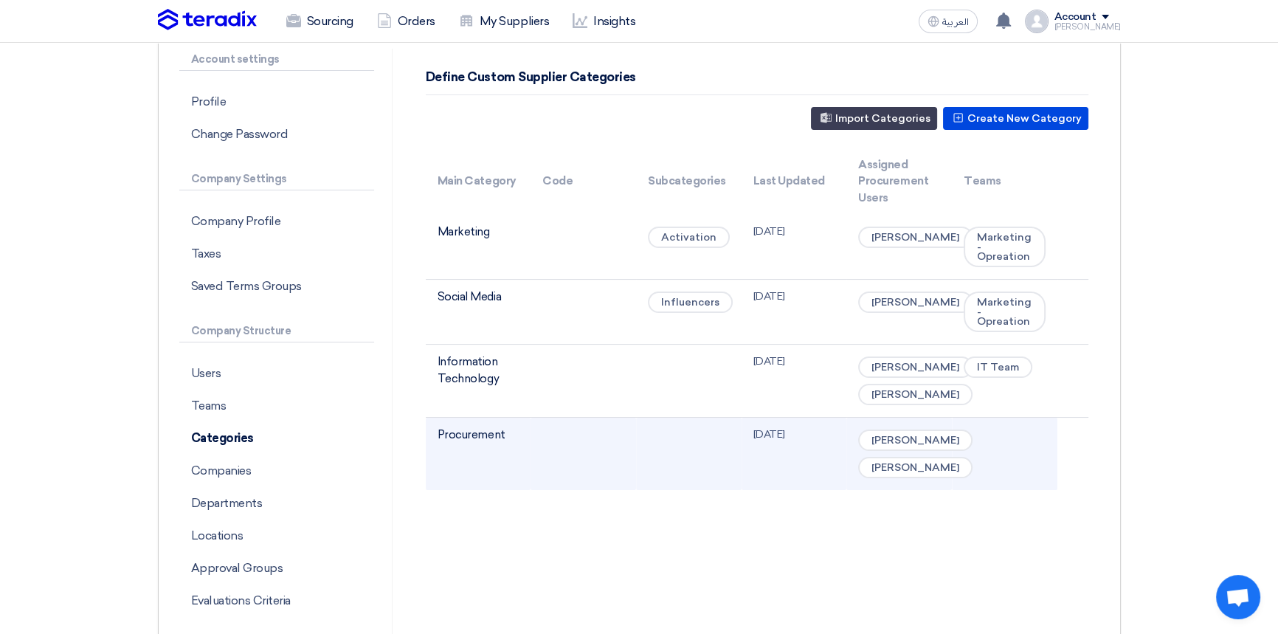
click at [527, 459] on td "Procurement" at bounding box center [479, 454] width 106 height 73
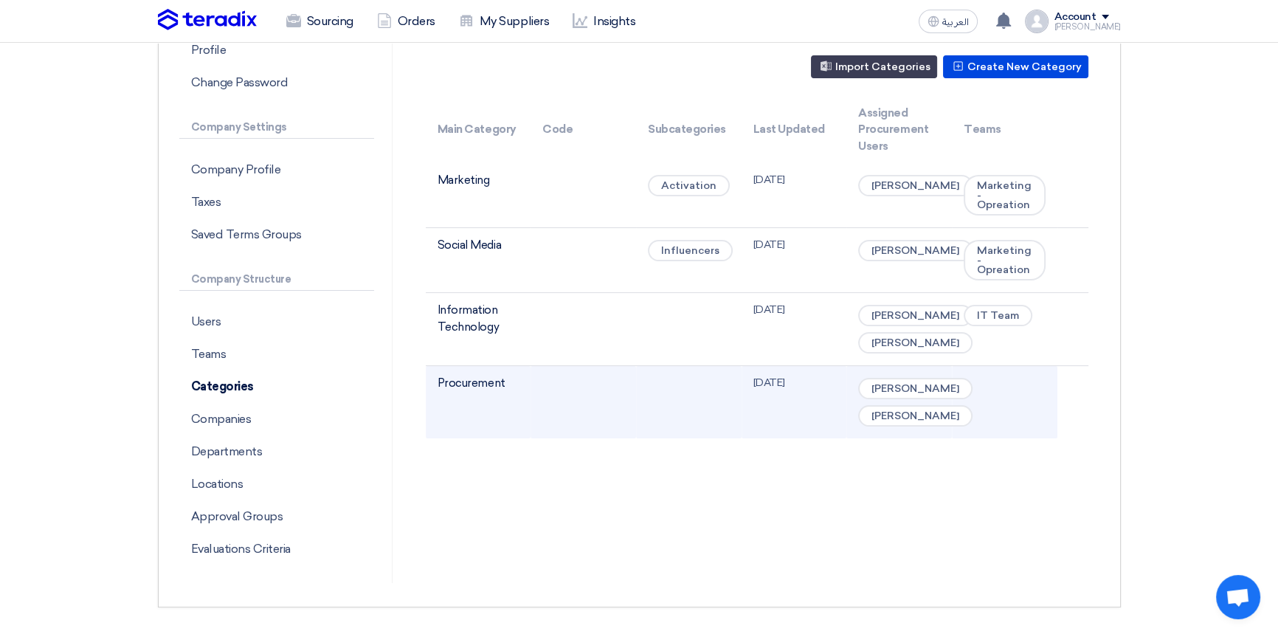
scroll to position [118, 0]
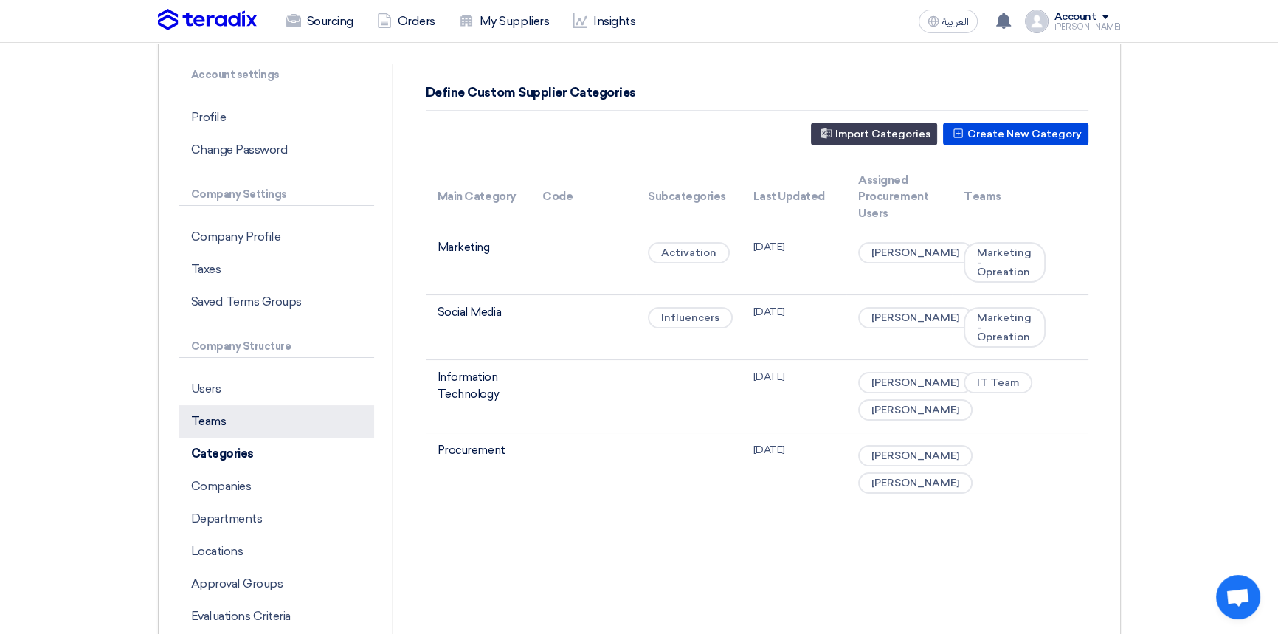
click at [242, 425] on p "Teams" at bounding box center [276, 421] width 195 height 32
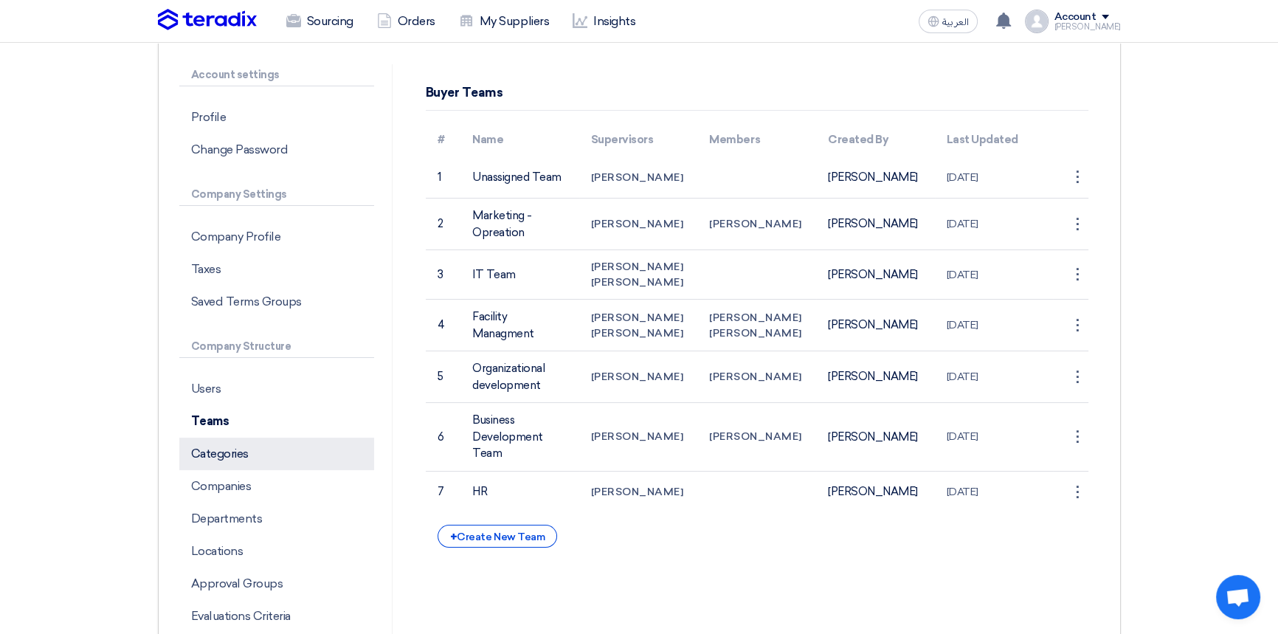
click at [257, 458] on p "Categories" at bounding box center [276, 454] width 195 height 32
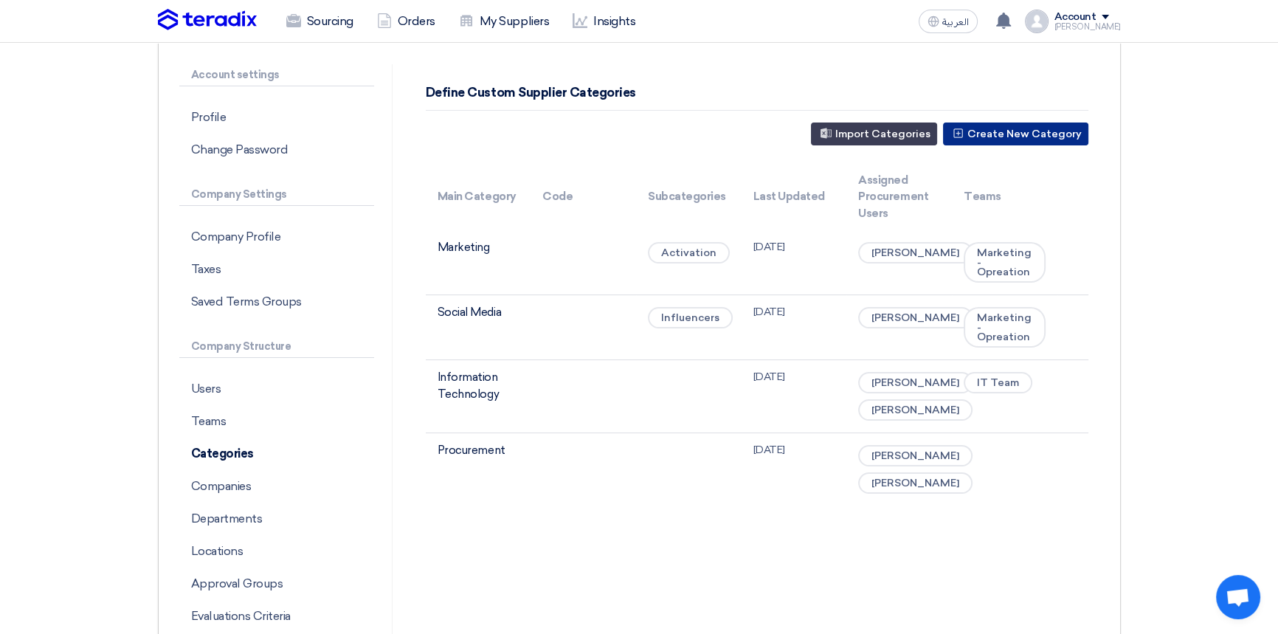
click at [1000, 130] on button "Create New Category" at bounding box center [1015, 134] width 145 height 23
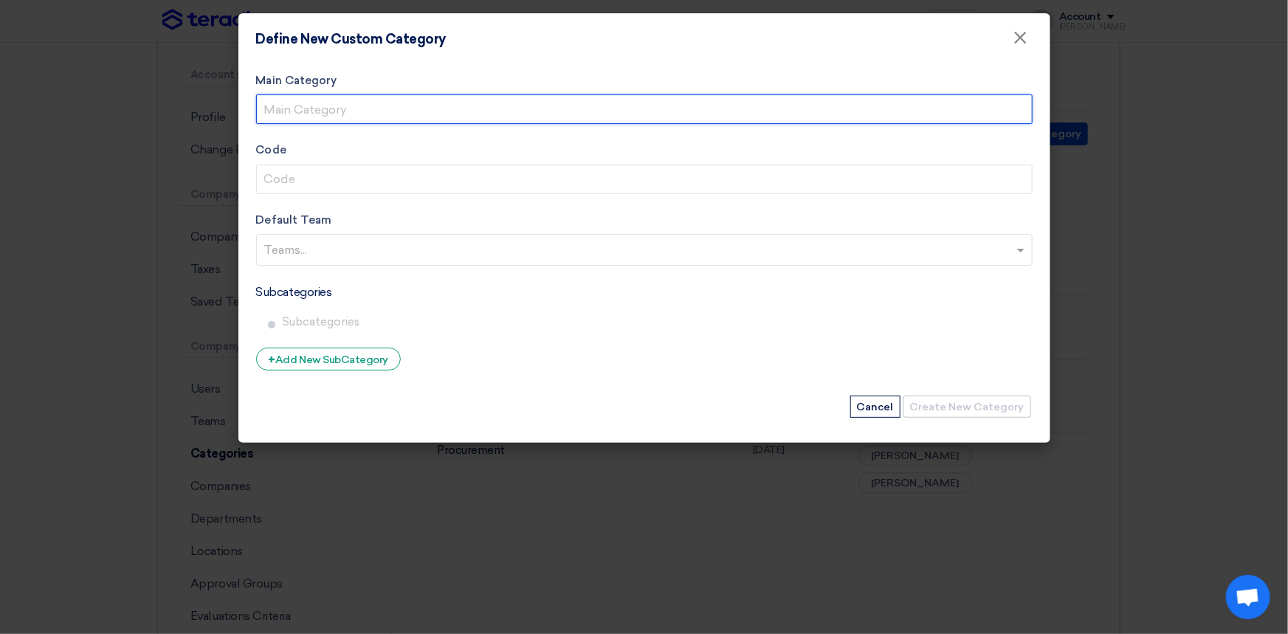
click at [399, 114] on input "Main Category" at bounding box center [644, 109] width 776 height 30
type input "Legal Management"
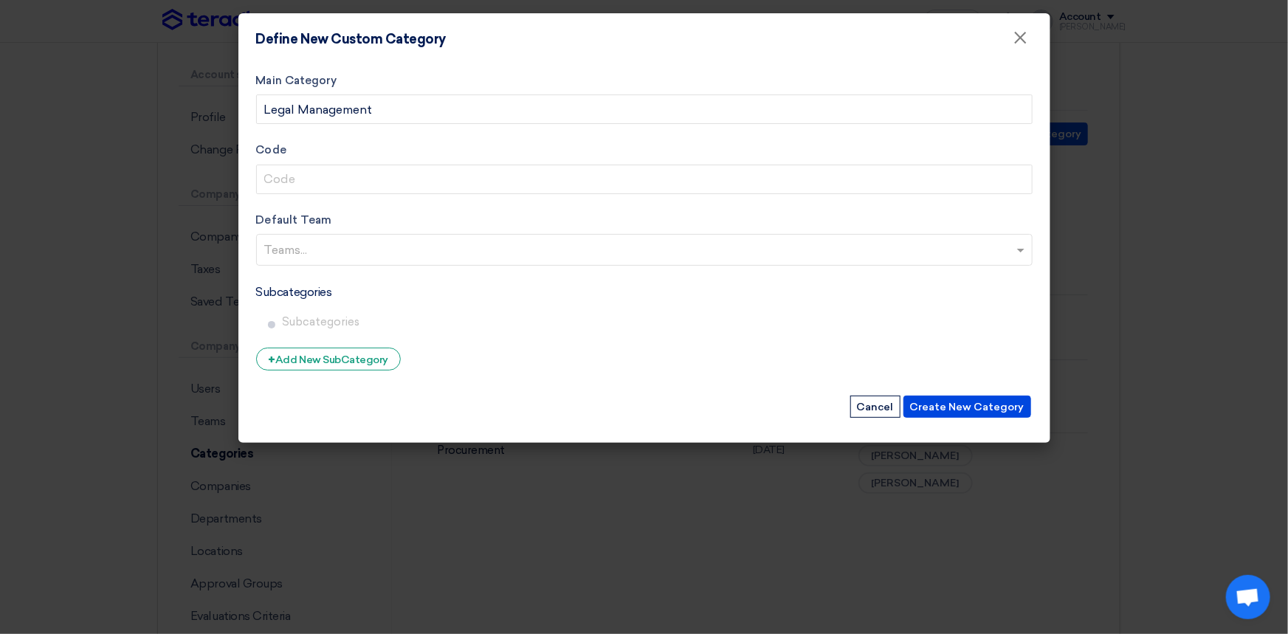
click at [299, 256] on input "text" at bounding box center [646, 251] width 764 height 24
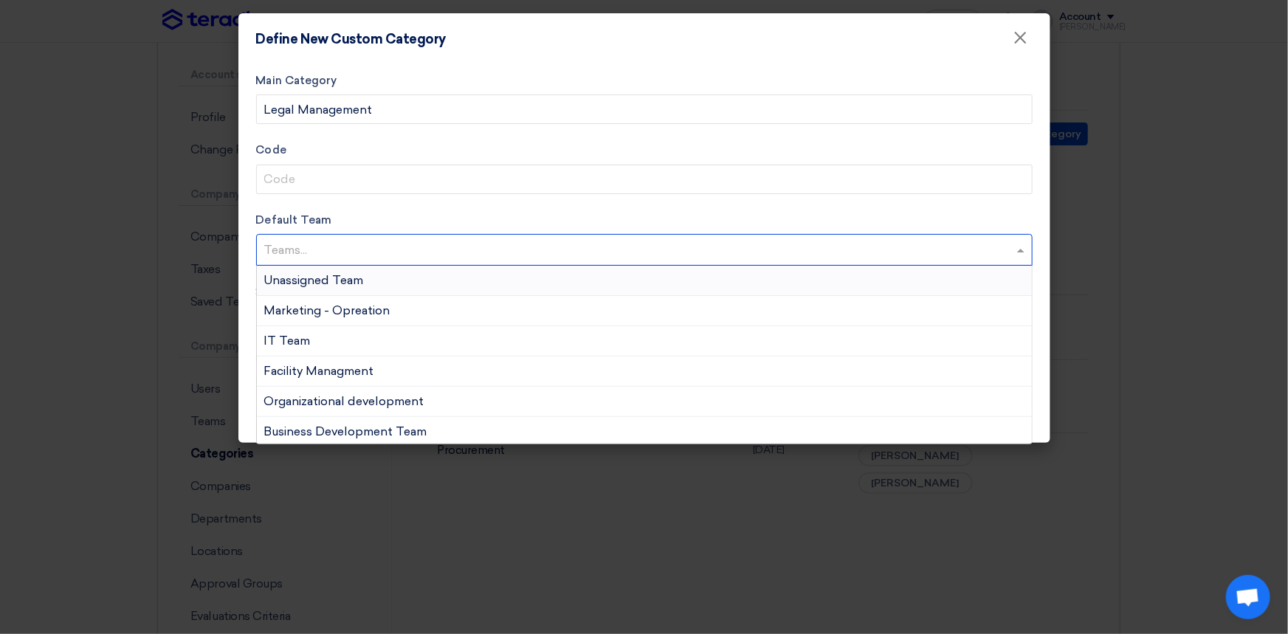
click at [306, 286] on span "Unassigned Team" at bounding box center [314, 280] width 100 height 14
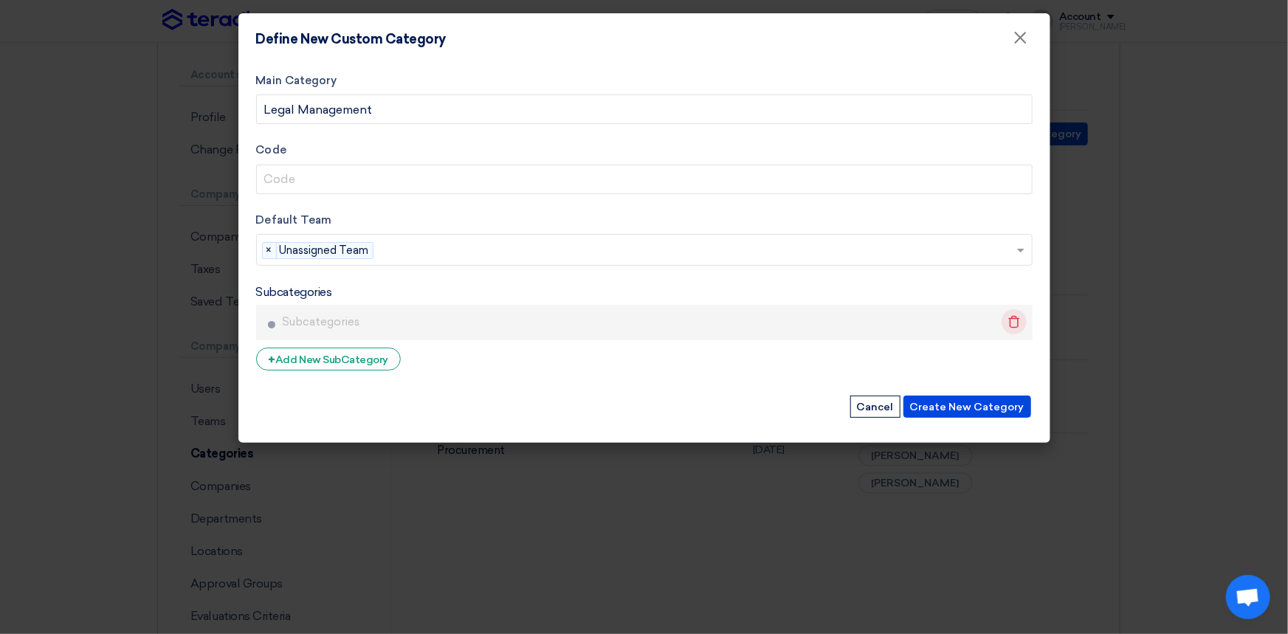
click at [1011, 323] on icon "Delete" at bounding box center [1014, 321] width 25 height 25
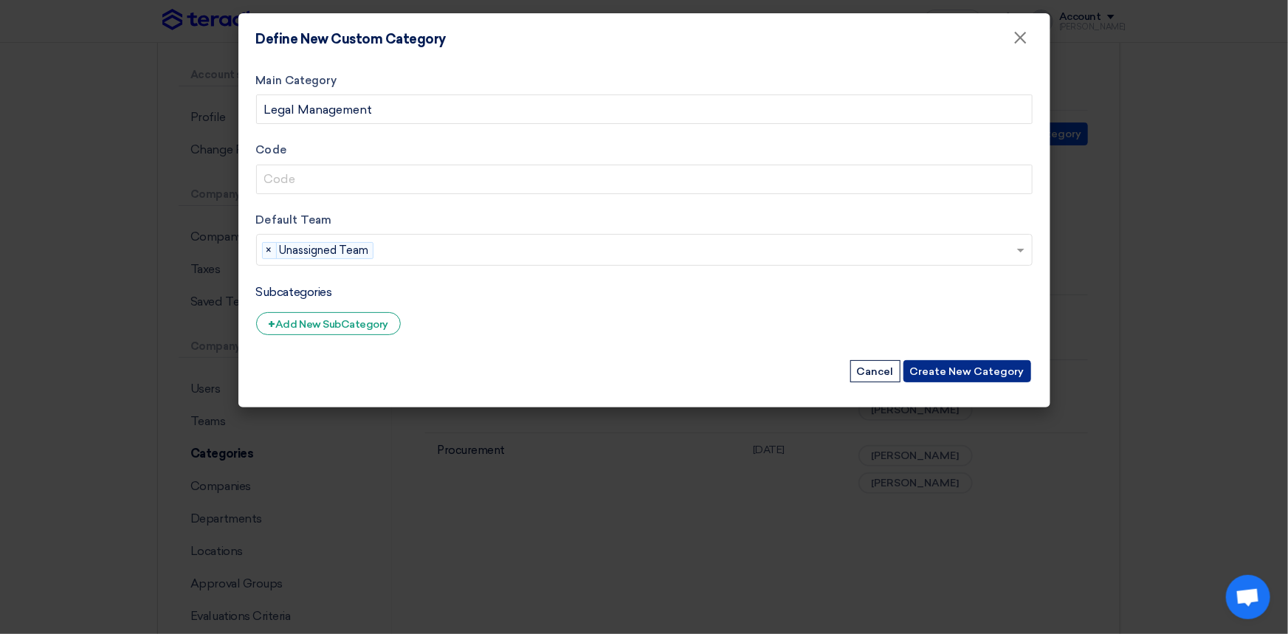
click at [985, 373] on button "Create New Category" at bounding box center [967, 371] width 128 height 22
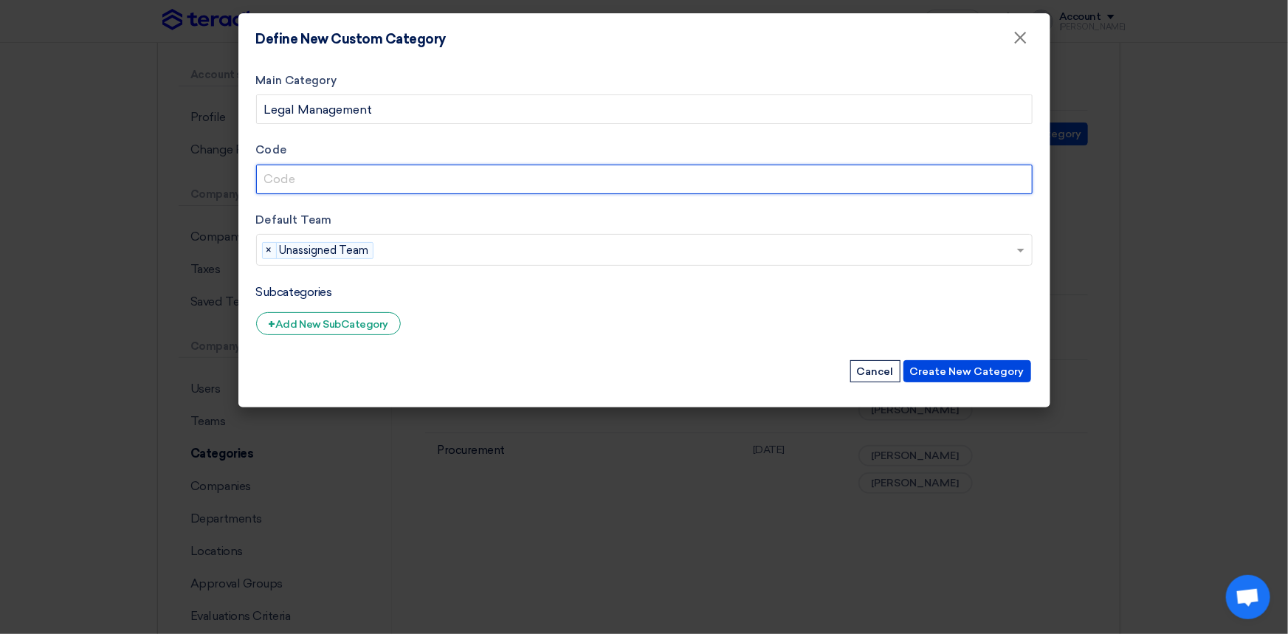
click at [295, 183] on input "Code" at bounding box center [644, 180] width 776 height 30
type input "Legal"
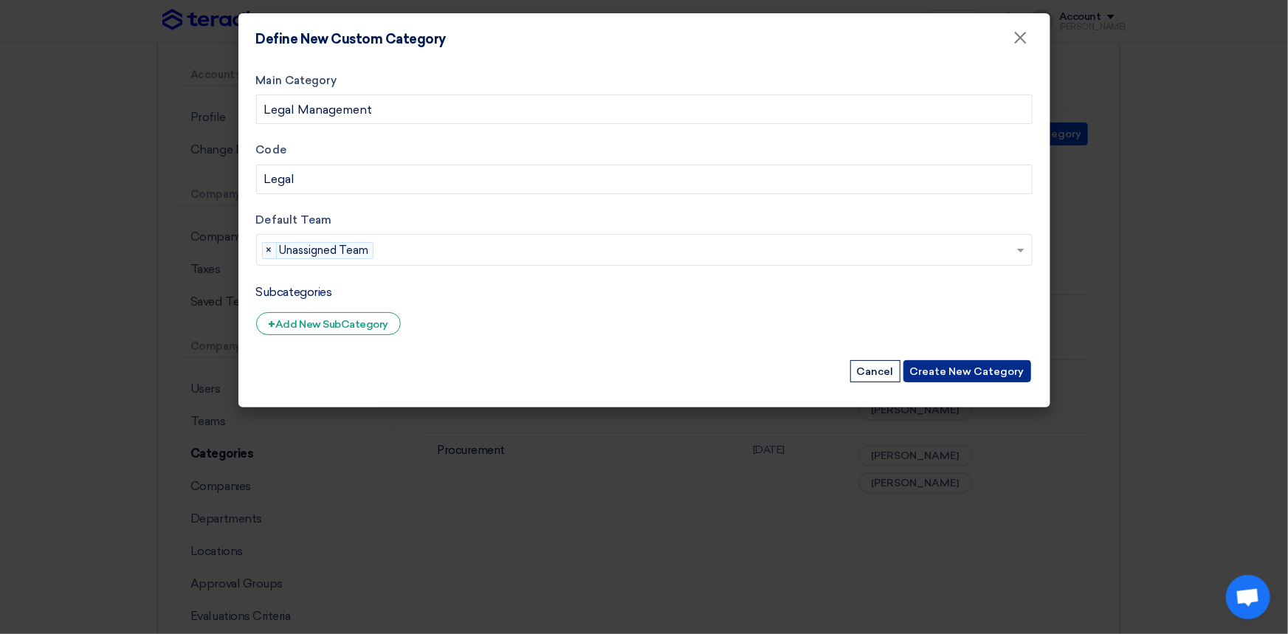
click at [962, 364] on button "Create New Category" at bounding box center [967, 371] width 128 height 22
drag, startPoint x: 872, startPoint y: 21, endPoint x: 858, endPoint y: 54, distance: 35.4
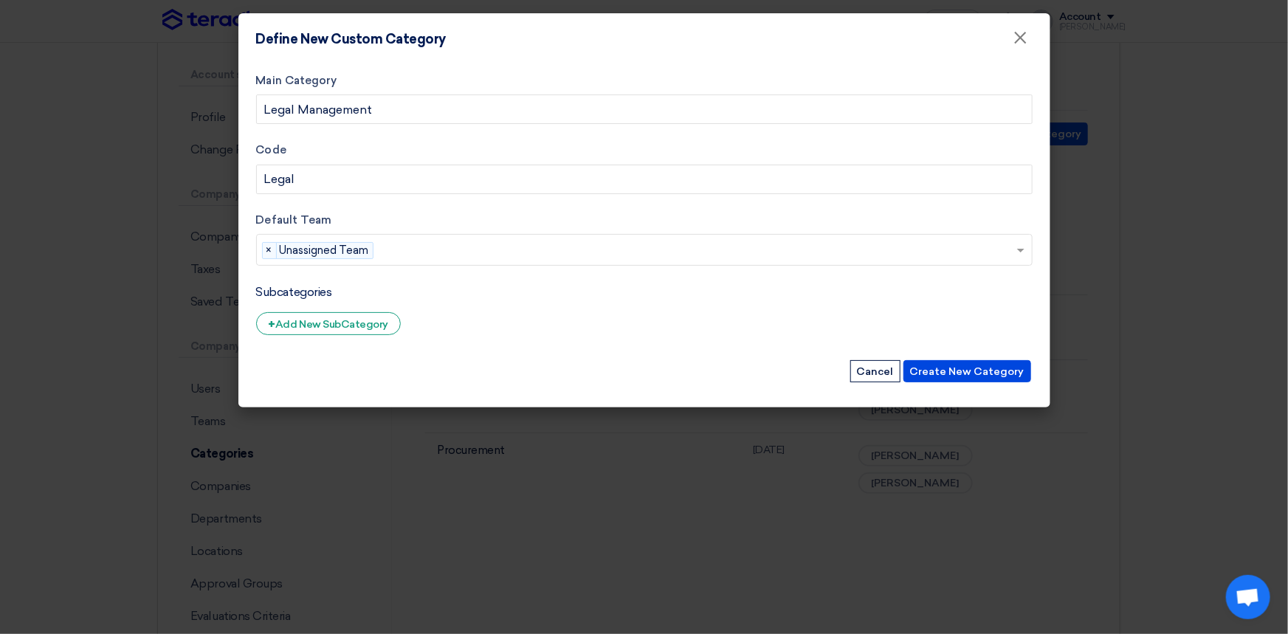
click at [858, 54] on div "Define New Custom Category ×" at bounding box center [644, 39] width 812 height 52
click at [965, 367] on button "Create New Category" at bounding box center [967, 371] width 128 height 22
click at [963, 370] on button "Create New Category" at bounding box center [967, 371] width 128 height 22
click at [725, 29] on div "Define New Custom Category ×" at bounding box center [644, 39] width 812 height 52
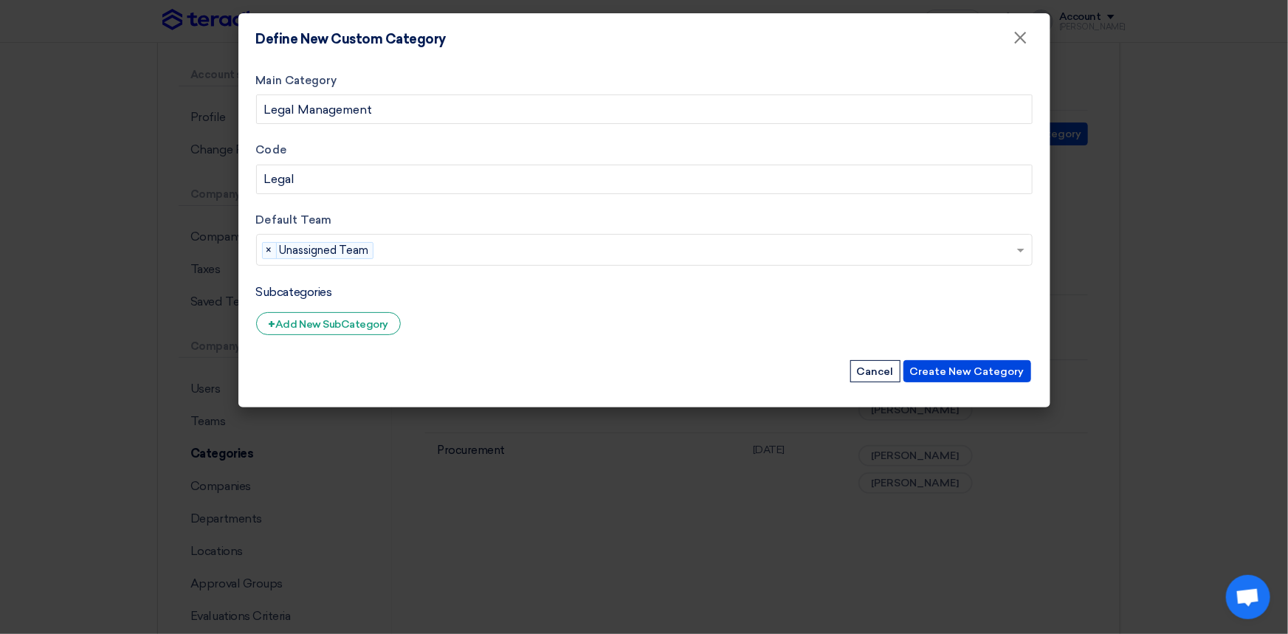
click at [522, 74] on label "Main Category" at bounding box center [644, 80] width 776 height 17
click at [522, 94] on input "Legal Management" at bounding box center [644, 109] width 776 height 30
click at [948, 371] on button "Create New Category" at bounding box center [967, 371] width 128 height 22
click at [951, 368] on button "Create New Category" at bounding box center [967, 371] width 128 height 22
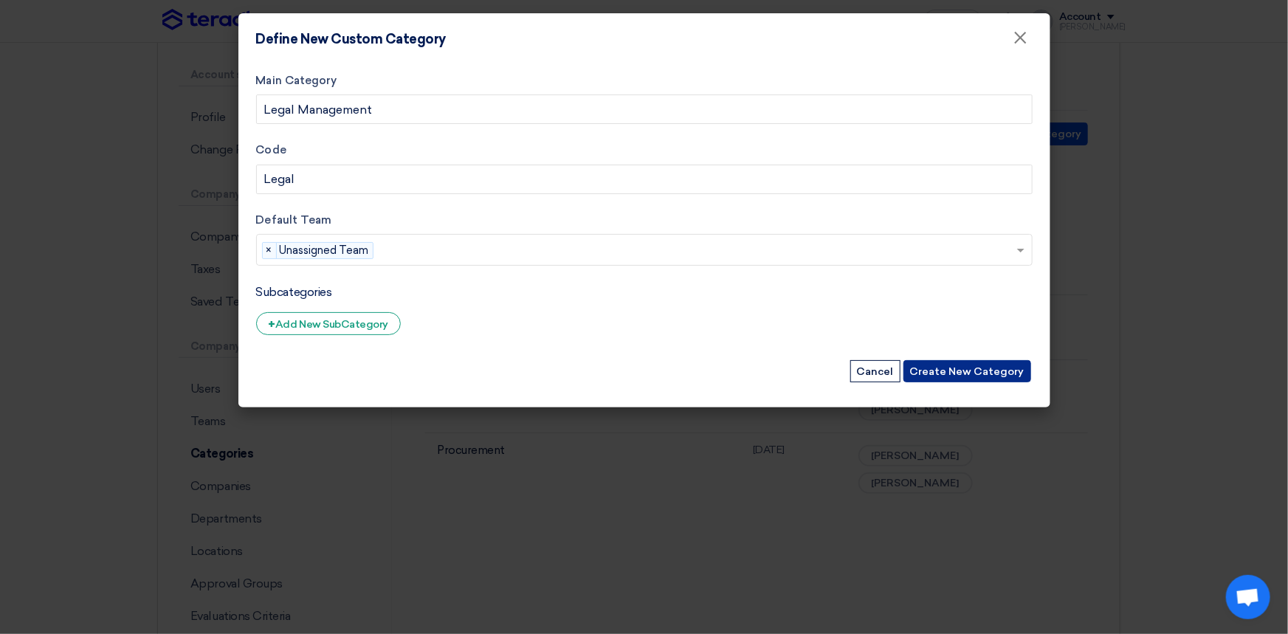
click at [951, 368] on button "Create New Category" at bounding box center [967, 371] width 128 height 22
click at [1019, 38] on span "×" at bounding box center [1020, 42] width 15 height 30
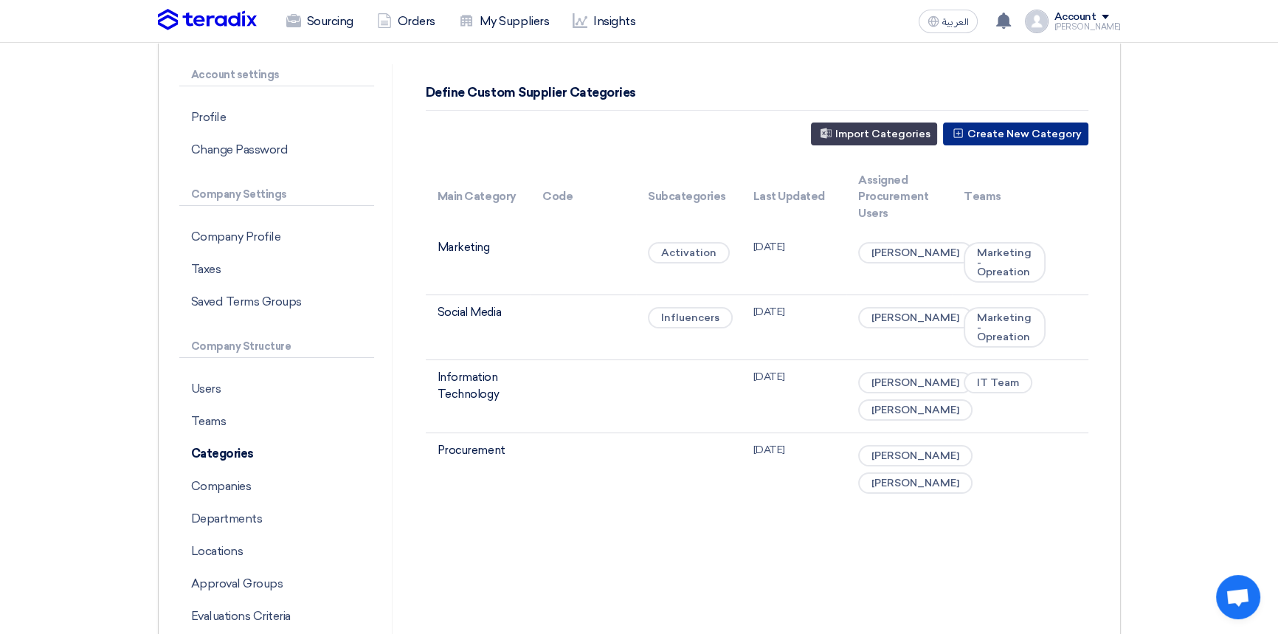
click at [1019, 133] on button "Create New Category" at bounding box center [1015, 134] width 145 height 23
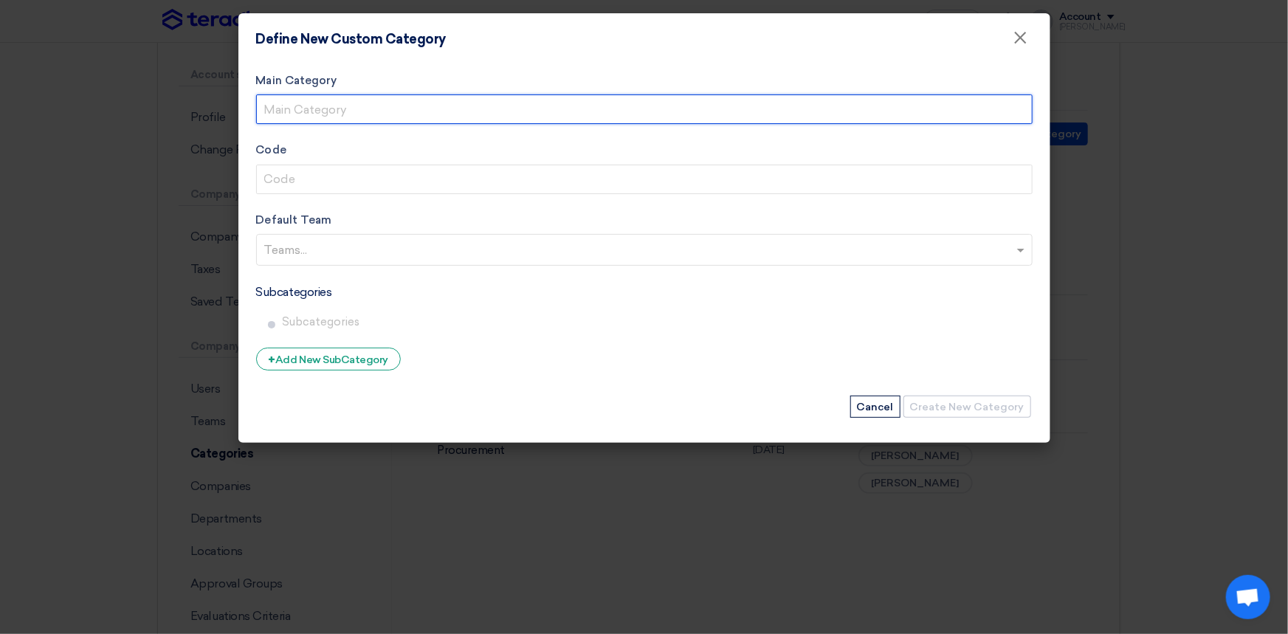
drag, startPoint x: 328, startPoint y: 110, endPoint x: 342, endPoint y: 113, distance: 15.1
click at [328, 110] on input "Main Category" at bounding box center [644, 109] width 776 height 30
type input "Other"
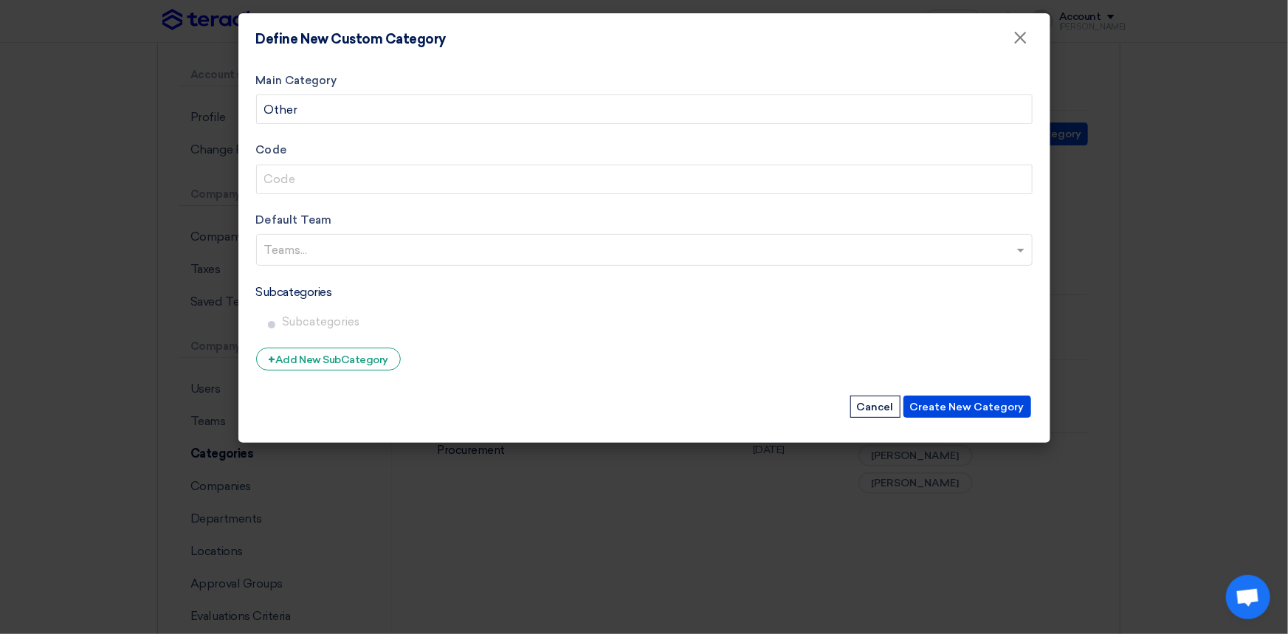
click at [293, 255] on input "text" at bounding box center [646, 251] width 764 height 24
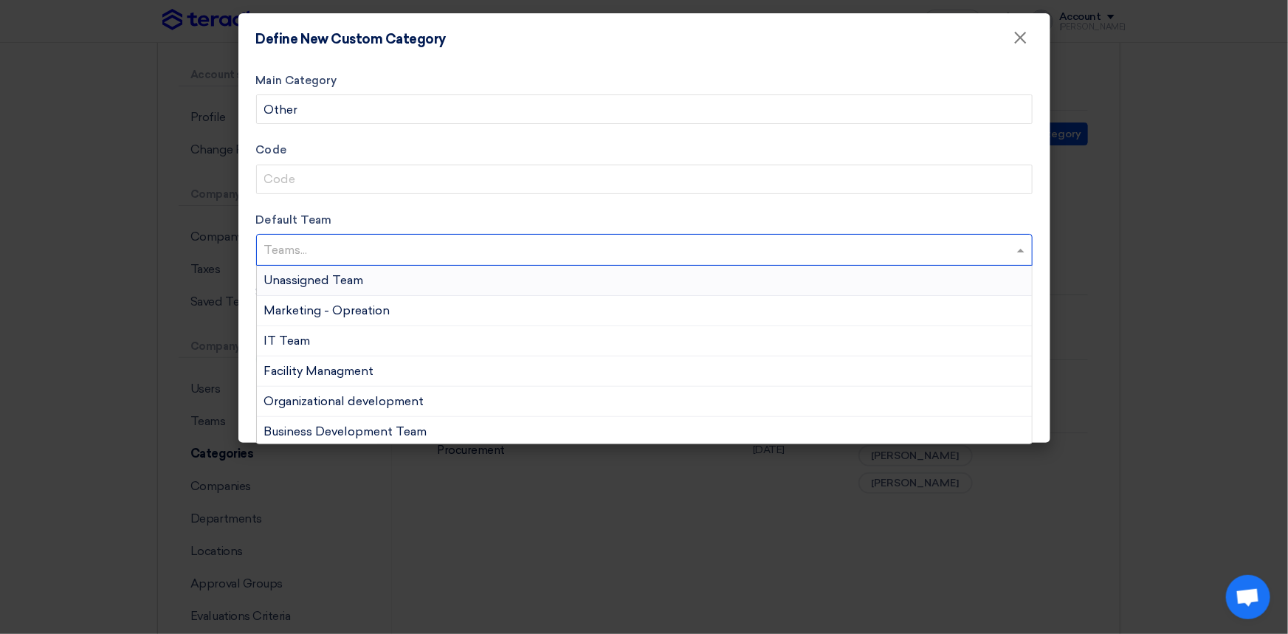
click at [292, 280] on span "Unassigned Team" at bounding box center [314, 280] width 100 height 14
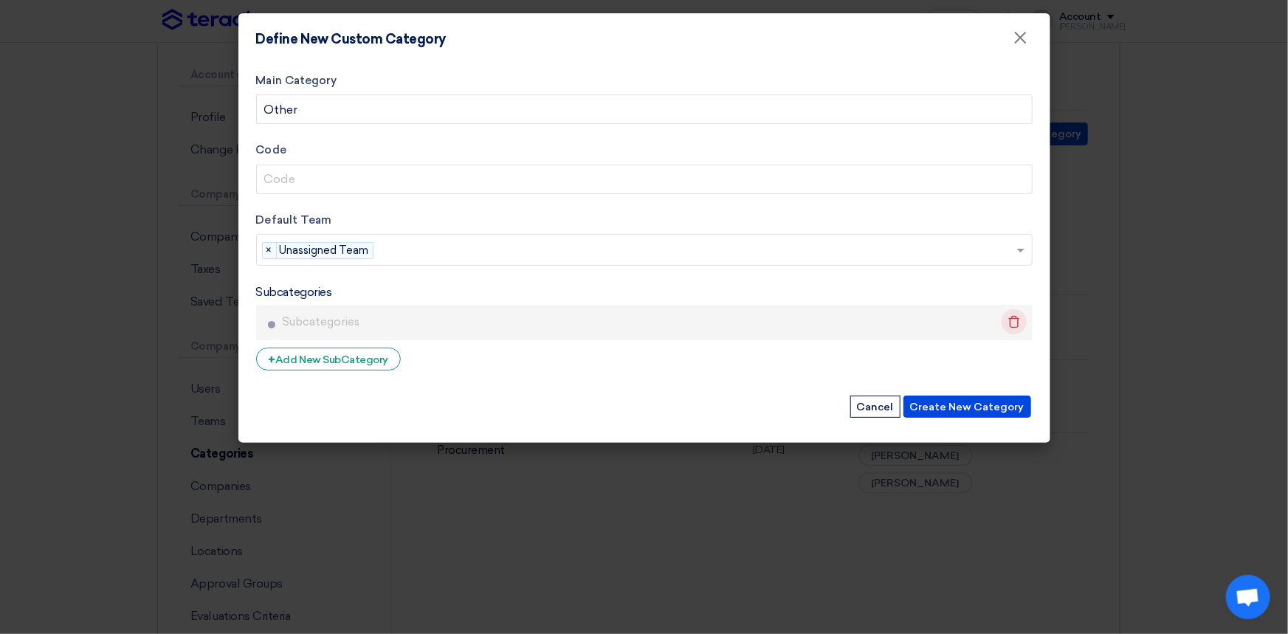
click at [1017, 320] on icon "Delete" at bounding box center [1014, 321] width 25 height 25
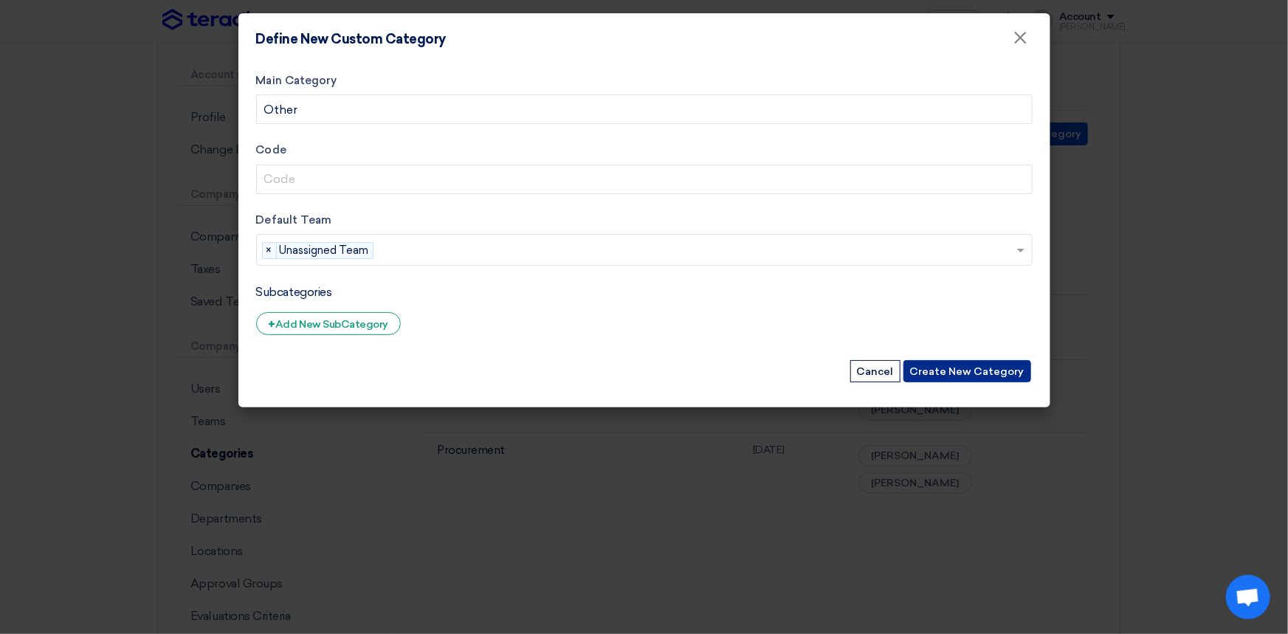
click at [980, 377] on button "Create New Category" at bounding box center [967, 371] width 128 height 22
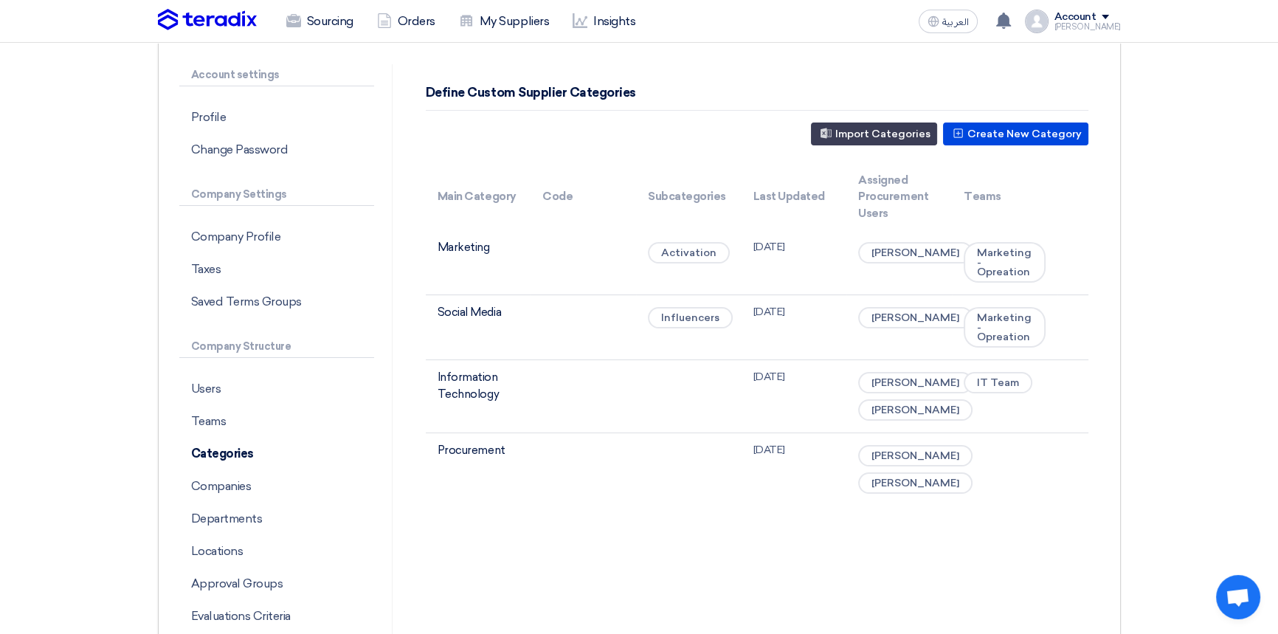
click at [507, 554] on div "Define Custom Supplier Categories Create New Category Import Categories Main Ca…" at bounding box center [757, 357] width 707 height 586
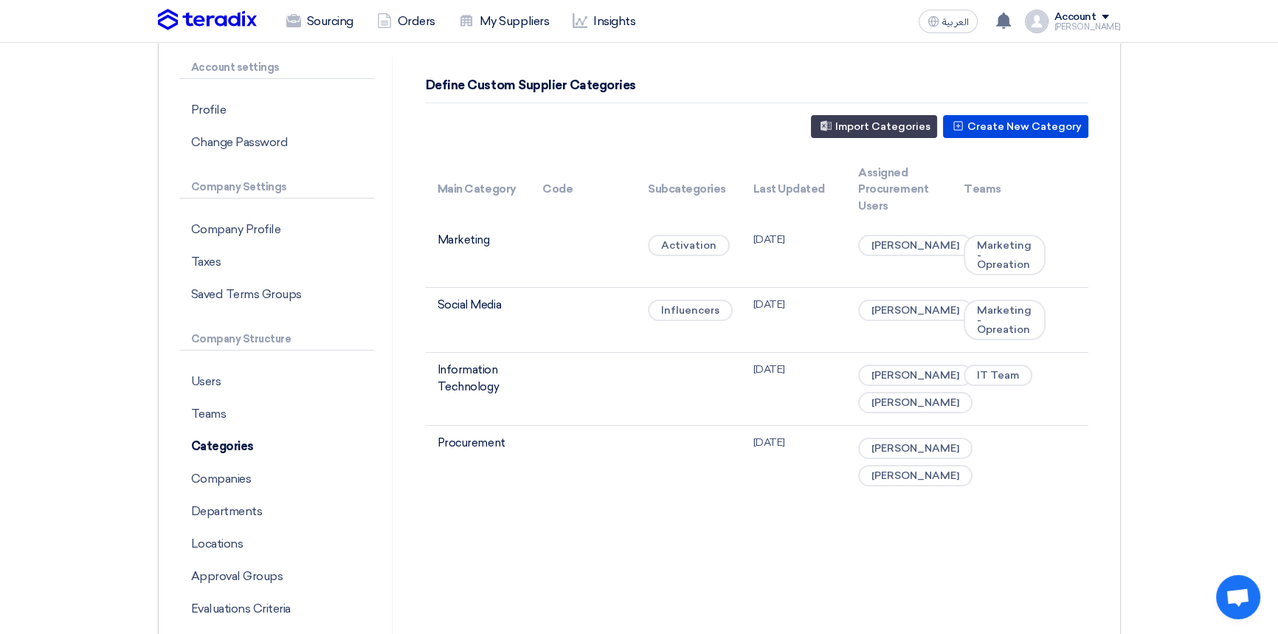
scroll to position [52, 0]
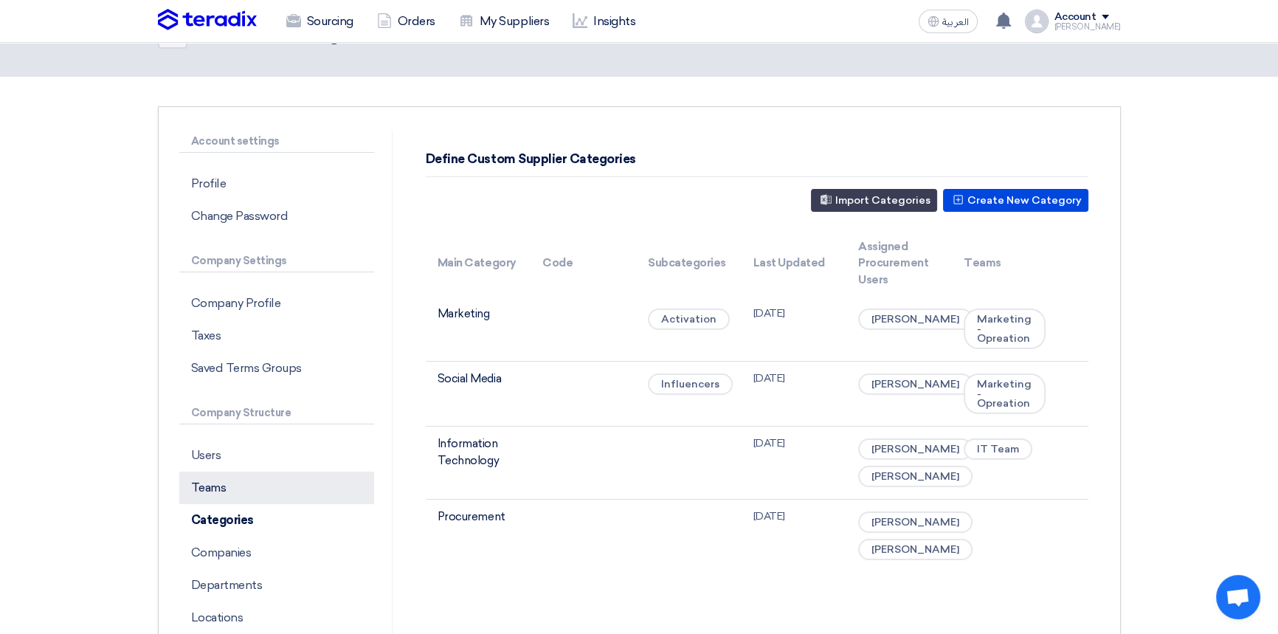
click at [232, 492] on p "Teams" at bounding box center [276, 488] width 195 height 32
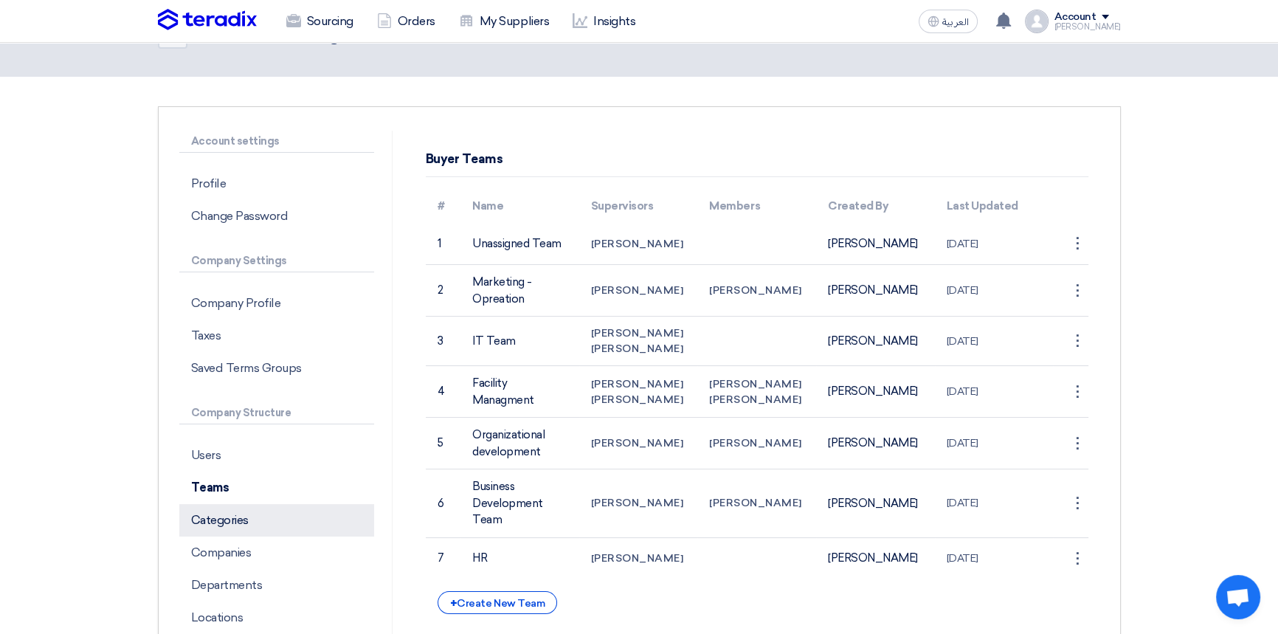
click at [229, 521] on p "Categories" at bounding box center [276, 520] width 195 height 32
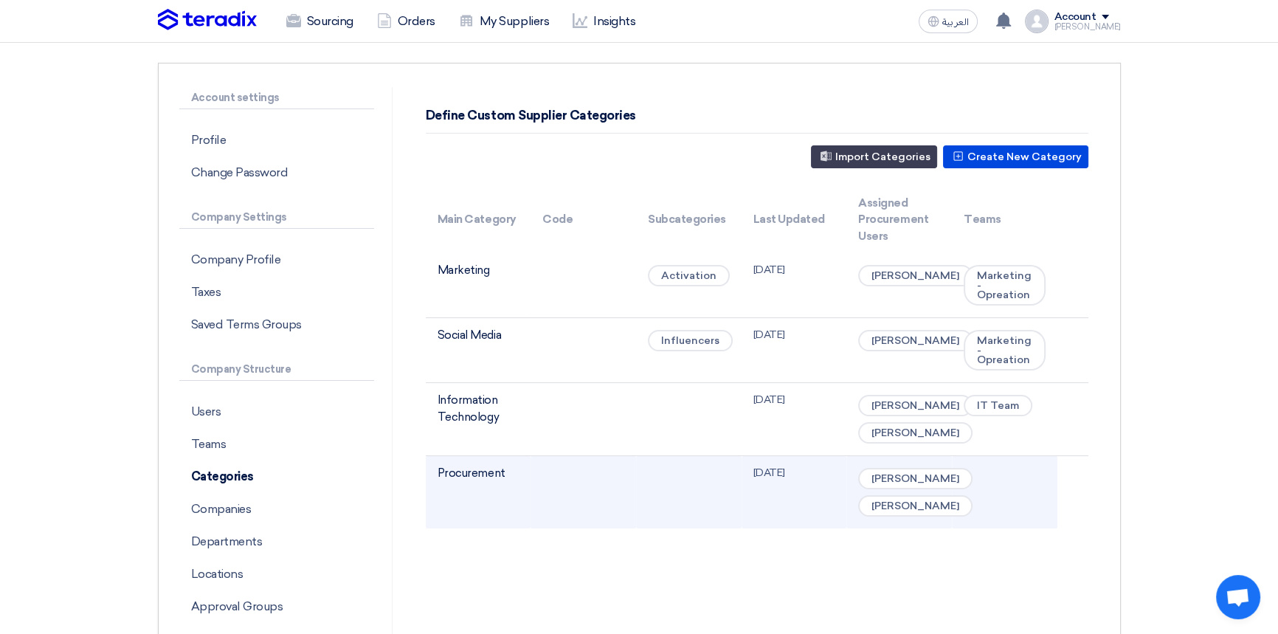
scroll to position [118, 0]
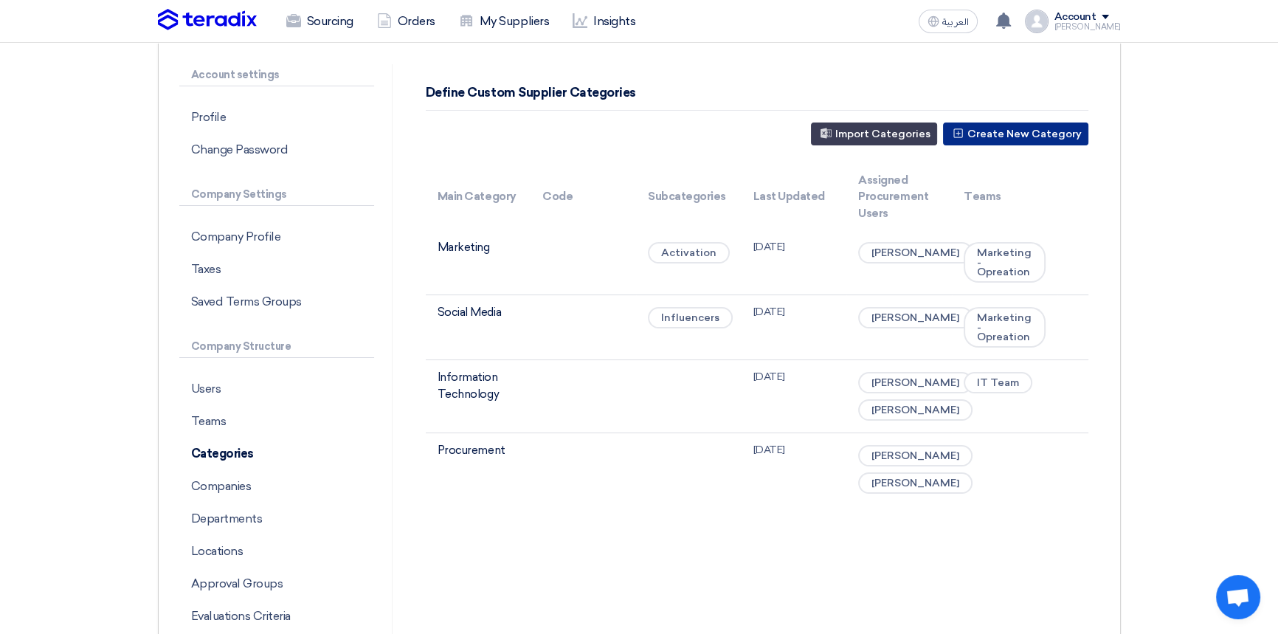
click at [1010, 130] on button "Create New Category" at bounding box center [1015, 134] width 145 height 23
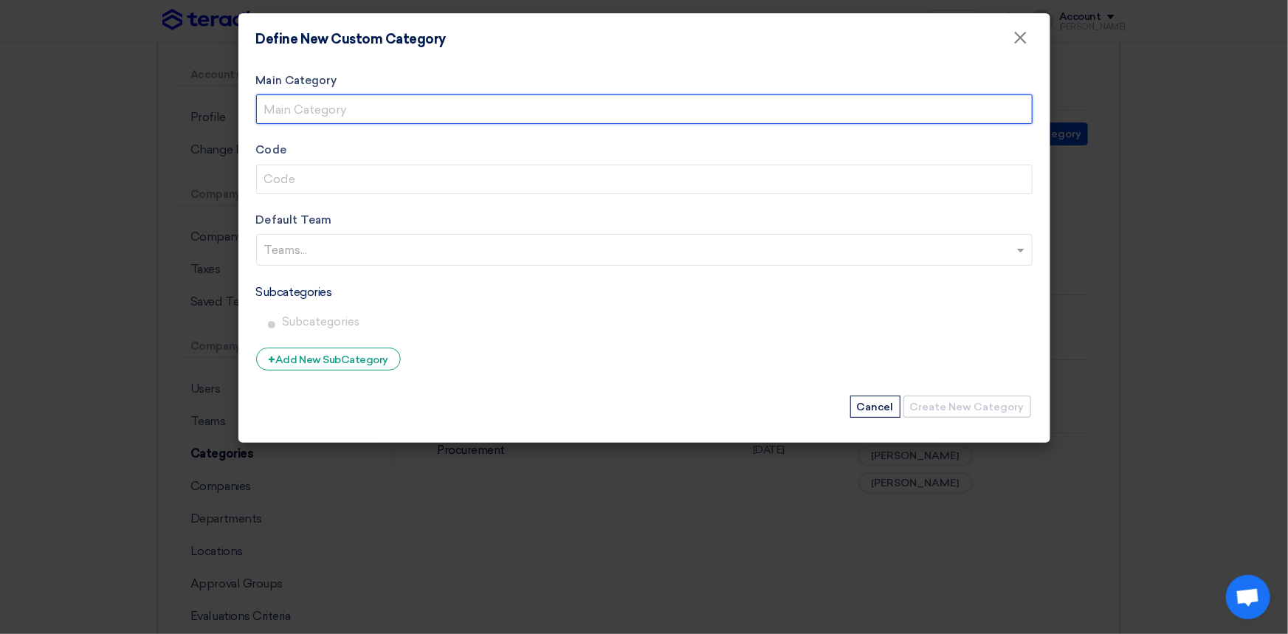
click at [342, 100] on input "Main Category" at bounding box center [644, 109] width 776 height 30
type input "Other"
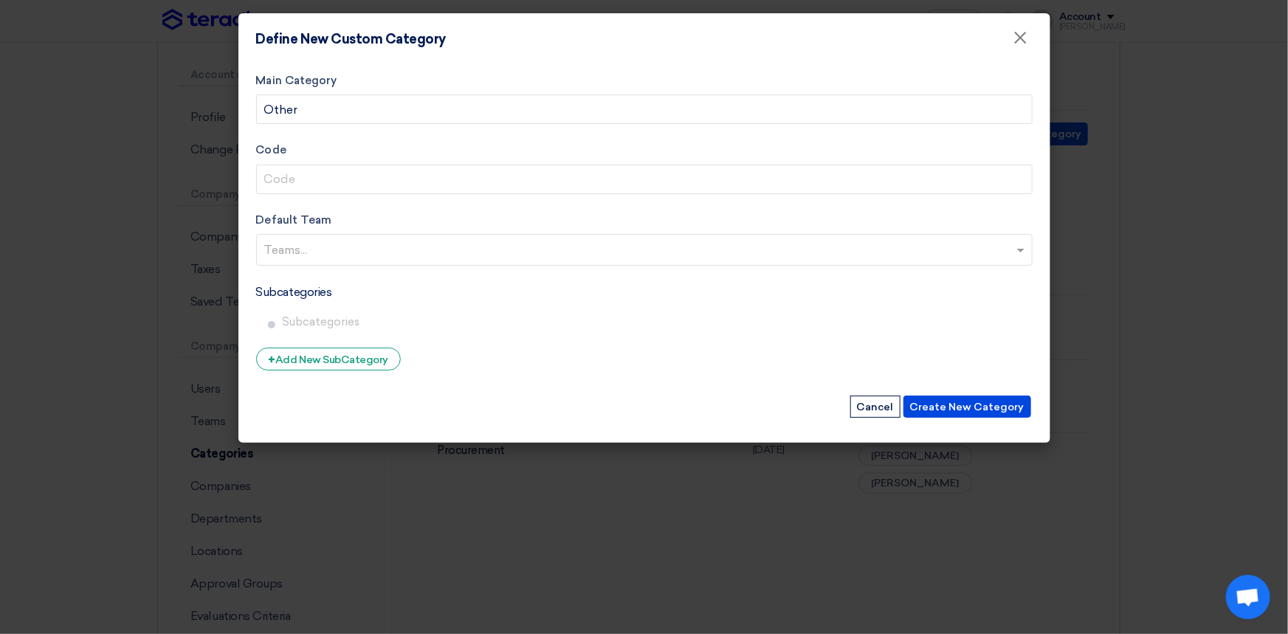
click at [303, 254] on input "text" at bounding box center [646, 251] width 764 height 24
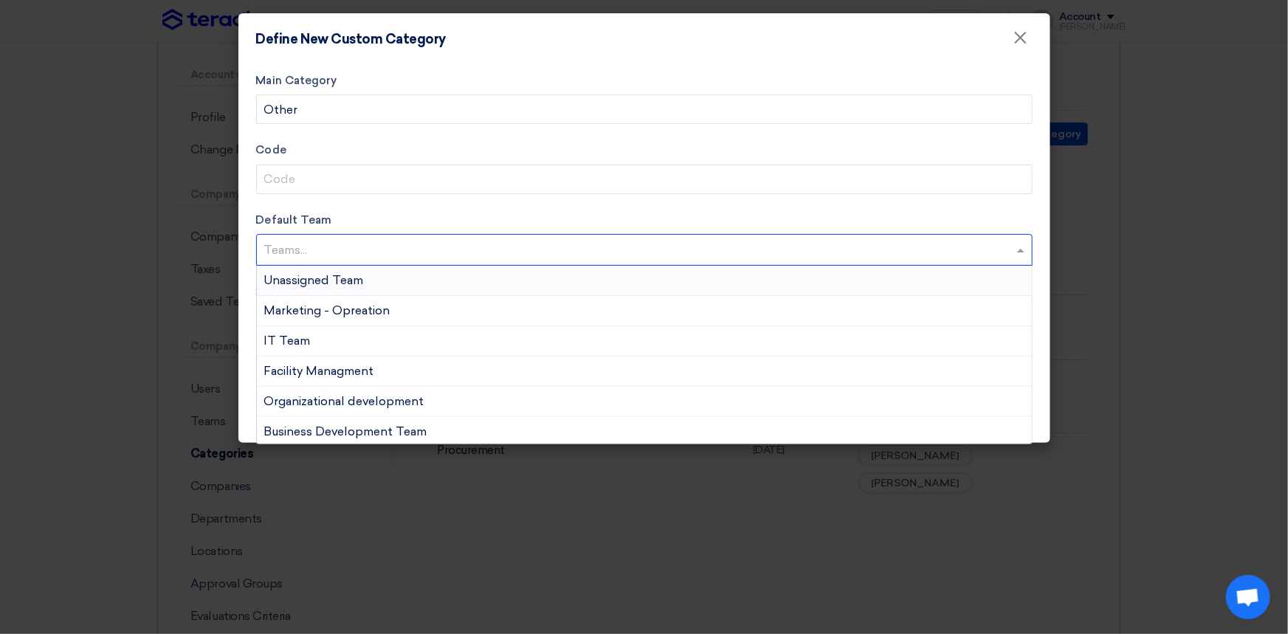
click at [303, 276] on span "Unassigned Team" at bounding box center [314, 280] width 100 height 14
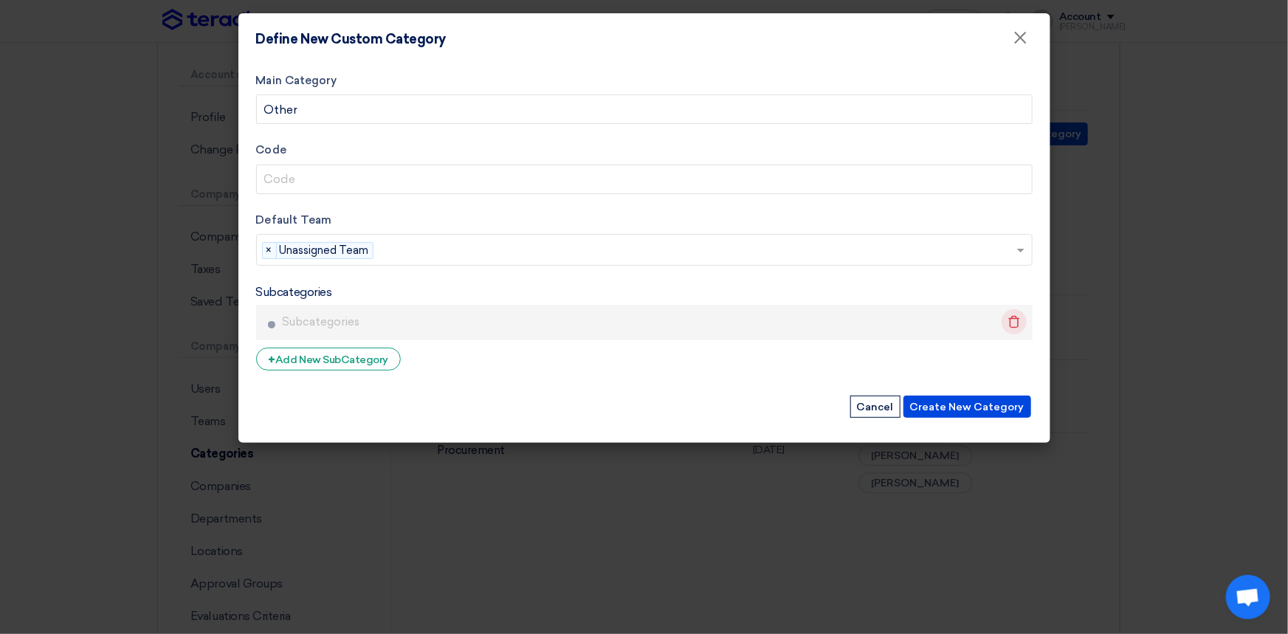
click at [1020, 323] on icon "Delete" at bounding box center [1014, 321] width 25 height 25
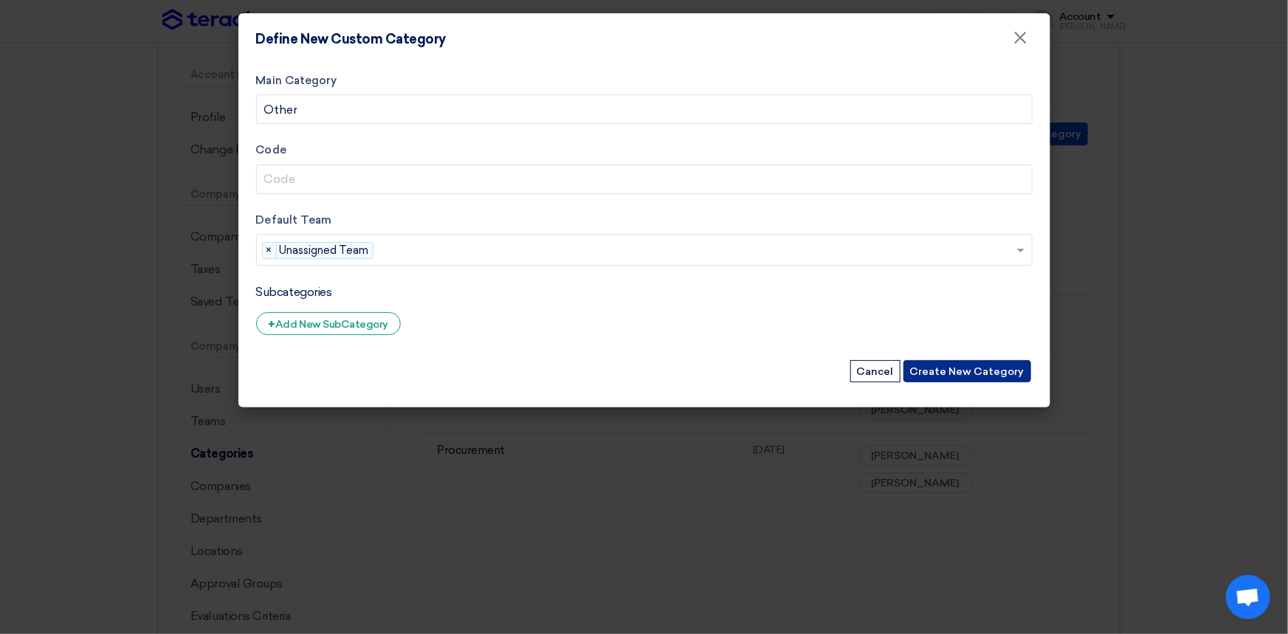
click at [977, 373] on button "Create New Category" at bounding box center [967, 371] width 128 height 22
click at [952, 372] on button "Create New Category" at bounding box center [967, 371] width 128 height 22
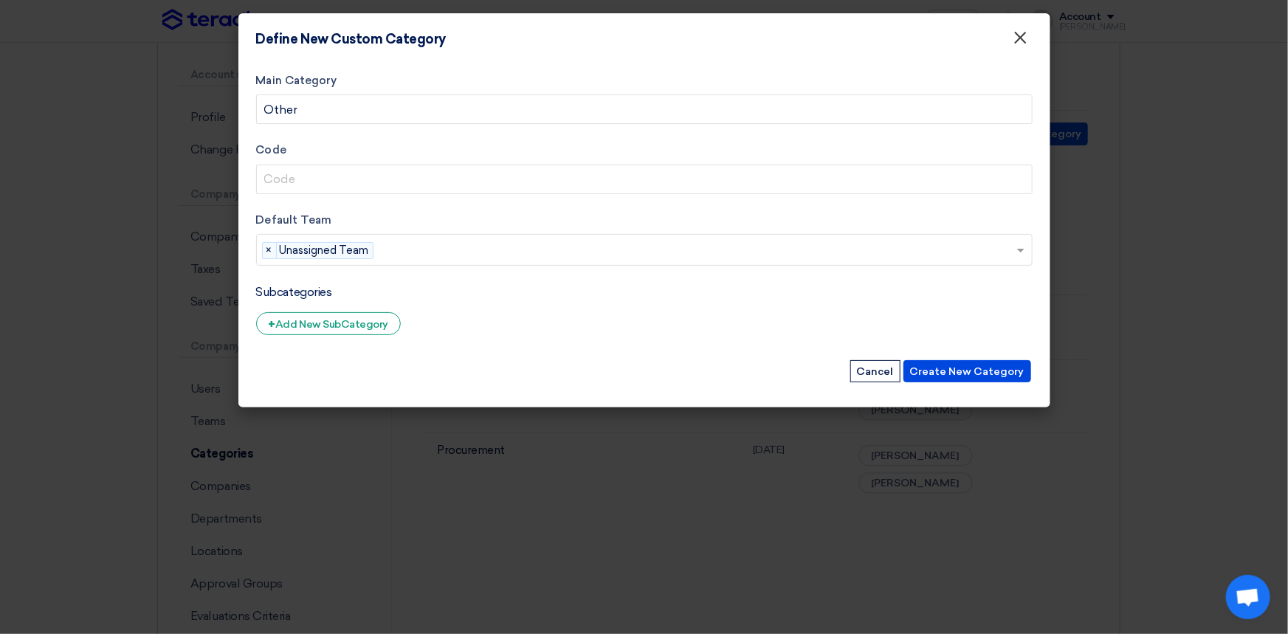
click at [1016, 42] on span "×" at bounding box center [1020, 42] width 15 height 30
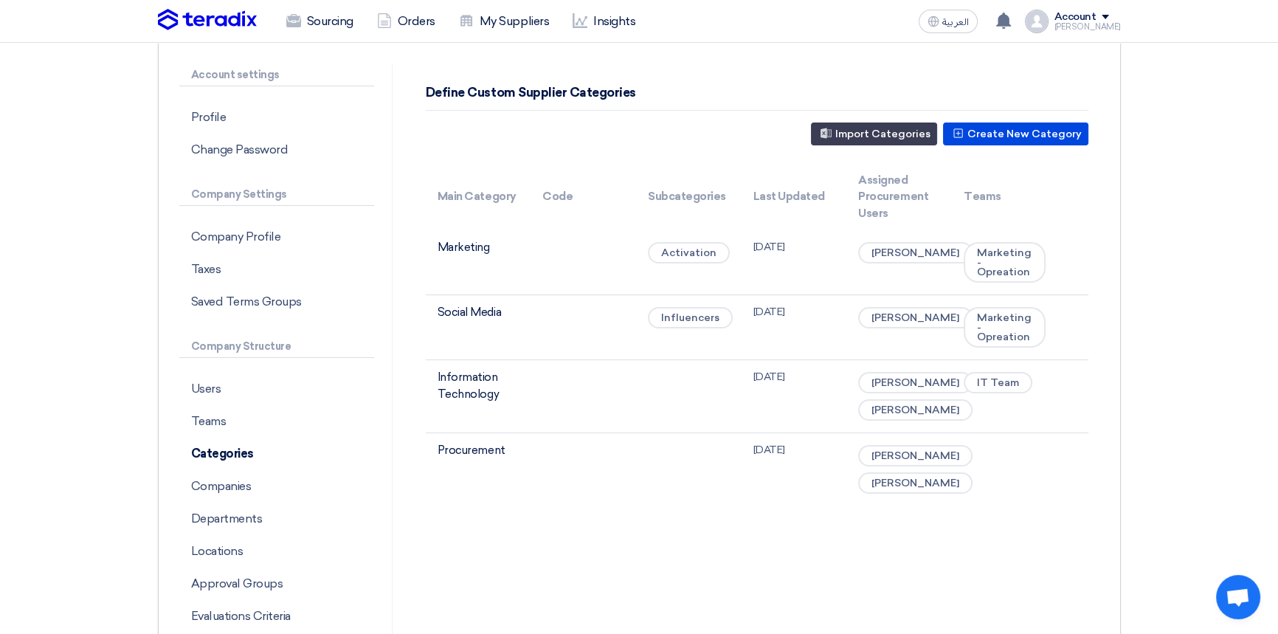
click at [506, 566] on div "Define Custom Supplier Categories Create New Category Import Categories Main Ca…" at bounding box center [757, 357] width 707 height 586
click at [233, 464] on p "Categories" at bounding box center [276, 454] width 195 height 32
click at [227, 410] on p "Teams" at bounding box center [276, 421] width 195 height 32
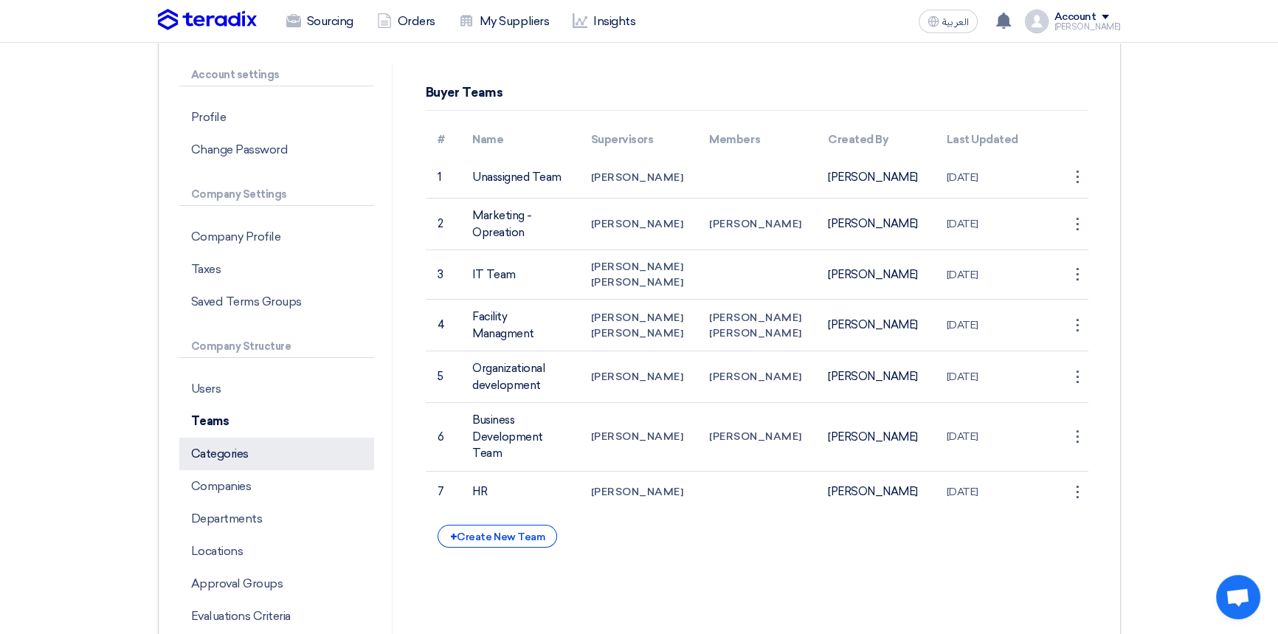
click at [225, 451] on p "Categories" at bounding box center [276, 454] width 195 height 32
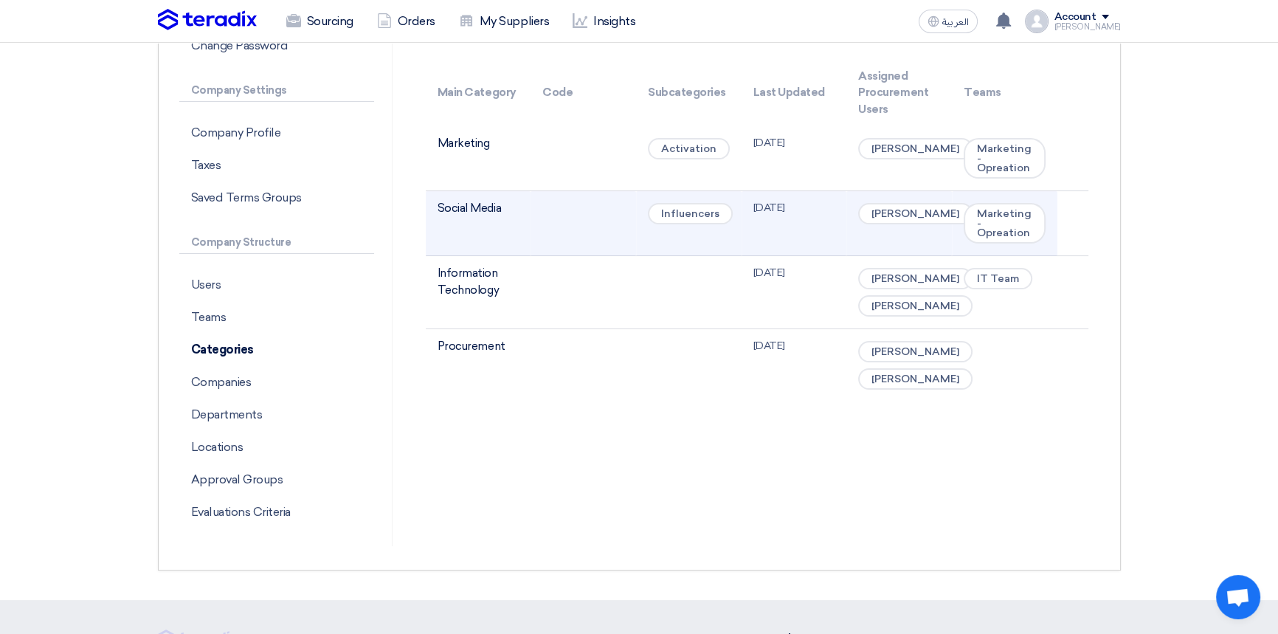
scroll to position [252, 0]
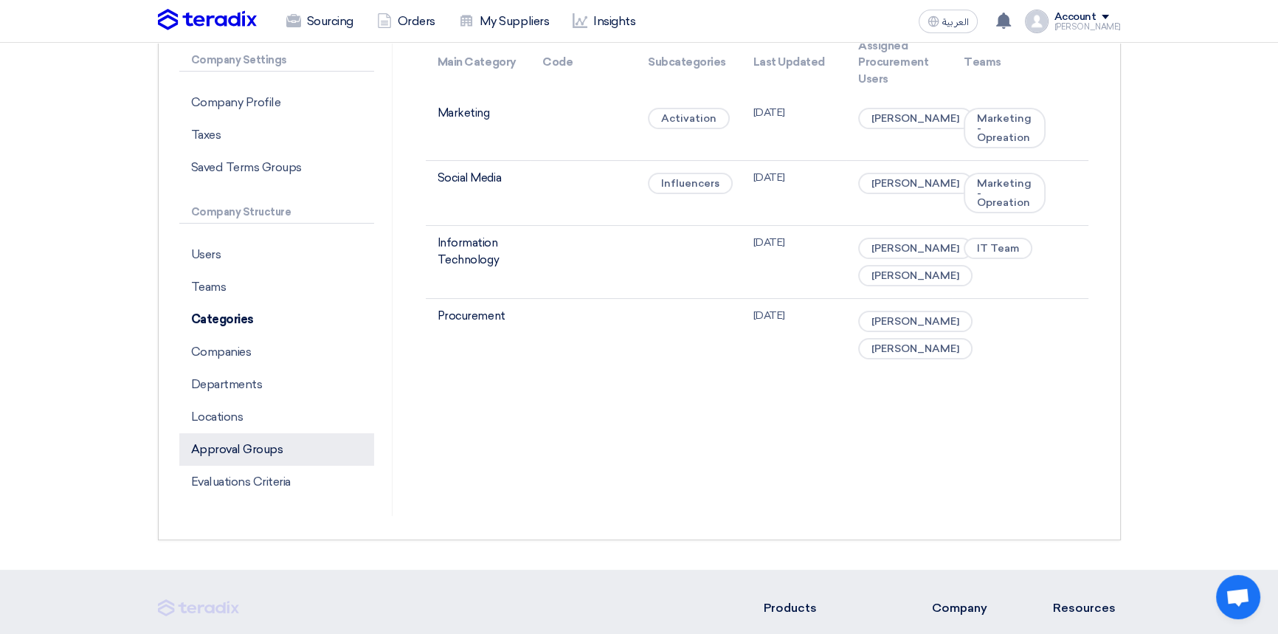
click at [252, 452] on p "Approval Groups" at bounding box center [276, 449] width 195 height 32
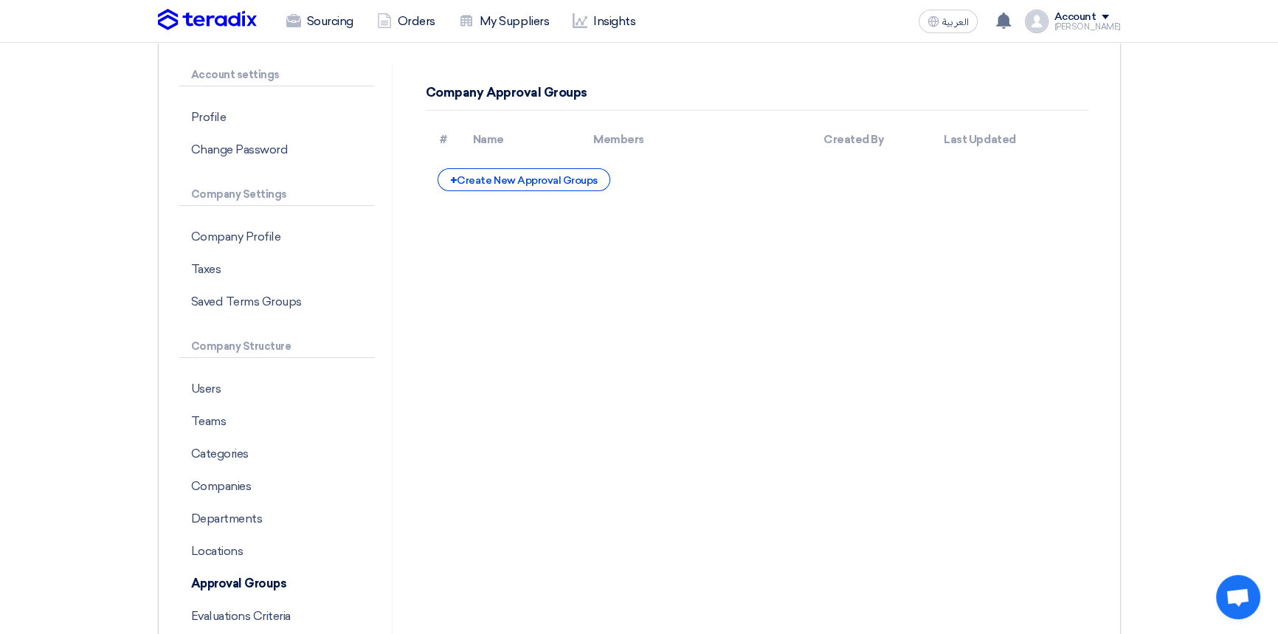
scroll to position [201, 0]
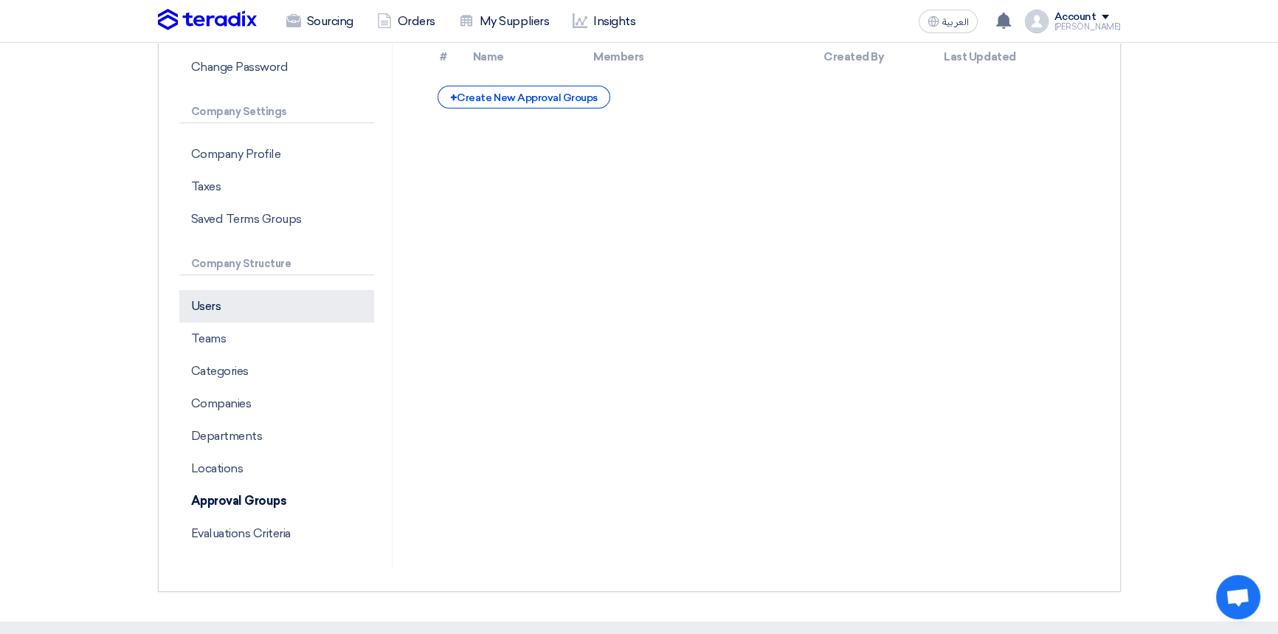
click at [236, 309] on p "Users" at bounding box center [276, 306] width 195 height 32
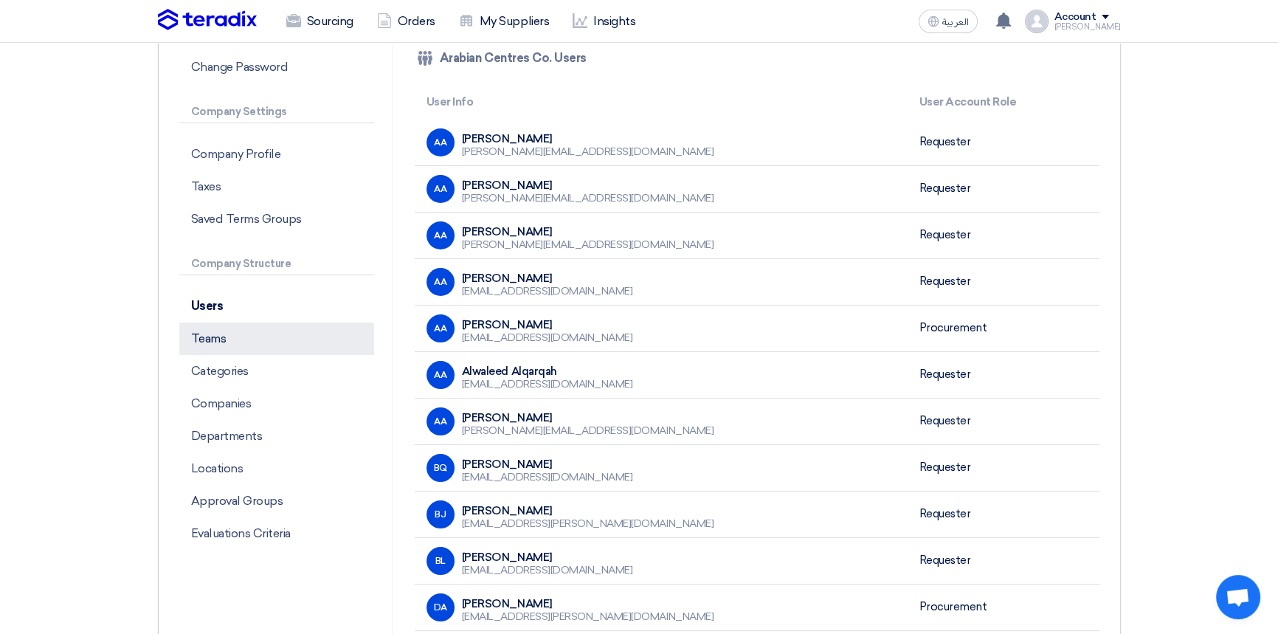
click at [230, 340] on p "Teams" at bounding box center [276, 339] width 195 height 32
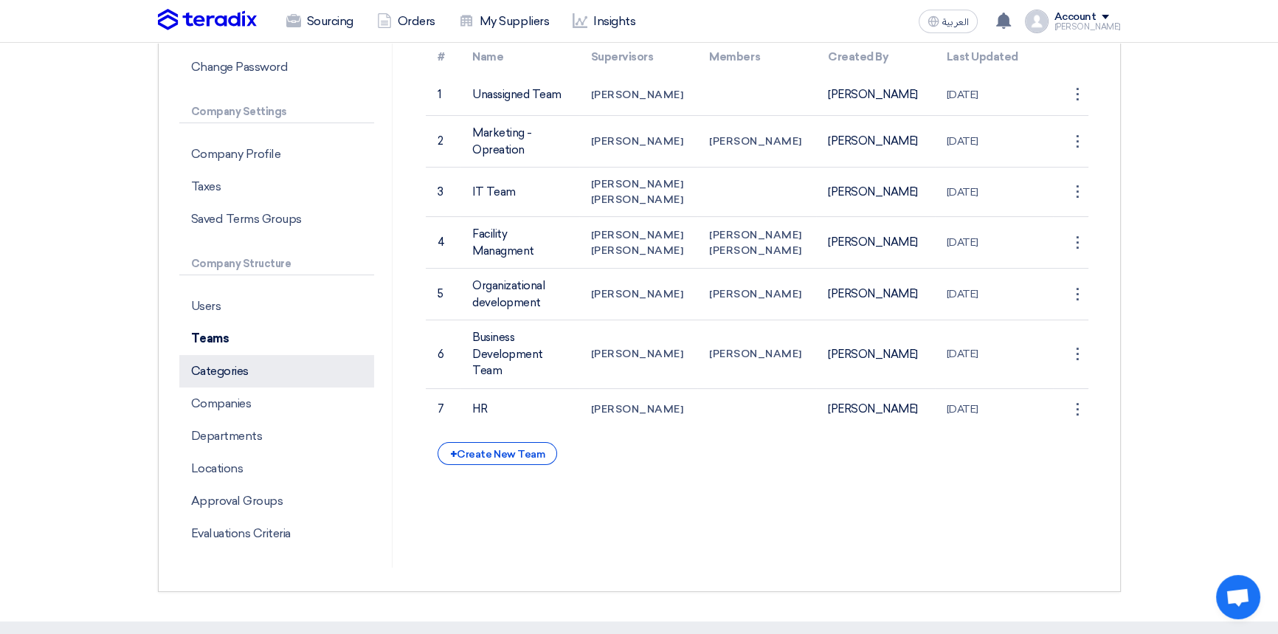
click at [230, 367] on p "Categories" at bounding box center [276, 371] width 195 height 32
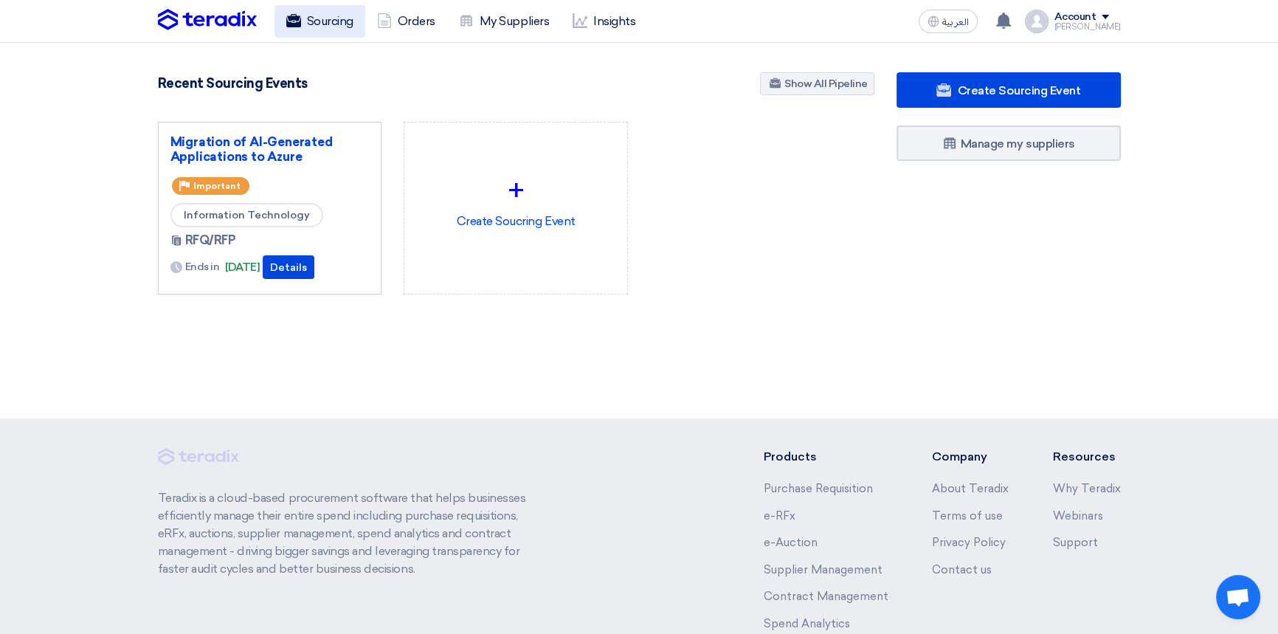
click at [336, 20] on link "Sourcing" at bounding box center [320, 21] width 91 height 32
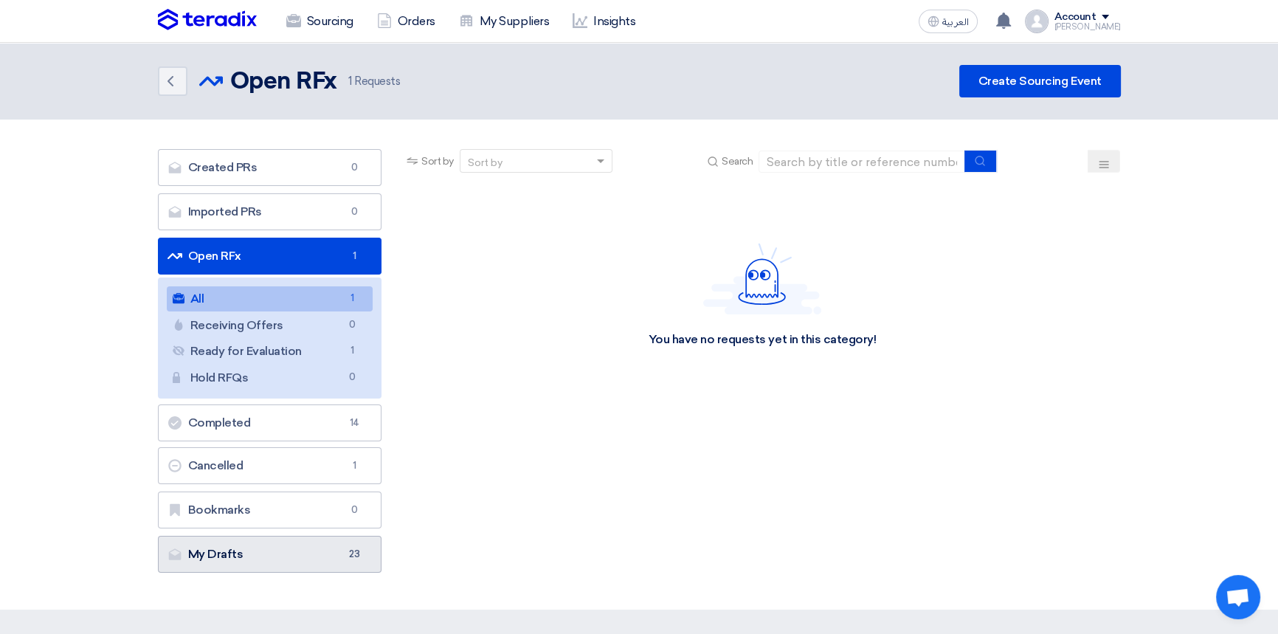
click at [247, 554] on link "My Drafts My Drafts 23" at bounding box center [270, 554] width 224 height 37
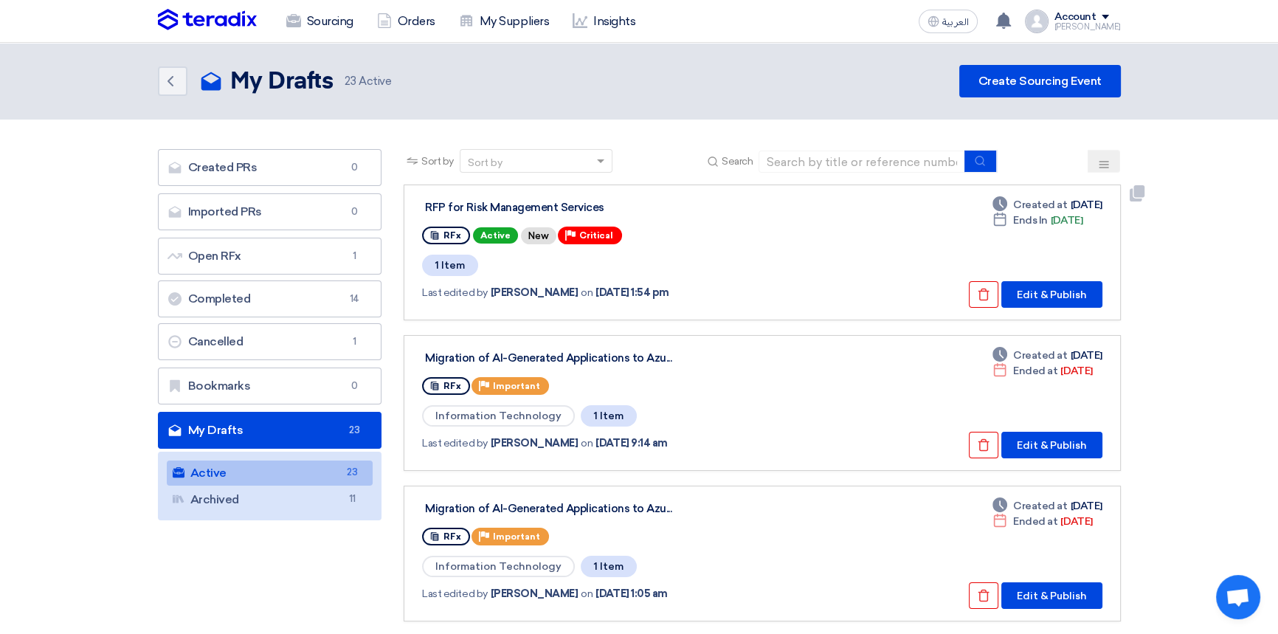
click at [481, 201] on div "RFP for Risk Management Services" at bounding box center [609, 207] width 369 height 13
click at [1050, 286] on button "Edit & Publish" at bounding box center [1052, 294] width 101 height 27
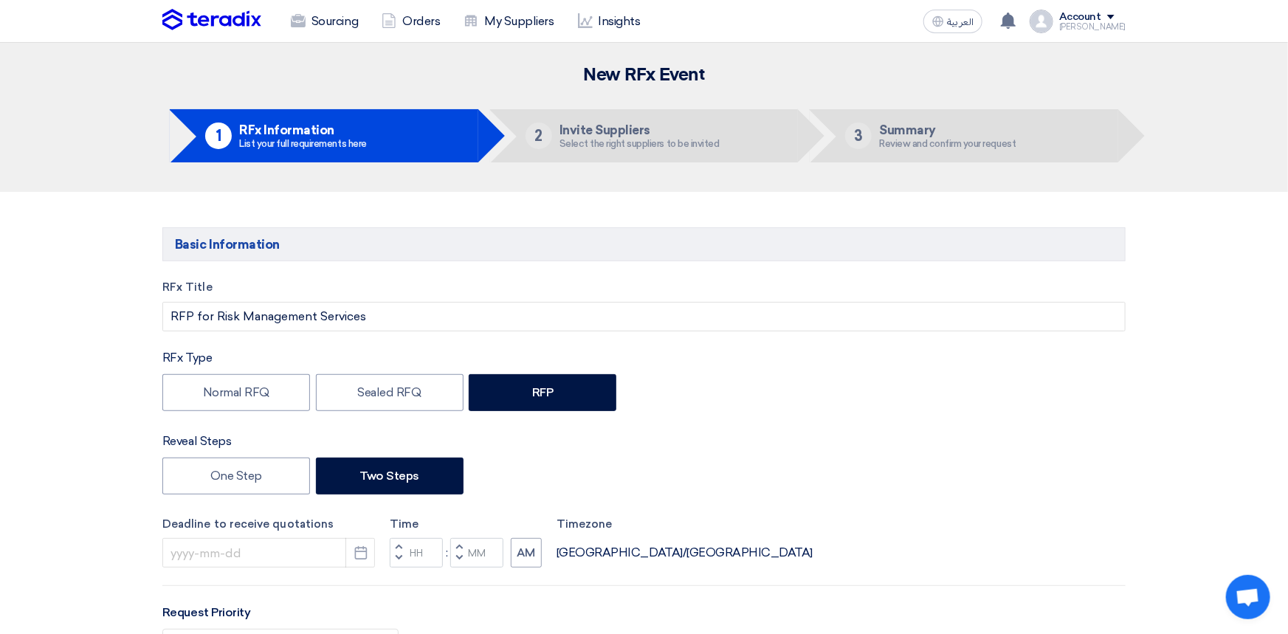
type input "[DATE]"
type input "06"
type input "00"
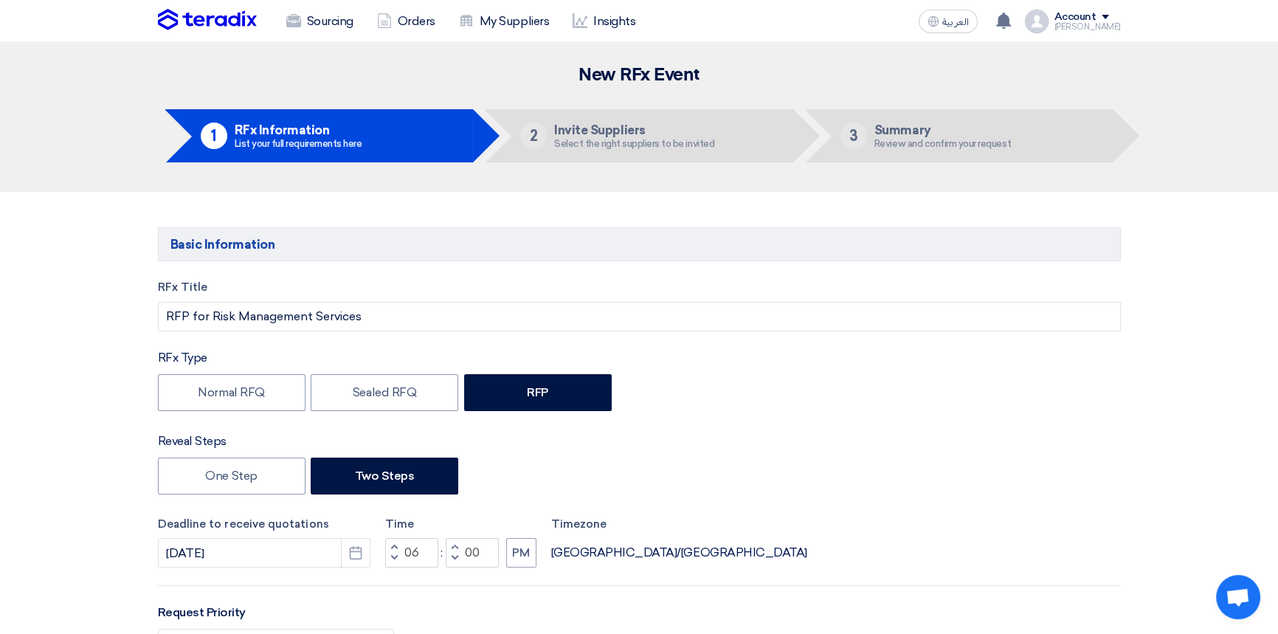
click at [1097, 14] on div "Account" at bounding box center [1076, 17] width 42 height 13
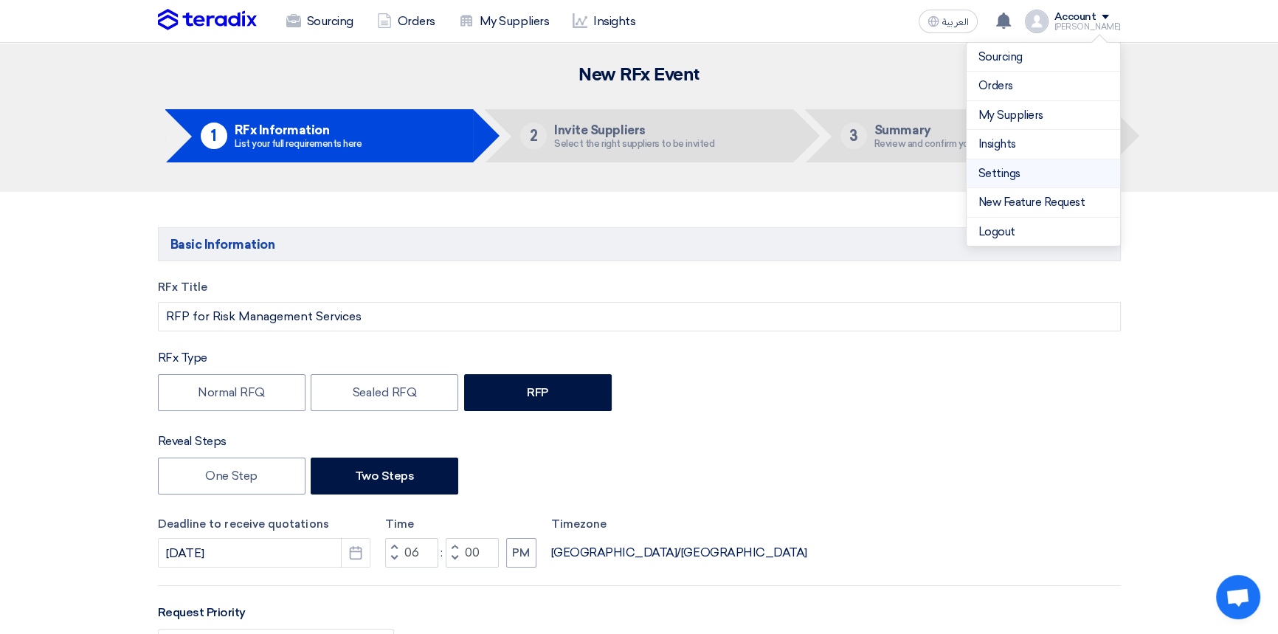
click at [1010, 174] on link "Settings" at bounding box center [1044, 173] width 130 height 17
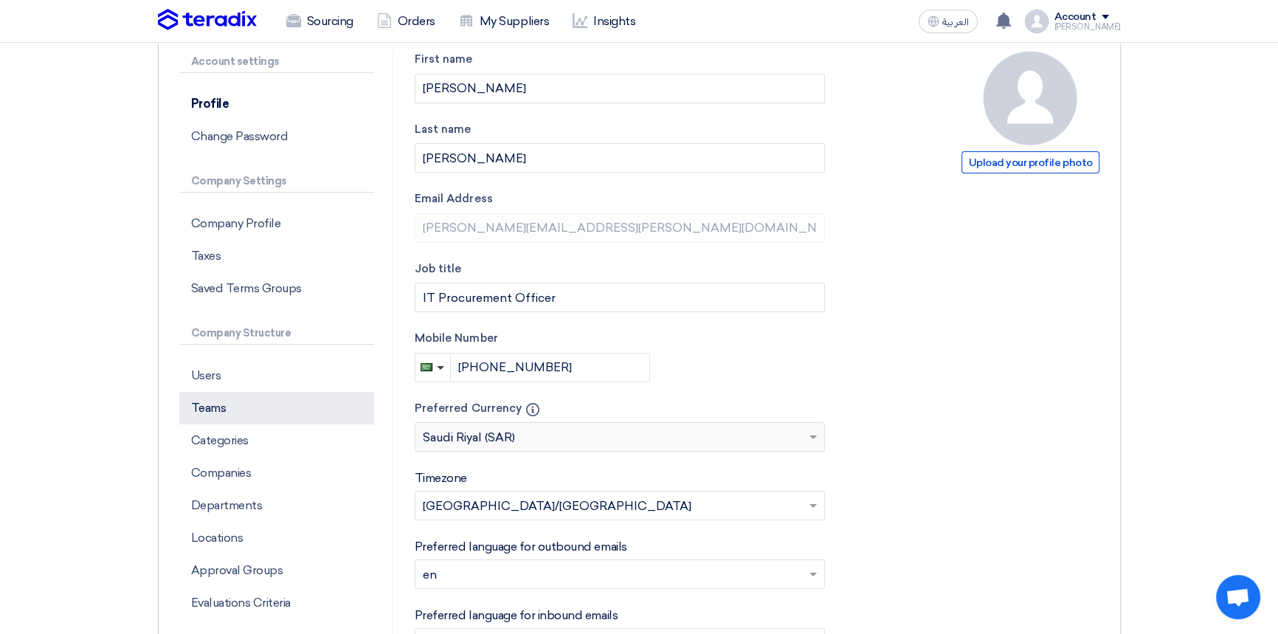
scroll to position [134, 0]
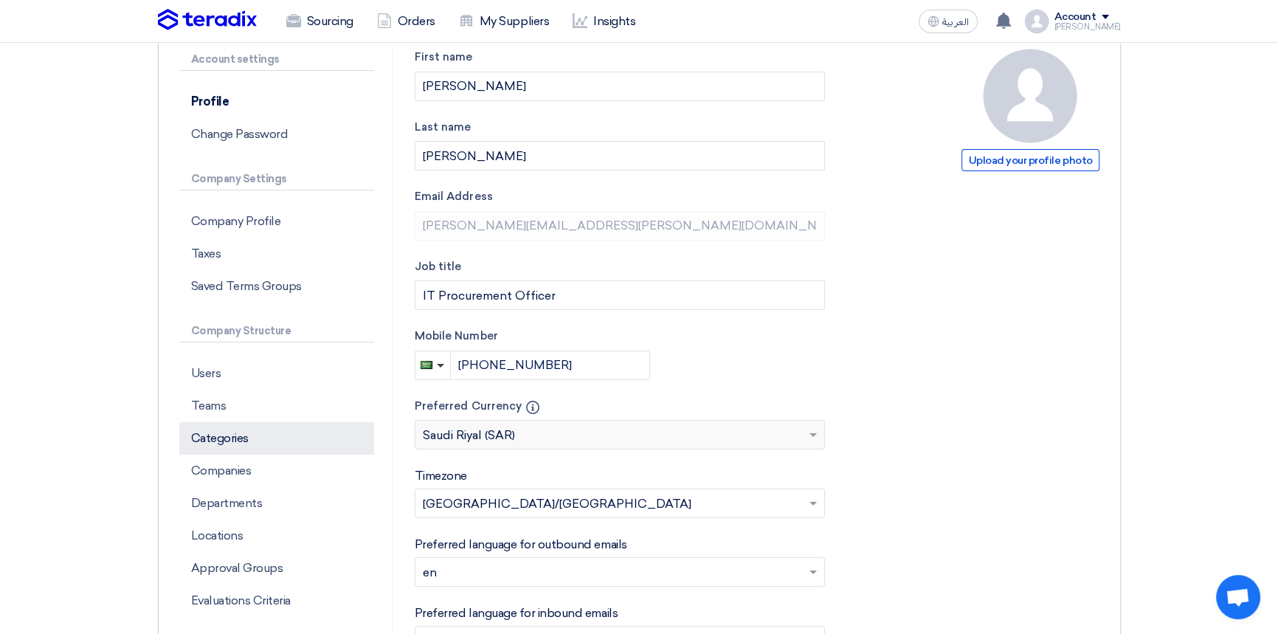
click at [244, 439] on p "Categories" at bounding box center [276, 438] width 195 height 32
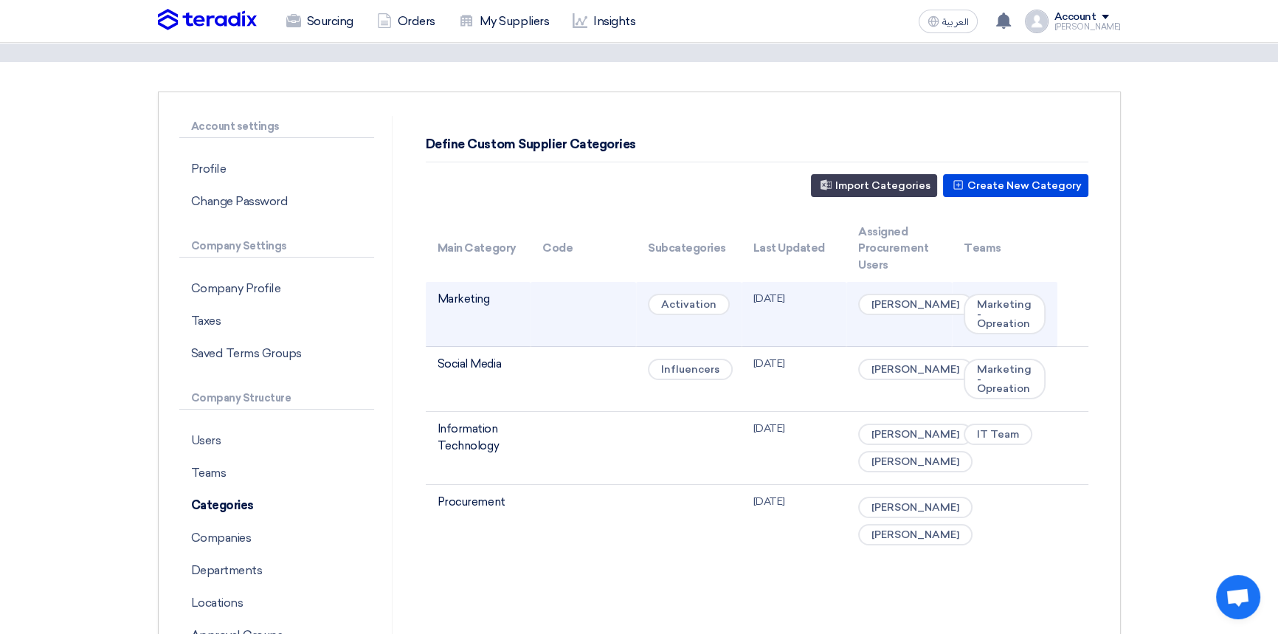
scroll to position [201, 0]
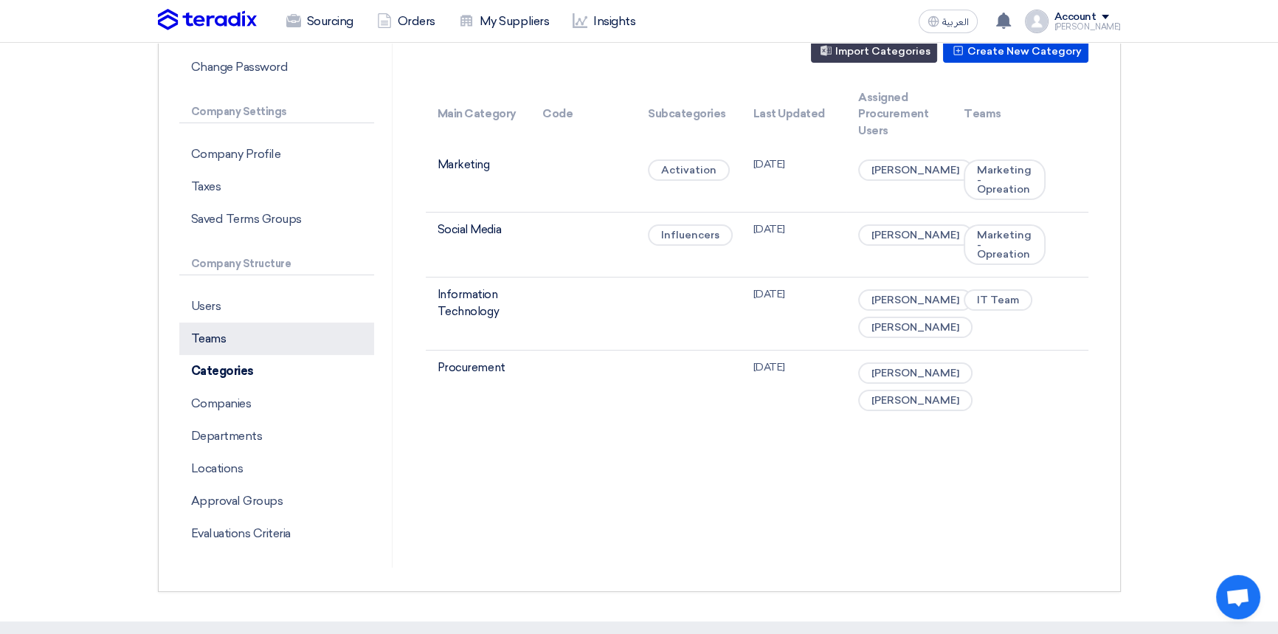
click at [242, 344] on p "Teams" at bounding box center [276, 339] width 195 height 32
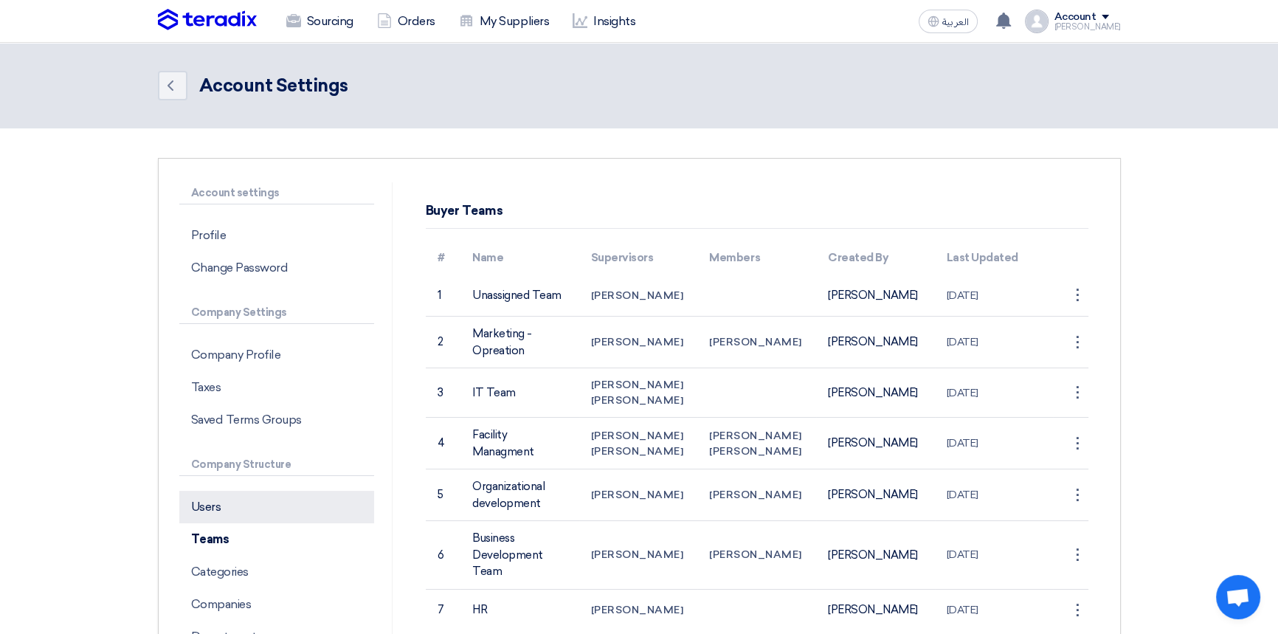
click at [217, 512] on p "Users" at bounding box center [276, 507] width 195 height 32
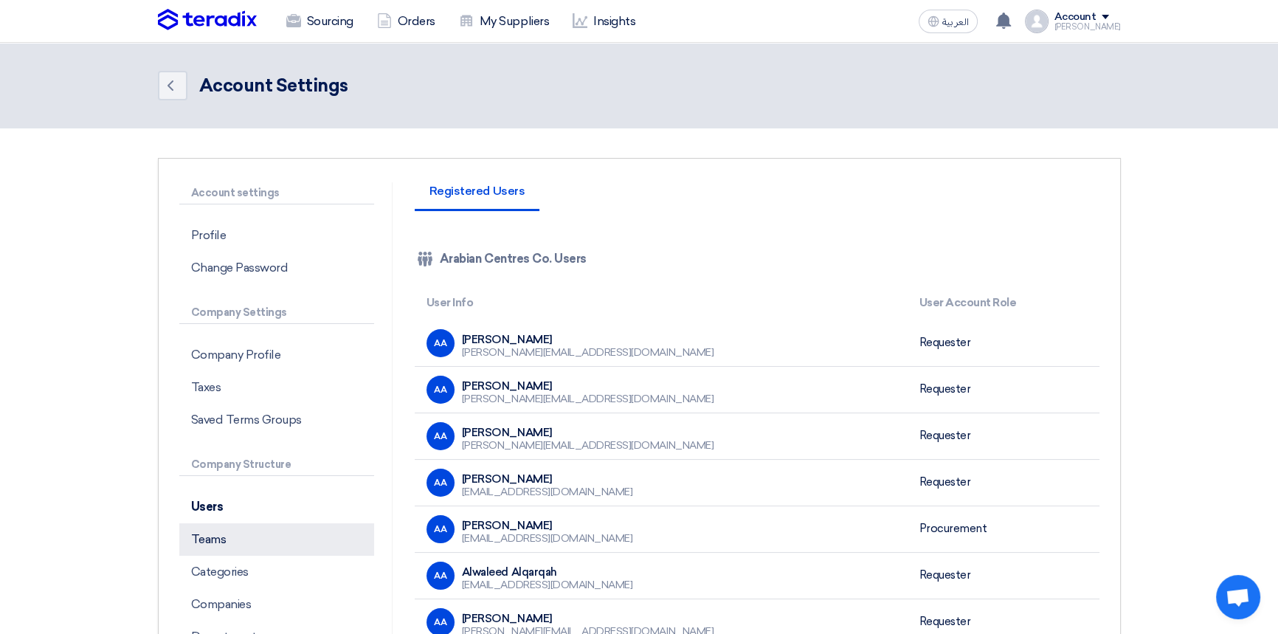
click at [219, 543] on p "Teams" at bounding box center [276, 539] width 195 height 32
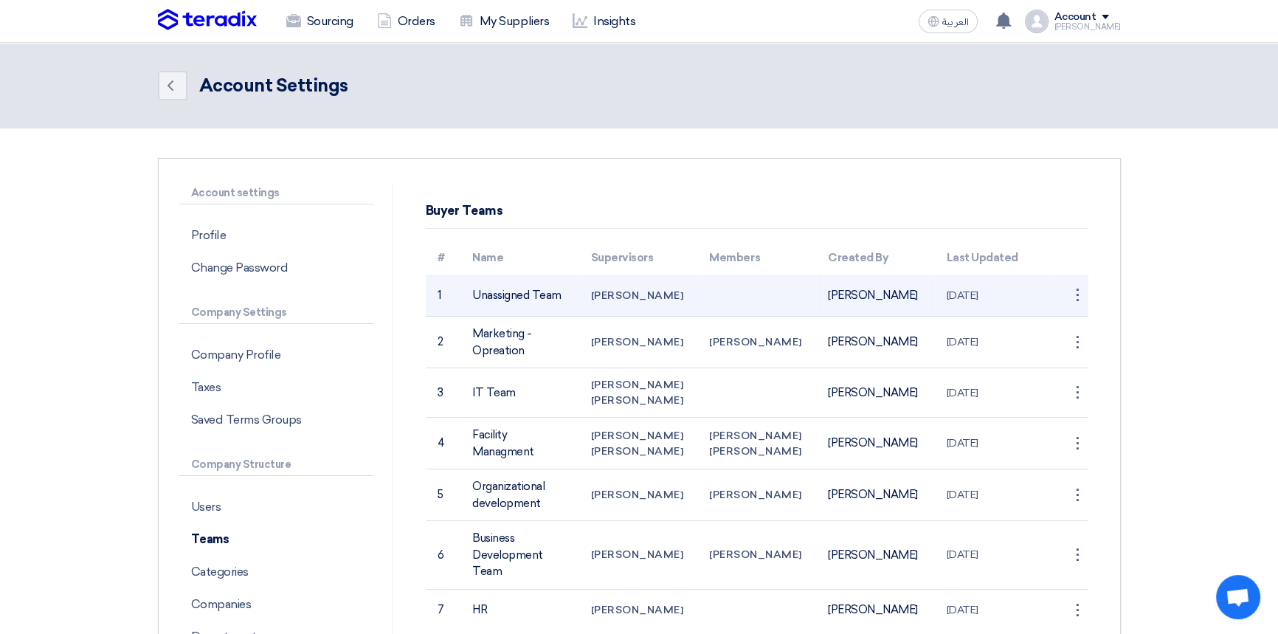
click at [517, 295] on td "Unassigned Team" at bounding box center [520, 296] width 119 height 42
click at [1078, 295] on div "⋮" at bounding box center [1077, 295] width 24 height 24
click at [1050, 329] on link "Edit Team" at bounding box center [1051, 322] width 76 height 21
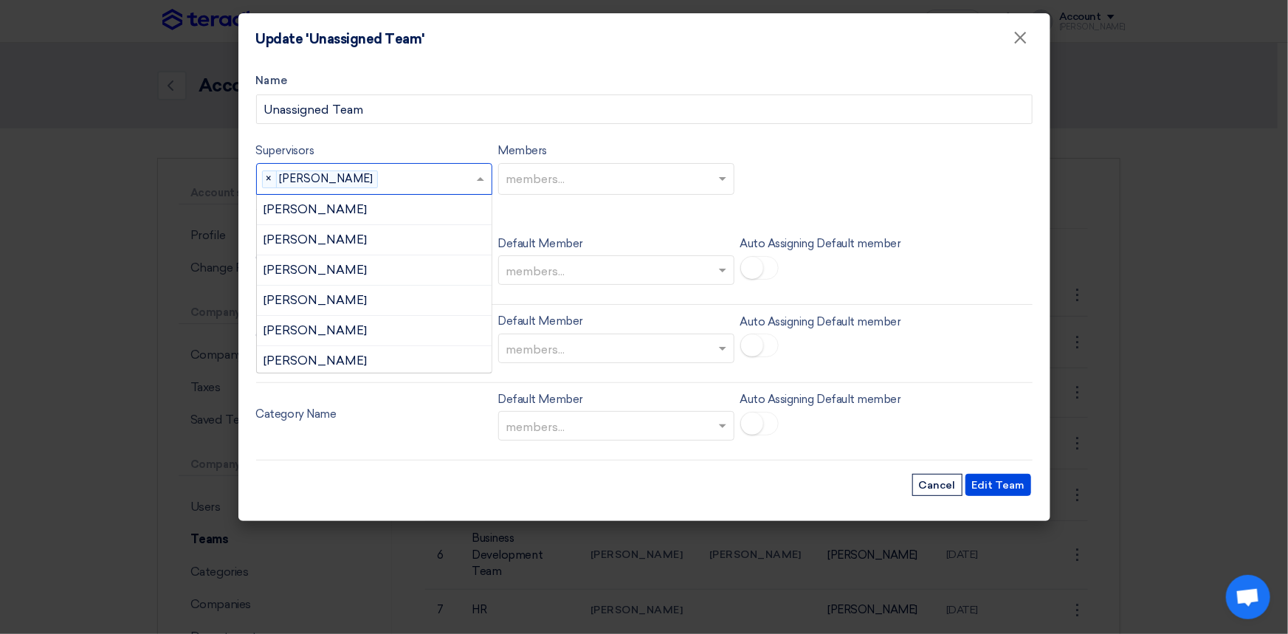
click at [408, 181] on input "text" at bounding box center [430, 180] width 92 height 24
click at [419, 175] on input "text" at bounding box center [430, 180] width 92 height 24
type input "faiz"
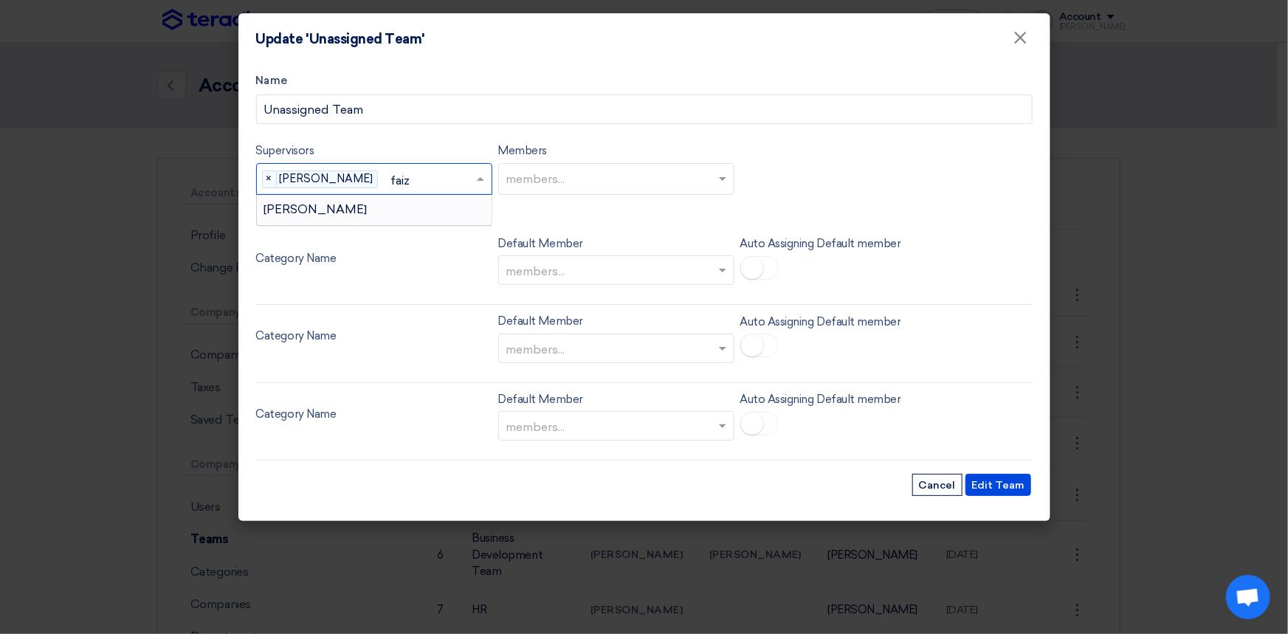
click at [318, 215] on span "[PERSON_NAME]" at bounding box center [315, 209] width 103 height 14
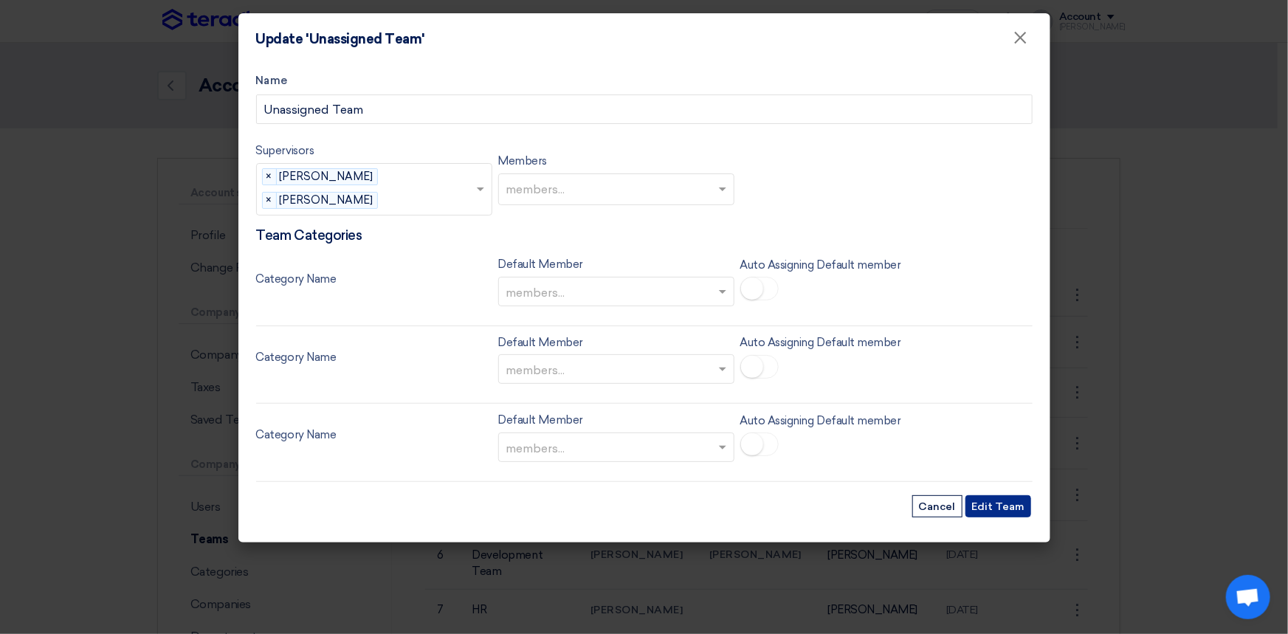
click at [1011, 509] on button "Edit Team" at bounding box center [998, 506] width 66 height 22
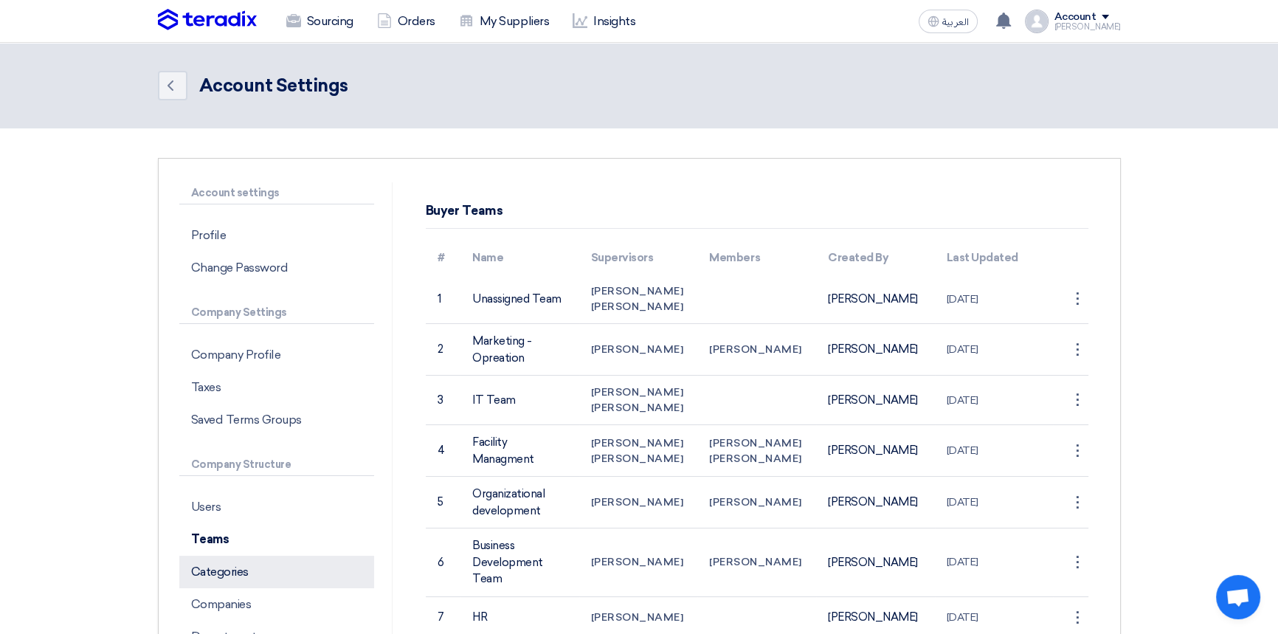
click at [230, 574] on p "Categories" at bounding box center [276, 572] width 195 height 32
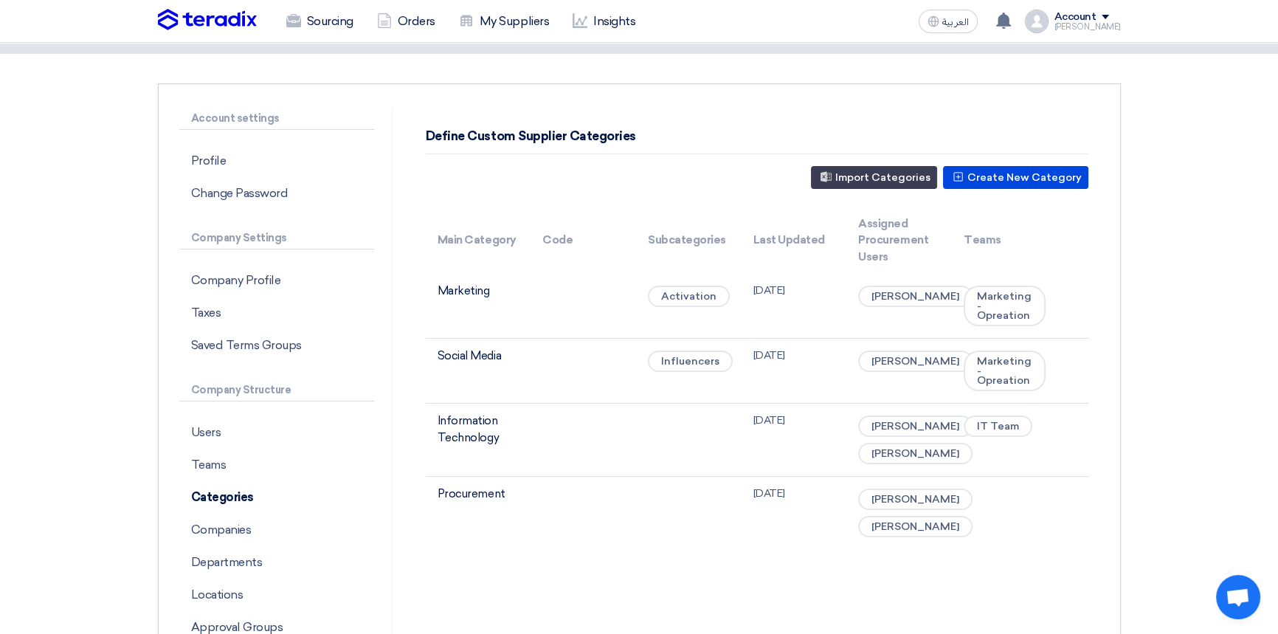
scroll to position [66, 0]
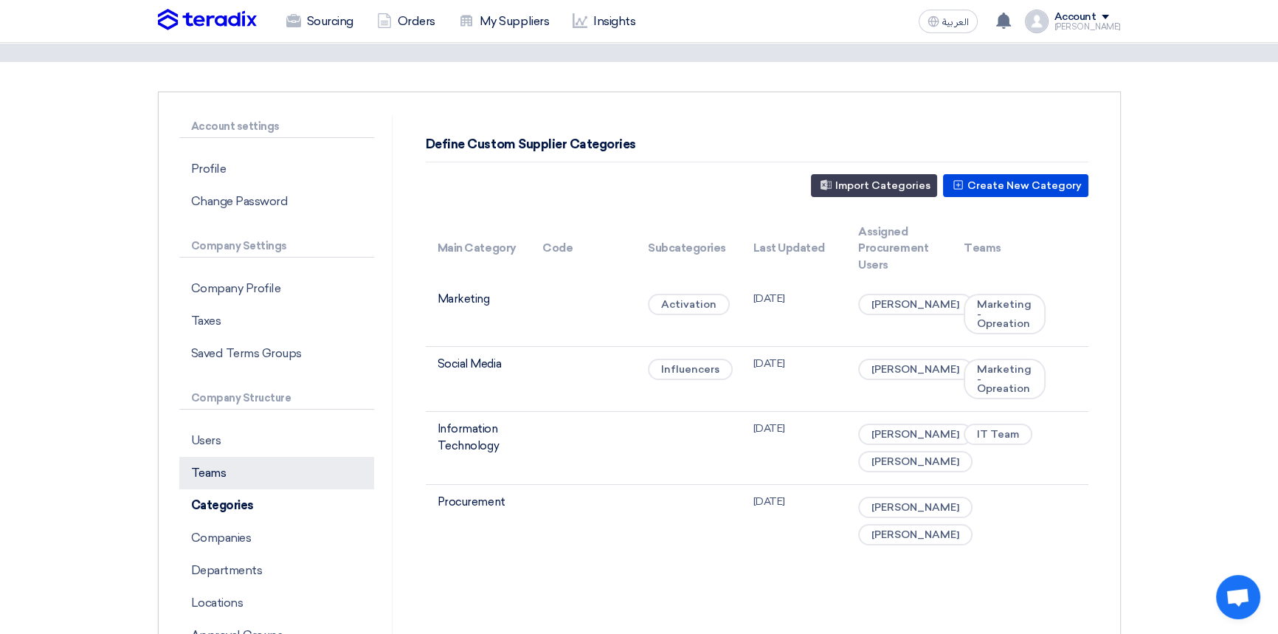
click at [209, 477] on p "Teams" at bounding box center [276, 473] width 195 height 32
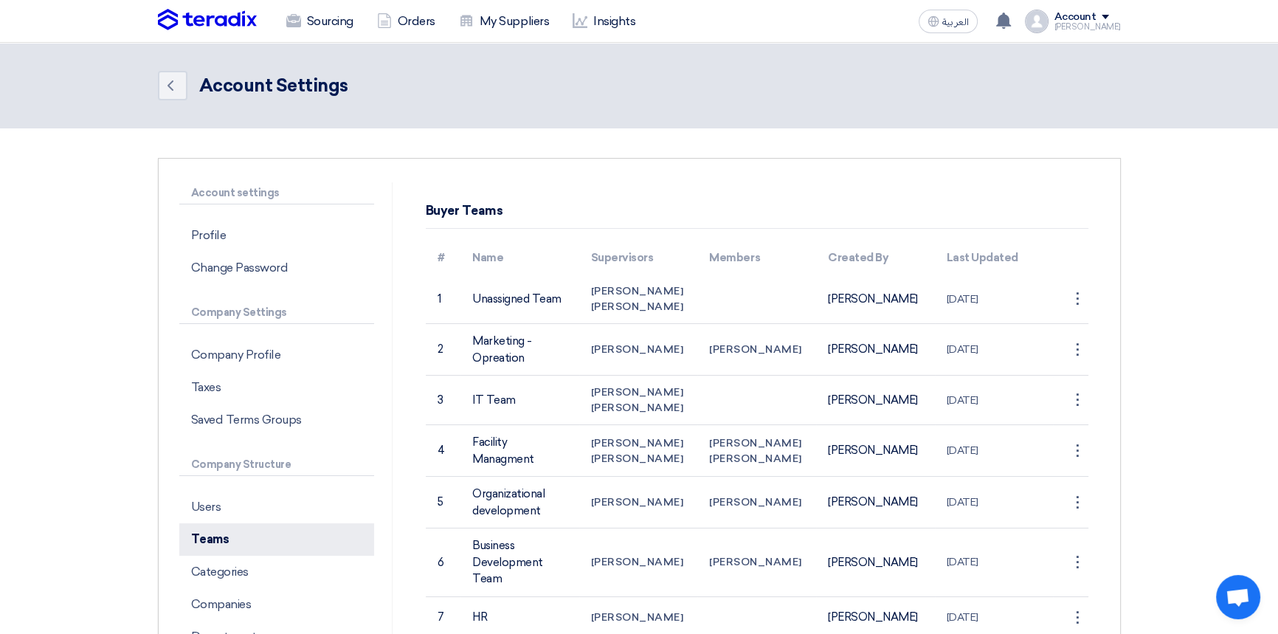
click at [208, 542] on p "Teams" at bounding box center [276, 539] width 195 height 32
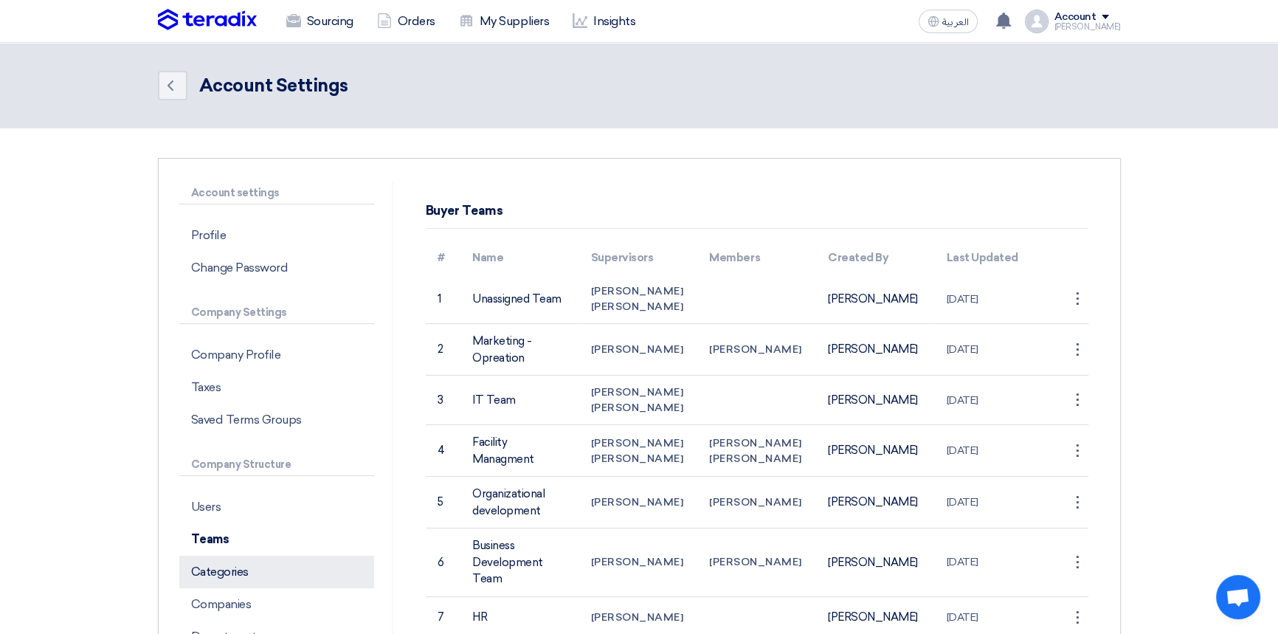
click at [213, 572] on p "Categories" at bounding box center [276, 572] width 195 height 32
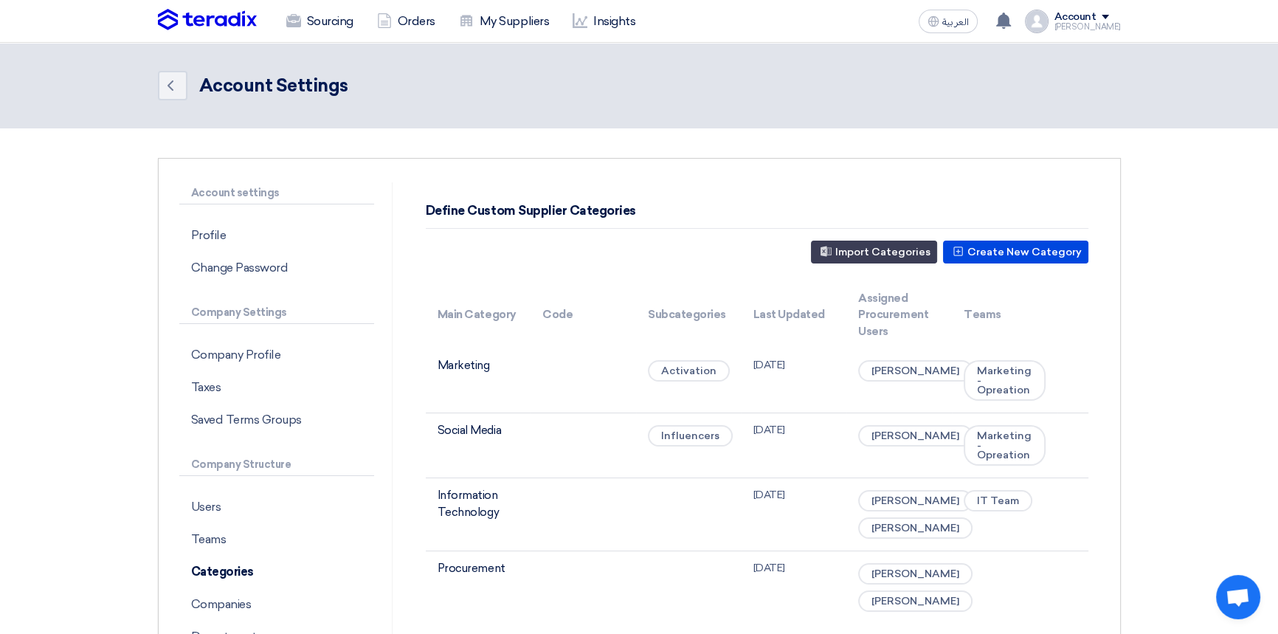
click at [1097, 15] on div "Account" at bounding box center [1076, 17] width 42 height 13
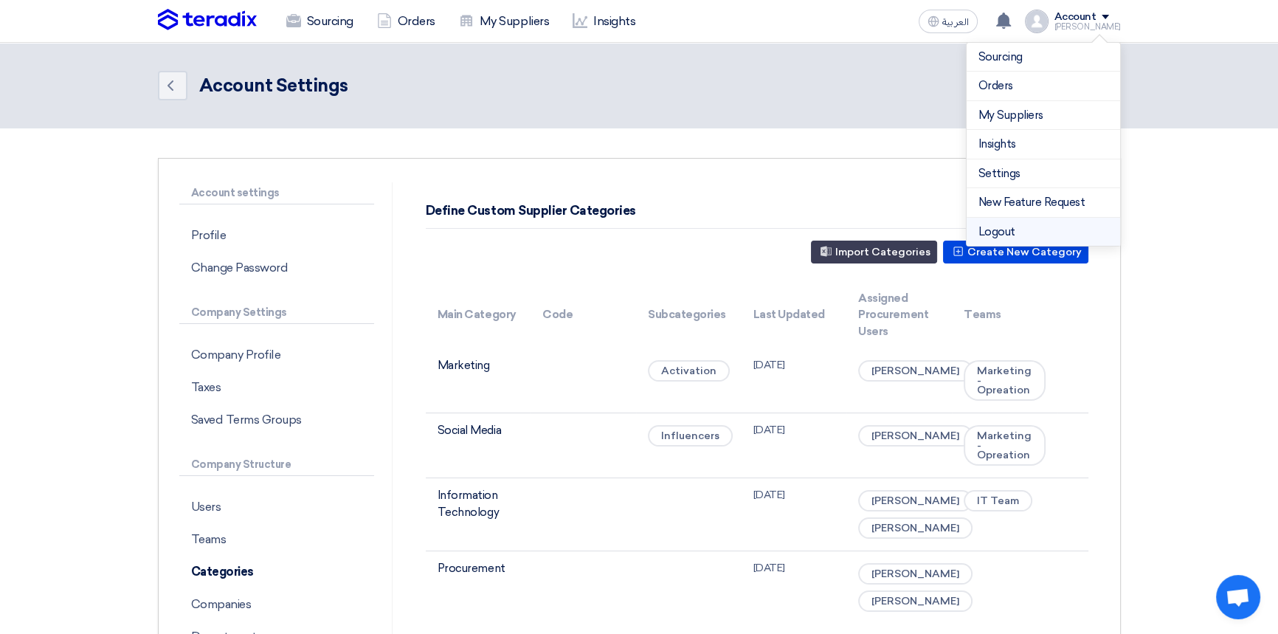
click at [1000, 233] on li "Logout" at bounding box center [1044, 232] width 154 height 29
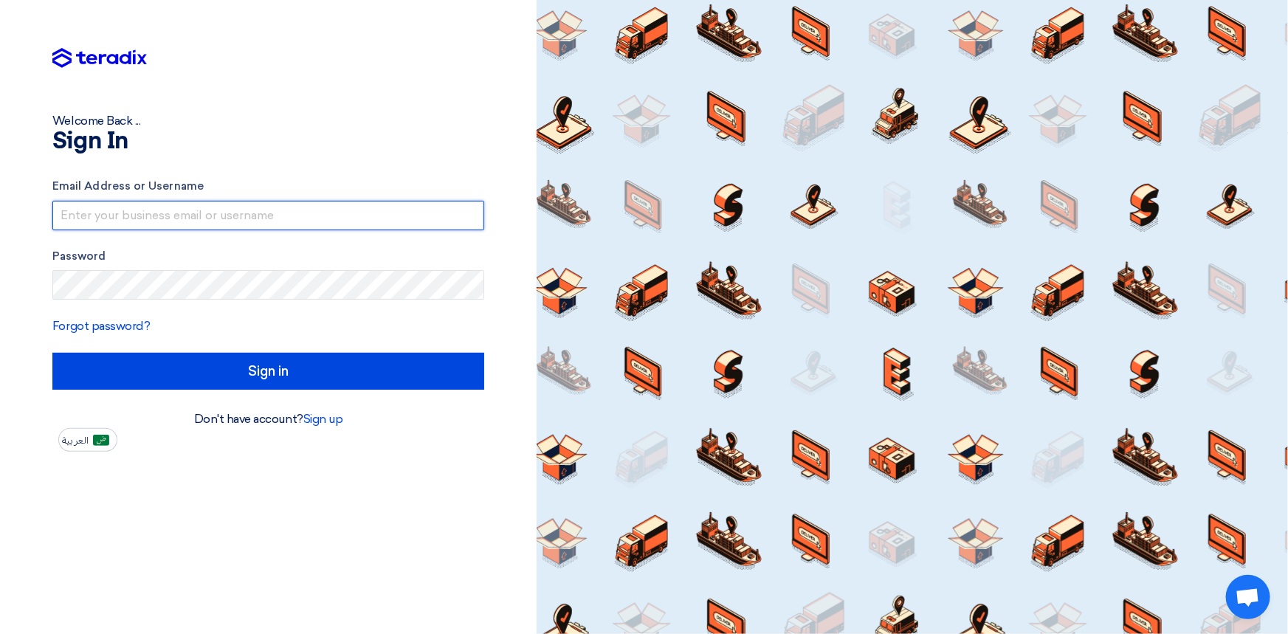
type input "[PERSON_NAME][EMAIL_ADDRESS][PERSON_NAME][DOMAIN_NAME]"
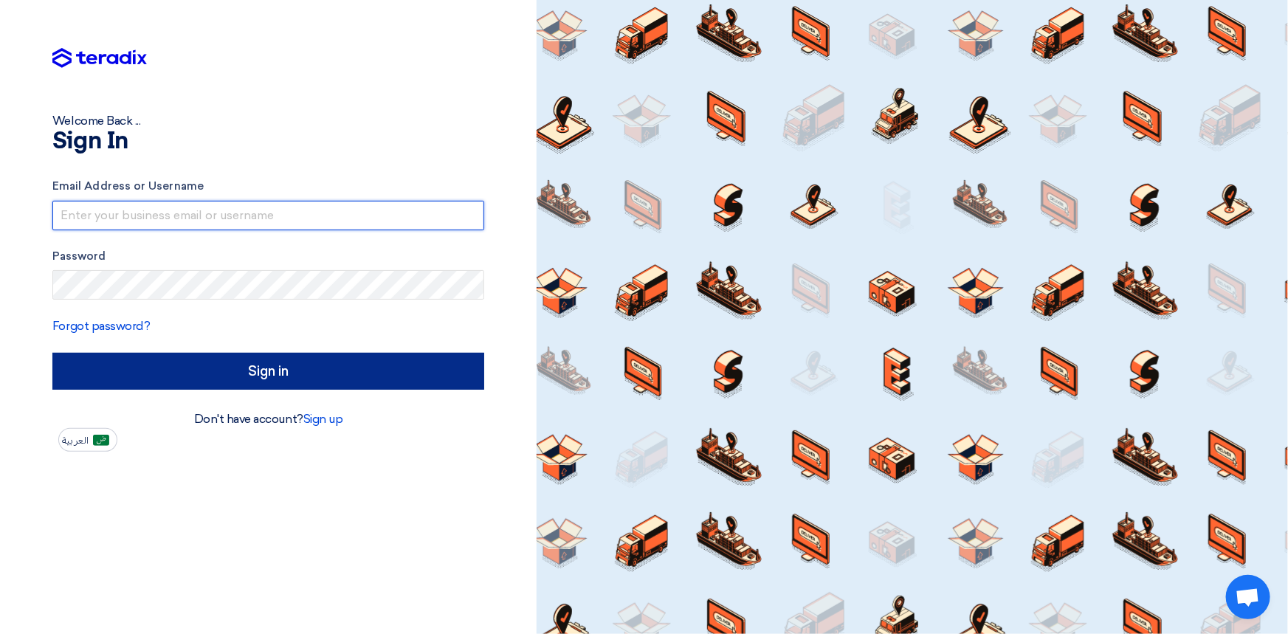
type input "[PERSON_NAME][EMAIL_ADDRESS][PERSON_NAME][DOMAIN_NAME]"
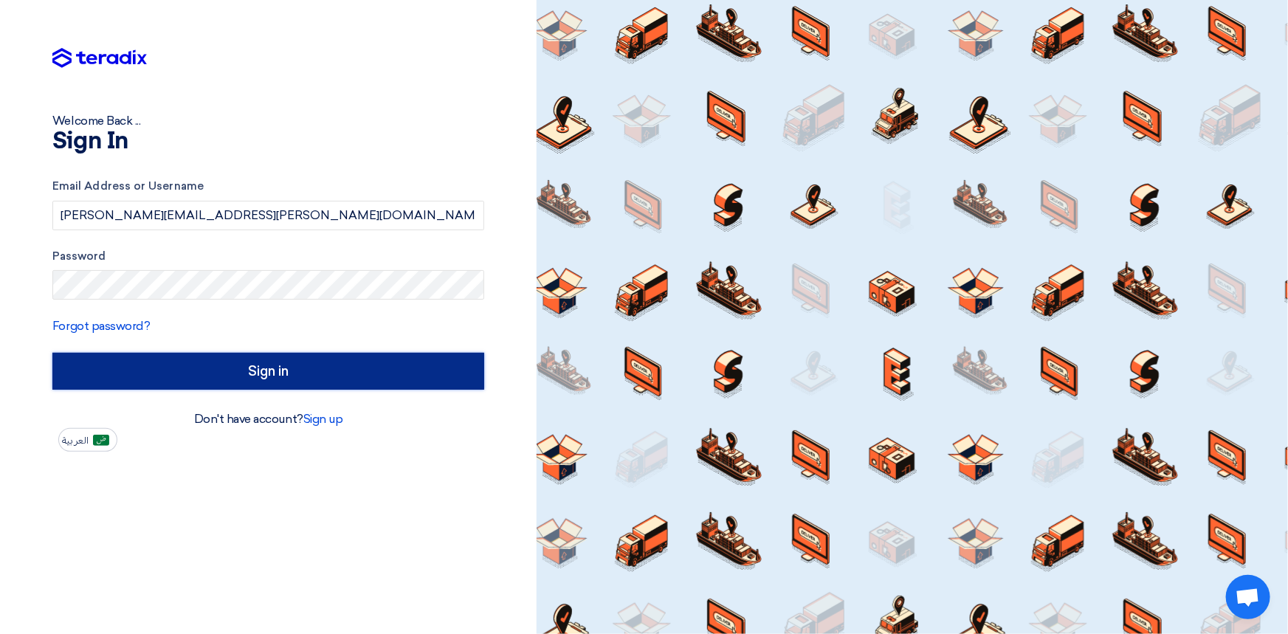
click at [348, 381] on input "Sign in" at bounding box center [268, 371] width 432 height 37
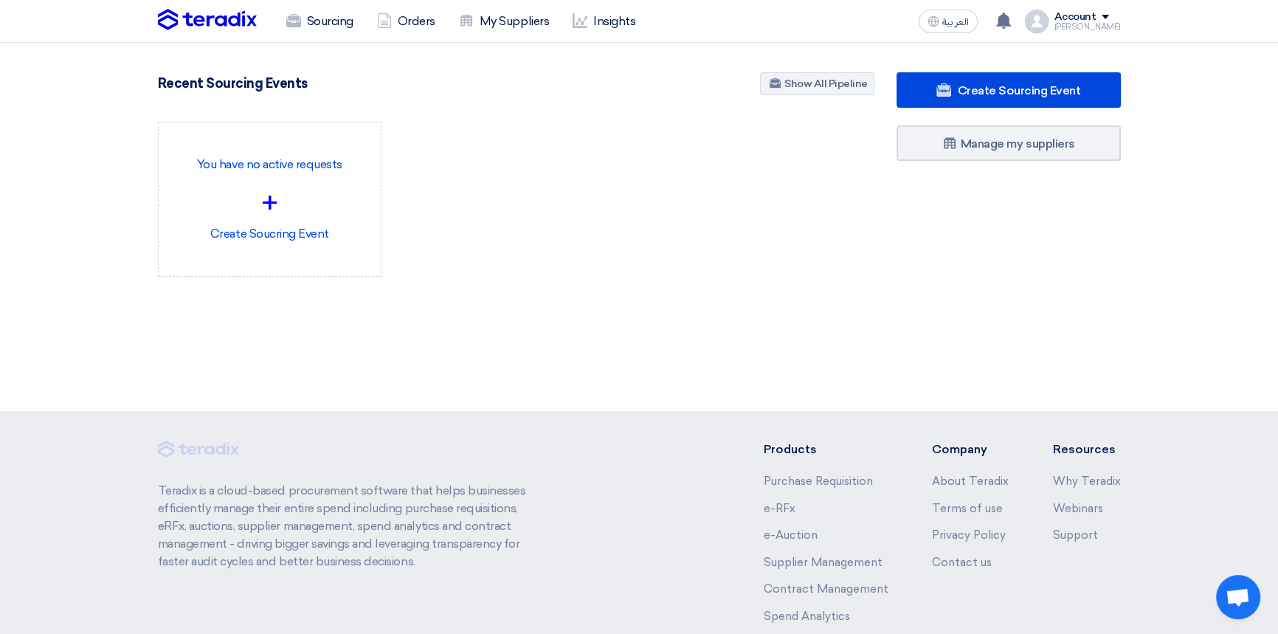
click at [1095, 18] on div "Account" at bounding box center [1076, 17] width 42 height 13
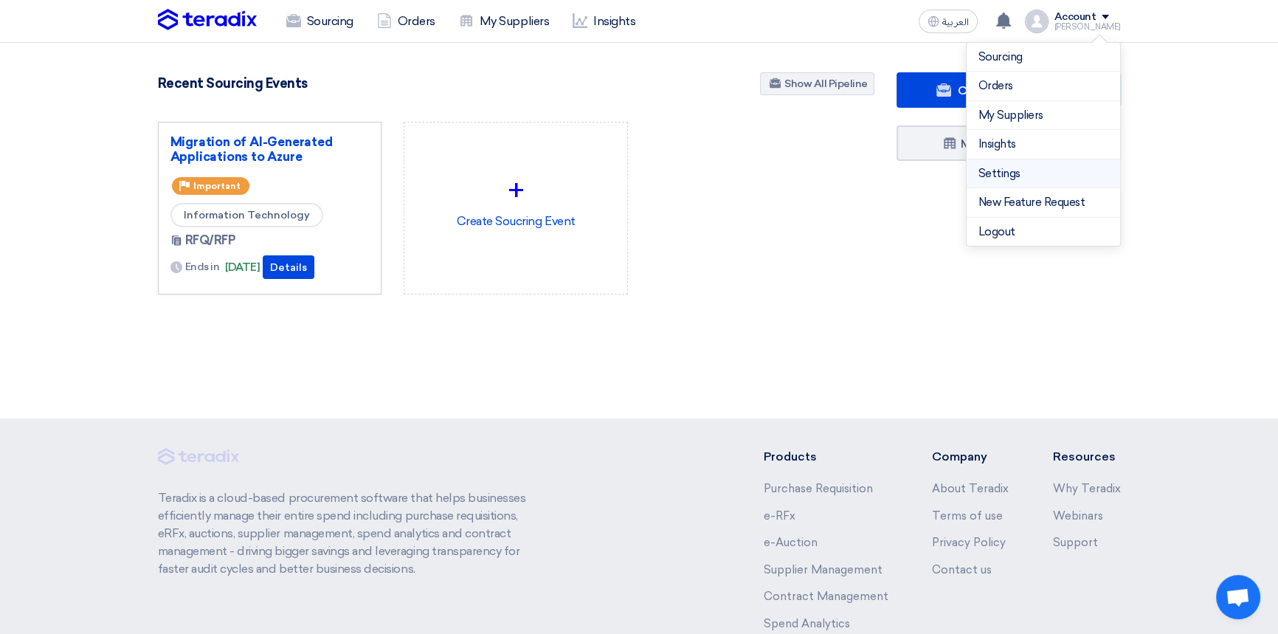
click at [1004, 169] on link "Settings" at bounding box center [1044, 173] width 130 height 17
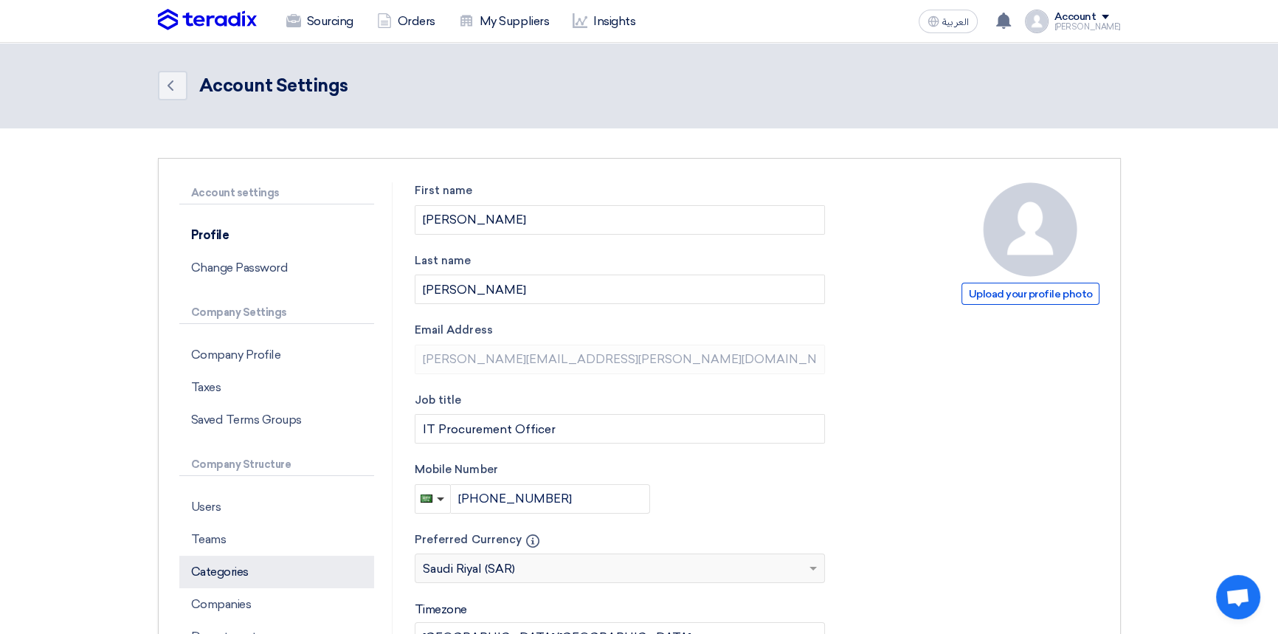
click at [255, 568] on p "Categories" at bounding box center [276, 572] width 195 height 32
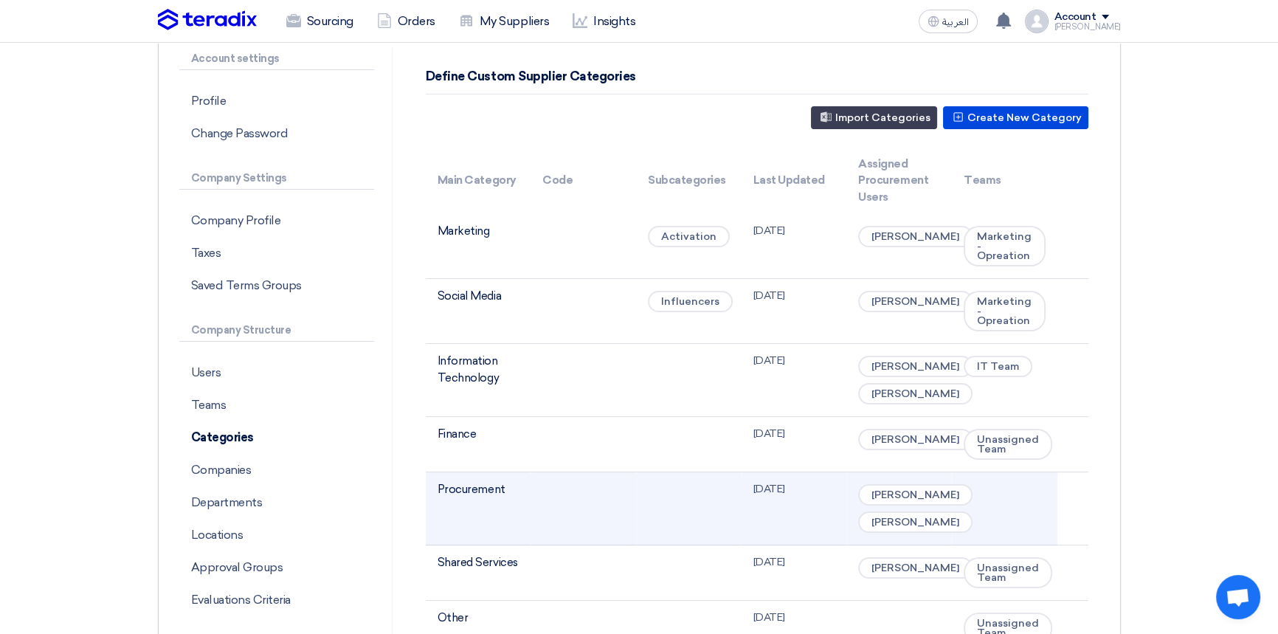
scroll to position [134, 0]
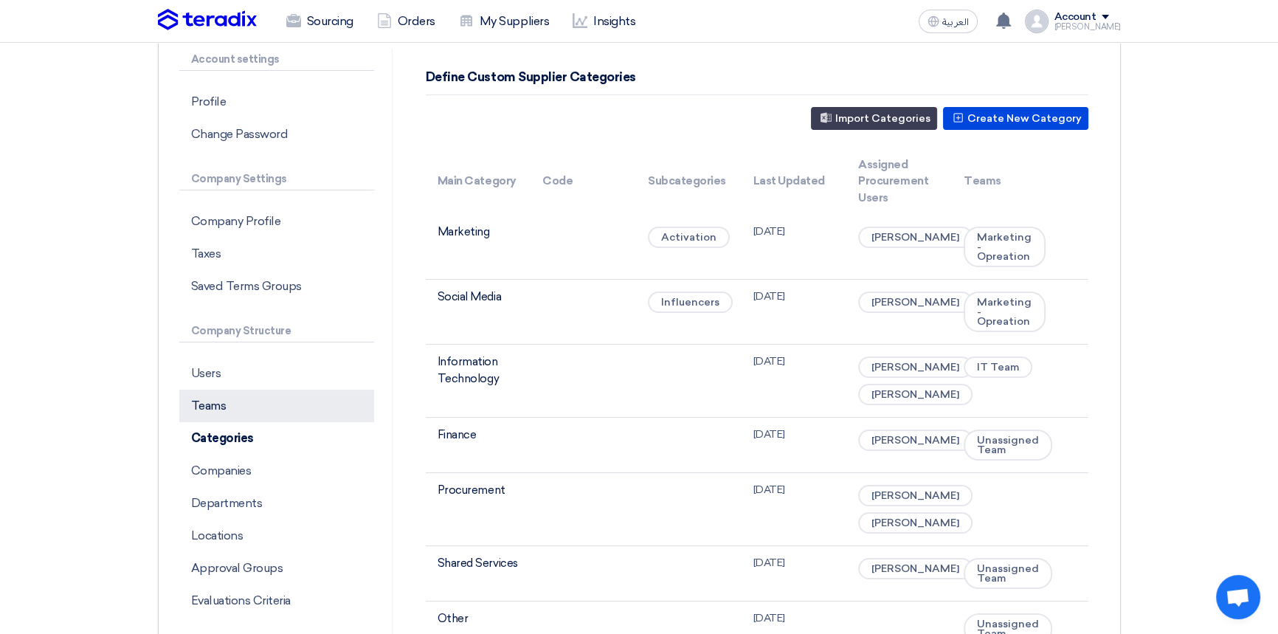
click at [235, 402] on p "Teams" at bounding box center [276, 406] width 195 height 32
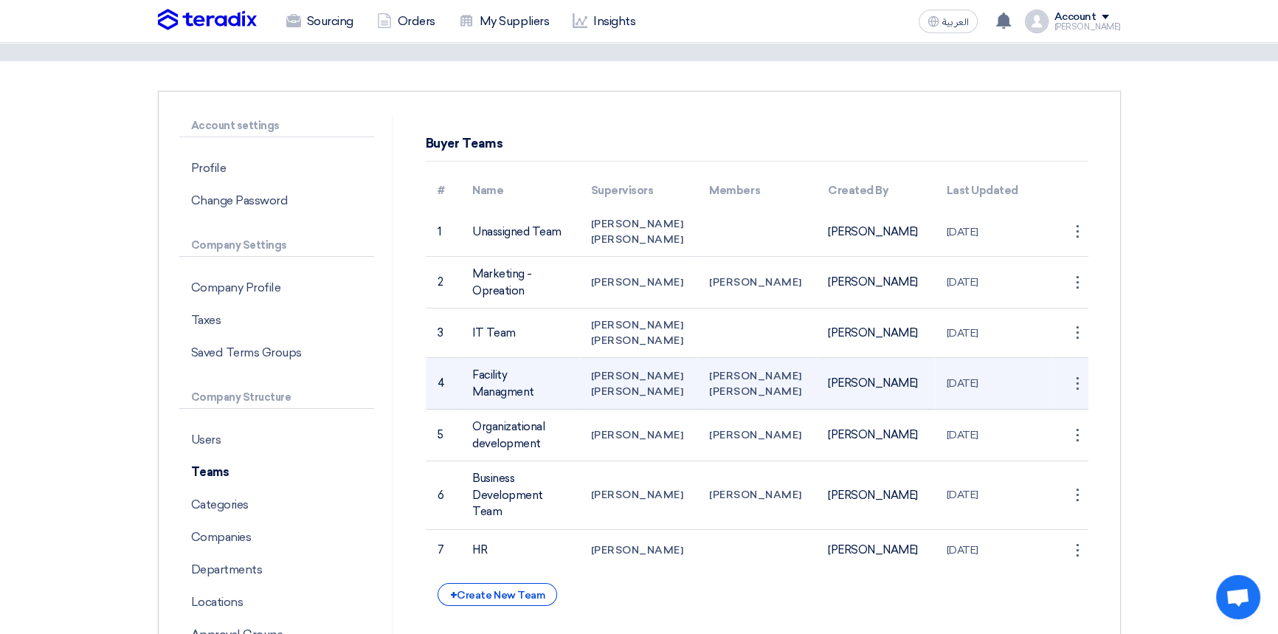
scroll to position [66, 0]
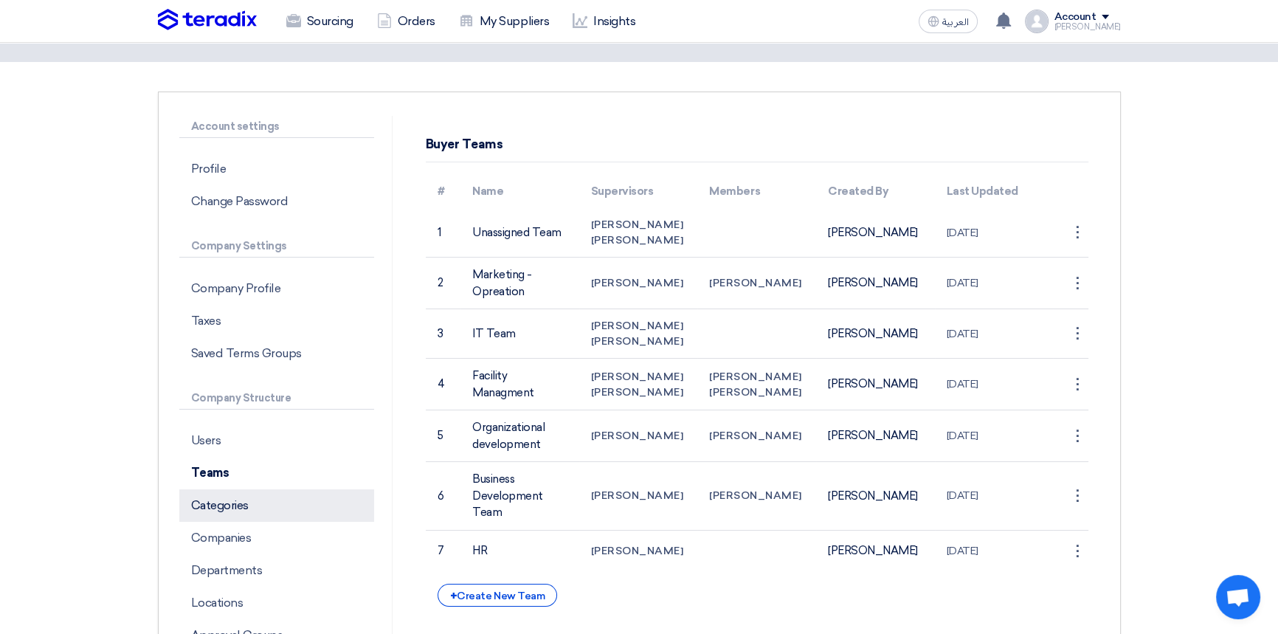
click at [238, 505] on p "Categories" at bounding box center [276, 505] width 195 height 32
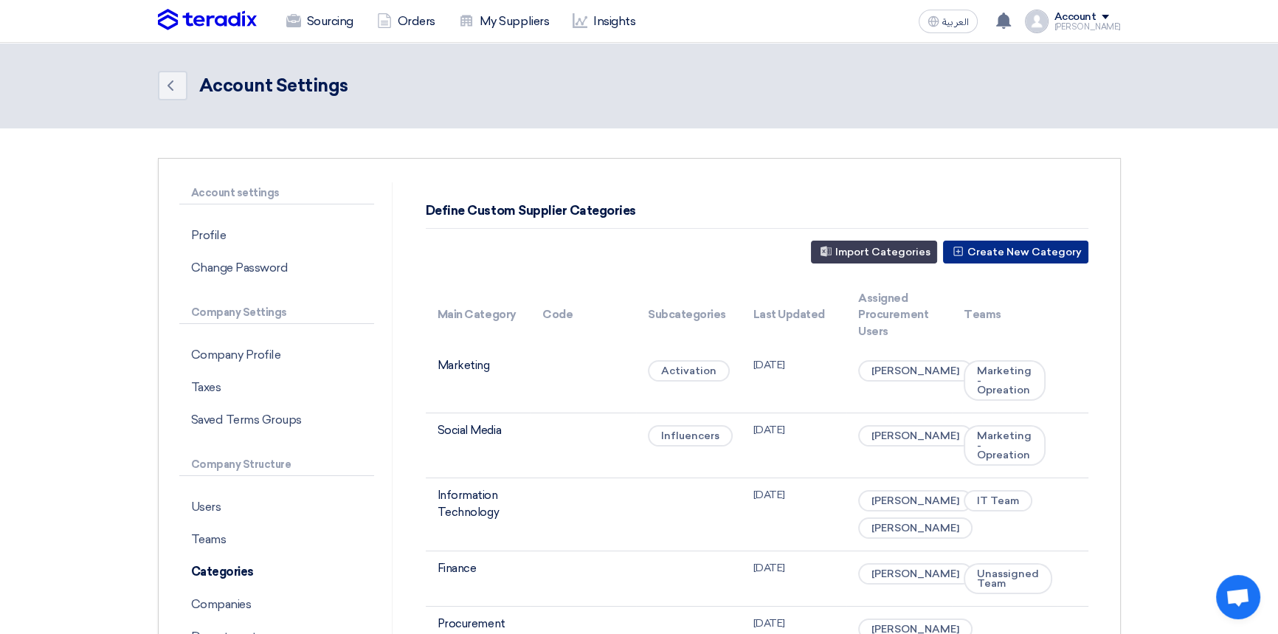
click at [1055, 252] on button "Create New Category" at bounding box center [1015, 252] width 145 height 23
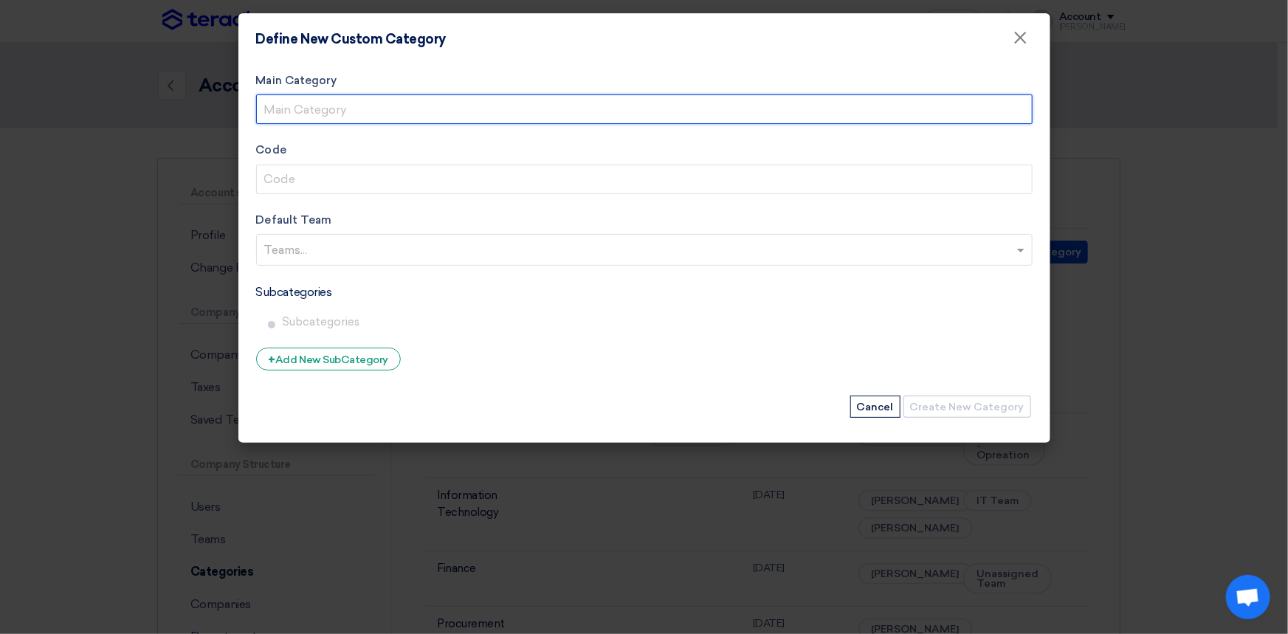
drag, startPoint x: 383, startPoint y: 109, endPoint x: 507, endPoint y: 112, distance: 124.0
click at [383, 109] on input "Main Category" at bounding box center [644, 109] width 776 height 30
type input "Legal Management"
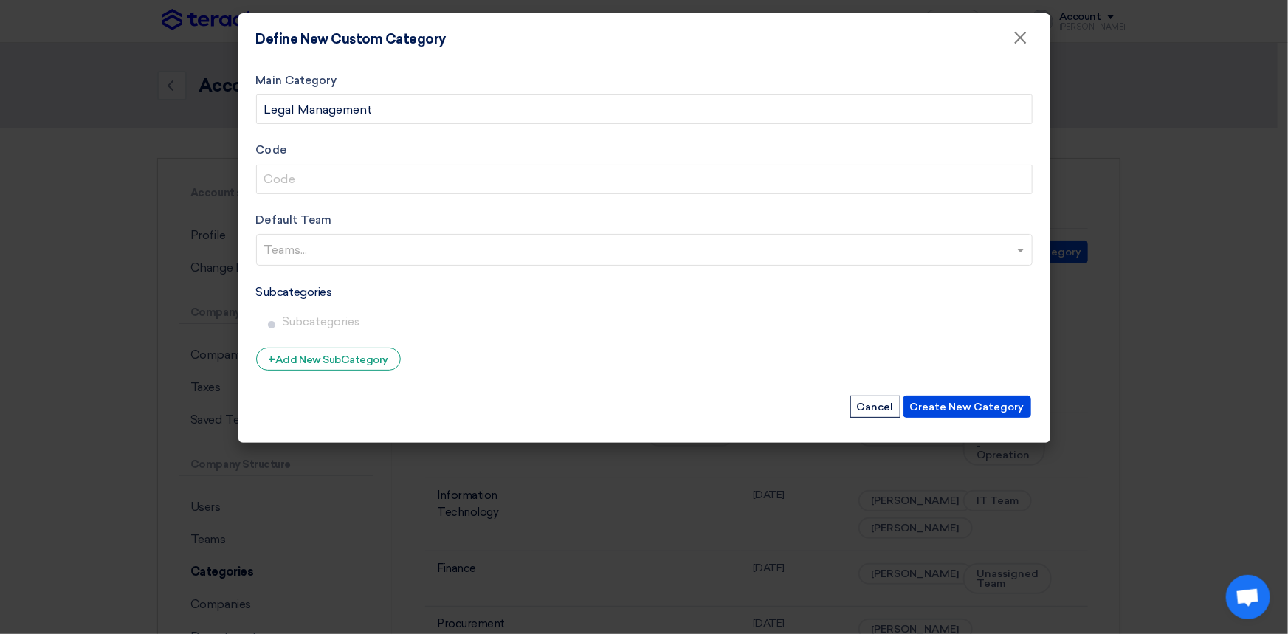
click at [330, 250] on input "text" at bounding box center [646, 251] width 764 height 24
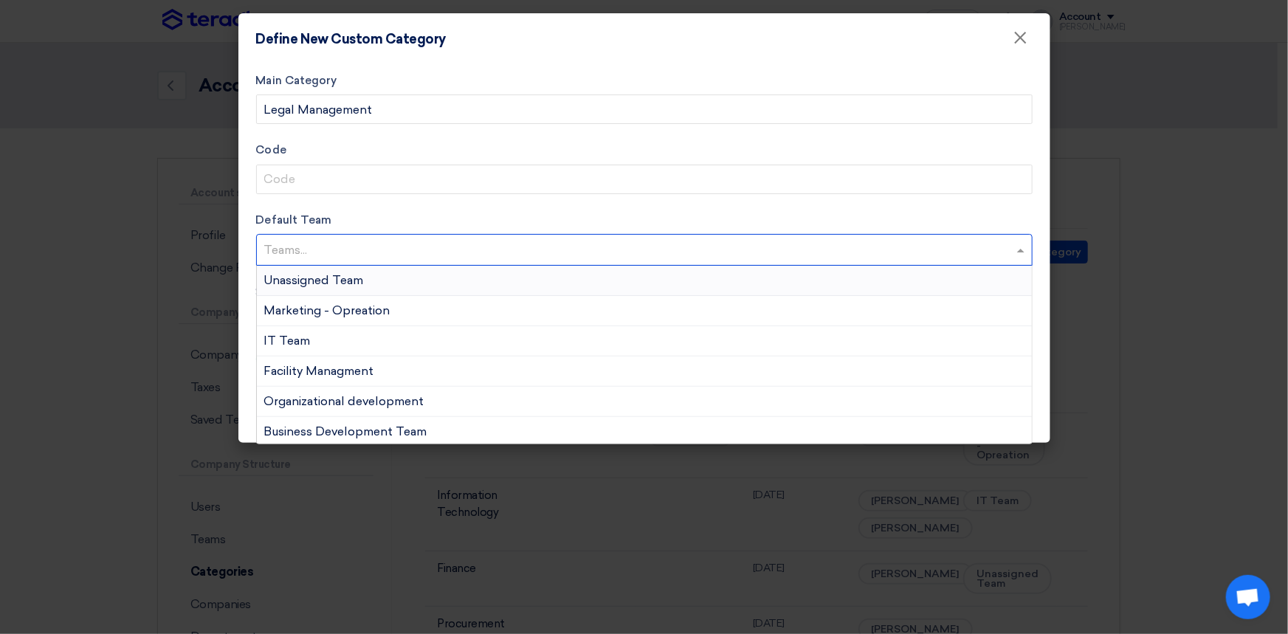
click at [325, 286] on span "Unassigned Team" at bounding box center [314, 280] width 100 height 14
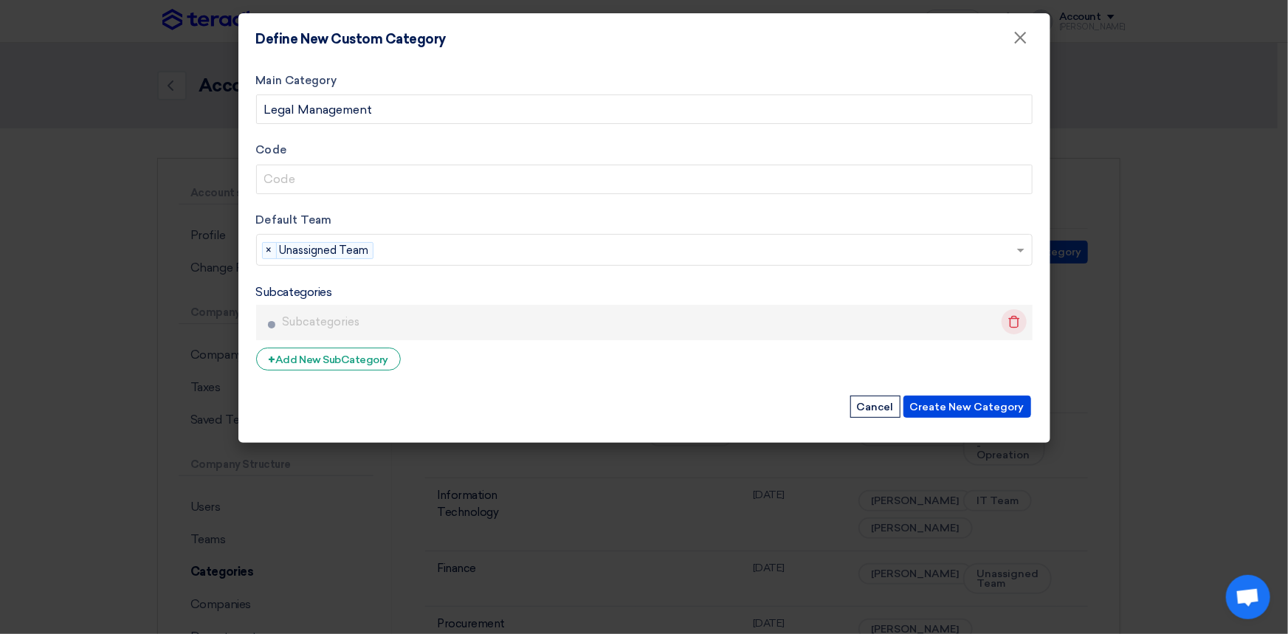
click at [1013, 325] on icon "Delete" at bounding box center [1014, 321] width 25 height 25
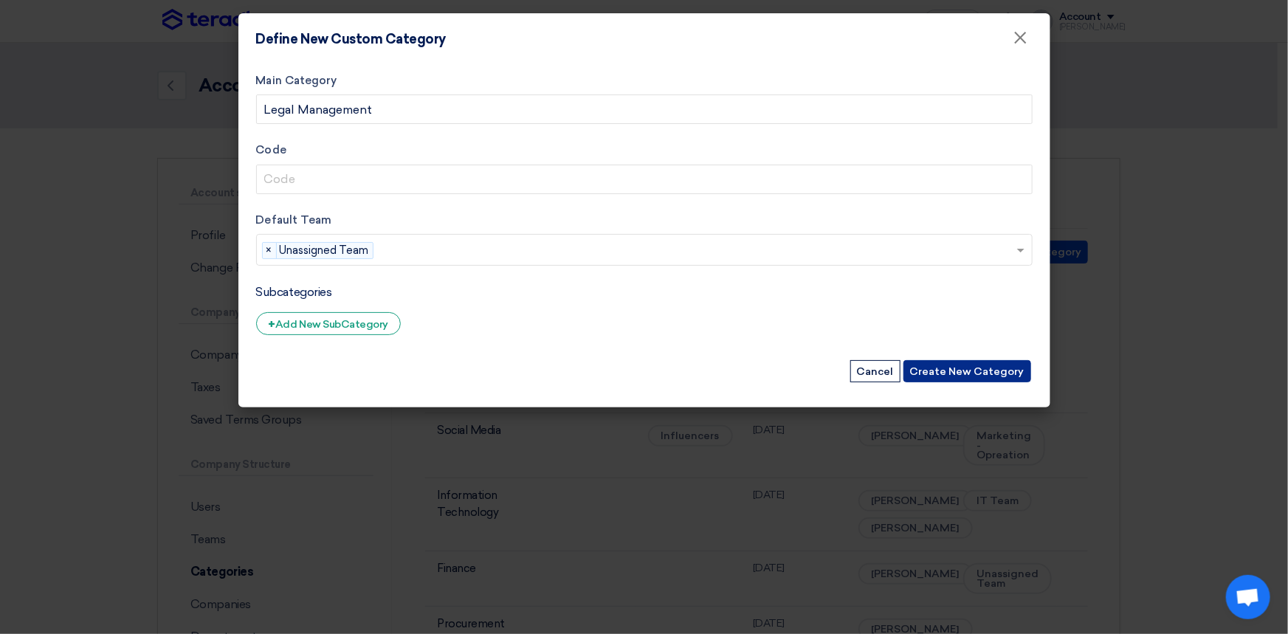
click at [974, 374] on button "Create New Category" at bounding box center [967, 371] width 128 height 22
click at [989, 369] on button "Create New Category" at bounding box center [967, 371] width 128 height 22
click at [1019, 42] on span "×" at bounding box center [1020, 42] width 15 height 30
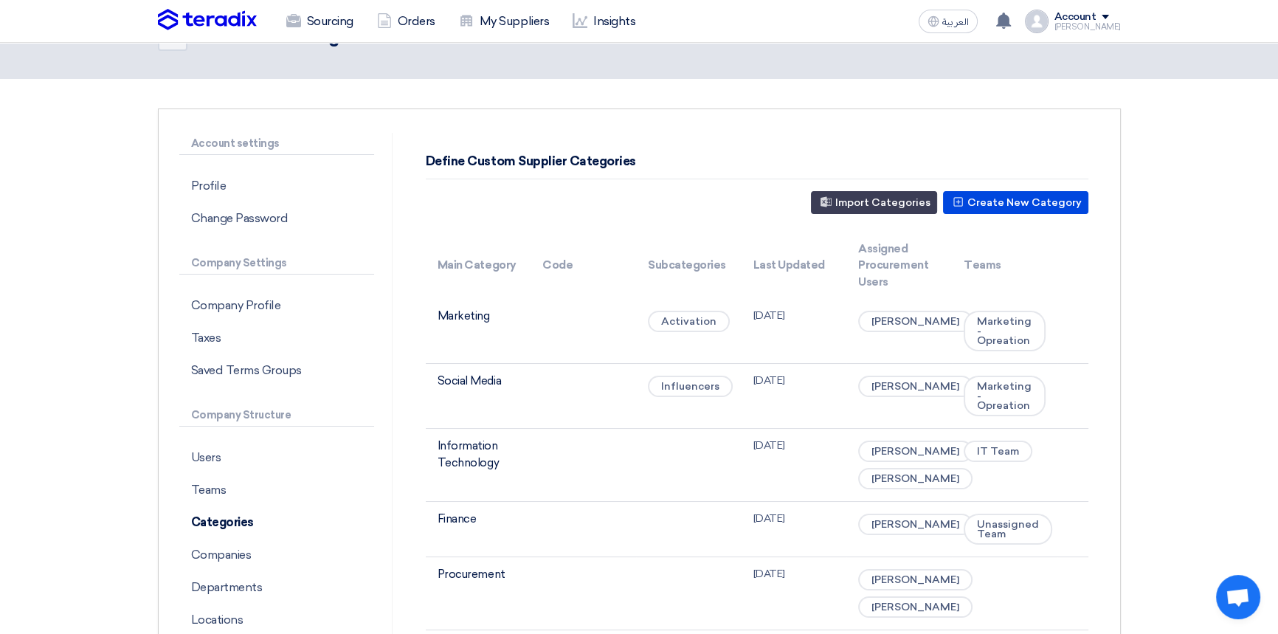
scroll to position [134, 0]
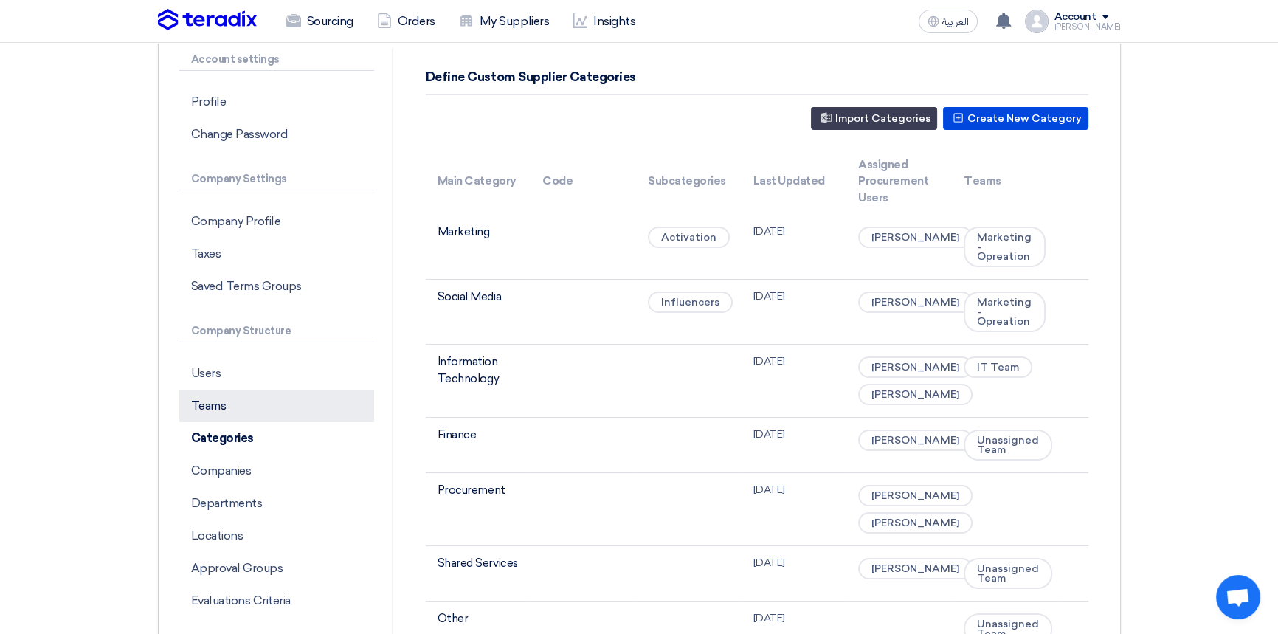
click at [255, 408] on p "Teams" at bounding box center [276, 406] width 195 height 32
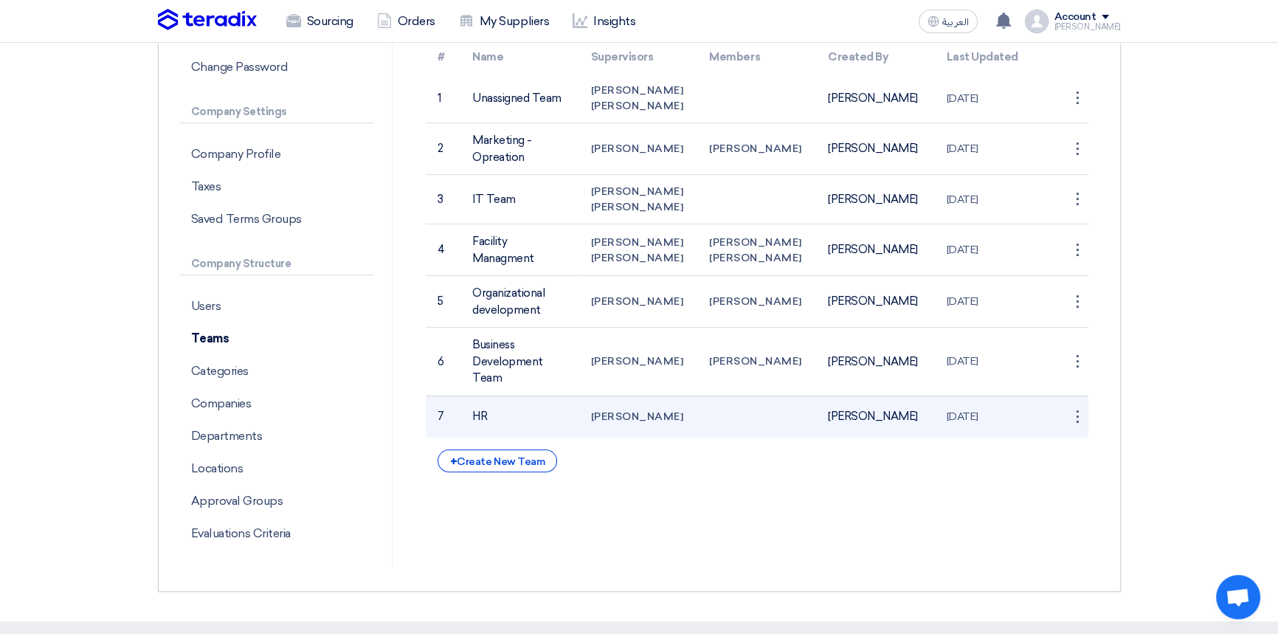
scroll to position [134, 0]
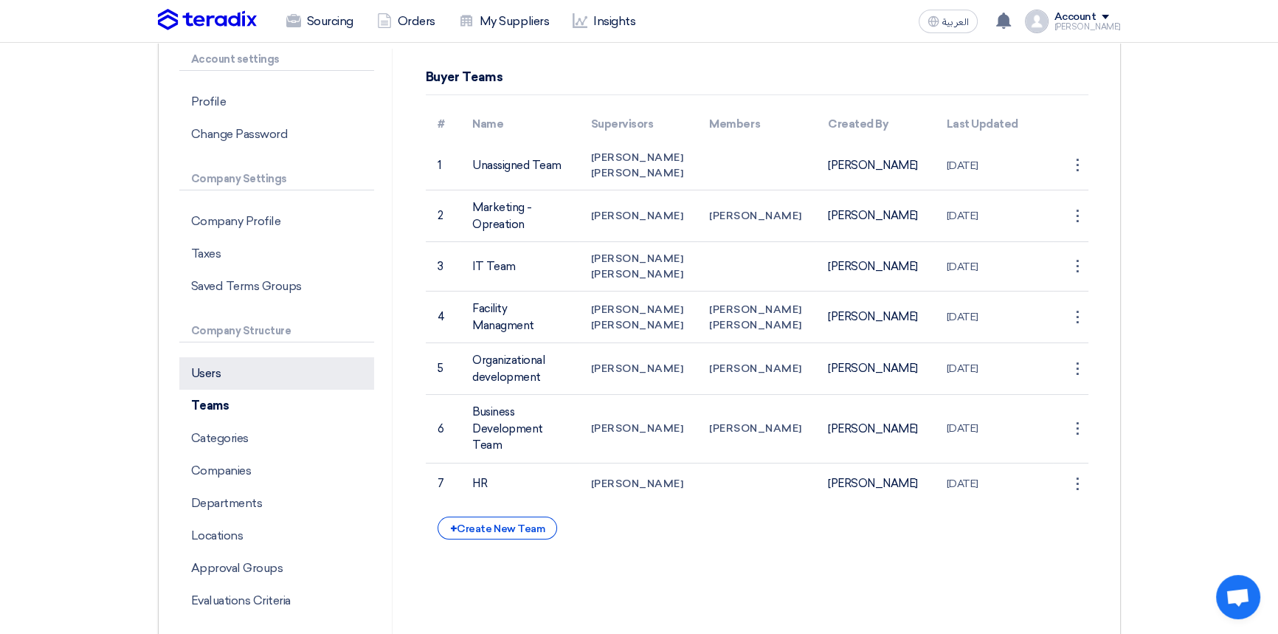
click at [200, 376] on p "Users" at bounding box center [276, 373] width 195 height 32
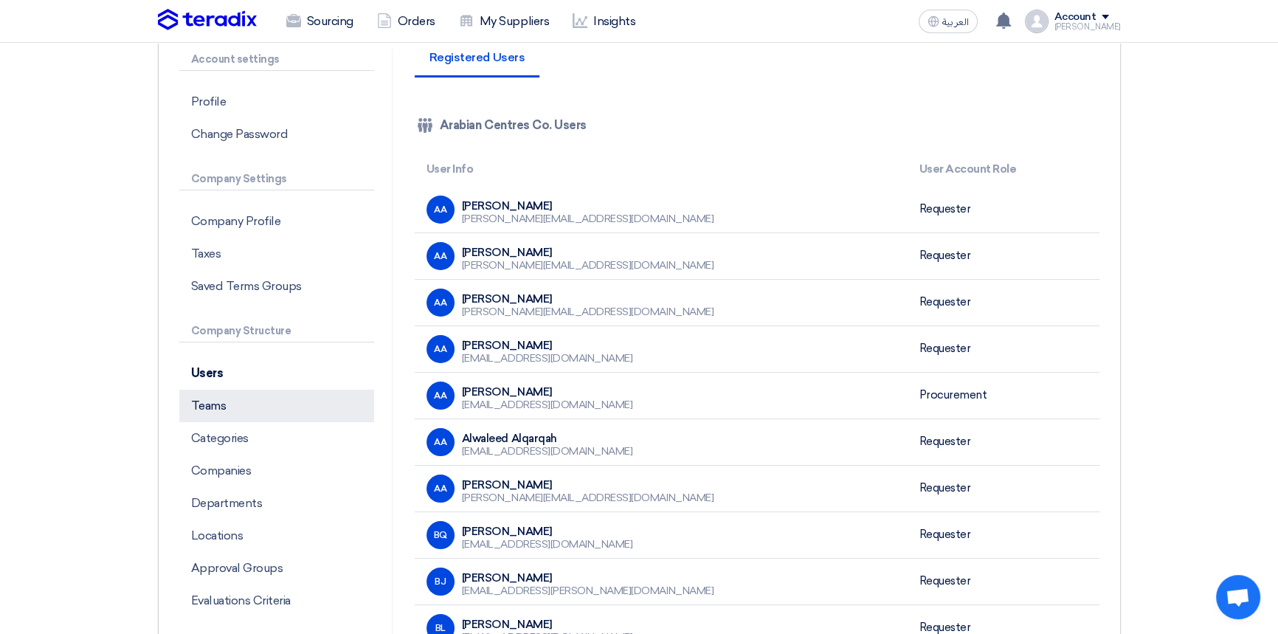
click at [222, 400] on p "Teams" at bounding box center [276, 406] width 195 height 32
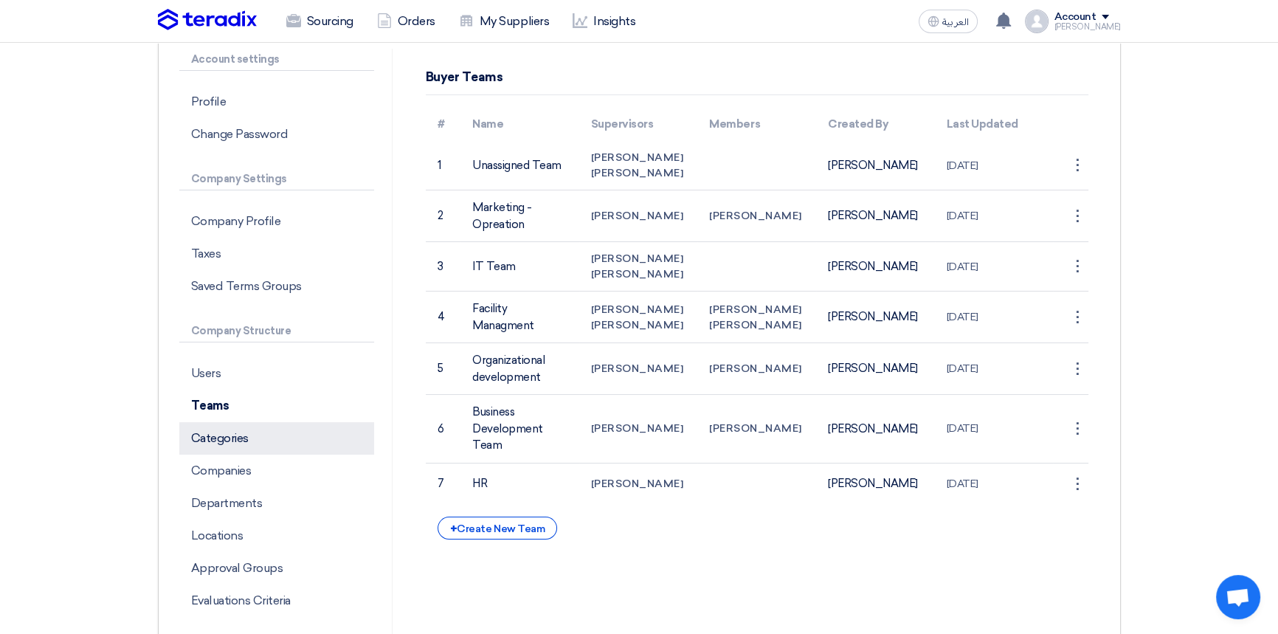
click at [218, 441] on p "Categories" at bounding box center [276, 438] width 195 height 32
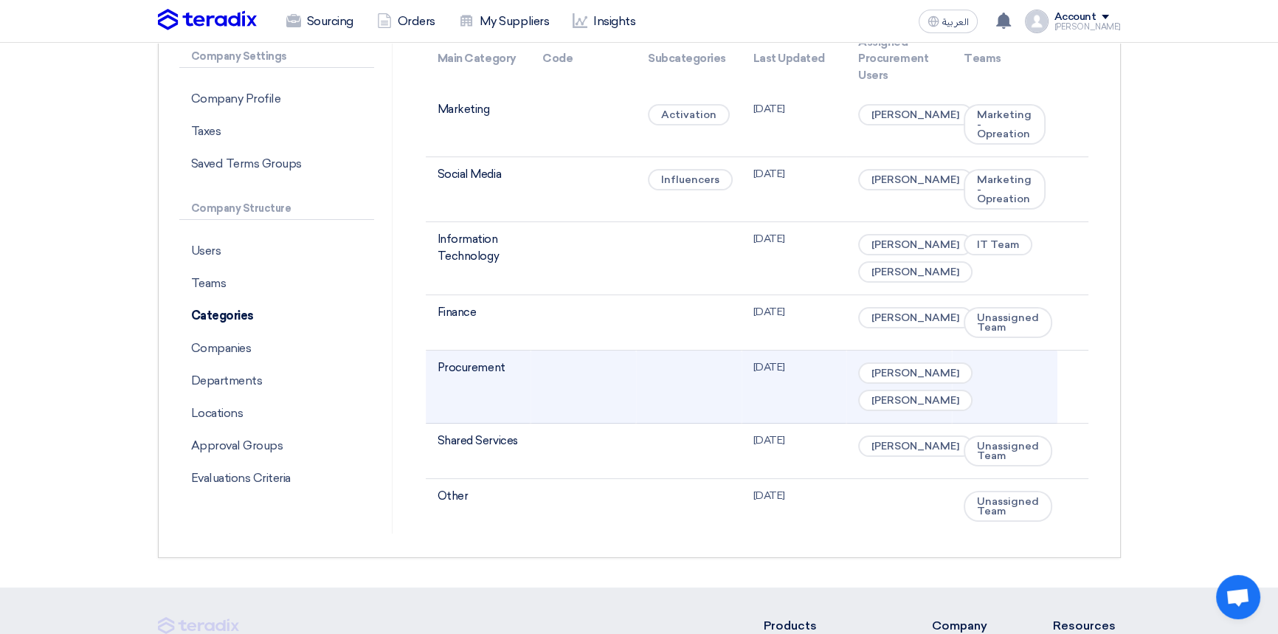
scroll to position [268, 0]
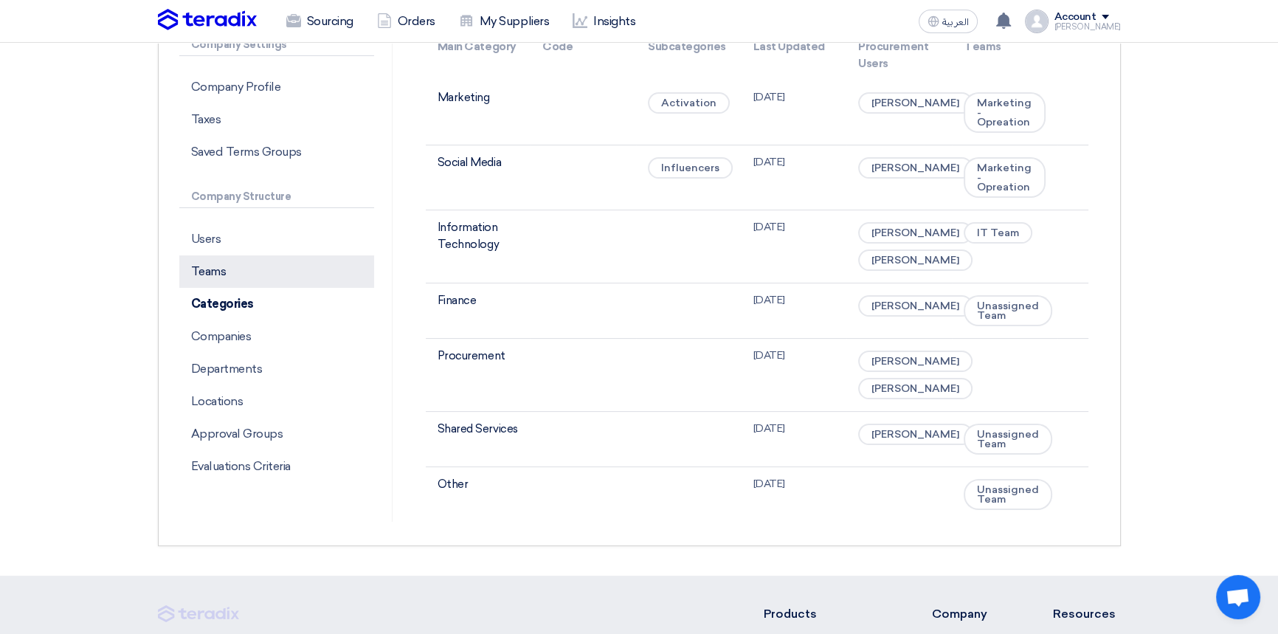
click at [245, 260] on p "Teams" at bounding box center [276, 271] width 195 height 32
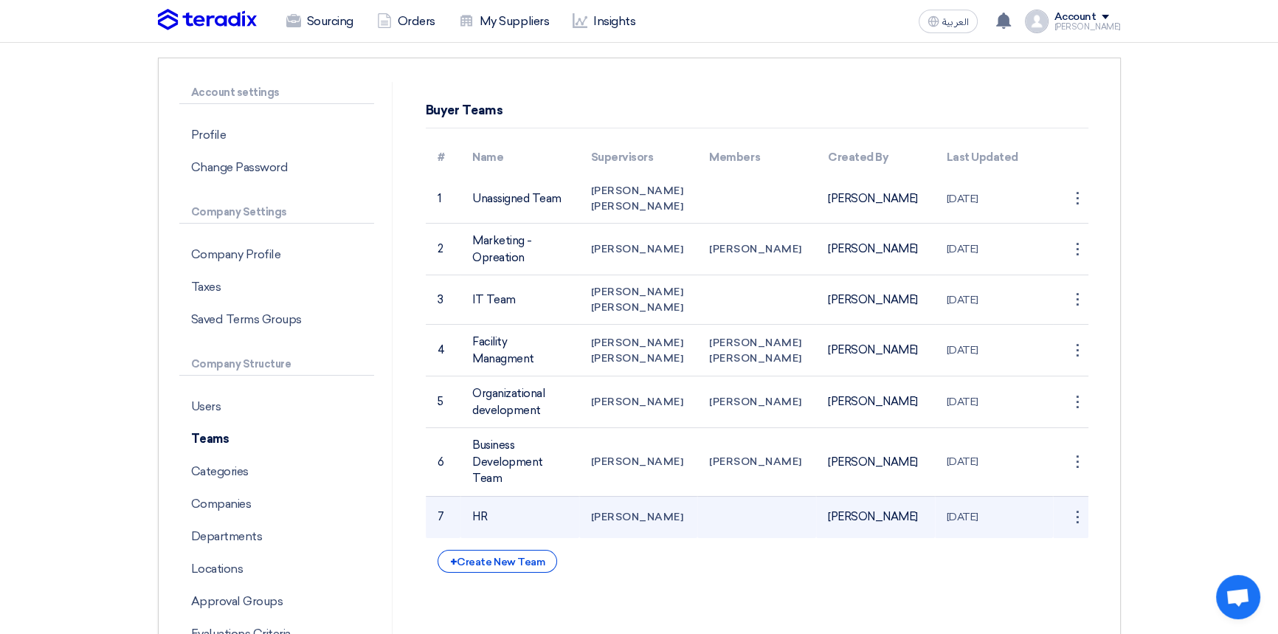
scroll to position [66, 0]
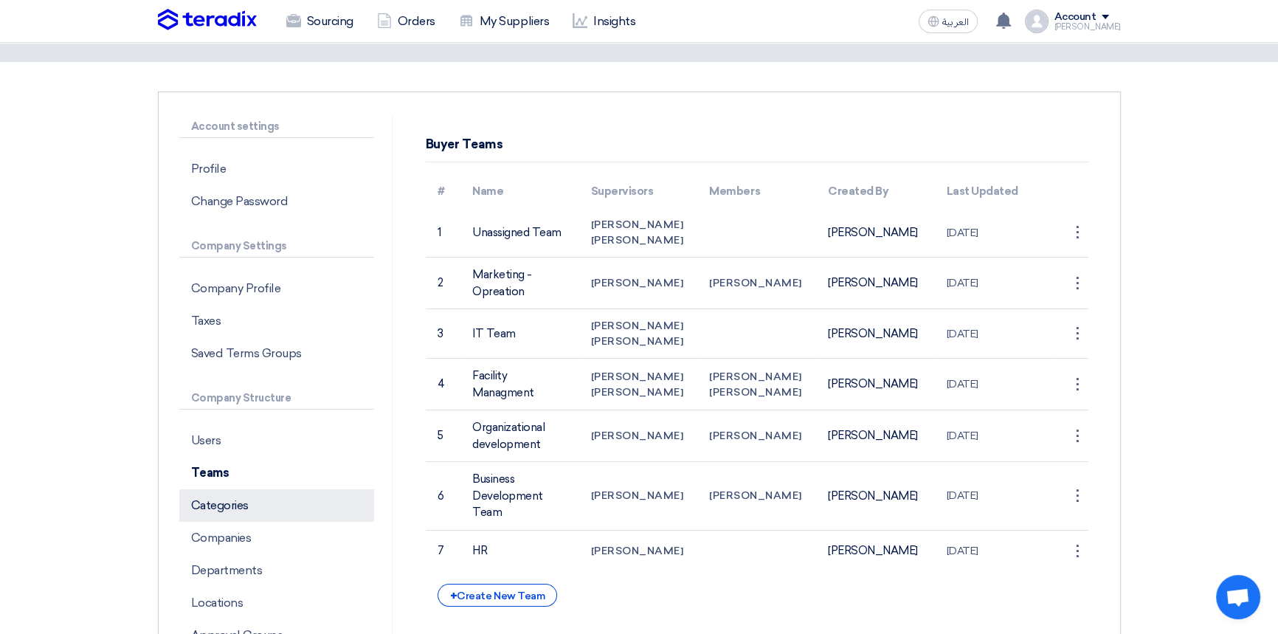
click at [217, 503] on p "Categories" at bounding box center [276, 505] width 195 height 32
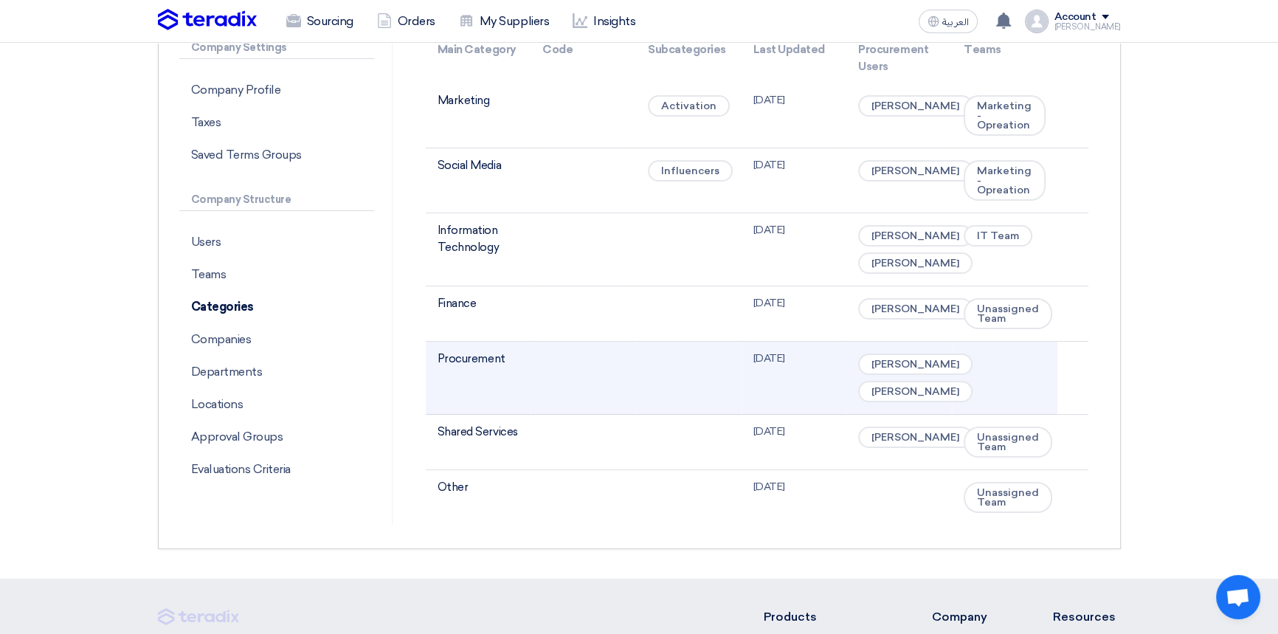
scroll to position [268, 0]
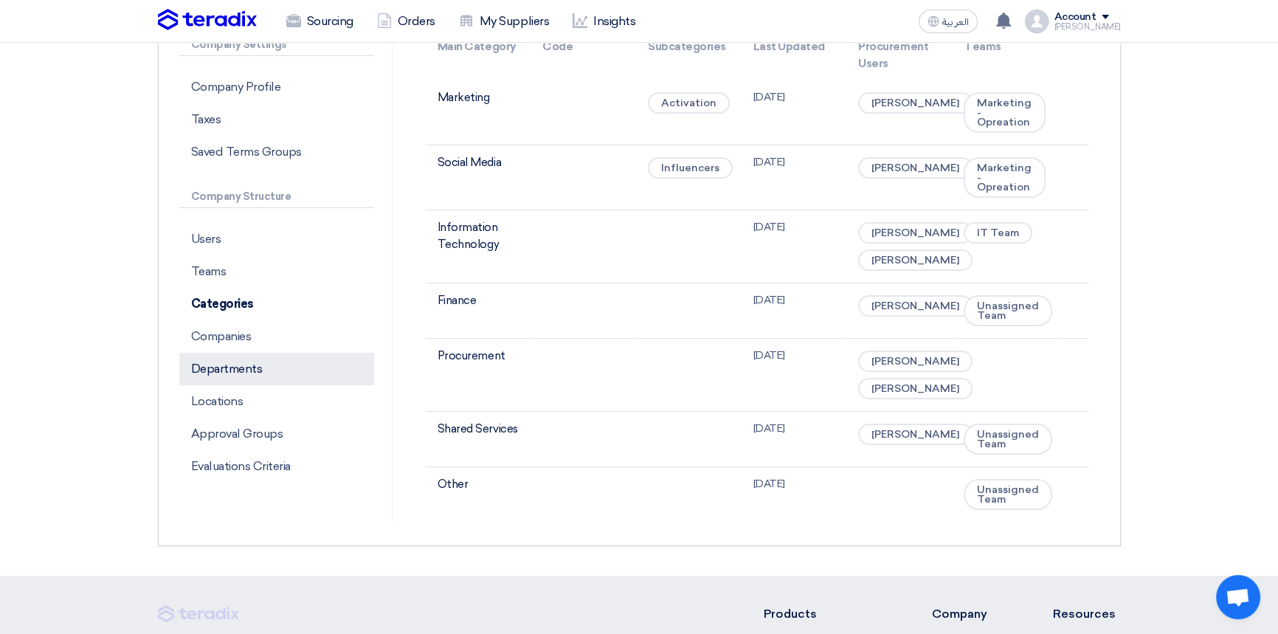
click at [258, 371] on p "Departments" at bounding box center [276, 369] width 195 height 32
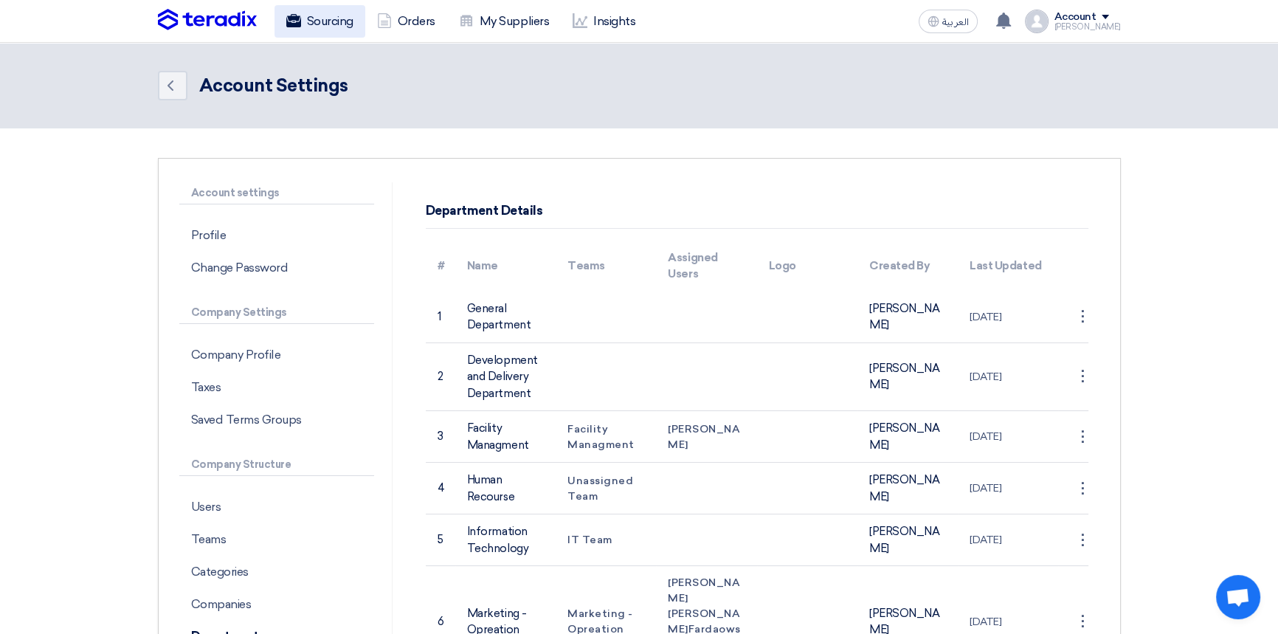
click at [327, 24] on link "Sourcing" at bounding box center [320, 21] width 91 height 32
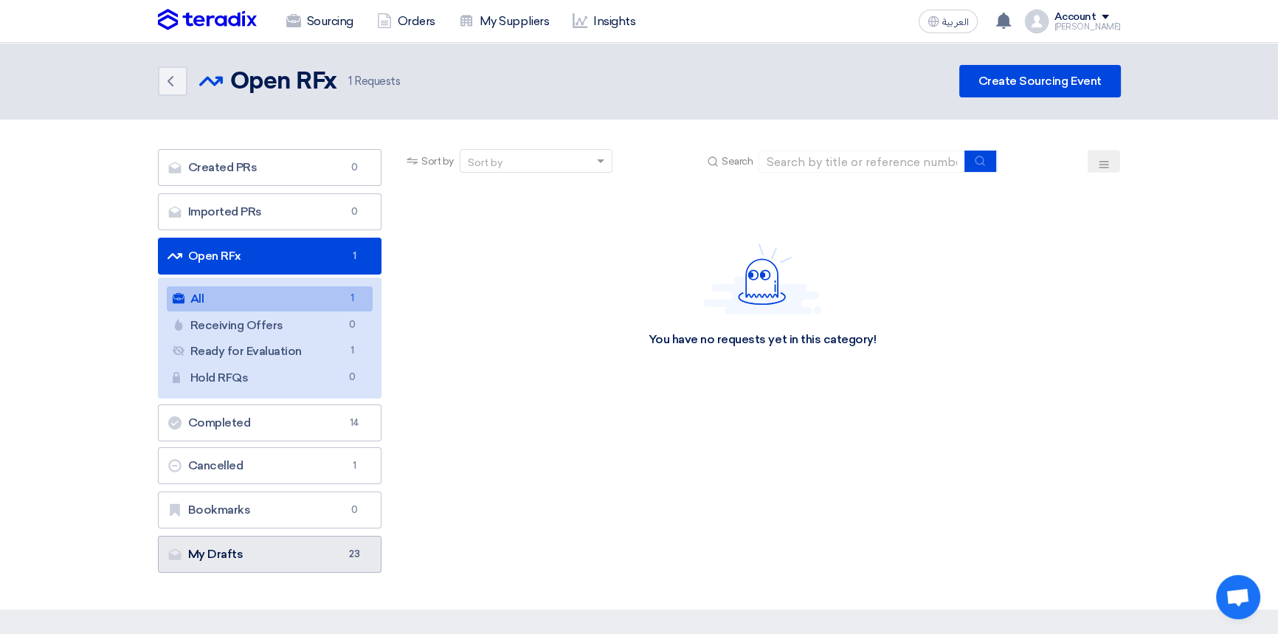
click at [261, 551] on link "My Drafts My Drafts 23" at bounding box center [270, 554] width 224 height 37
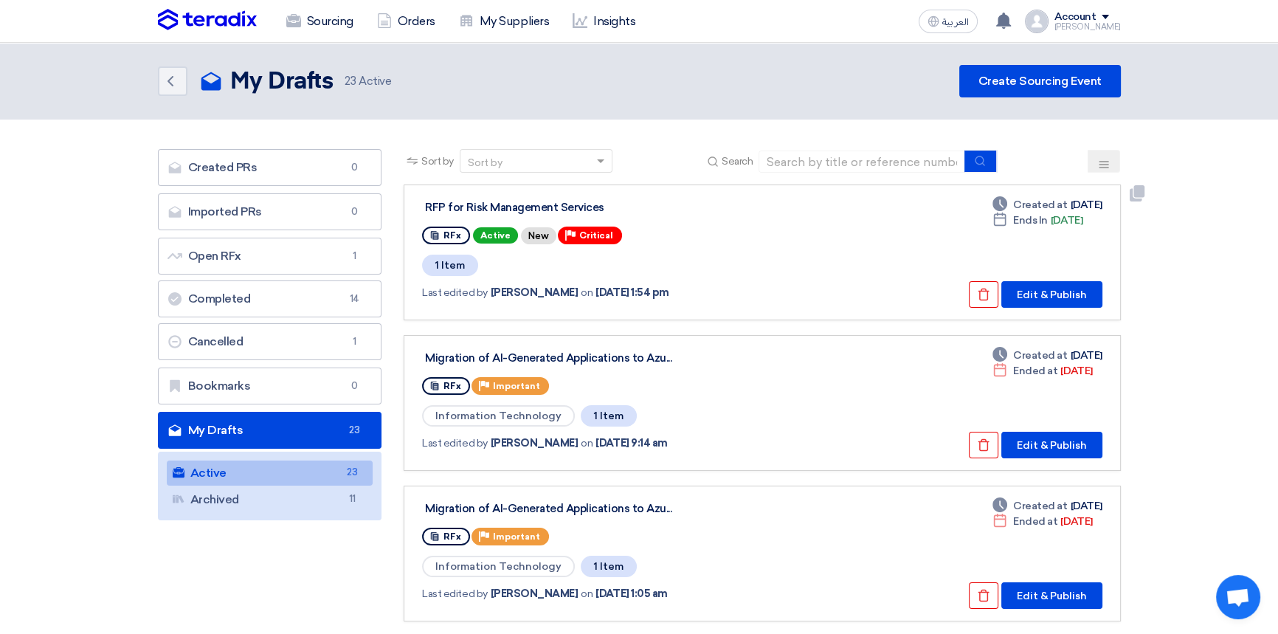
click at [1102, 299] on link "RFP for Risk Management Services RFx Active New Priority Critical 1 Item Last e…" at bounding box center [762, 253] width 717 height 136
click at [1059, 298] on button "Edit & Publish" at bounding box center [1052, 294] width 101 height 27
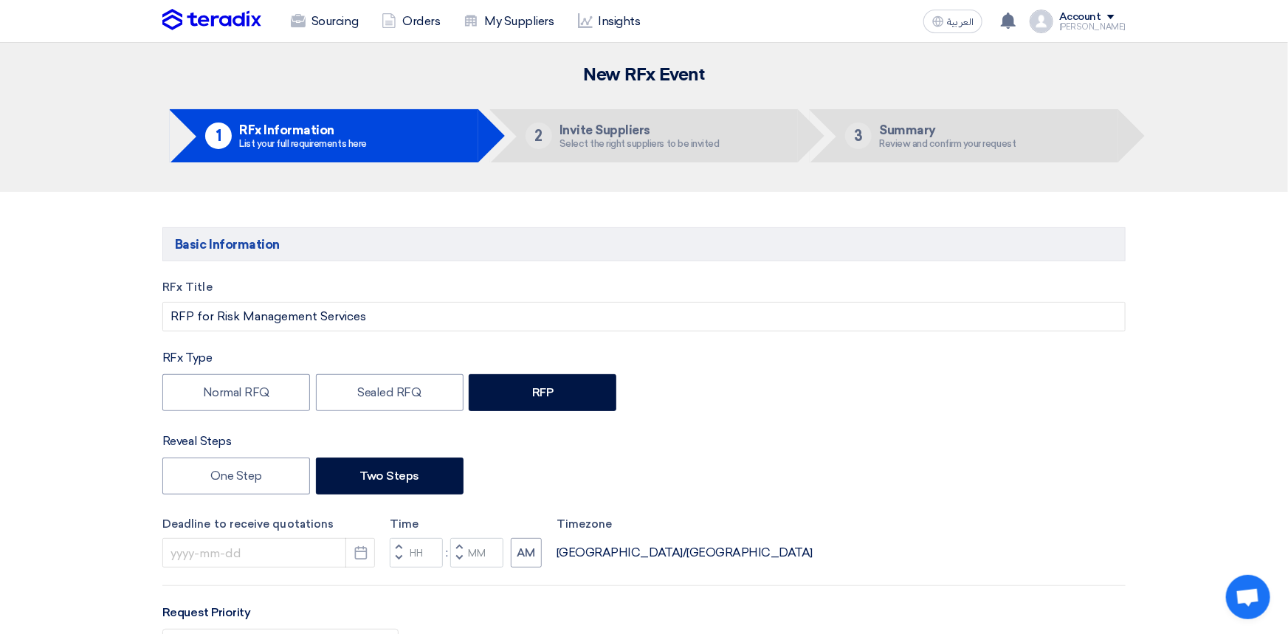
type input "[DATE]"
type input "06"
type input "00"
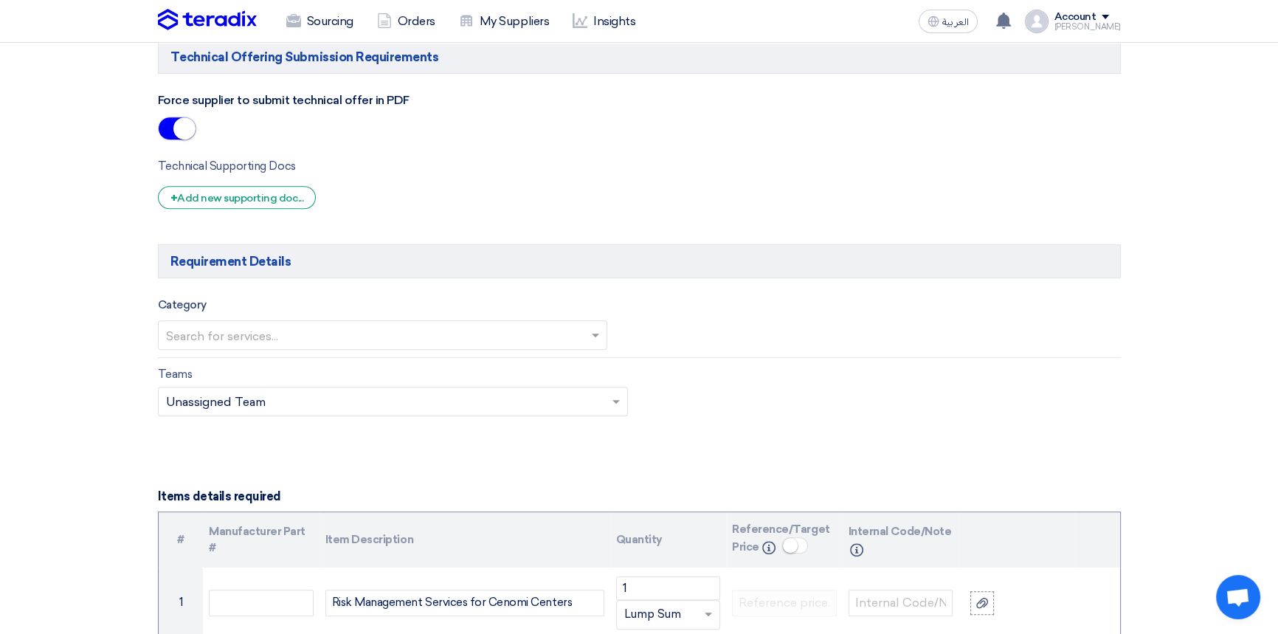
scroll to position [1140, 0]
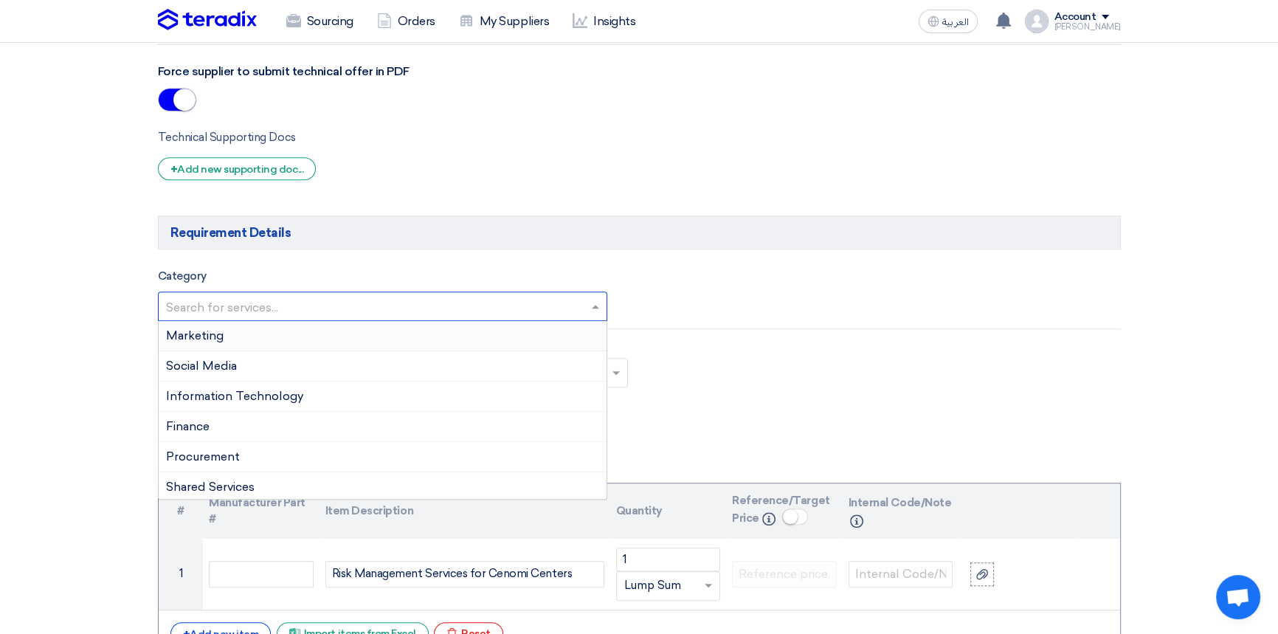
click at [309, 311] on input "text" at bounding box center [375, 308] width 419 height 24
click at [199, 478] on div "Other" at bounding box center [383, 484] width 449 height 30
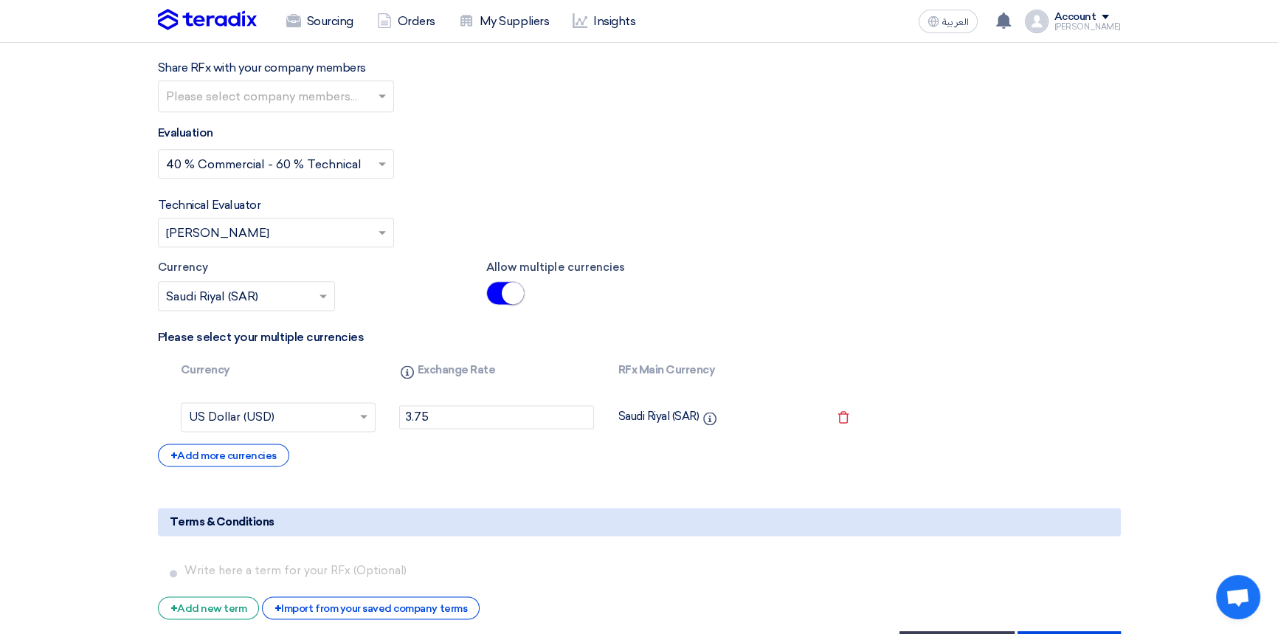
scroll to position [2348, 0]
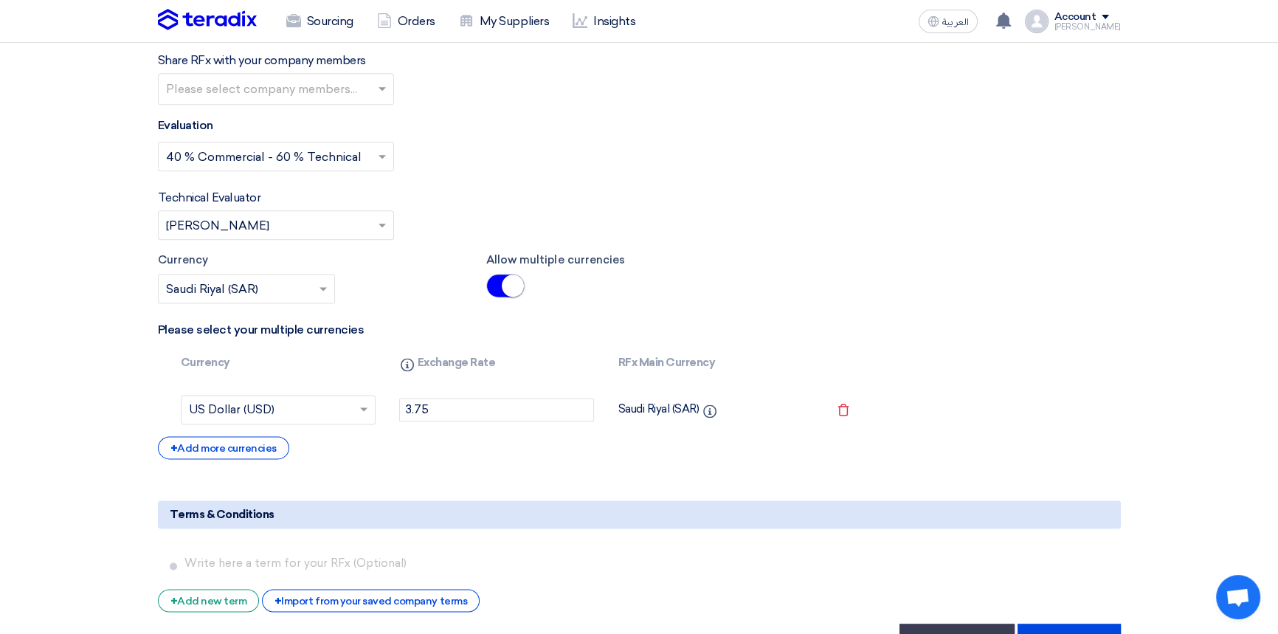
click at [303, 142] on div "Select Evaluation... × 40 % Commercial - 60 % Technical ×" at bounding box center [276, 157] width 236 height 30
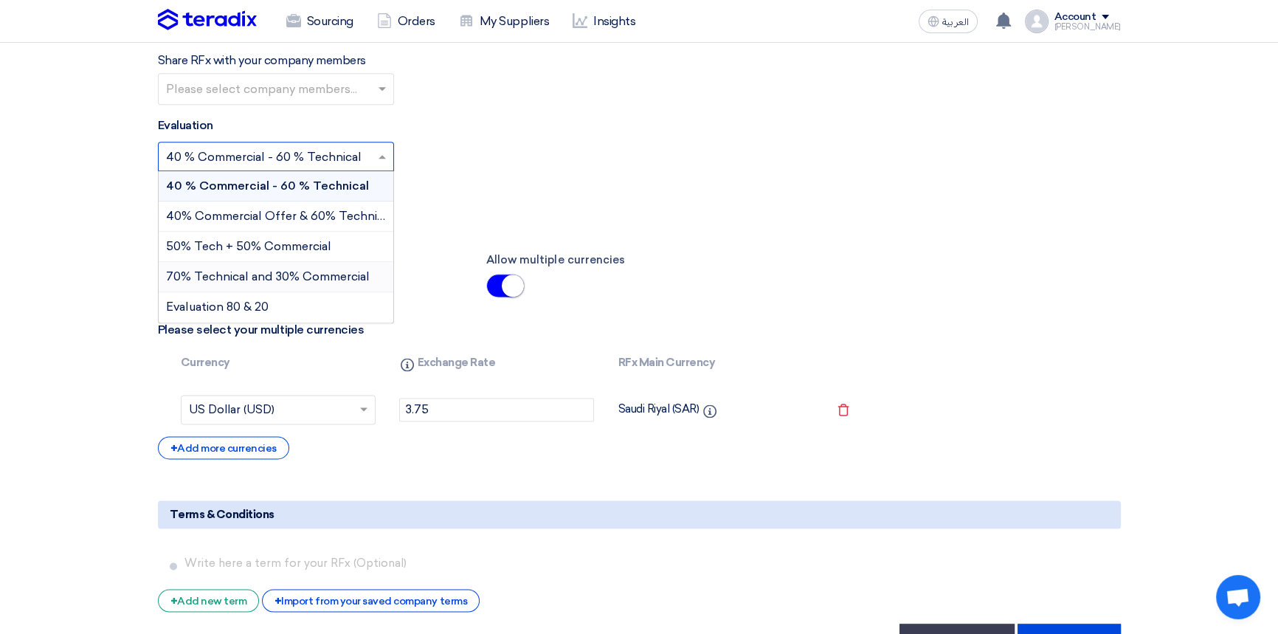
click at [246, 269] on span "70% Technical and 30% Commercial" at bounding box center [268, 276] width 204 height 14
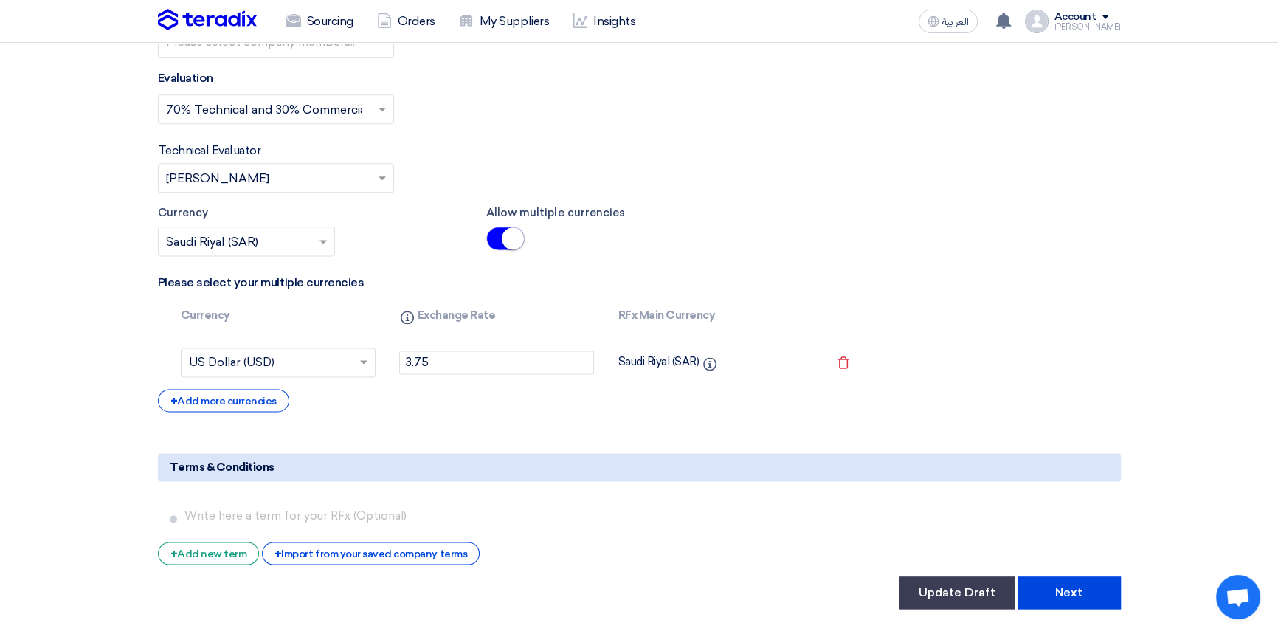
scroll to position [2415, 0]
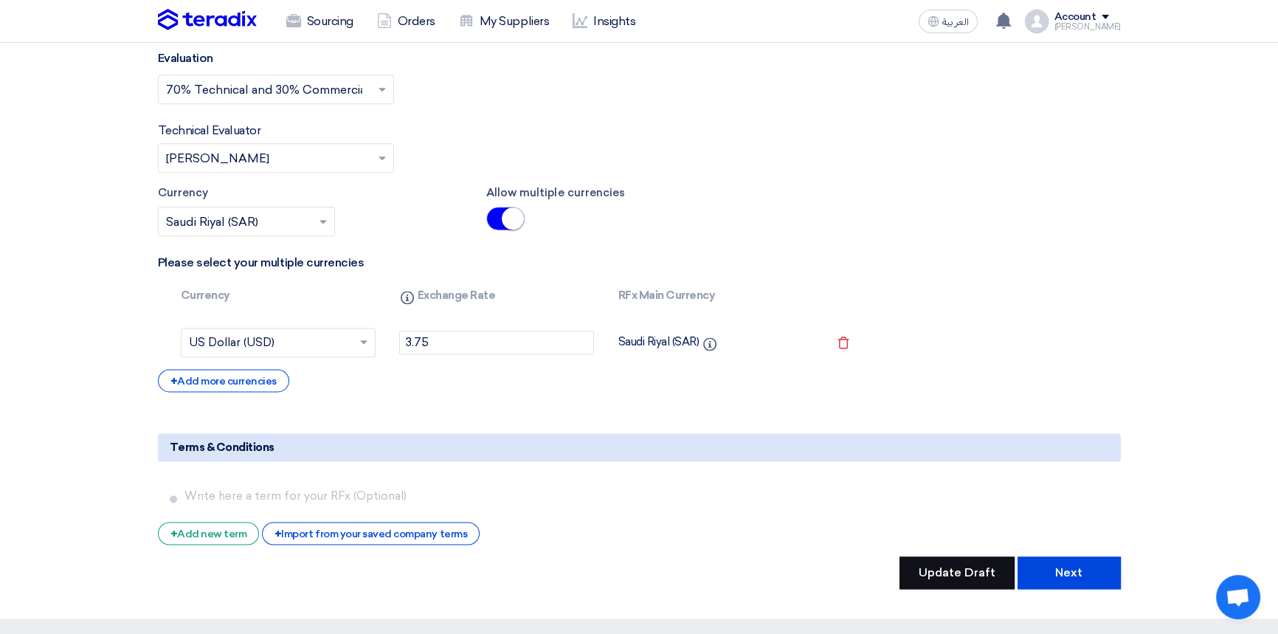
click at [957, 557] on button "Update Draft" at bounding box center [957, 573] width 115 height 32
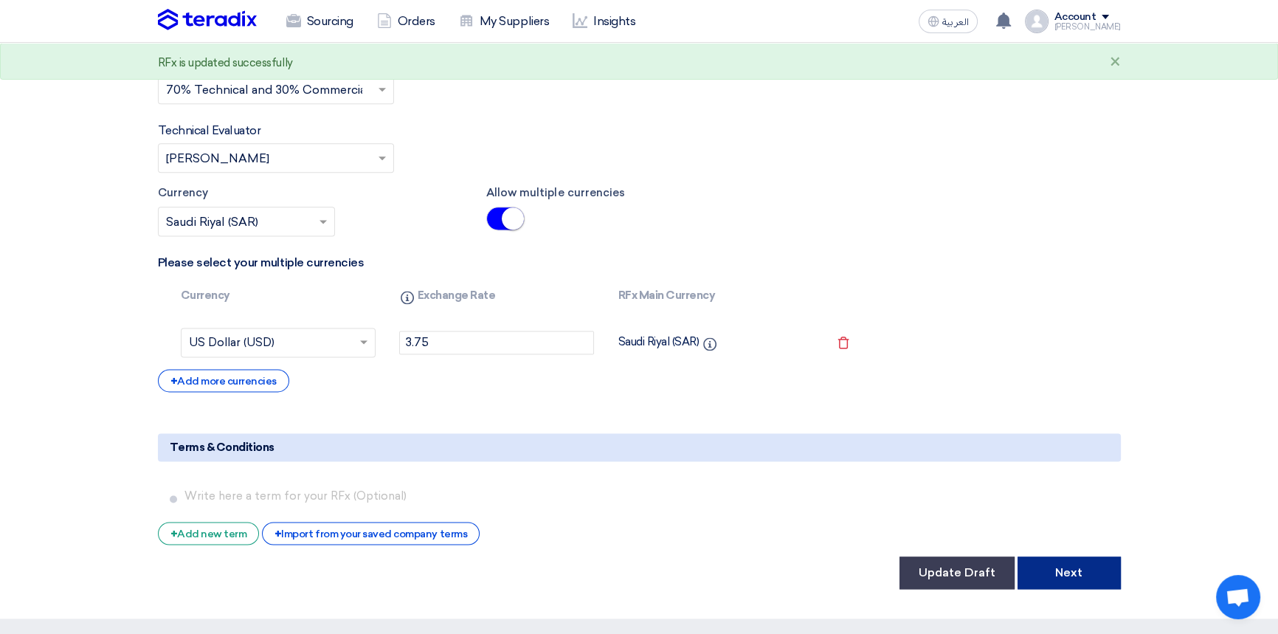
click at [1058, 557] on button "Next" at bounding box center [1069, 573] width 103 height 32
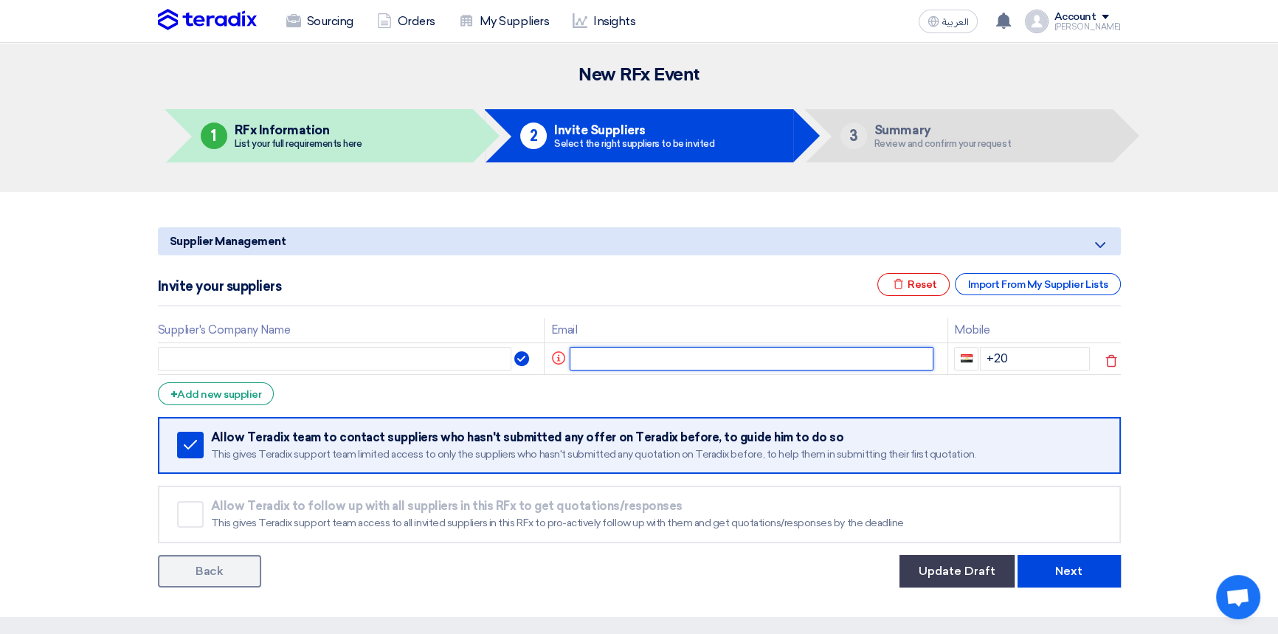
click at [641, 352] on input "text" at bounding box center [752, 359] width 364 height 24
paste input "[EMAIL_ADDRESS][DOMAIN_NAME]"
type input "[EMAIL_ADDRESS][DOMAIN_NAME]"
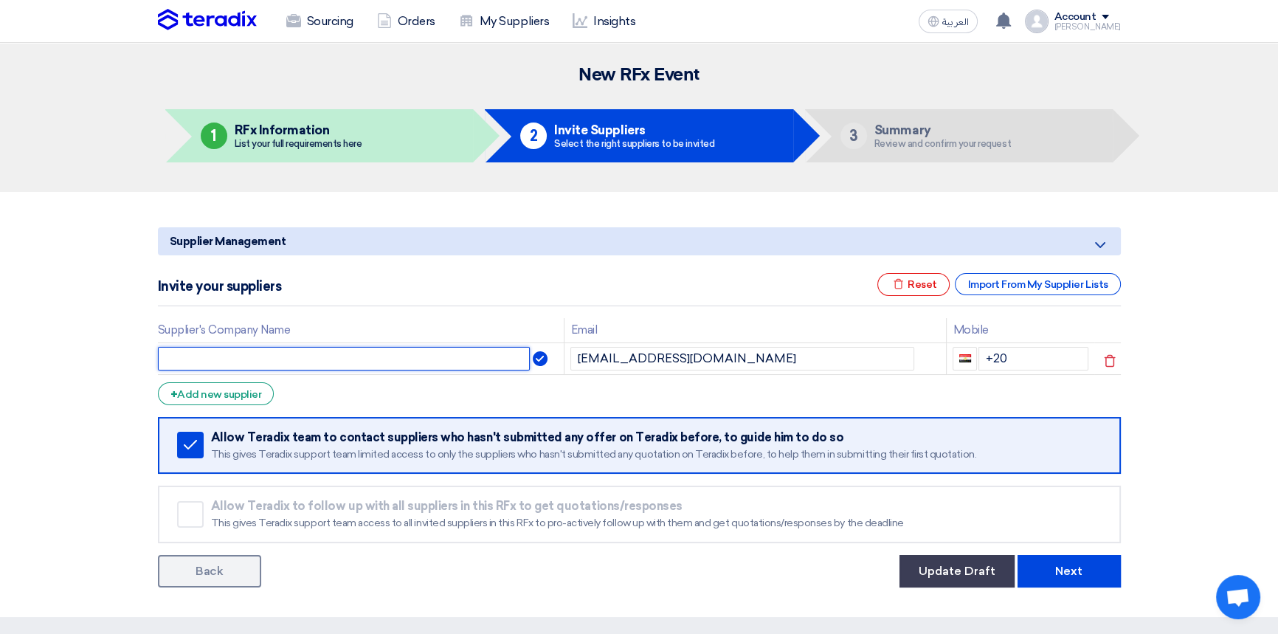
click at [323, 358] on input "text" at bounding box center [344, 359] width 373 height 24
type input "Shirka [PERSON_NAME] Leltaqeem Alaqari ([GEOGRAPHIC_DATA])"
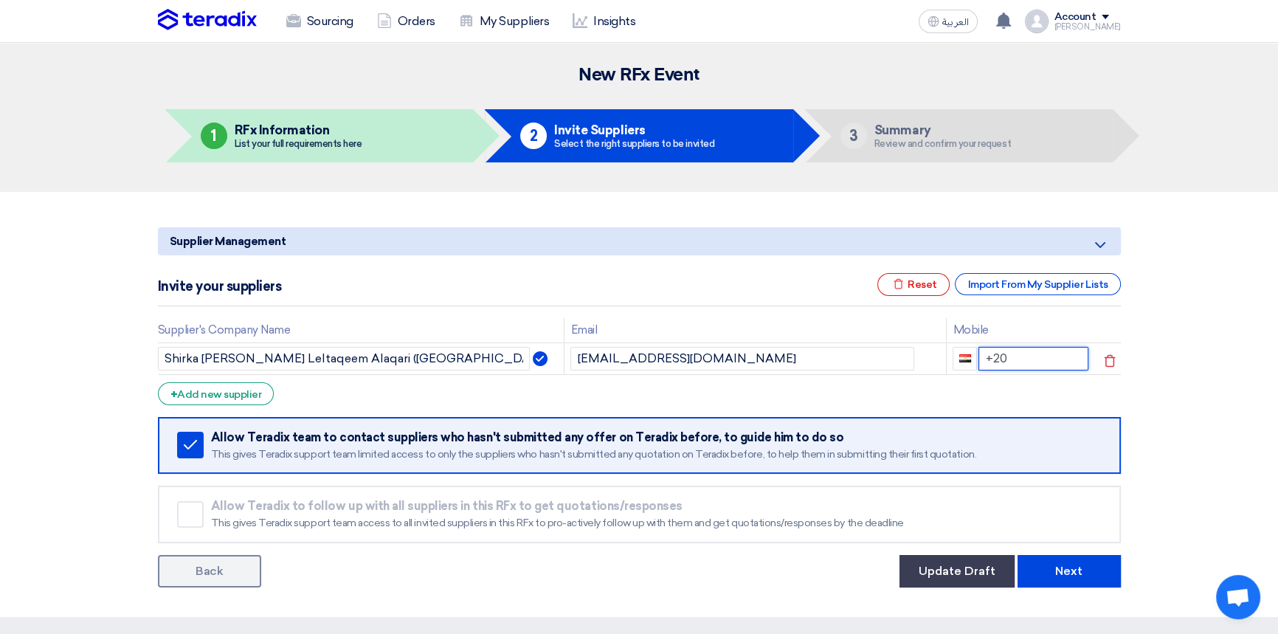
drag, startPoint x: 1008, startPoint y: 356, endPoint x: 914, endPoint y: 369, distance: 95.4
click at [914, 369] on tr "Shirka [PERSON_NAME] Leltaqeem Alaqari ([GEOGRAPHIC_DATA]) [EMAIL_ADDRESS][DOMA…" at bounding box center [639, 358] width 963 height 32
click at [993, 583] on button "Update Draft" at bounding box center [957, 571] width 115 height 32
click at [965, 575] on button "Update Draft" at bounding box center [957, 571] width 115 height 32
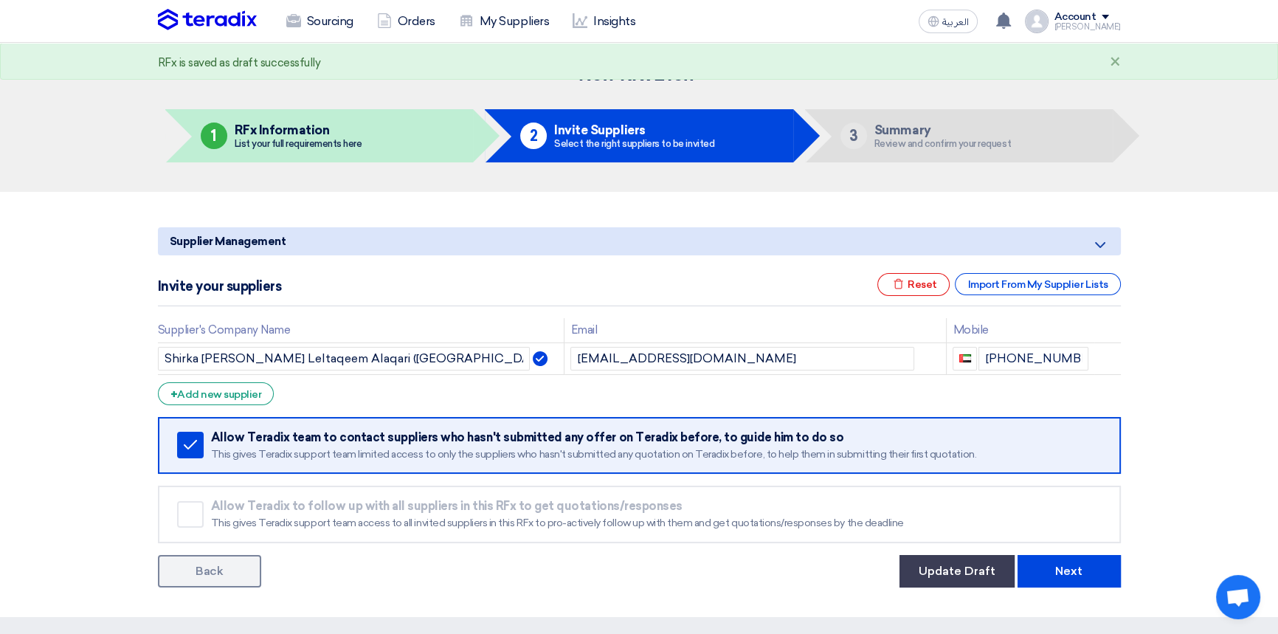
click at [720, 390] on form "Supplier Management Minimize/Maximize Category Invite your suppliers Excel file…" at bounding box center [639, 407] width 963 height 360
